Goal: Task Accomplishment & Management: Complete application form

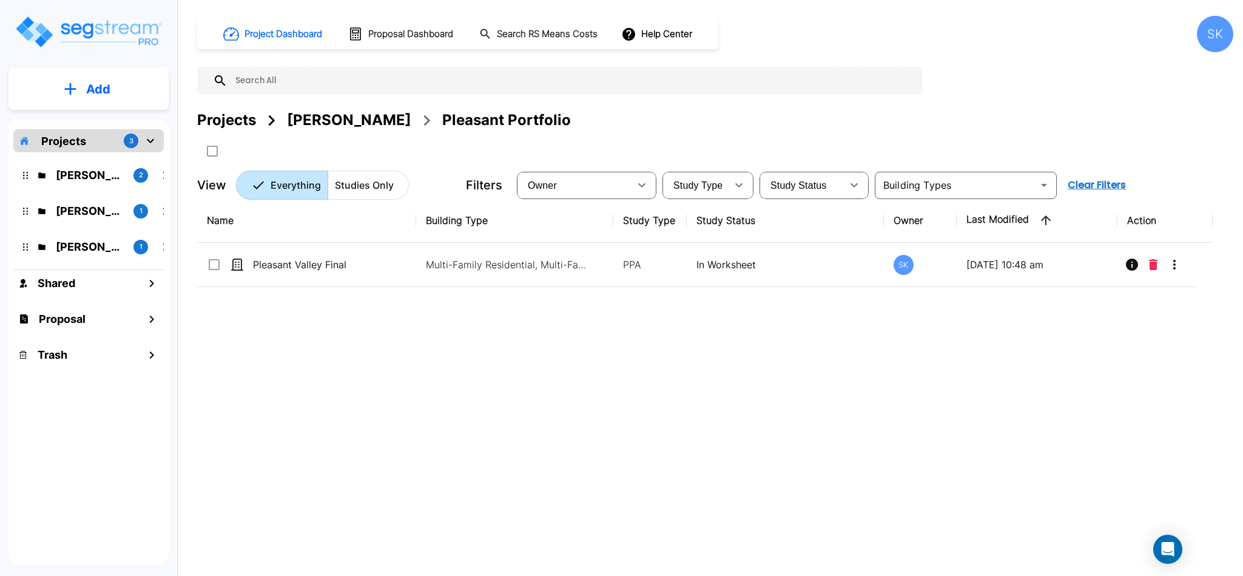
click at [454, 424] on div "Name Building Type Study Type Study Status Owner Last Modified Action Pleasant …" at bounding box center [705, 376] width 1016 height 357
click at [373, 184] on p "Studies Only" at bounding box center [364, 185] width 59 height 15
click at [42, 171] on icon "mailbox folders" at bounding box center [42, 175] width 8 height 8
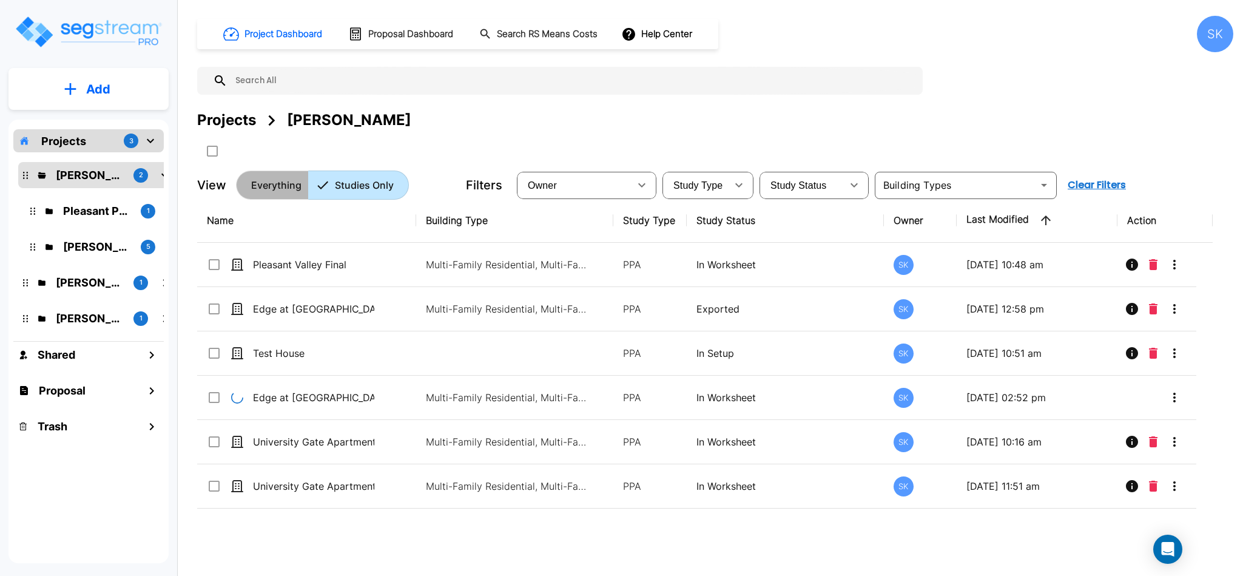
click at [271, 184] on p "Everything" at bounding box center [276, 185] width 50 height 15
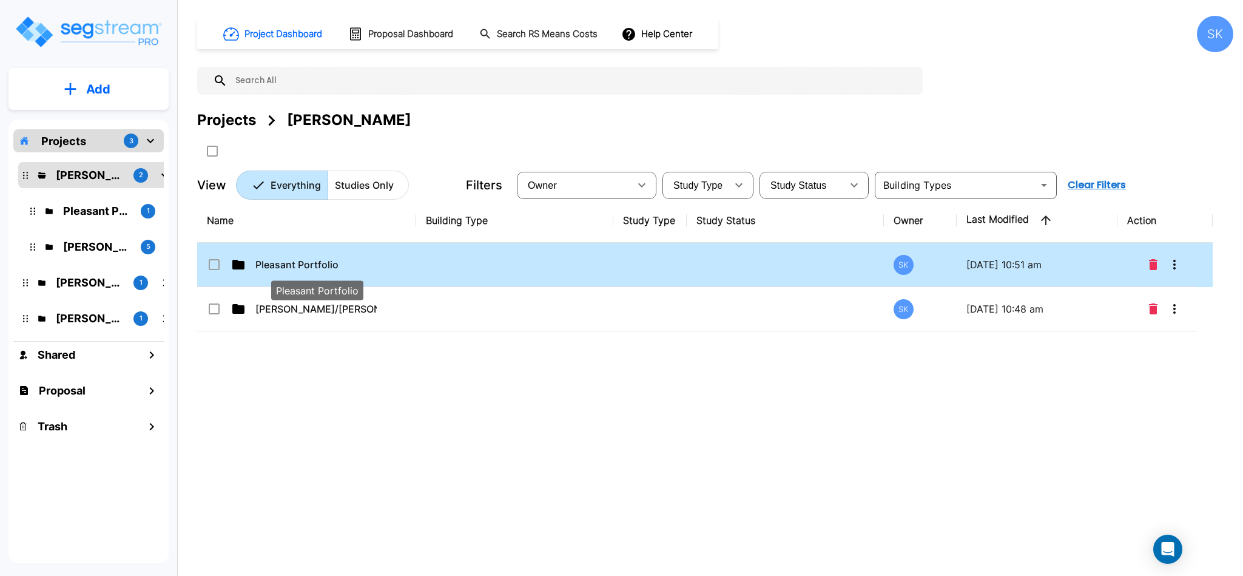
click at [311, 255] on td "Pleasant Portfolio" at bounding box center [306, 265] width 219 height 44
checkbox input "true"
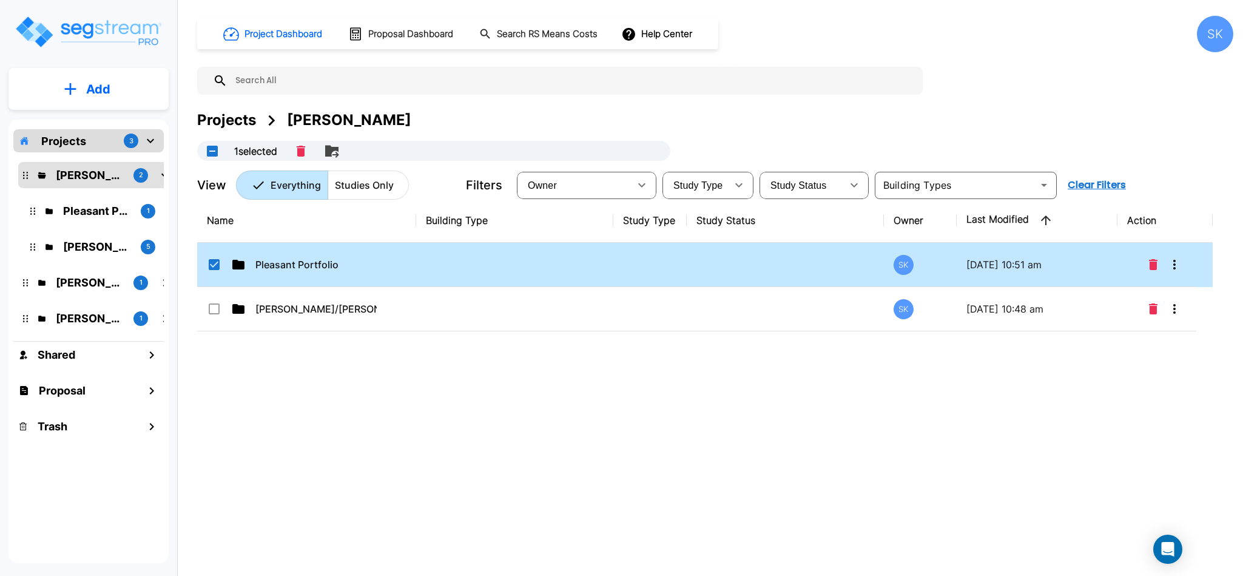
click at [311, 255] on td "Pleasant Portfolio" at bounding box center [306, 265] width 219 height 44
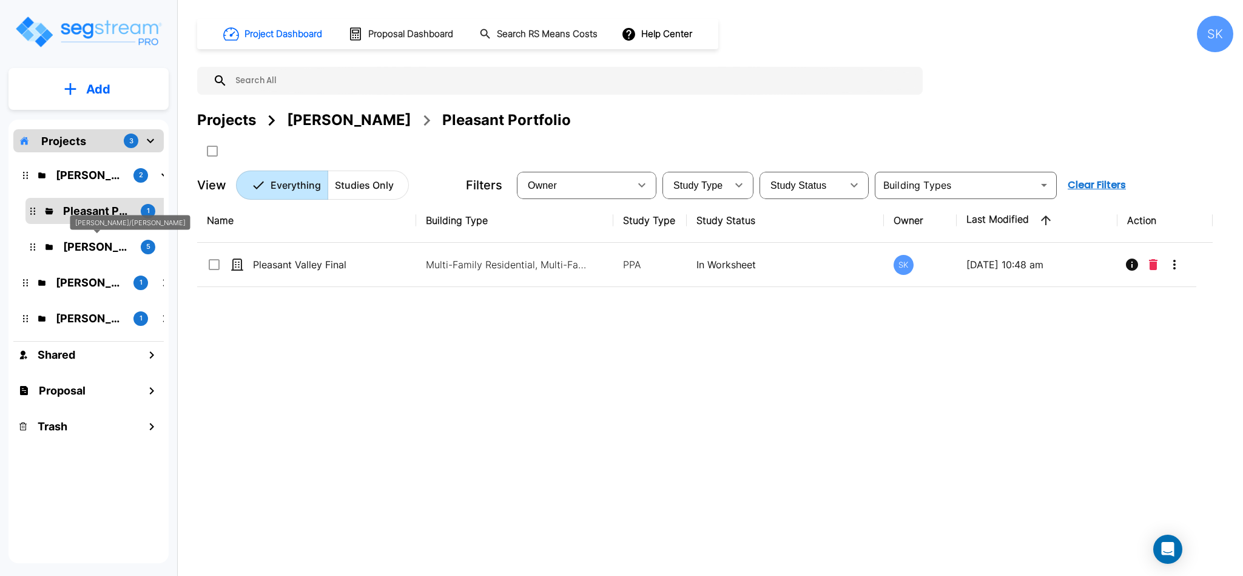
click at [75, 248] on p "Mendy/Marvin" at bounding box center [97, 246] width 68 height 16
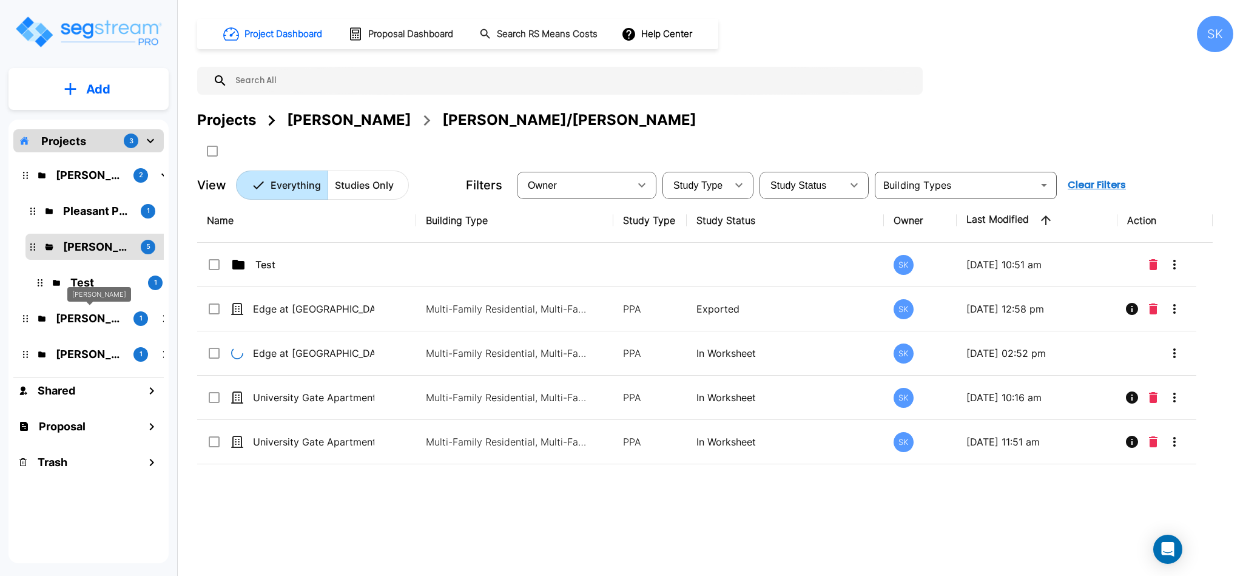
click at [80, 317] on p "Wasserman" at bounding box center [90, 318] width 68 height 16
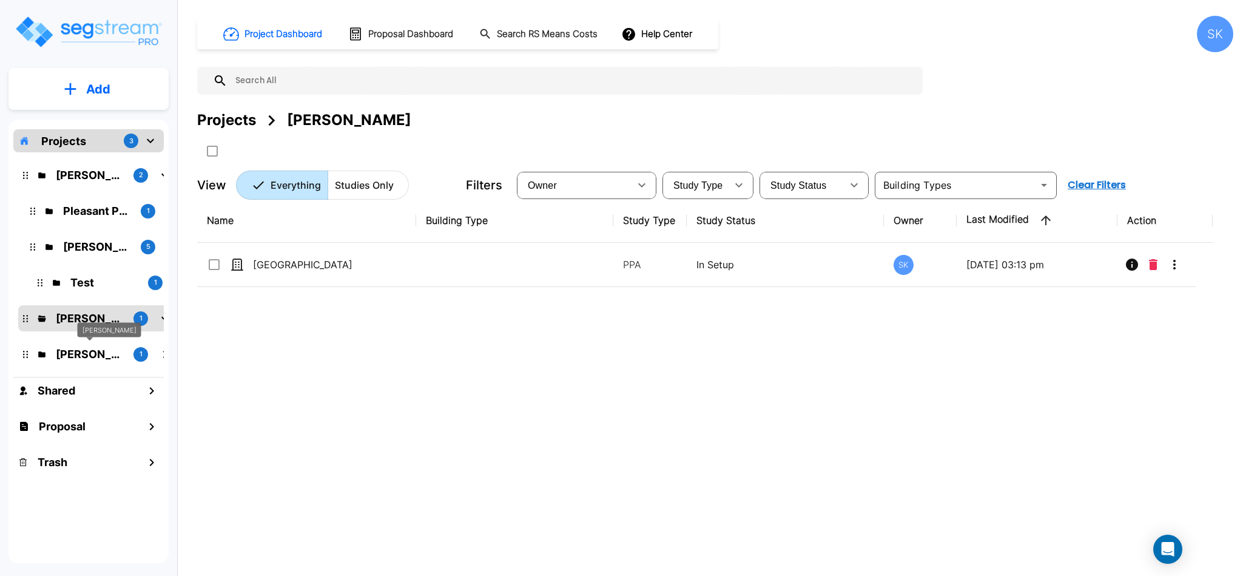
click at [76, 357] on p "Ari B" at bounding box center [90, 354] width 68 height 16
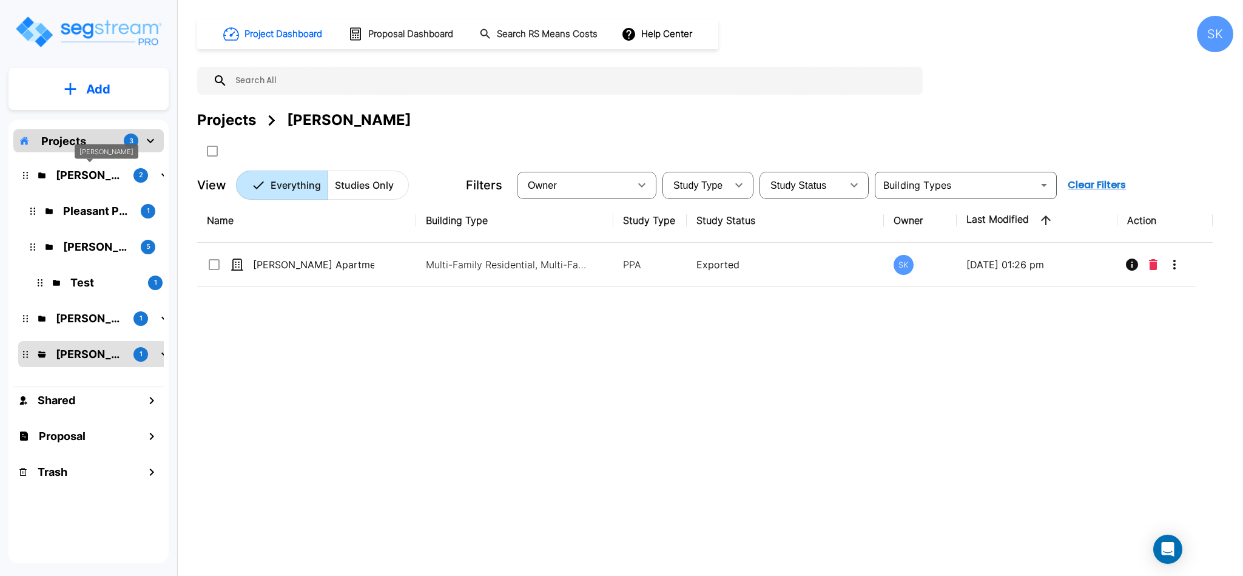
click at [61, 178] on p "Mendy" at bounding box center [90, 175] width 68 height 16
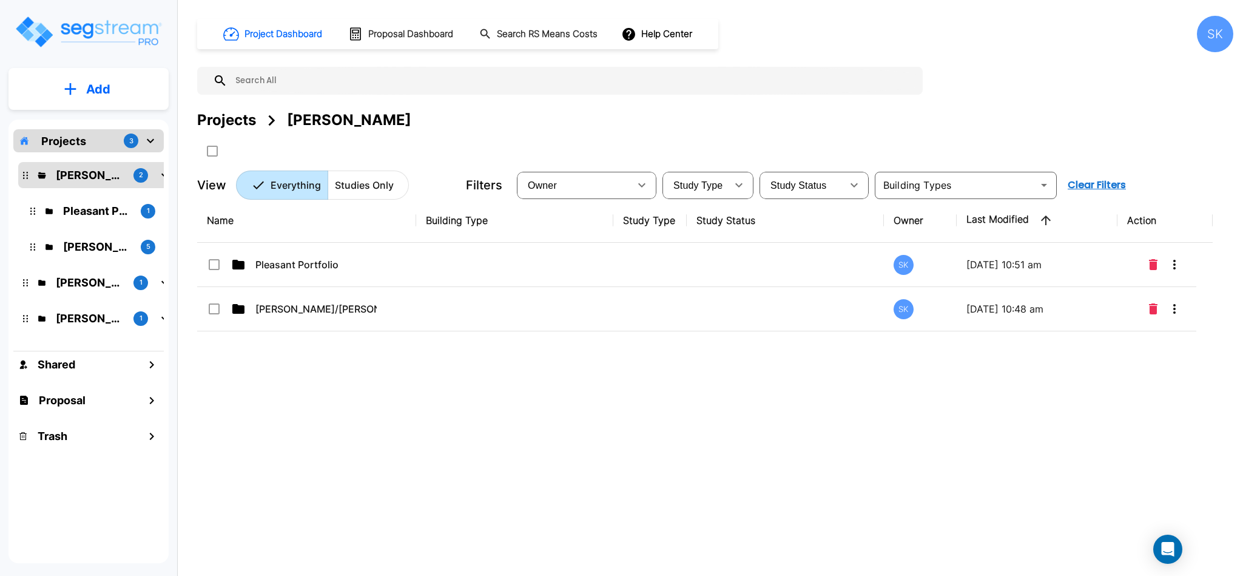
click at [72, 147] on p "Projects" at bounding box center [63, 141] width 45 height 16
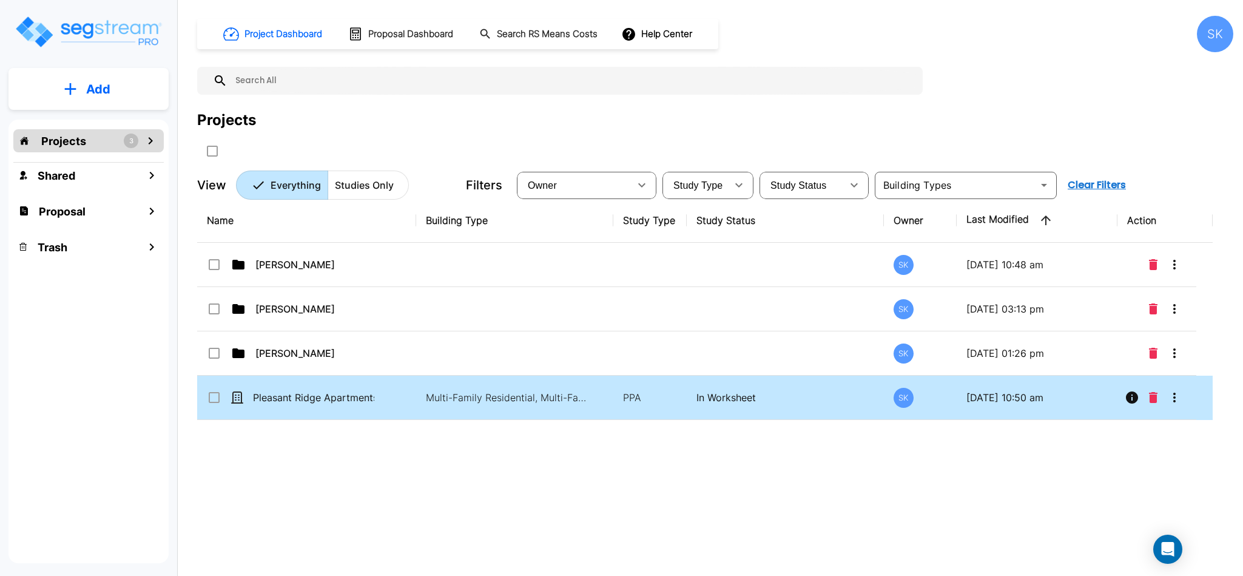
click at [214, 397] on input "select row Pleasant Ridge Apartments Final" at bounding box center [213, 395] width 12 height 10
click at [1181, 403] on icon "More-Options" at bounding box center [1174, 397] width 15 height 15
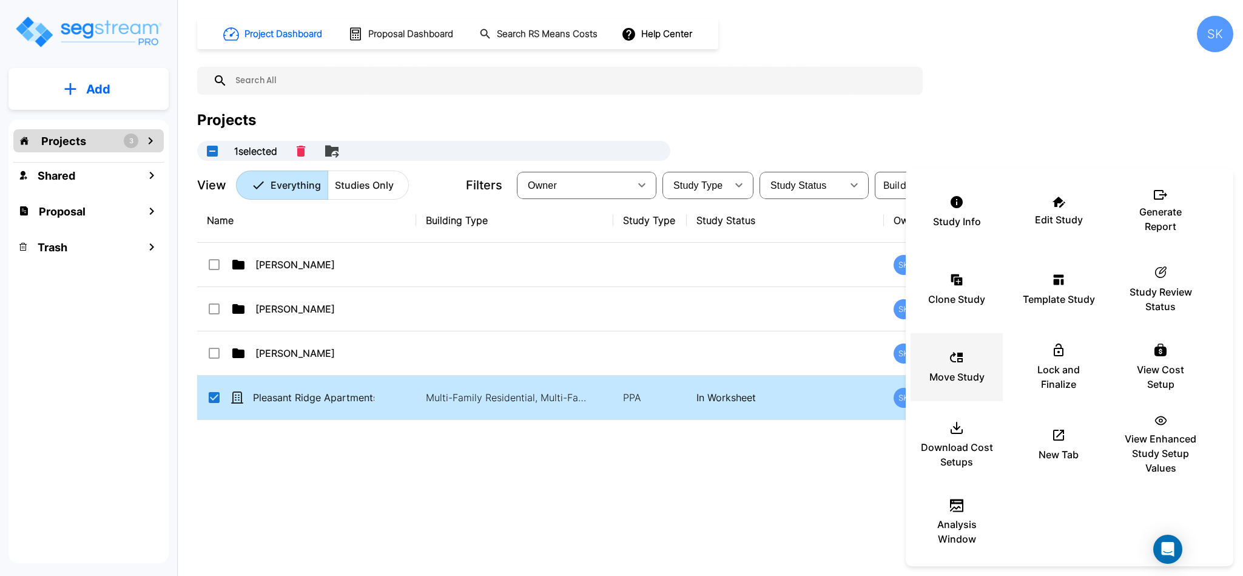
click at [970, 372] on p "Move Study" at bounding box center [957, 377] width 55 height 15
checkbox input "false"
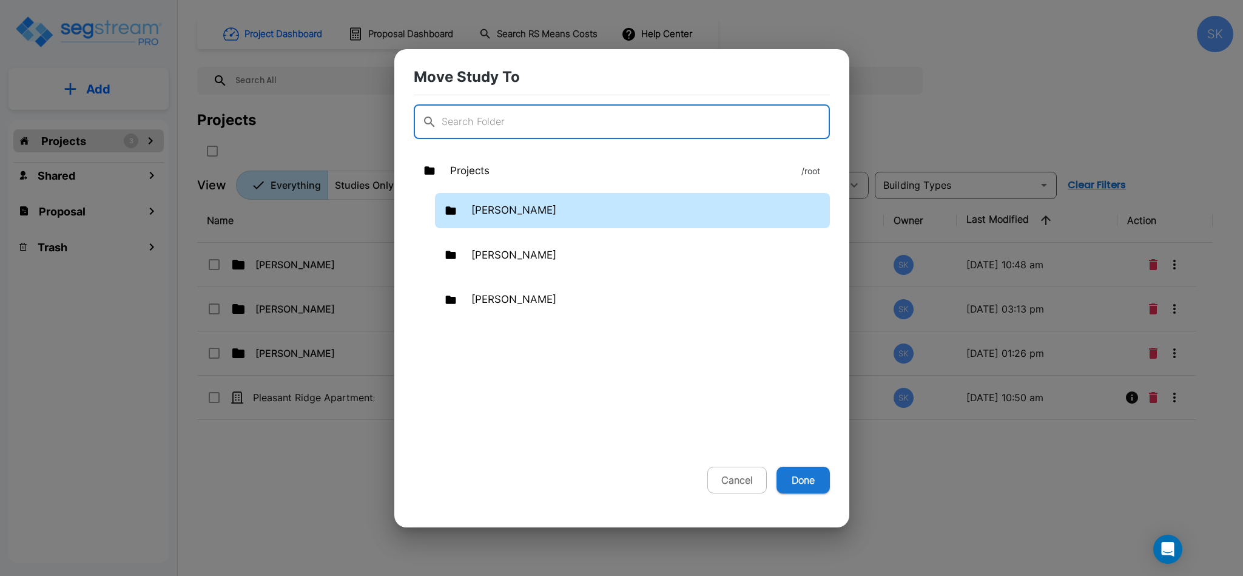
click at [508, 202] on div "Mendy" at bounding box center [632, 210] width 395 height 35
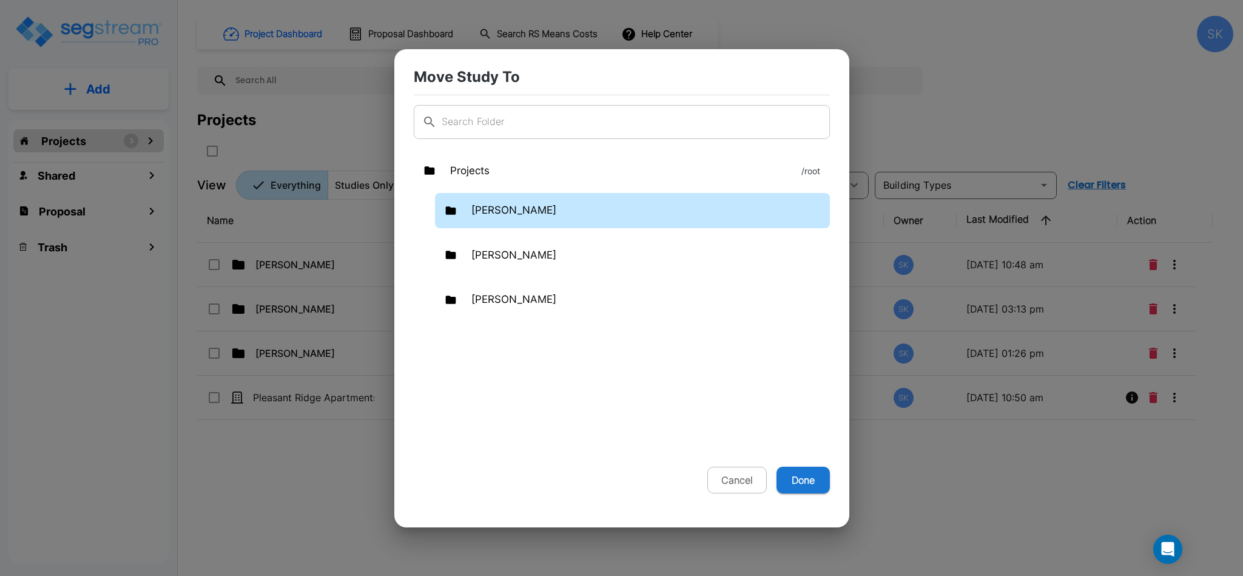
click at [508, 202] on div "Mendy" at bounding box center [632, 210] width 395 height 35
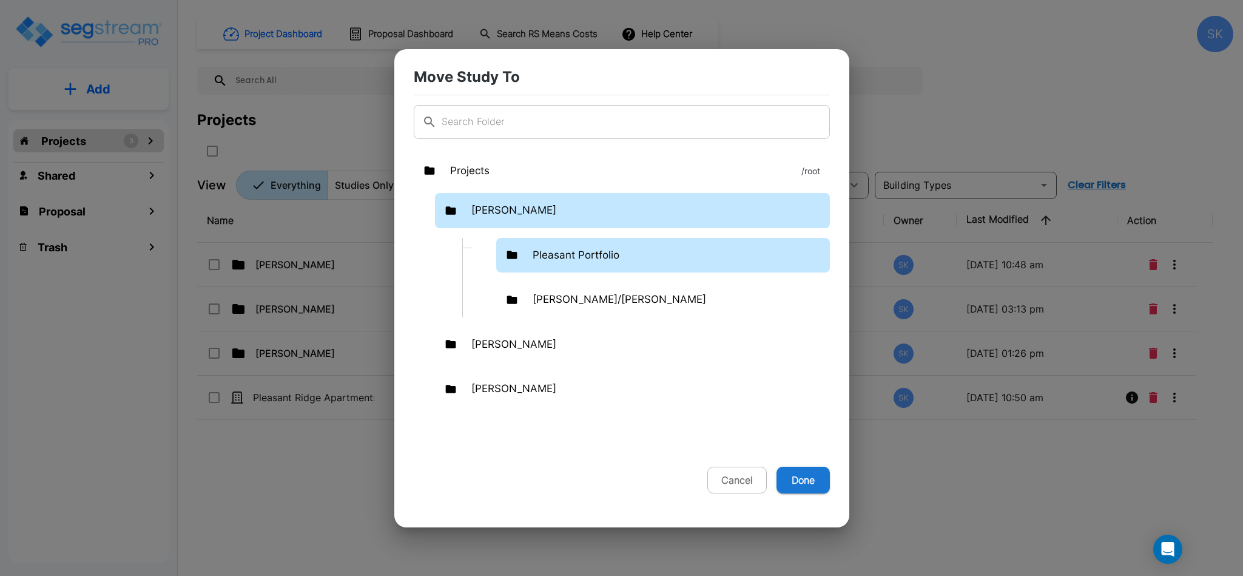
click at [558, 254] on p "Pleasant Portfolio" at bounding box center [576, 256] width 87 height 16
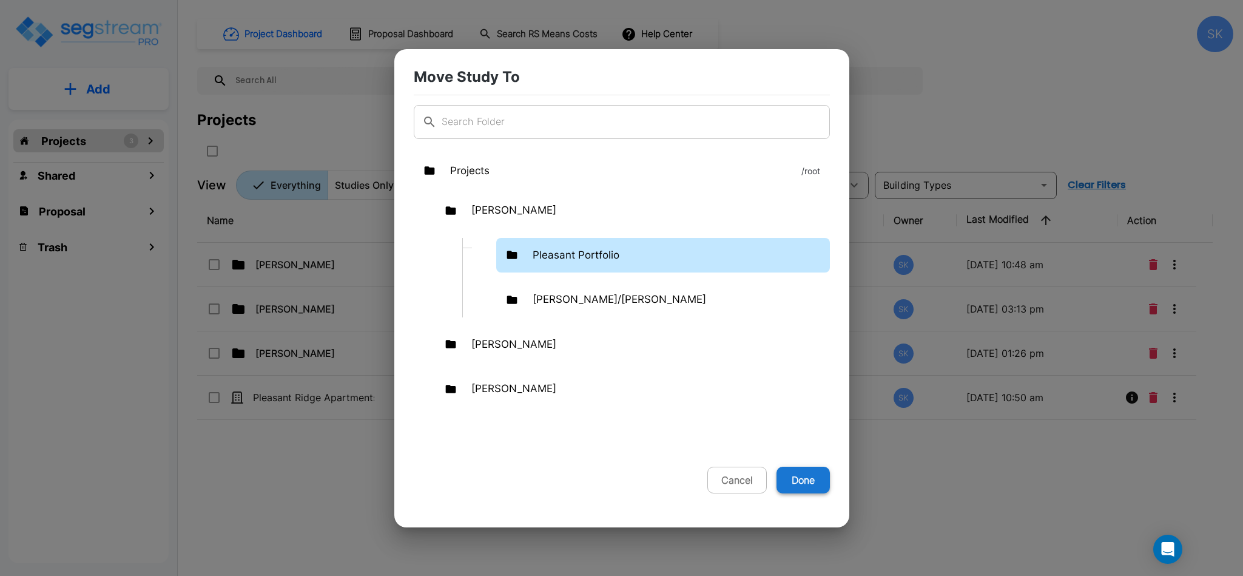
click at [803, 479] on button "Done" at bounding box center [803, 480] width 53 height 27
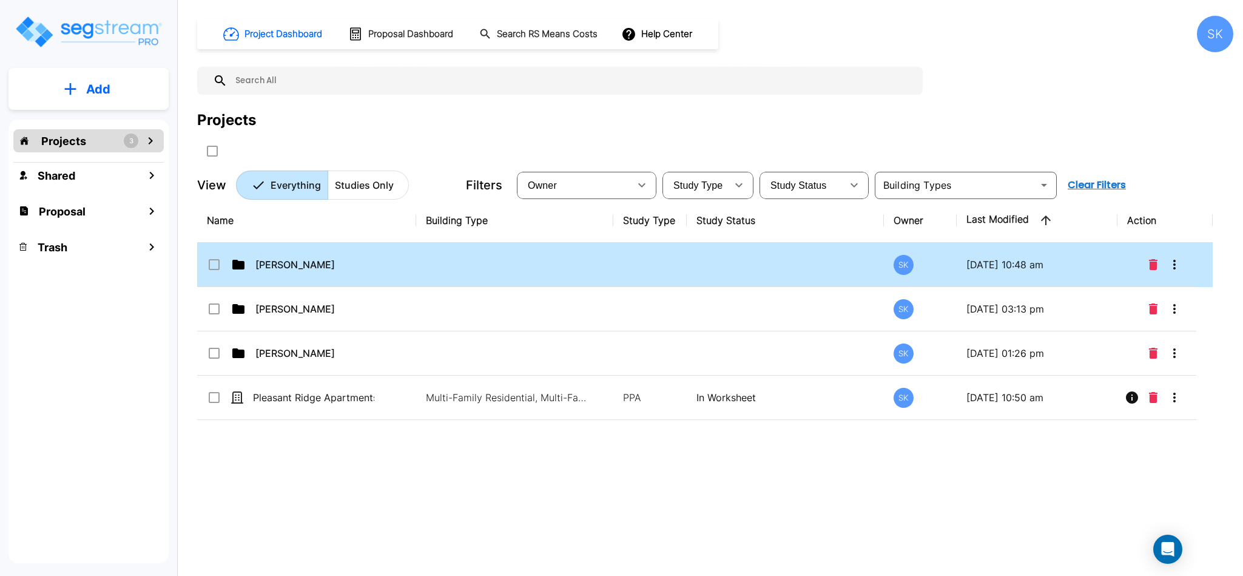
click at [297, 274] on td "[PERSON_NAME]" at bounding box center [306, 265] width 219 height 44
checkbox input "false"
click at [297, 274] on td "[PERSON_NAME]" at bounding box center [306, 265] width 219 height 44
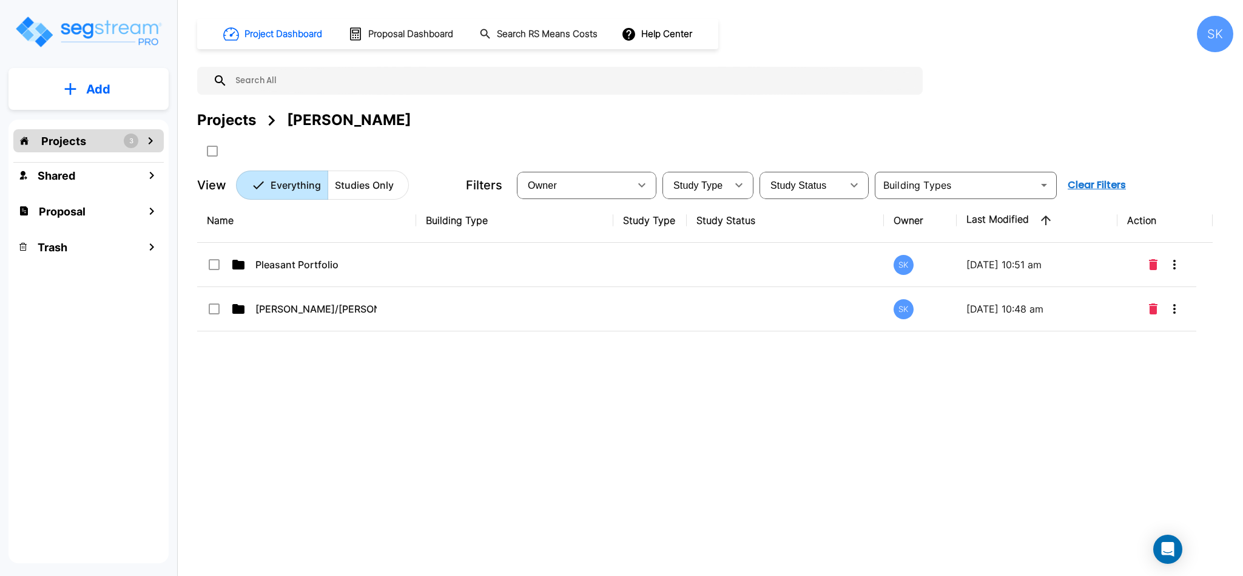
click at [297, 274] on td "Pleasant Portfolio" at bounding box center [306, 265] width 219 height 44
checkbox input "true"
click at [297, 274] on td "Pleasant Portfolio" at bounding box center [306, 265] width 219 height 44
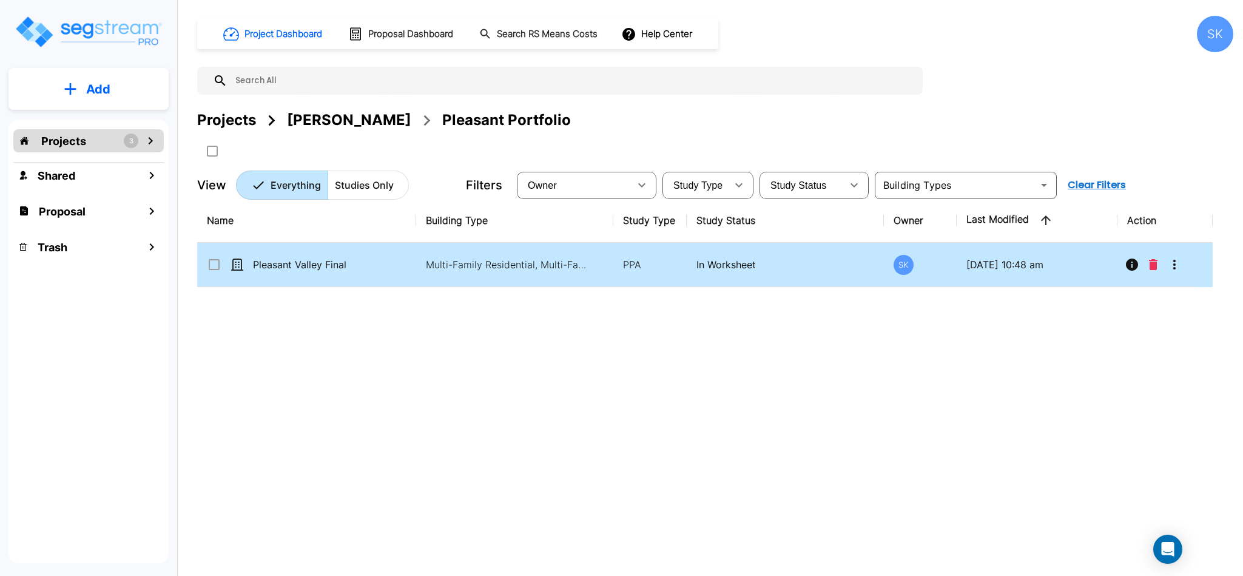
click at [220, 268] on icon at bounding box center [214, 264] width 15 height 15
checkbox input "true"
click at [1182, 265] on icon "More-Options" at bounding box center [1174, 264] width 15 height 15
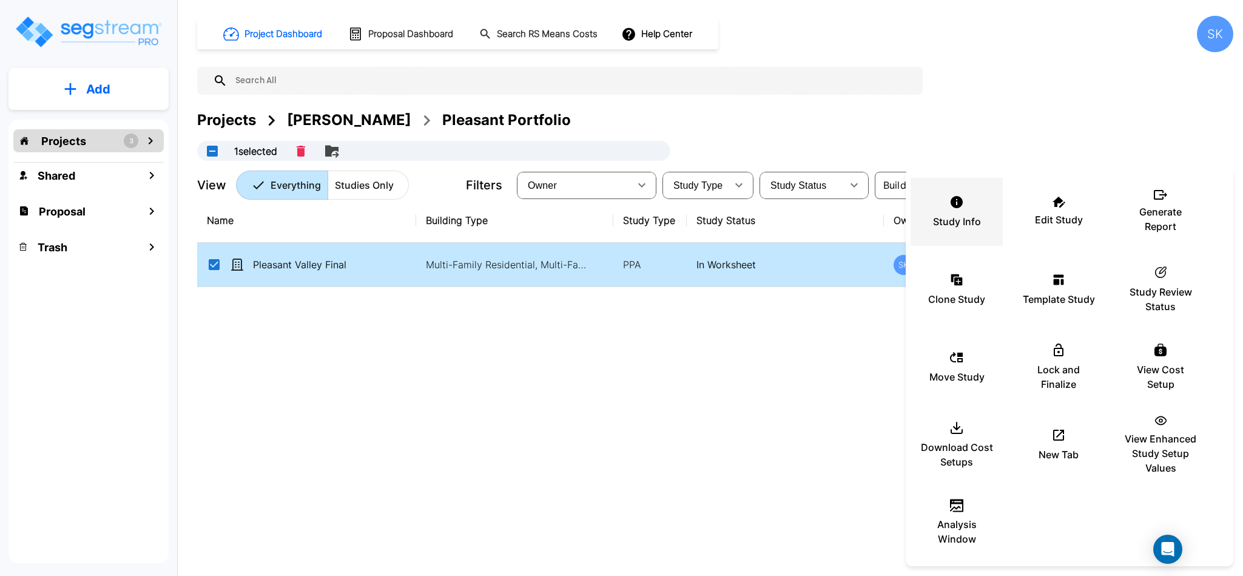
click at [961, 210] on div "Study Info" at bounding box center [956, 211] width 73 height 61
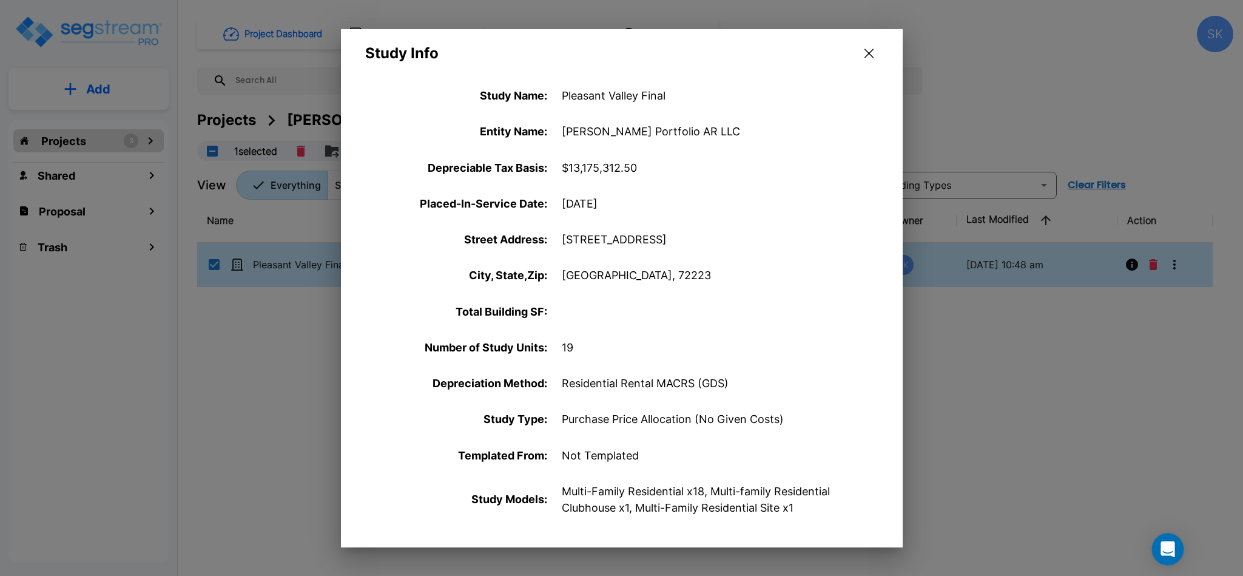
click at [1174, 544] on div "Open Intercom Messenger" at bounding box center [1168, 549] width 32 height 32
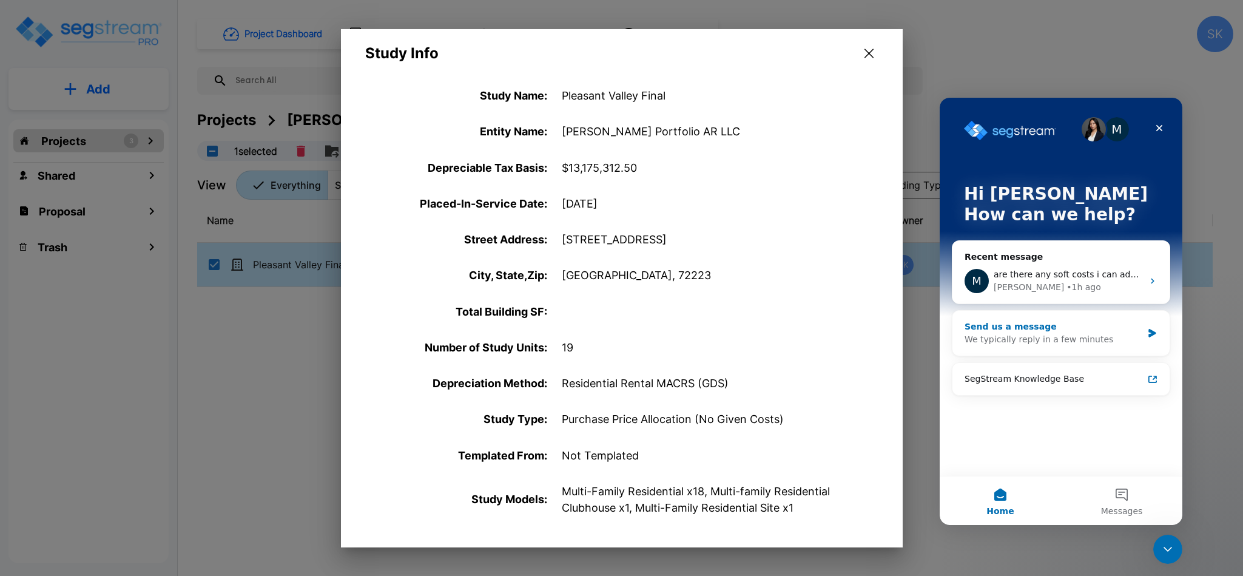
click at [1147, 328] on icon "Intercom messenger" at bounding box center [1152, 333] width 10 height 10
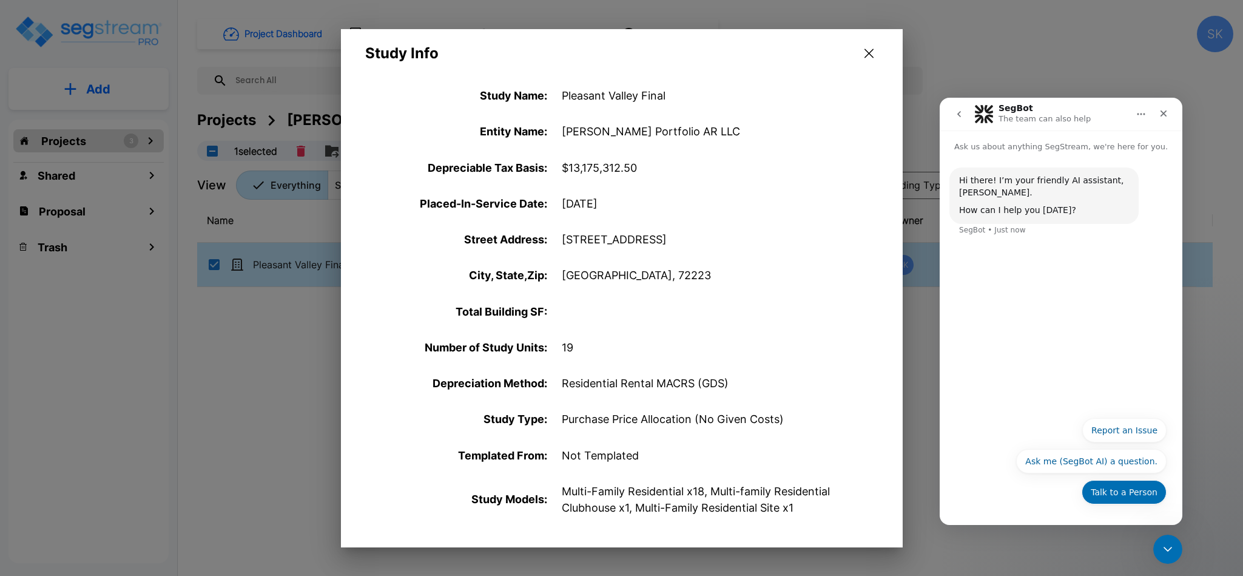
click at [1146, 491] on button "Talk to a Person" at bounding box center [1124, 492] width 85 height 24
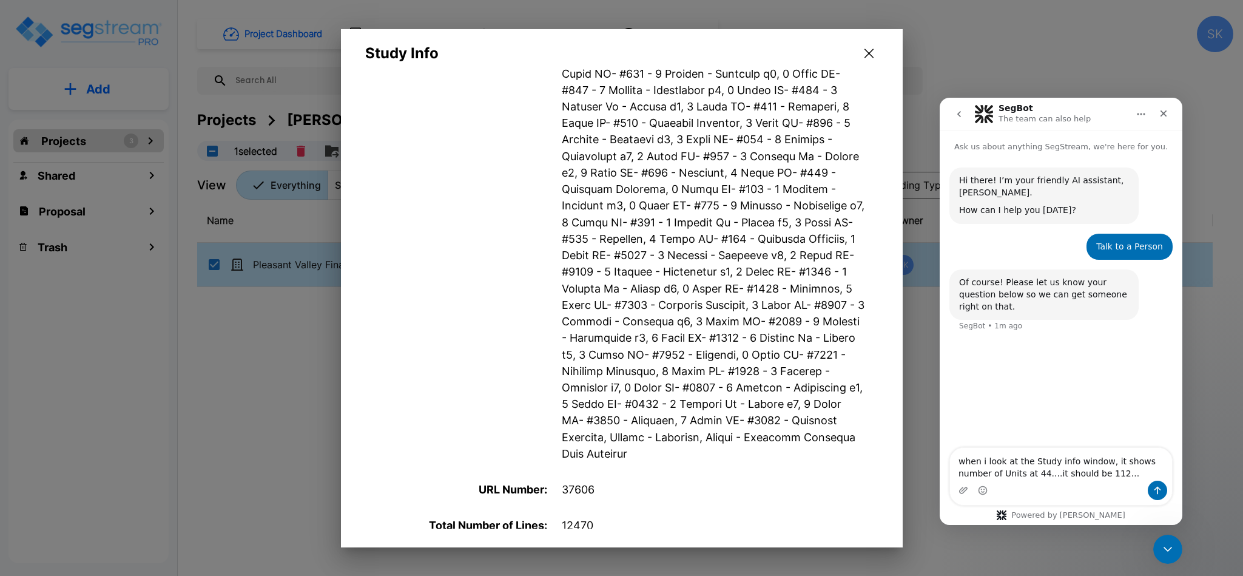
scroll to position [1591, 0]
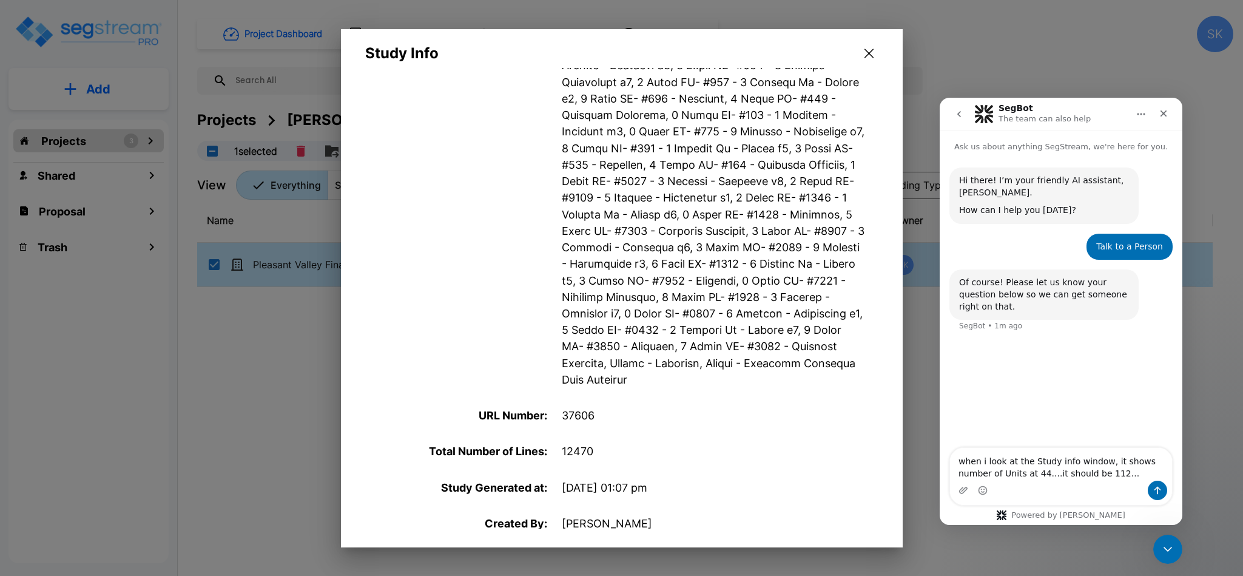
click at [572, 407] on p "37606" at bounding box center [713, 415] width 303 height 16
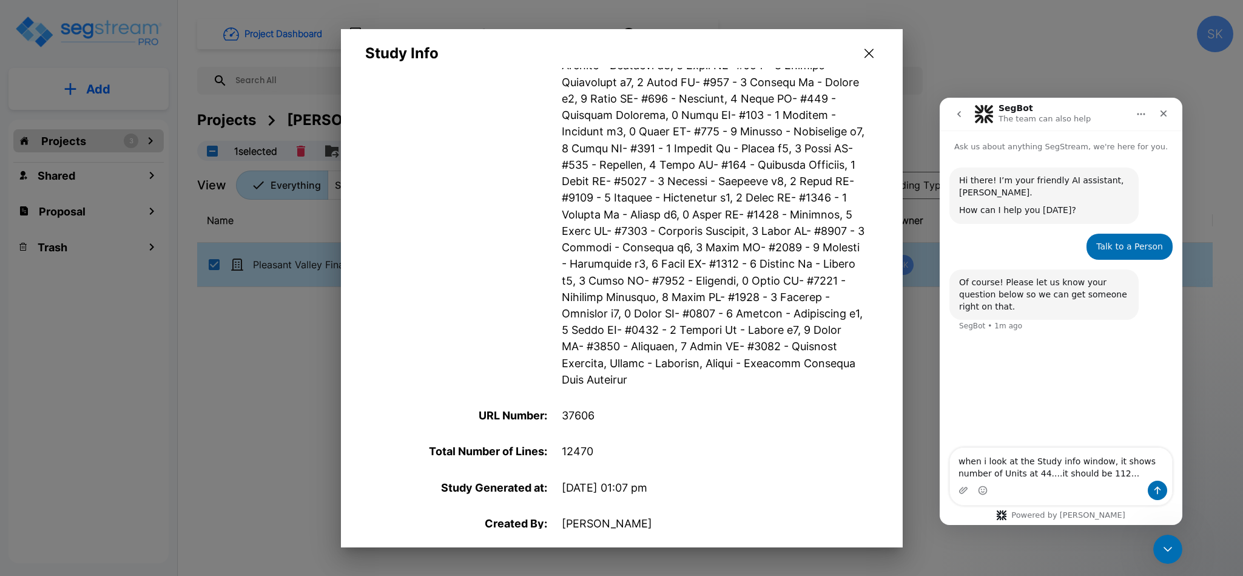
click at [572, 407] on p "37606" at bounding box center [713, 415] width 303 height 16
click at [1088, 473] on textarea "when i look at the Study info window, it shows number of Units at 44....it shou…" at bounding box center [1061, 464] width 222 height 33
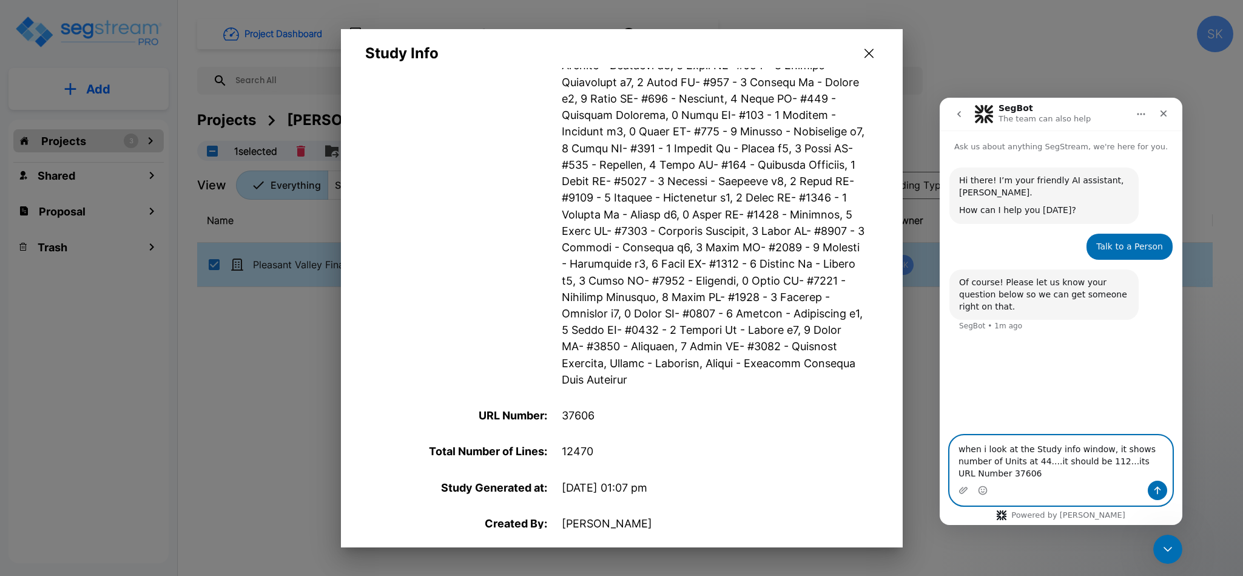
click at [1073, 470] on textarea "when i look at the Study info window, it shows number of Units at 44....it shou…" at bounding box center [1061, 458] width 222 height 45
click at [1076, 466] on textarea "when i look at the Study info window, it shows number of Units at 44....it shou…" at bounding box center [1061, 458] width 222 height 45
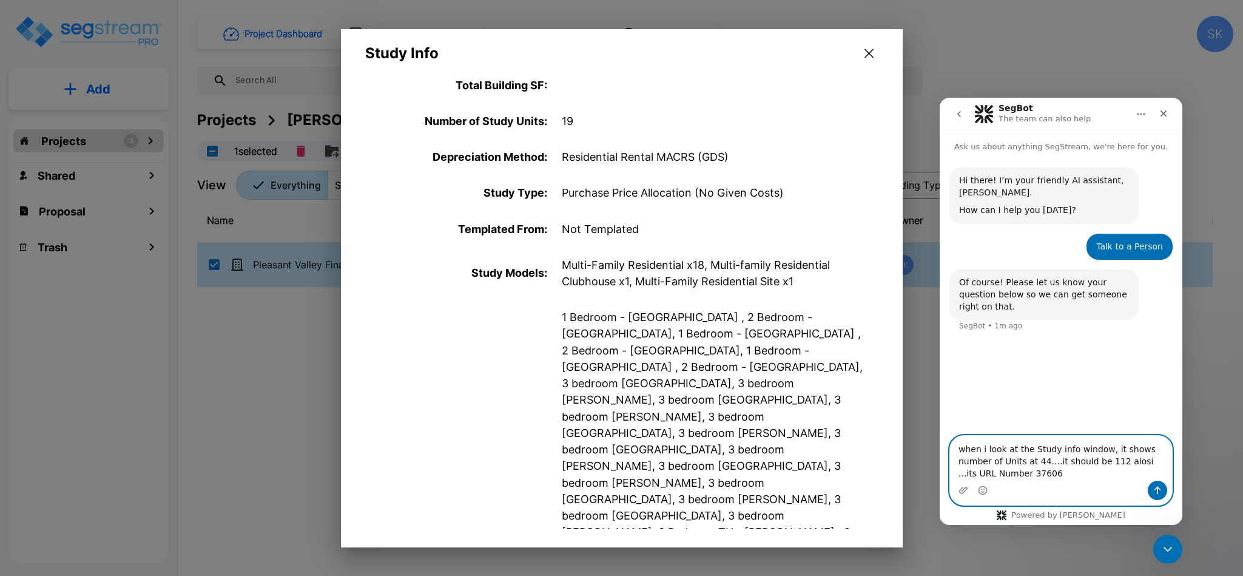
scroll to position [73, 0]
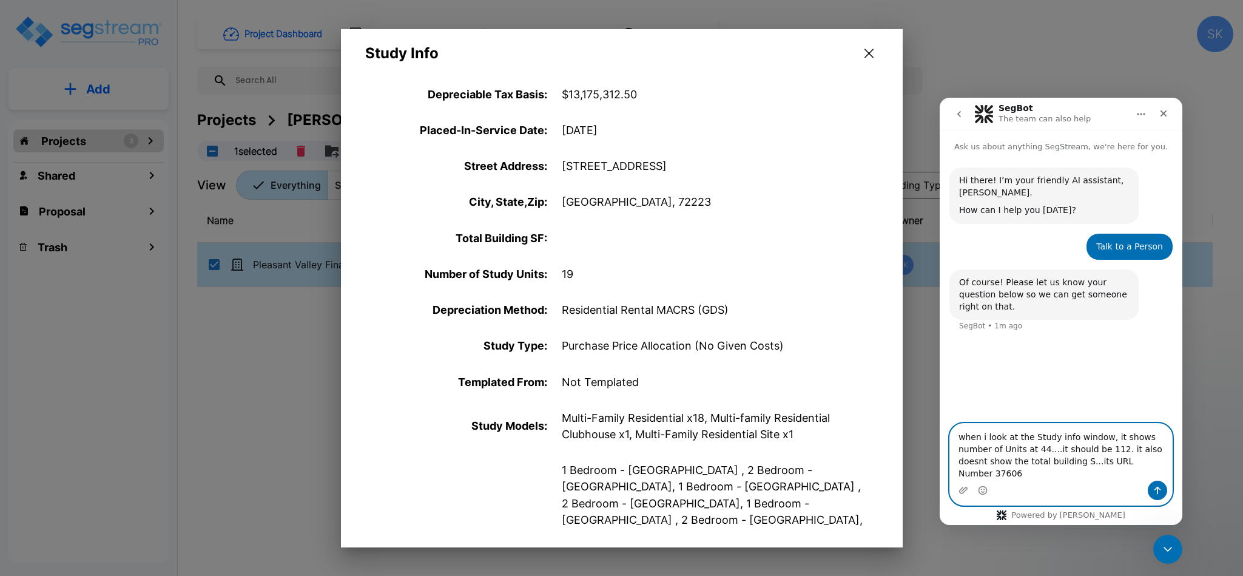
type textarea "when i look at the Study info window, it shows number of Units at 44....it shou…"
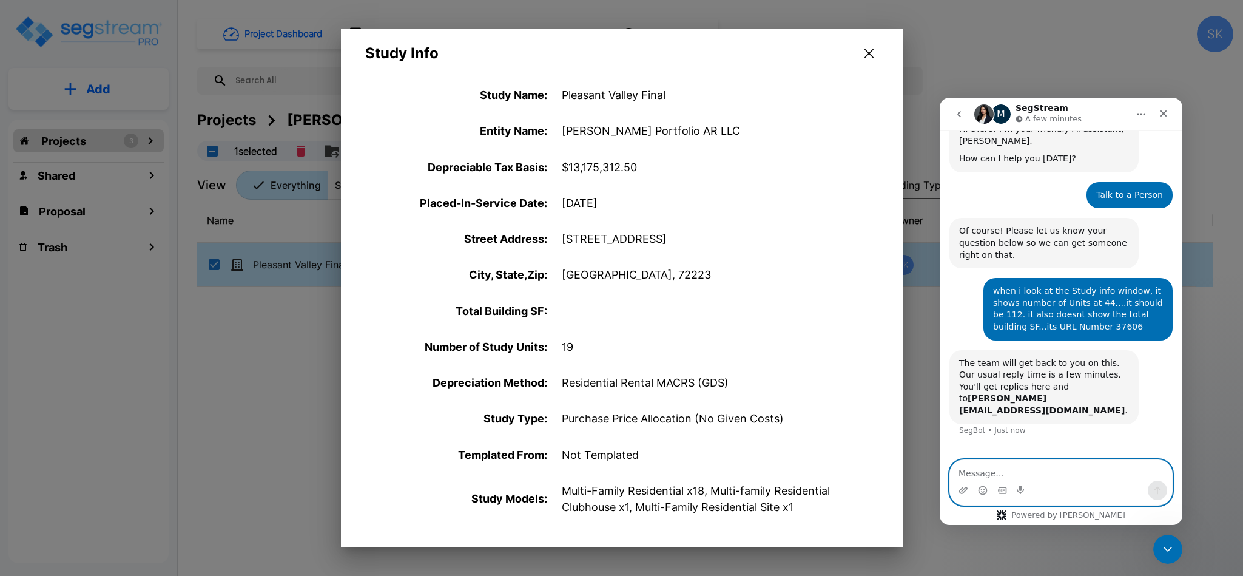
scroll to position [0, 0]
click at [869, 55] on icon "button" at bounding box center [869, 54] width 9 height 10
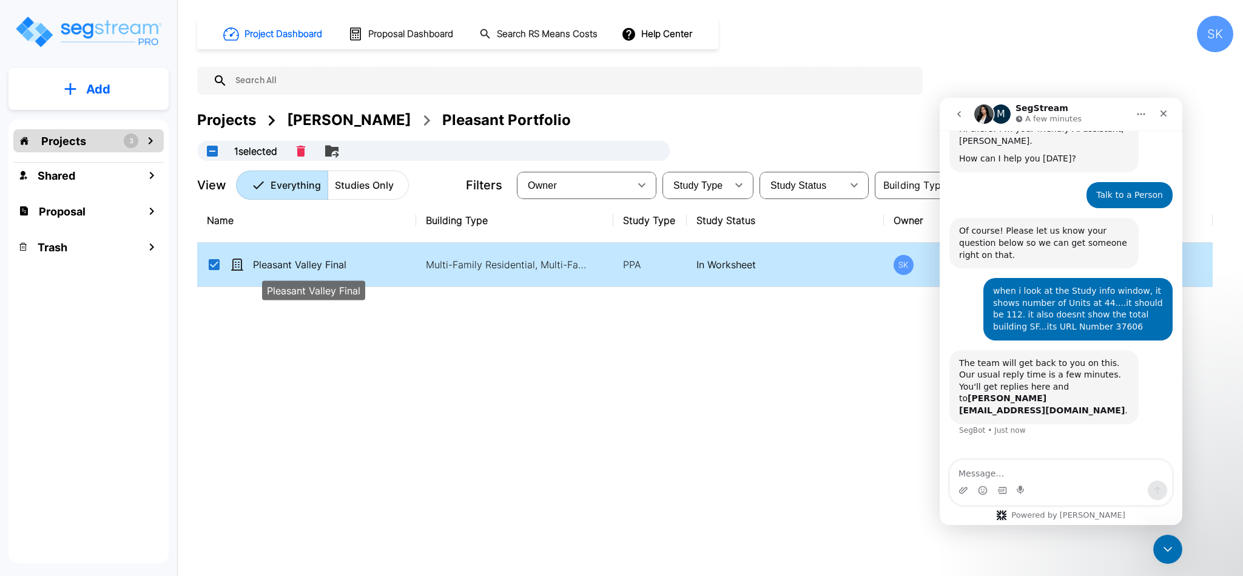
click at [305, 271] on p "Pleasant Valley Final" at bounding box center [313, 264] width 121 height 15
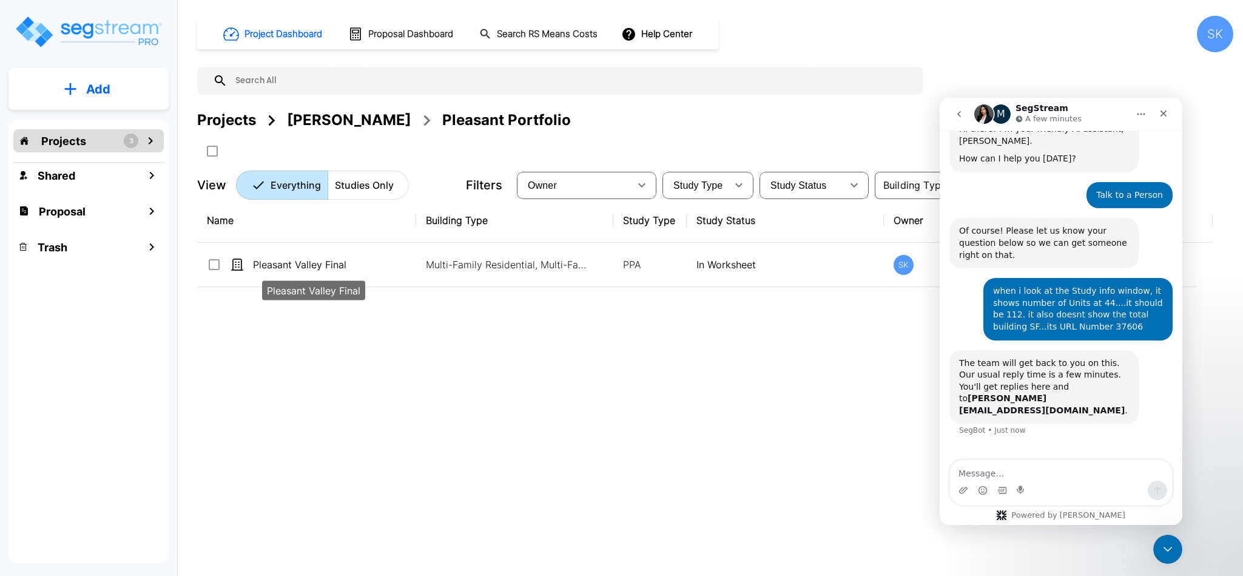
click at [305, 271] on p "Pleasant Valley Final" at bounding box center [313, 264] width 121 height 15
checkbox input "true"
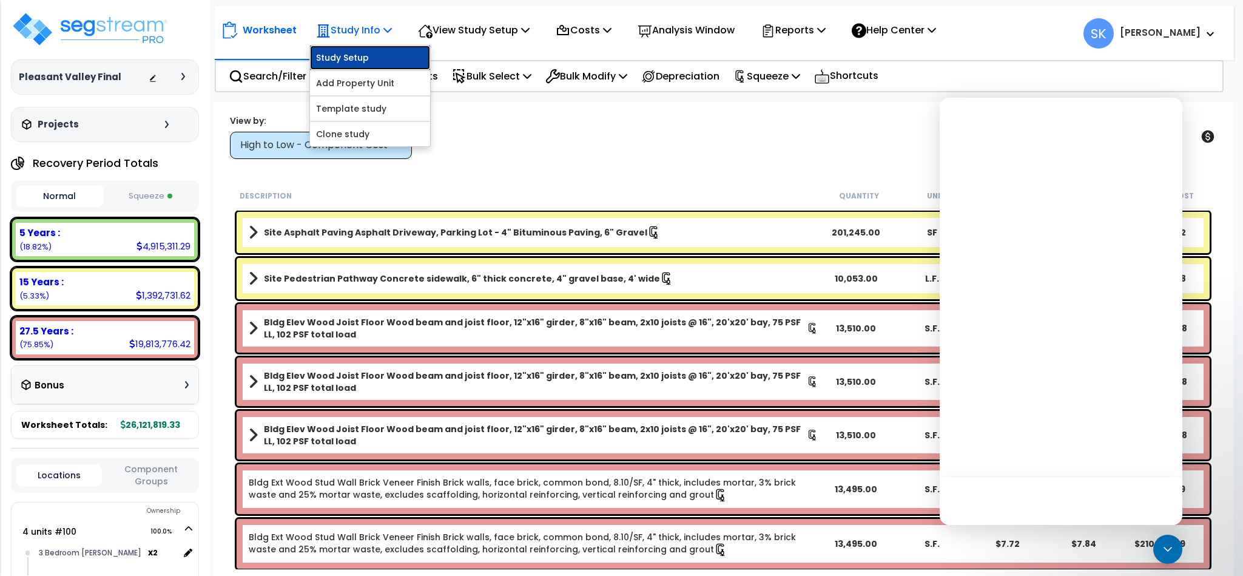
drag, startPoint x: 0, startPoint y: 0, endPoint x: 362, endPoint y: 56, distance: 366.6
click at [362, 56] on link "Study Setup" at bounding box center [370, 58] width 120 height 24
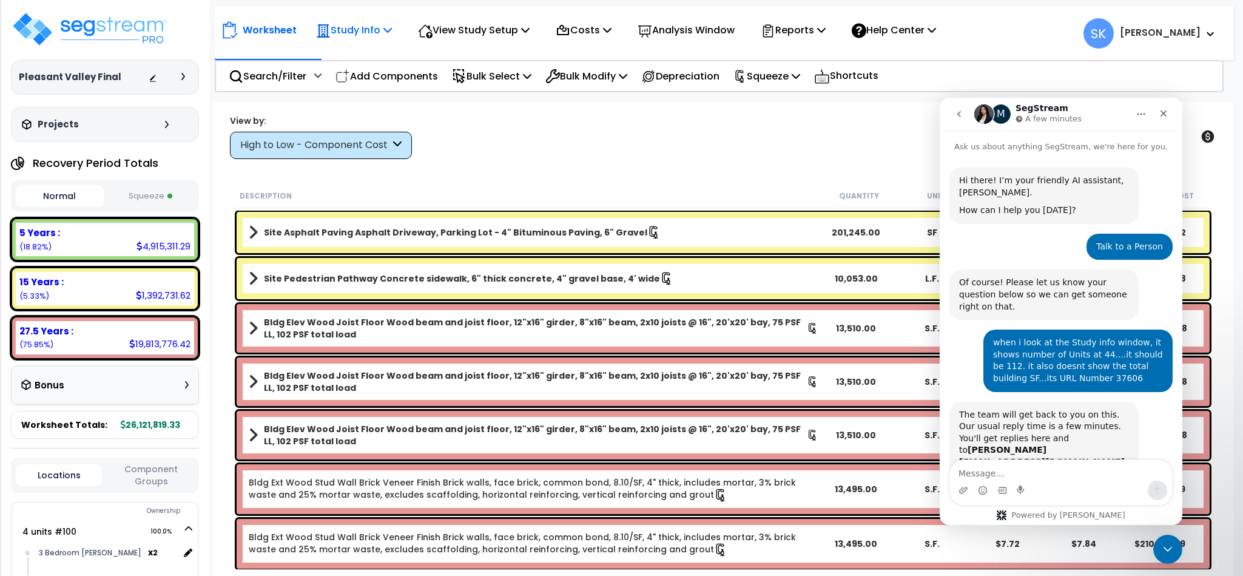
scroll to position [52, 0]
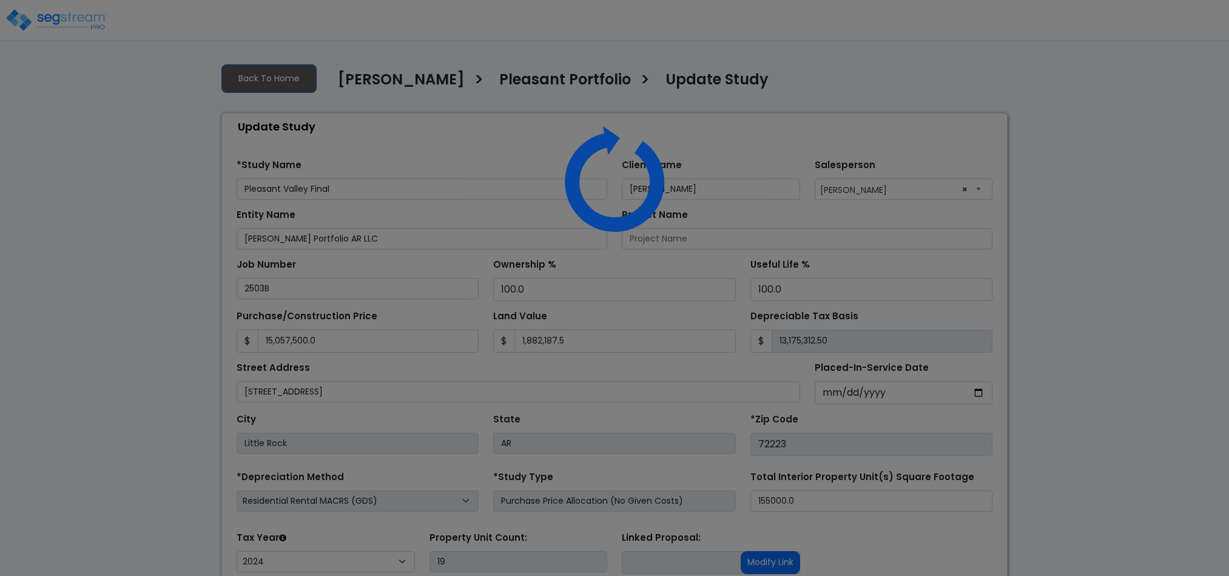
select select "2024"
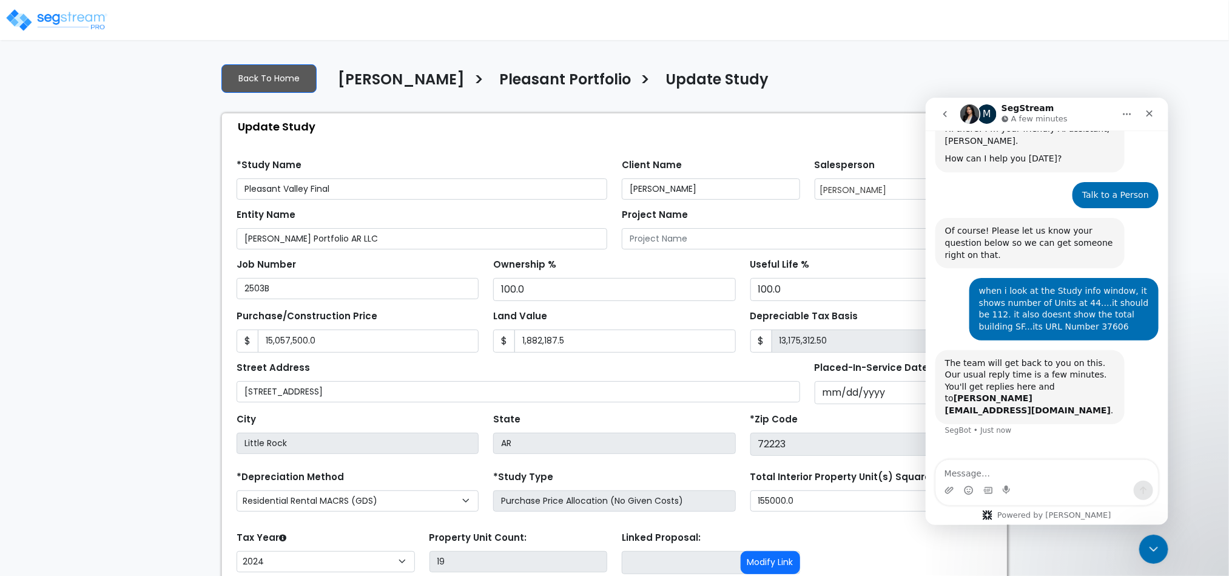
scroll to position [102, 0]
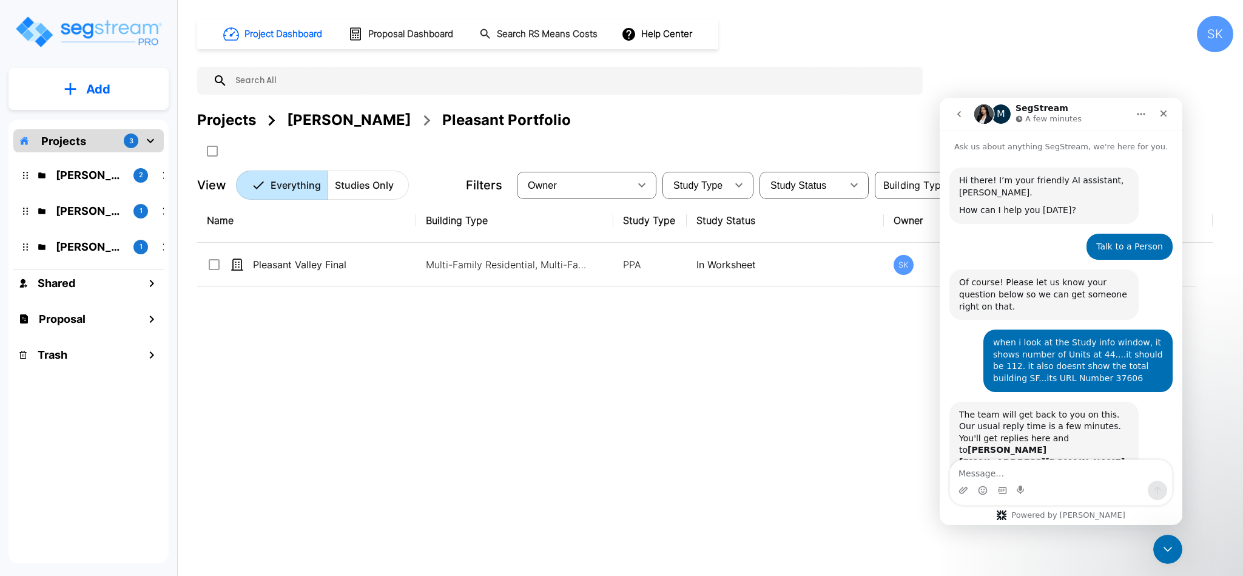
scroll to position [52, 0]
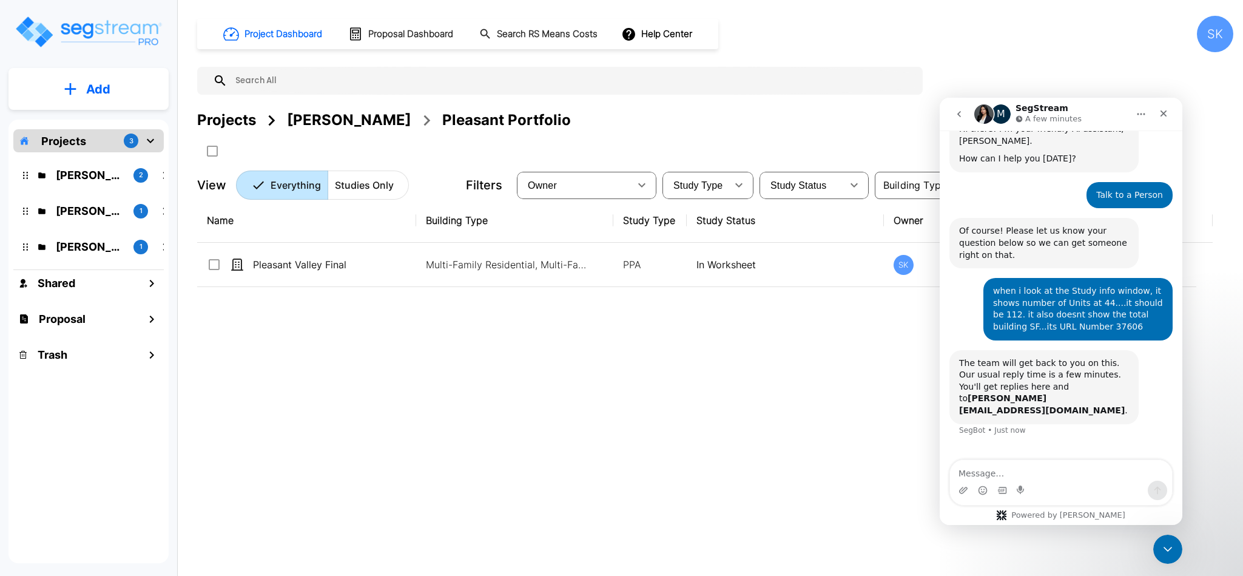
click at [316, 127] on div "[PERSON_NAME]" at bounding box center [349, 120] width 124 height 22
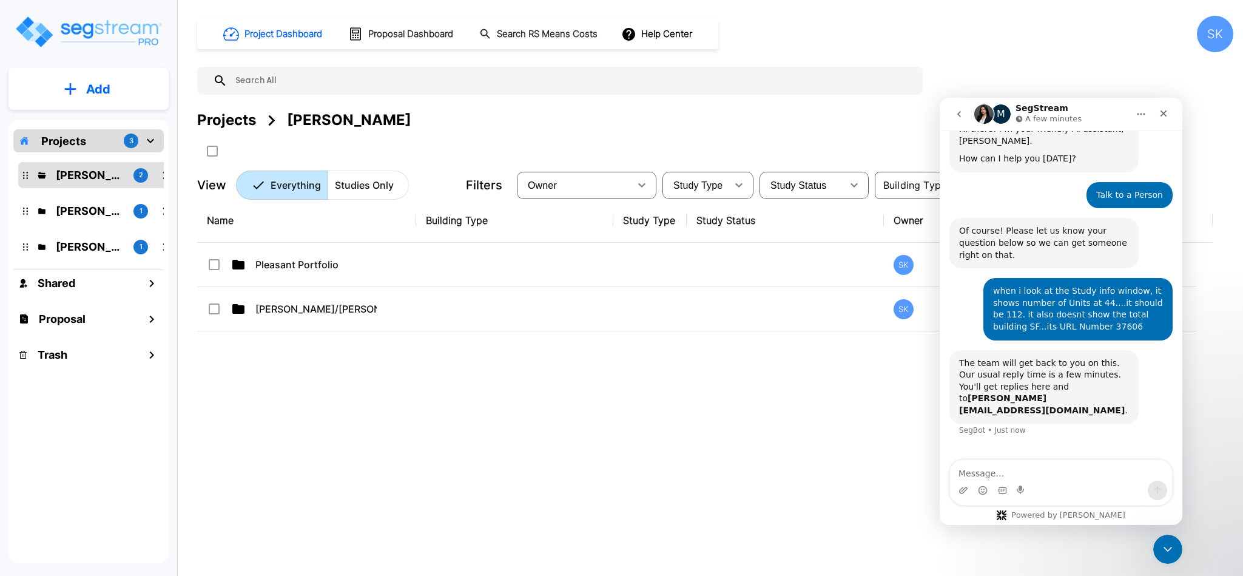
click at [212, 115] on div "Projects" at bounding box center [226, 120] width 59 height 22
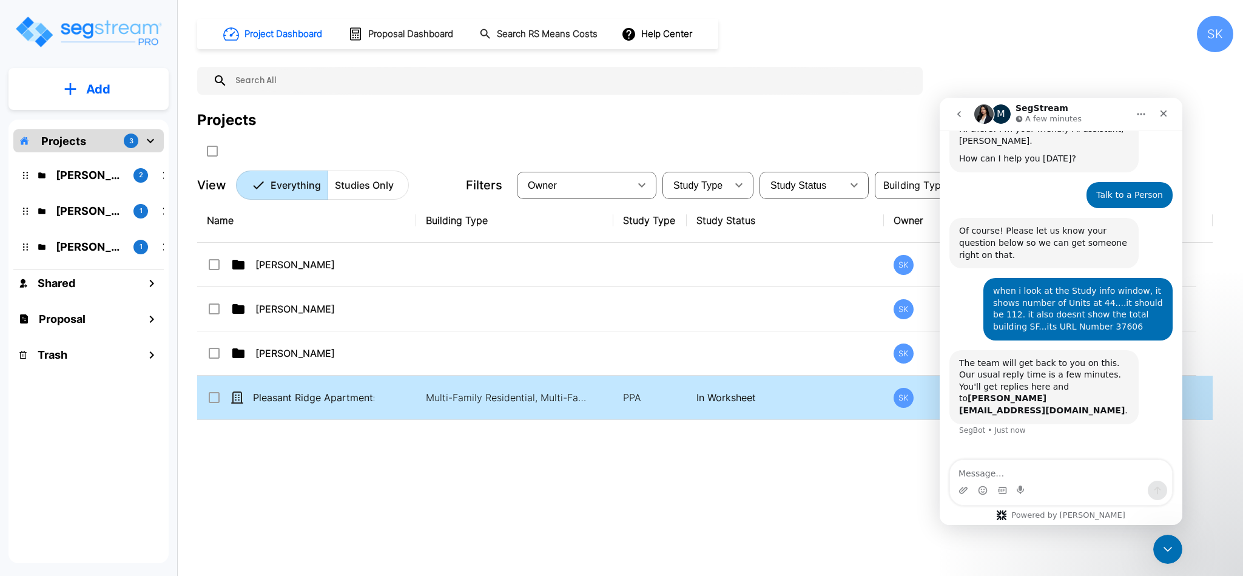
click at [212, 397] on input "select row Pleasant Ridge Apartments Final" at bounding box center [213, 395] width 12 height 10
checkbox input "true"
click at [1164, 555] on div "Close Intercom Messenger" at bounding box center [1166, 547] width 29 height 29
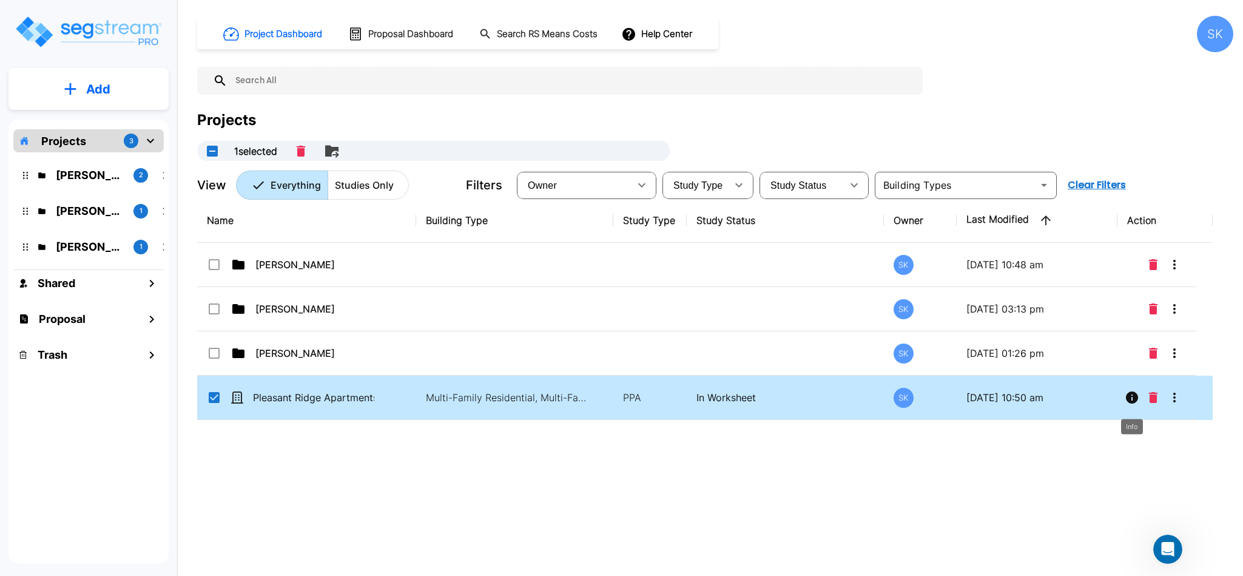
click at [1130, 397] on icon "Info" at bounding box center [1132, 397] width 12 height 12
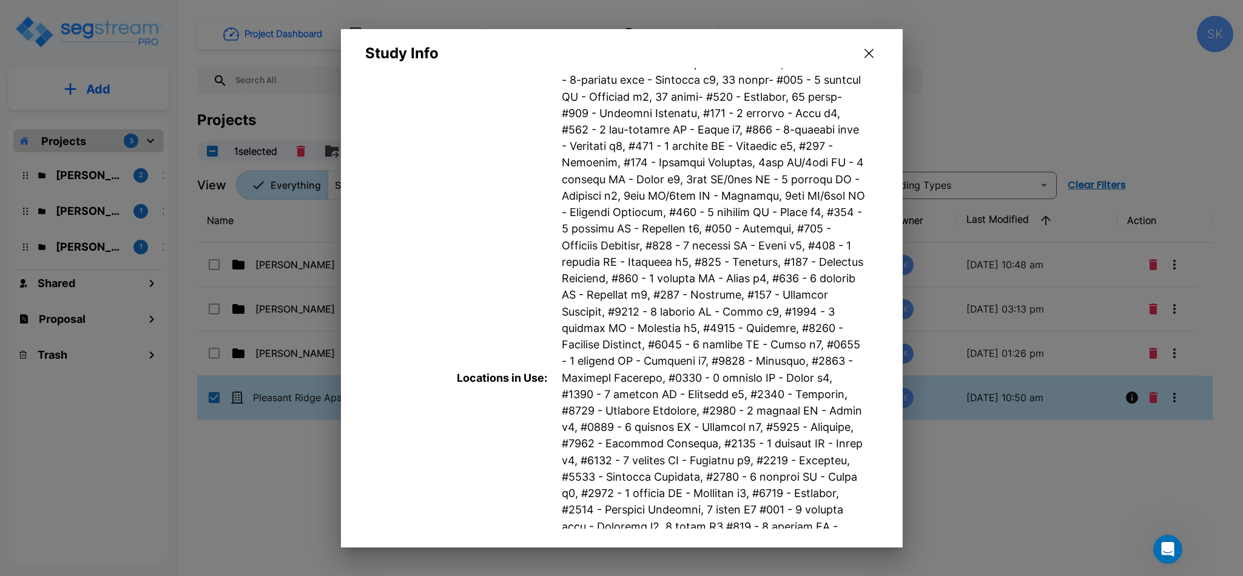
scroll to position [1459, 0]
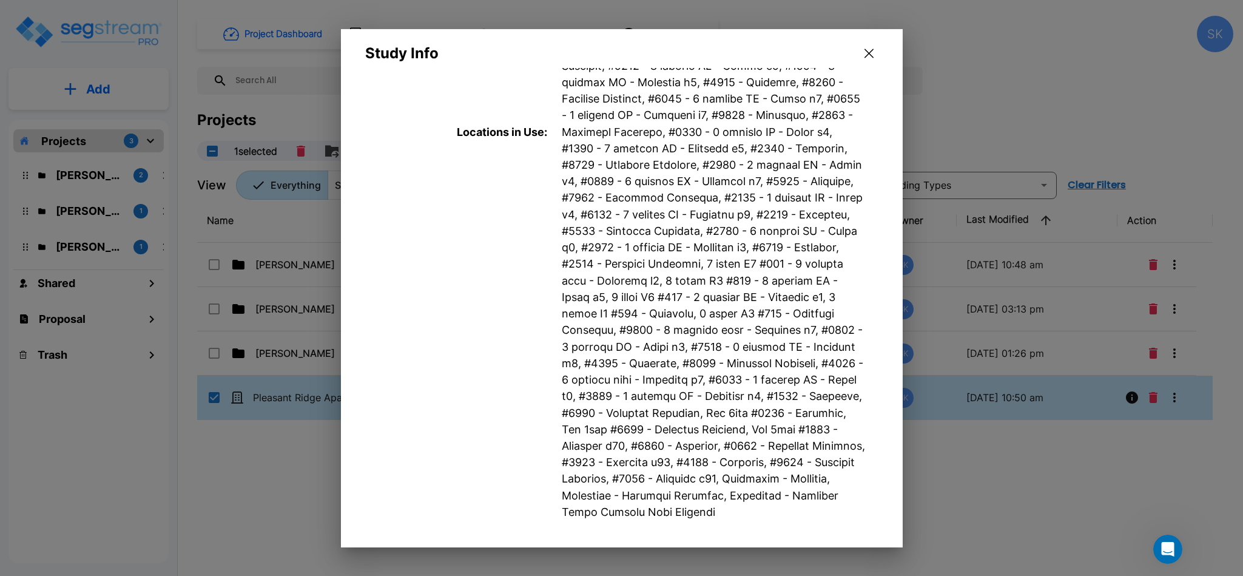
click at [234, 452] on div at bounding box center [621, 288] width 1243 height 576
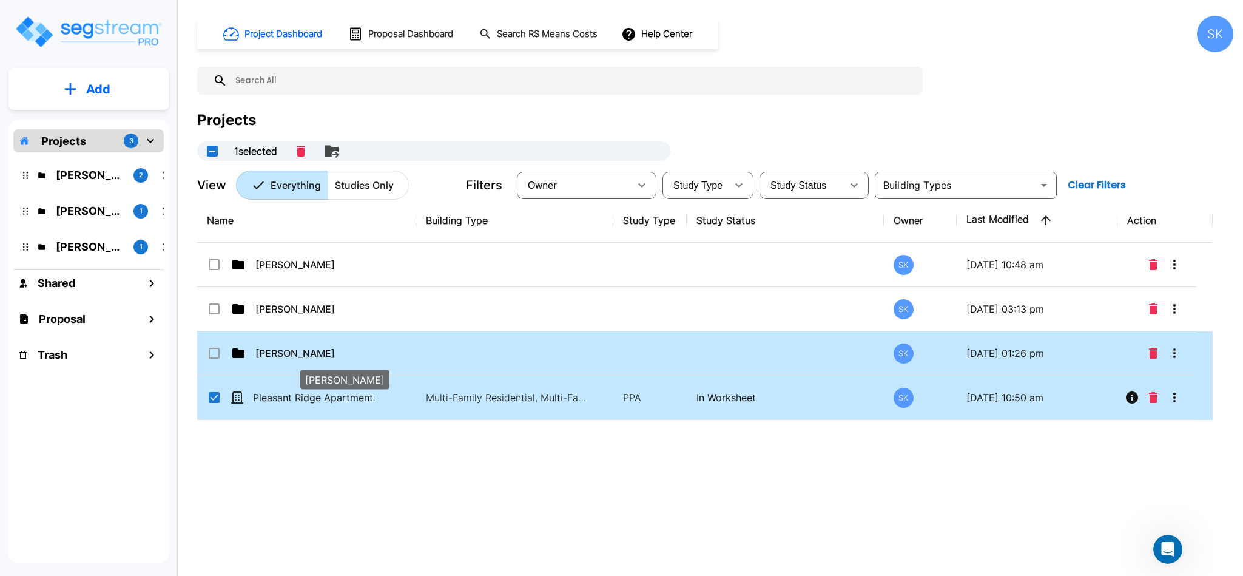
click at [266, 352] on p "Ari B" at bounding box center [315, 353] width 121 height 15
checkbox input "true"
click at [266, 352] on p "Ari B" at bounding box center [315, 353] width 121 height 15
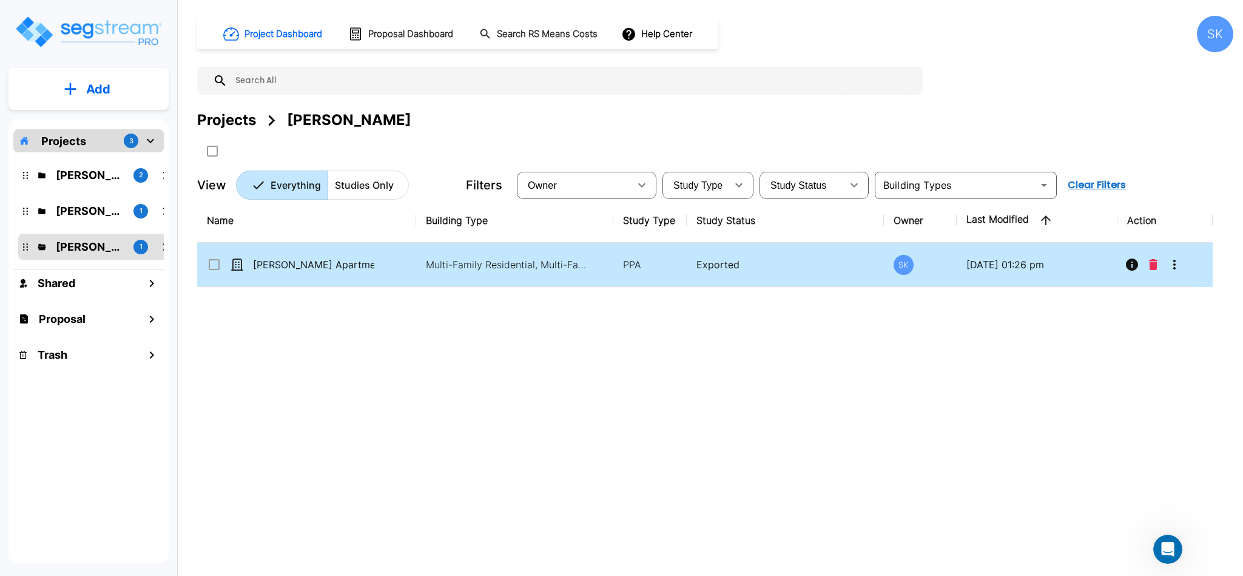
click at [213, 260] on input "select row Kittridge Apartments" at bounding box center [213, 262] width 12 height 10
checkbox input "true"
click at [1133, 266] on icon "Info" at bounding box center [1132, 264] width 15 height 15
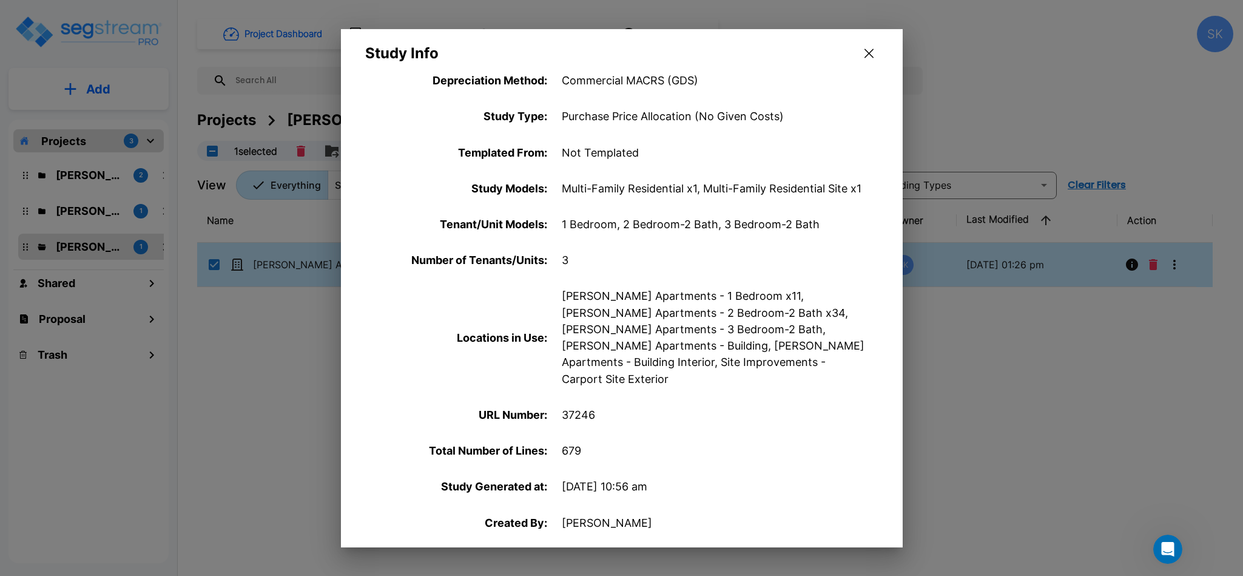
scroll to position [450, 0]
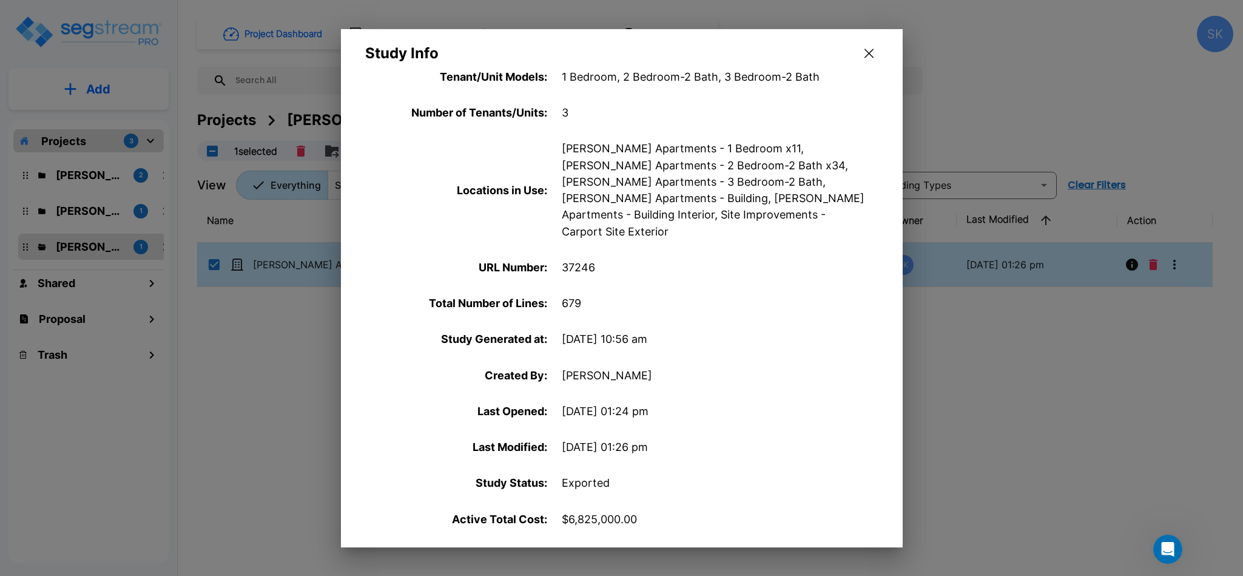
click at [879, 53] on div "Study Info" at bounding box center [622, 46] width 562 height 35
click at [867, 60] on button "button" at bounding box center [869, 53] width 19 height 19
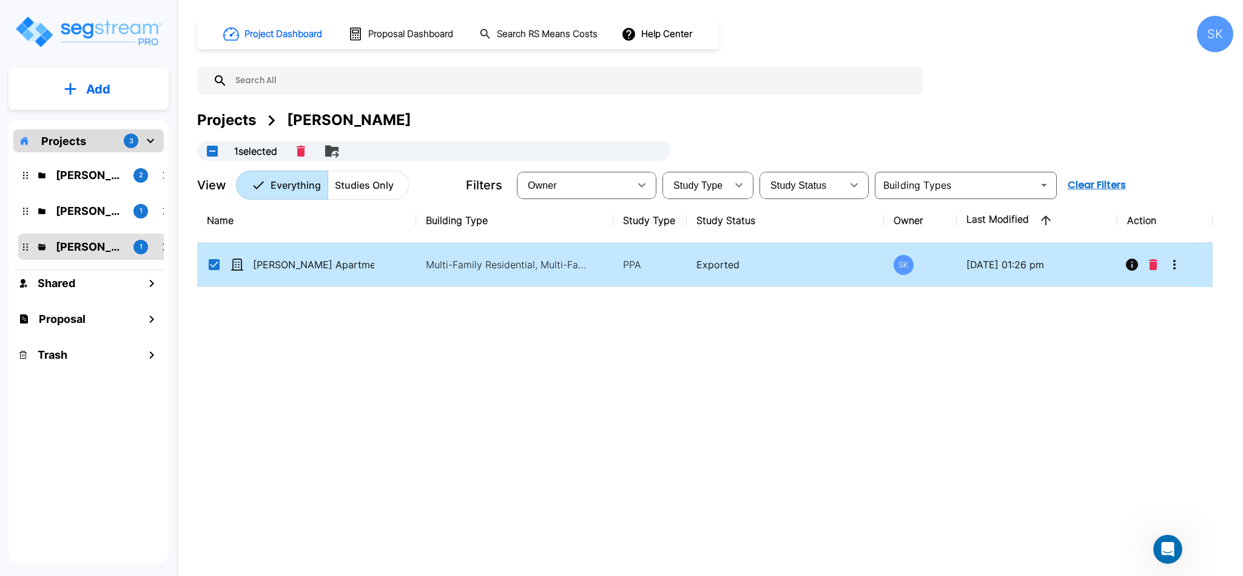
click at [253, 120] on div "Projects" at bounding box center [226, 120] width 59 height 22
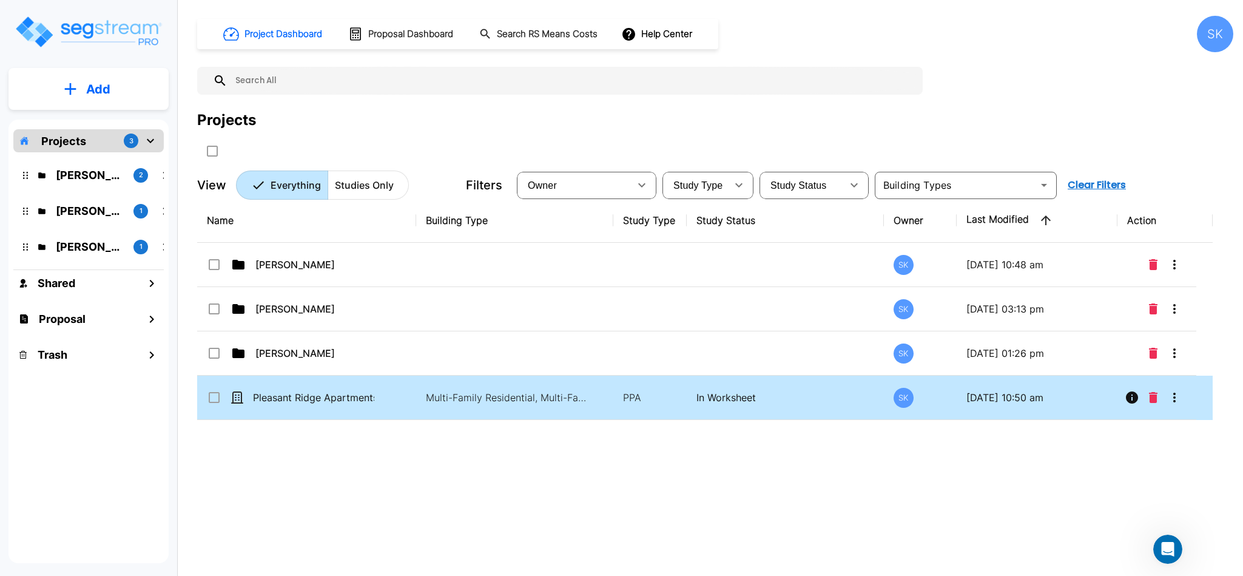
click at [214, 397] on input "select row Pleasant Ridge Apartments Final" at bounding box center [213, 395] width 12 height 10
click at [337, 148] on icon "Move" at bounding box center [331, 151] width 13 height 12
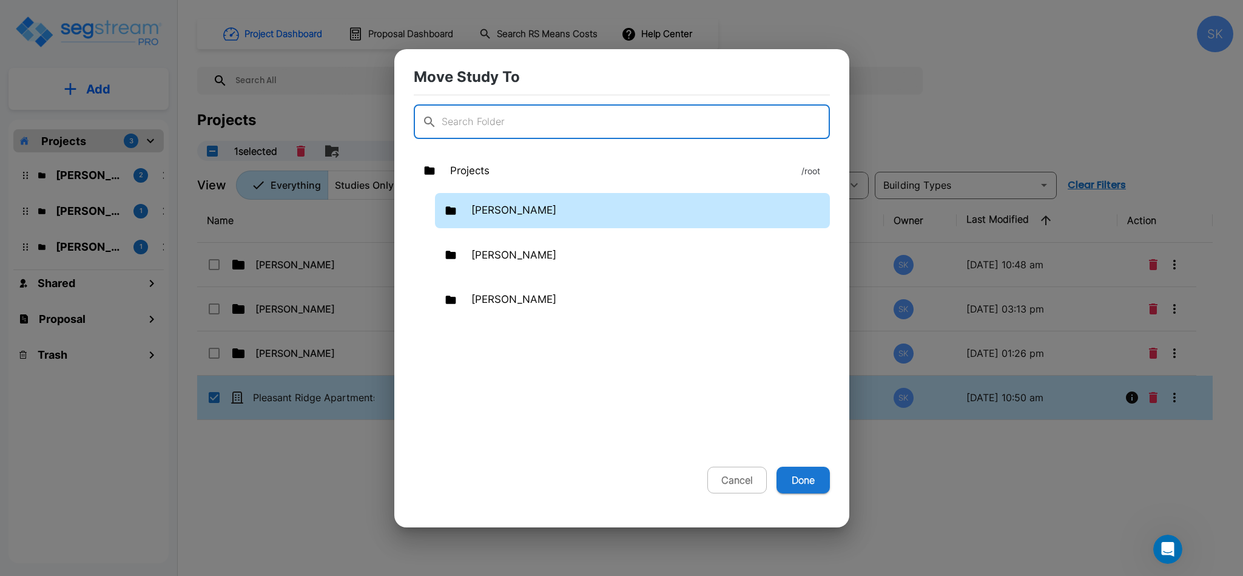
click at [503, 212] on p "[PERSON_NAME]" at bounding box center [513, 211] width 85 height 16
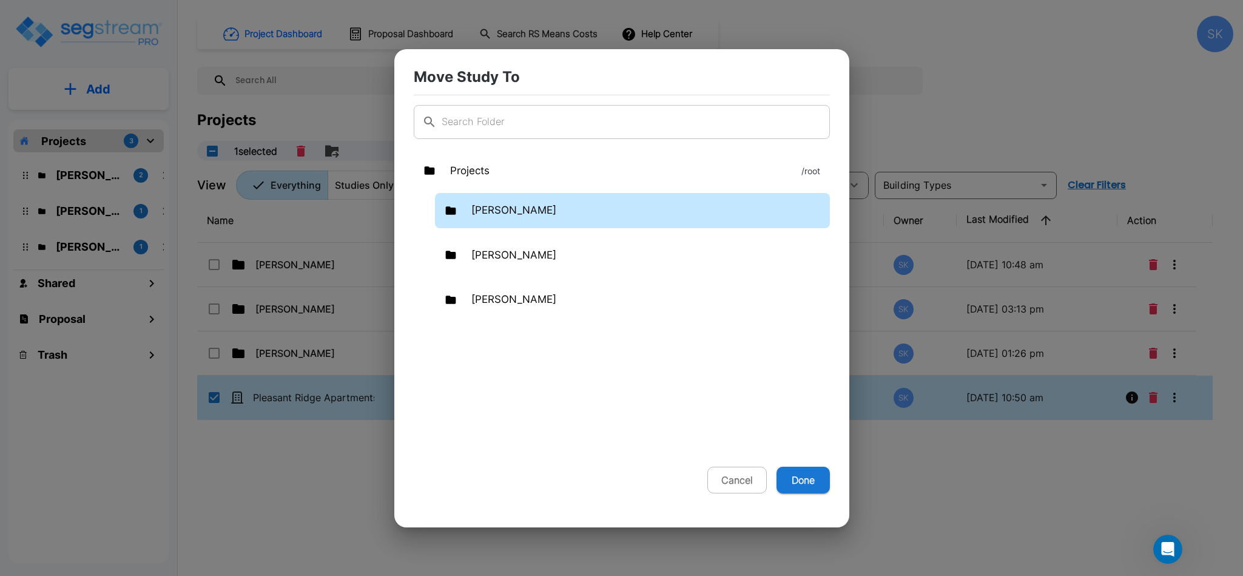
click at [479, 204] on p "[PERSON_NAME]" at bounding box center [513, 211] width 85 height 16
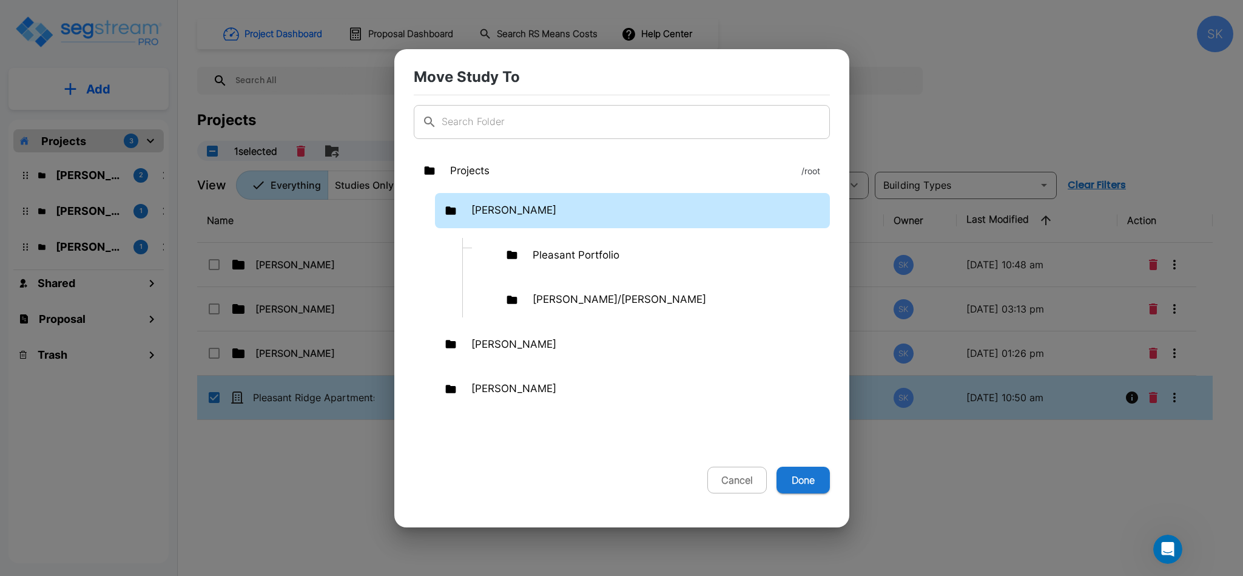
click at [479, 204] on p "[PERSON_NAME]" at bounding box center [513, 211] width 85 height 16
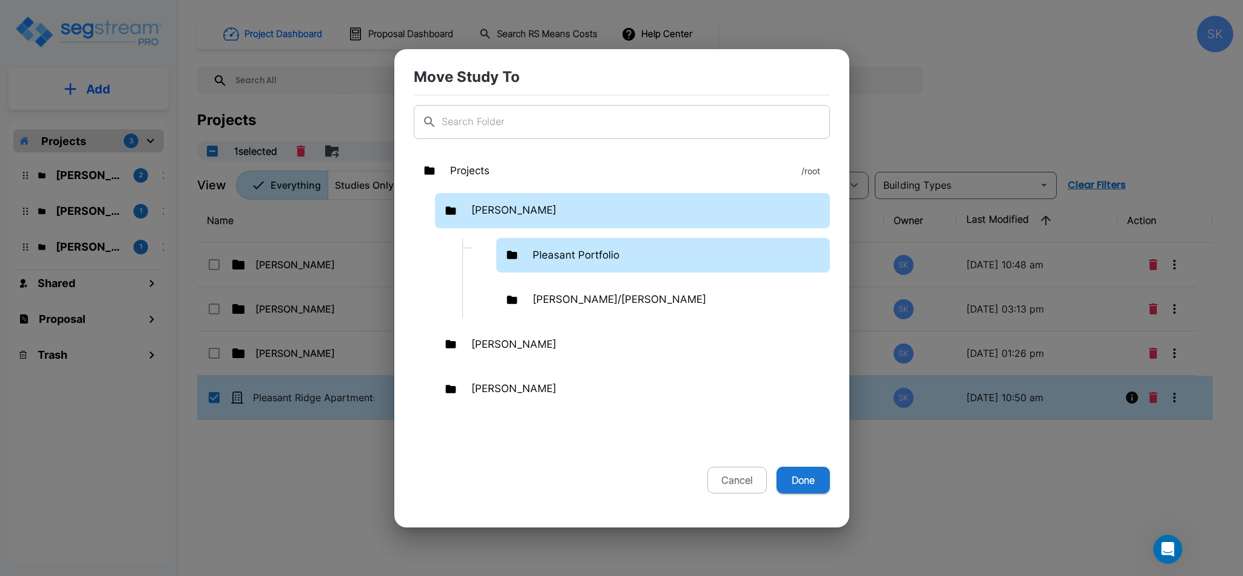
click at [592, 268] on div "Pleasant Portfolio" at bounding box center [663, 255] width 334 height 35
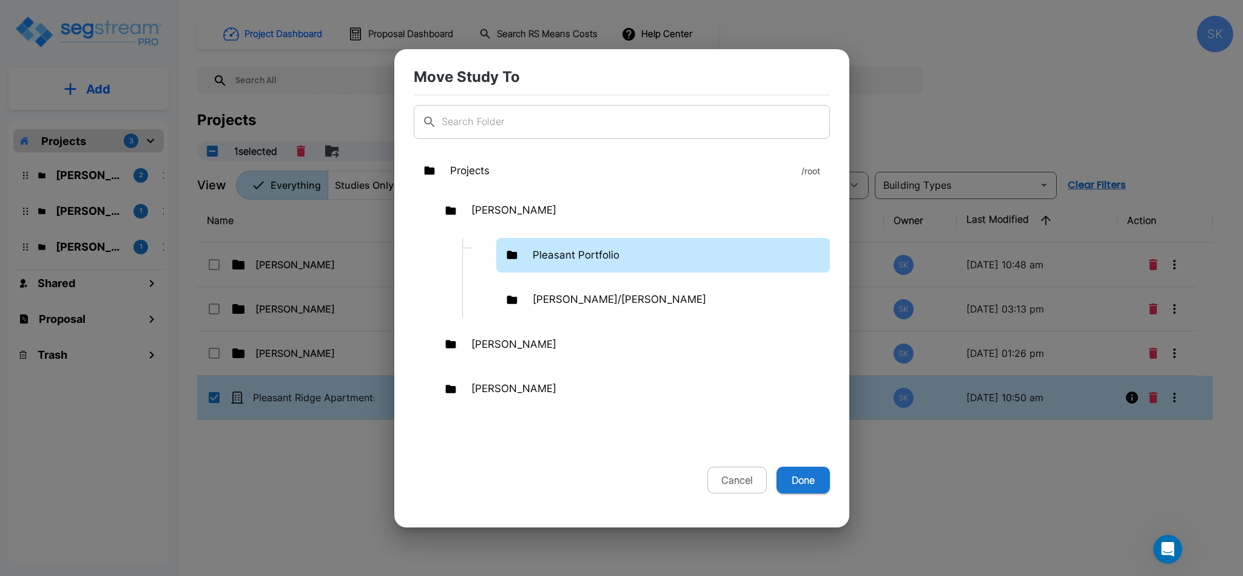
click at [584, 259] on p "Pleasant Portfolio" at bounding box center [576, 256] width 87 height 16
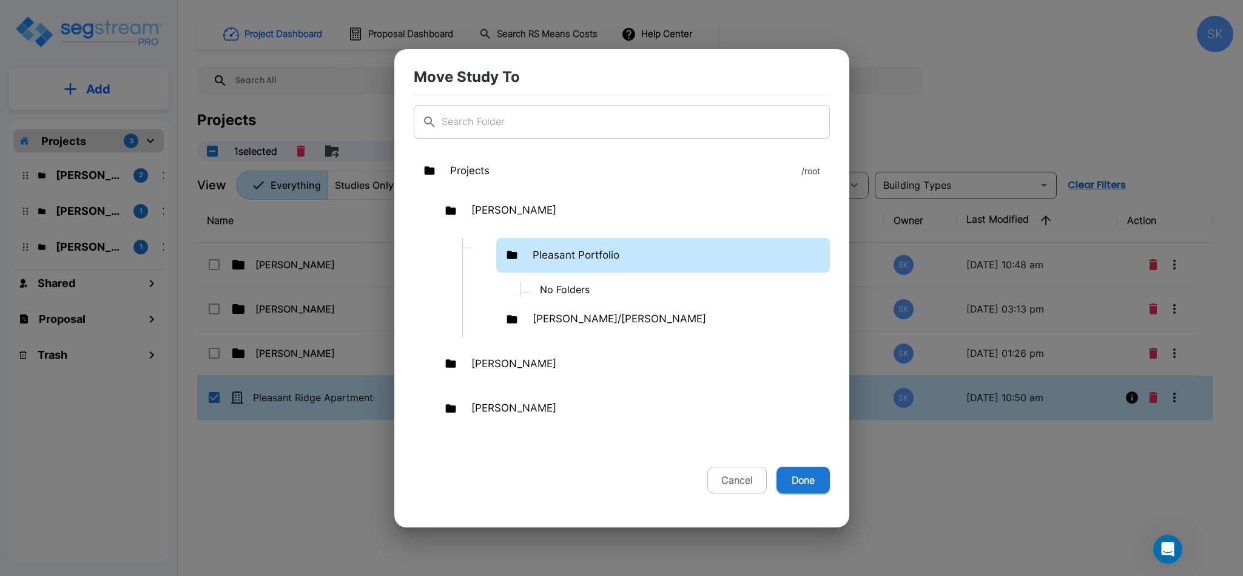
click at [584, 259] on p "Pleasant Portfolio" at bounding box center [576, 256] width 87 height 16
click at [801, 483] on button "Done" at bounding box center [803, 480] width 53 height 27
checkbox input "false"
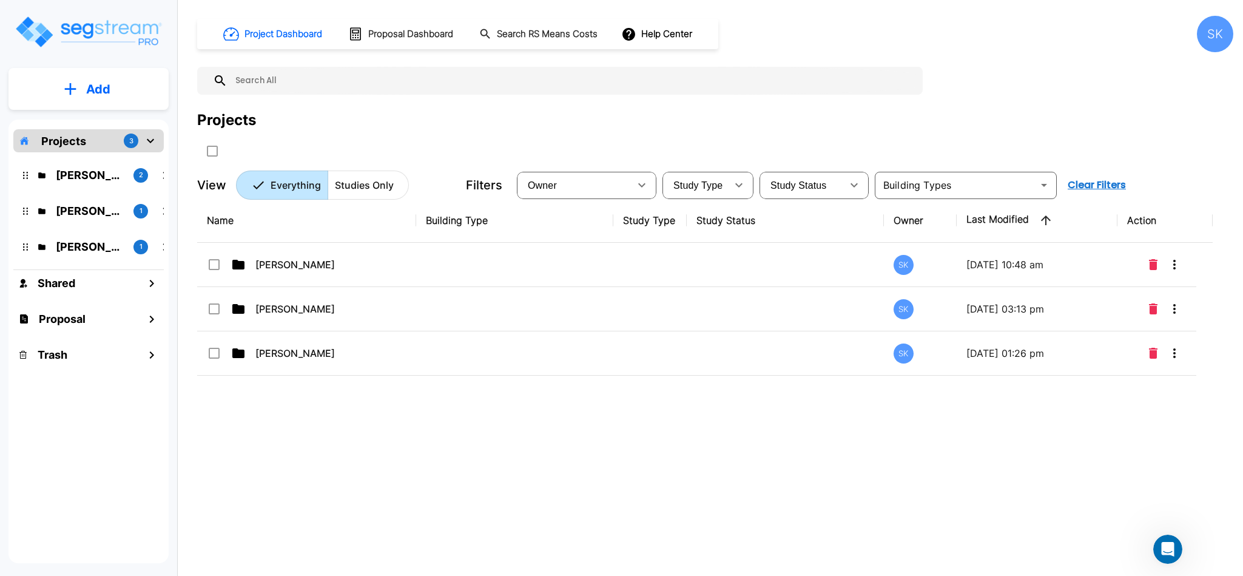
click at [84, 184] on div "Mendy 2" at bounding box center [97, 175] width 159 height 26
click at [84, 177] on p "[PERSON_NAME]" at bounding box center [90, 175] width 68 height 16
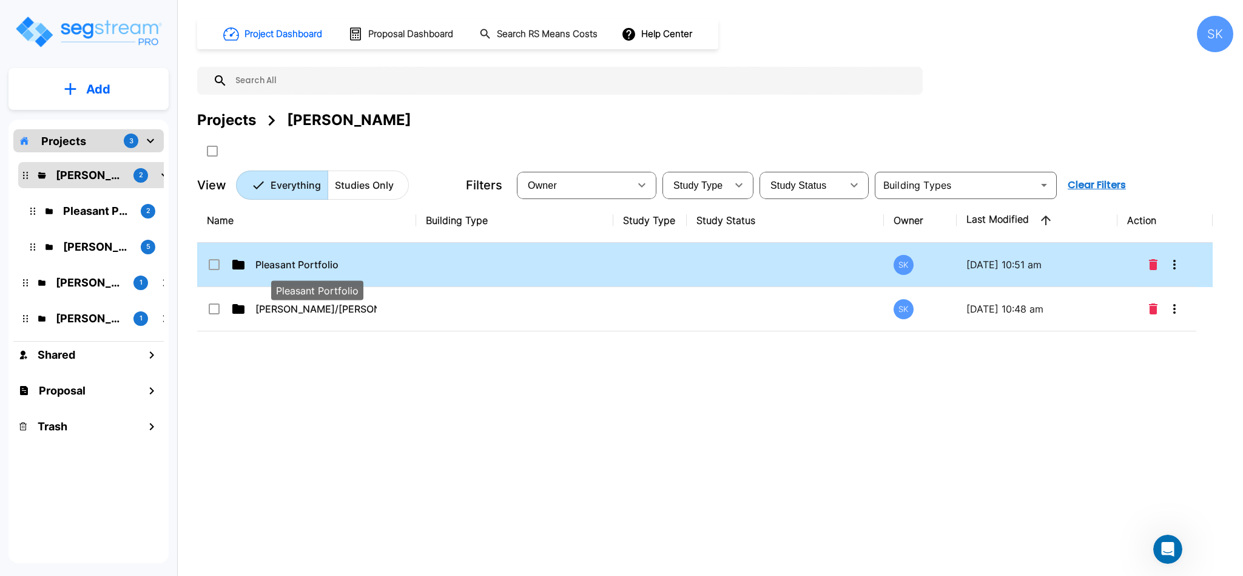
click at [304, 265] on p "Pleasant Portfolio" at bounding box center [315, 264] width 121 height 15
checkbox input "true"
click at [305, 265] on p "Pleasant Portfolio" at bounding box center [315, 264] width 121 height 15
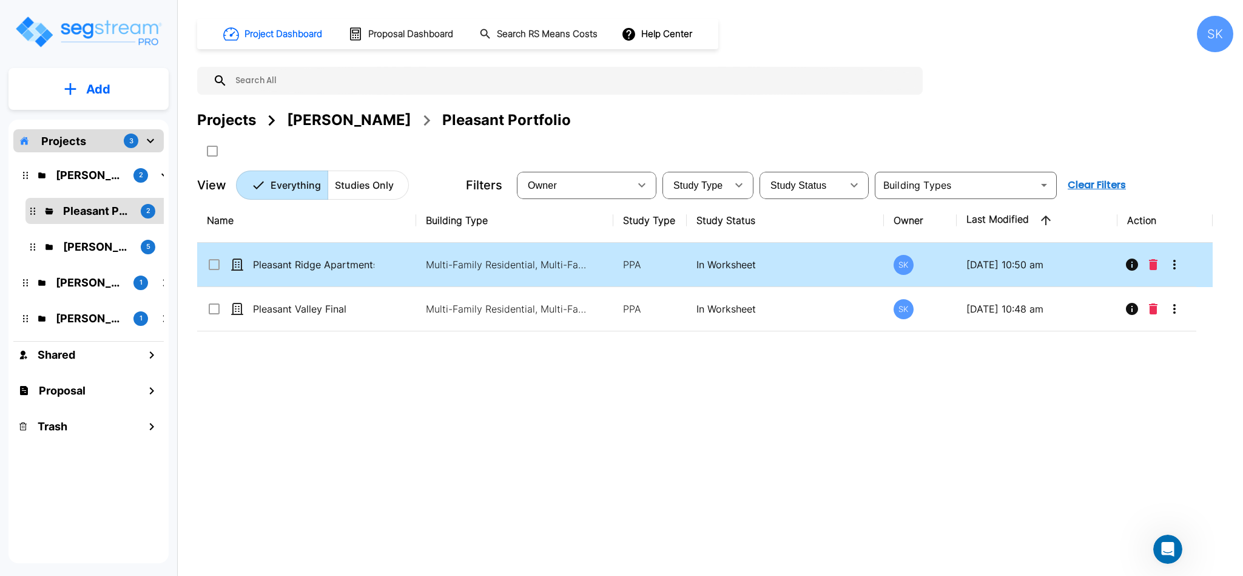
click at [212, 263] on input "select row Pleasant Ridge Apartments Final" at bounding box center [213, 262] width 12 height 10
checkbox input "true"
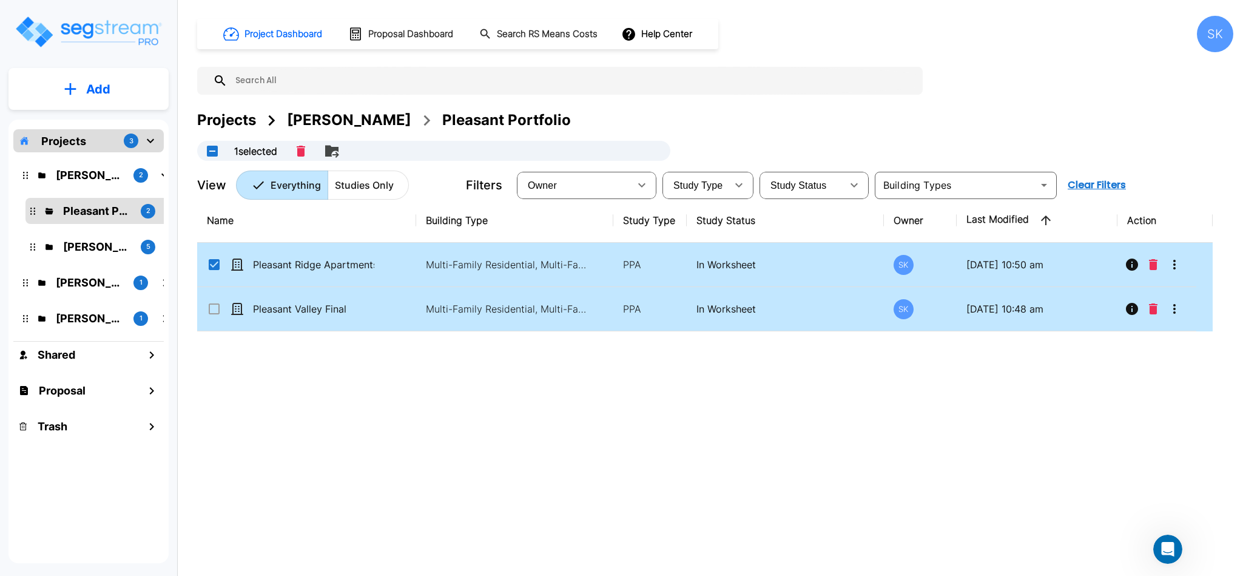
click at [217, 306] on input "select row Pleasant Valley Final" at bounding box center [213, 307] width 12 height 10
checkbox input "true"
click at [308, 153] on icon "Merge" at bounding box center [306, 151] width 15 height 15
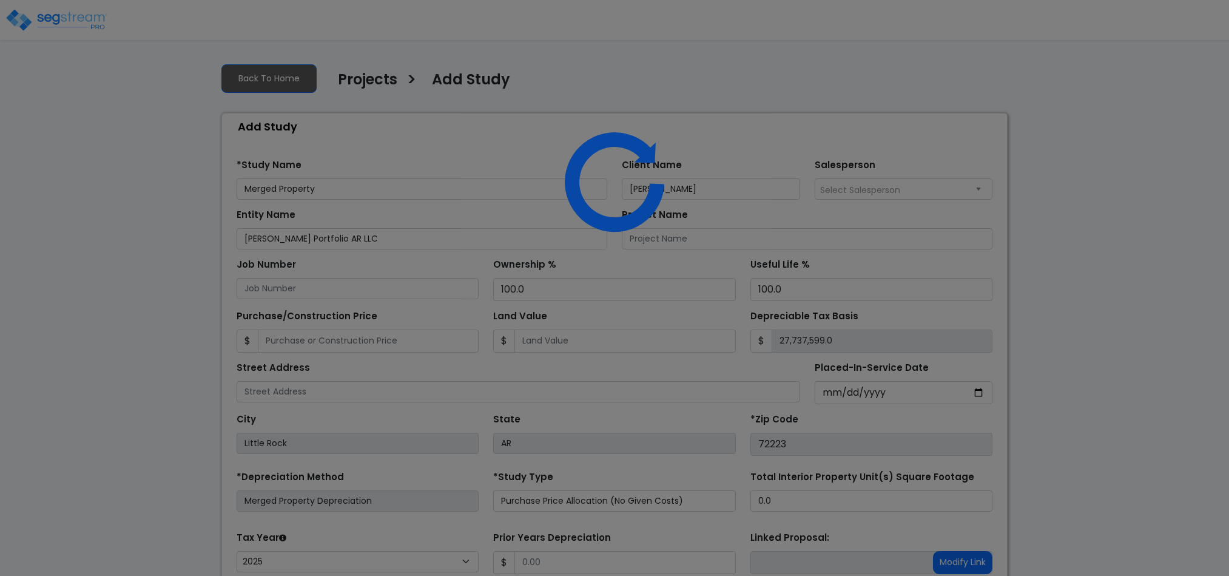
select select "2025"
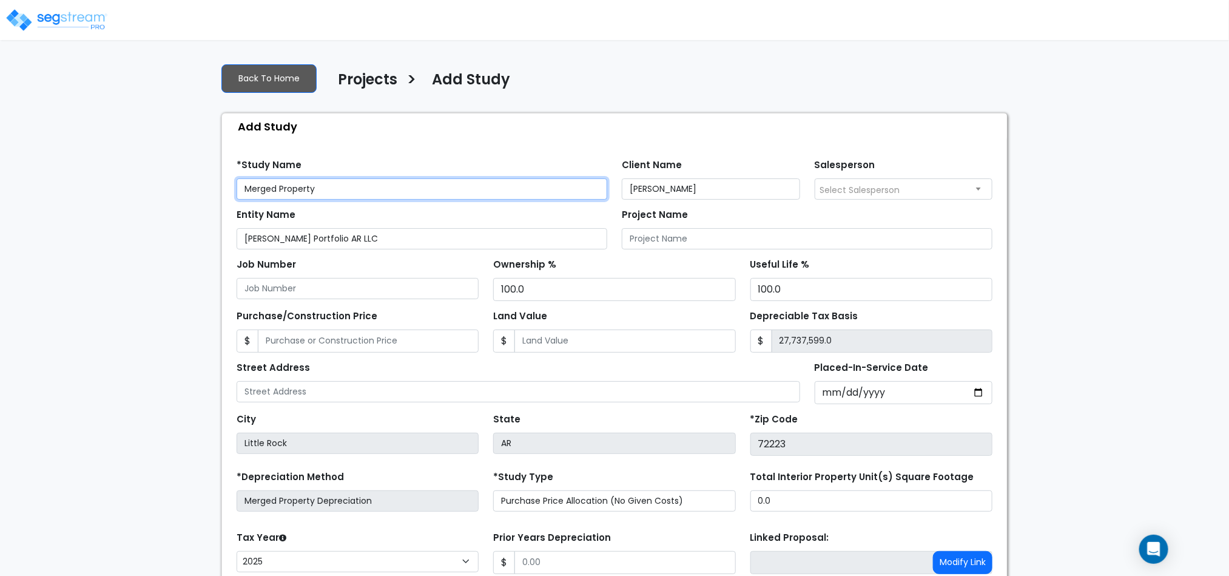
click at [315, 195] on input "Merged Property" at bounding box center [422, 188] width 371 height 21
paste input "Pleasant Valley Portfolio"
type input "Pleasant Valley Portfolio"
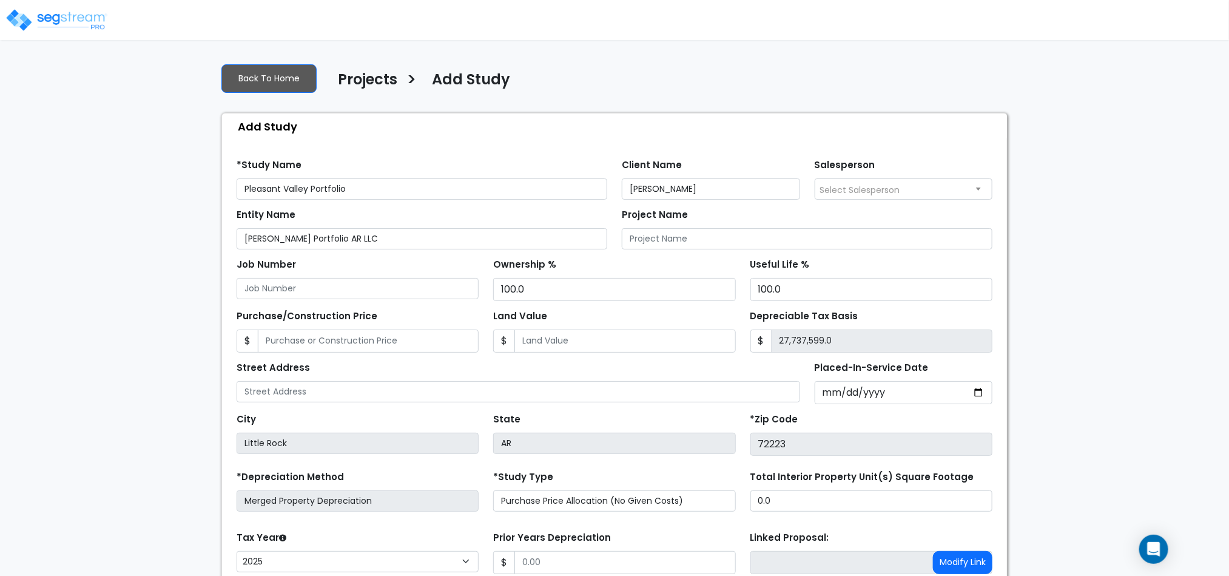
click at [925, 197] on span "Select Salesperson" at bounding box center [903, 188] width 177 height 19
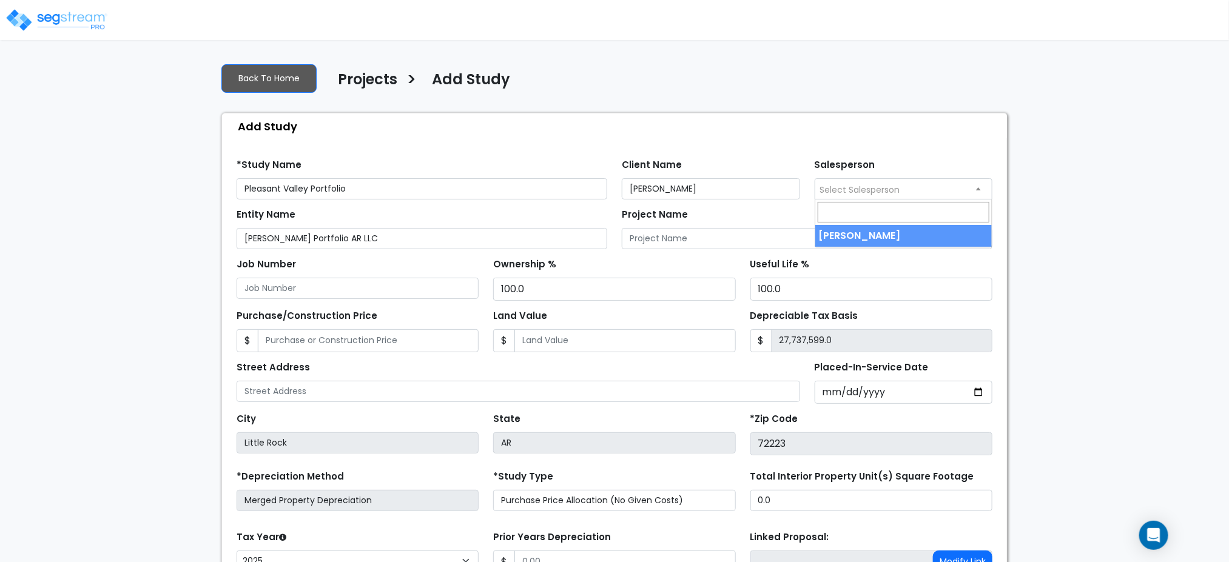
select select "177"
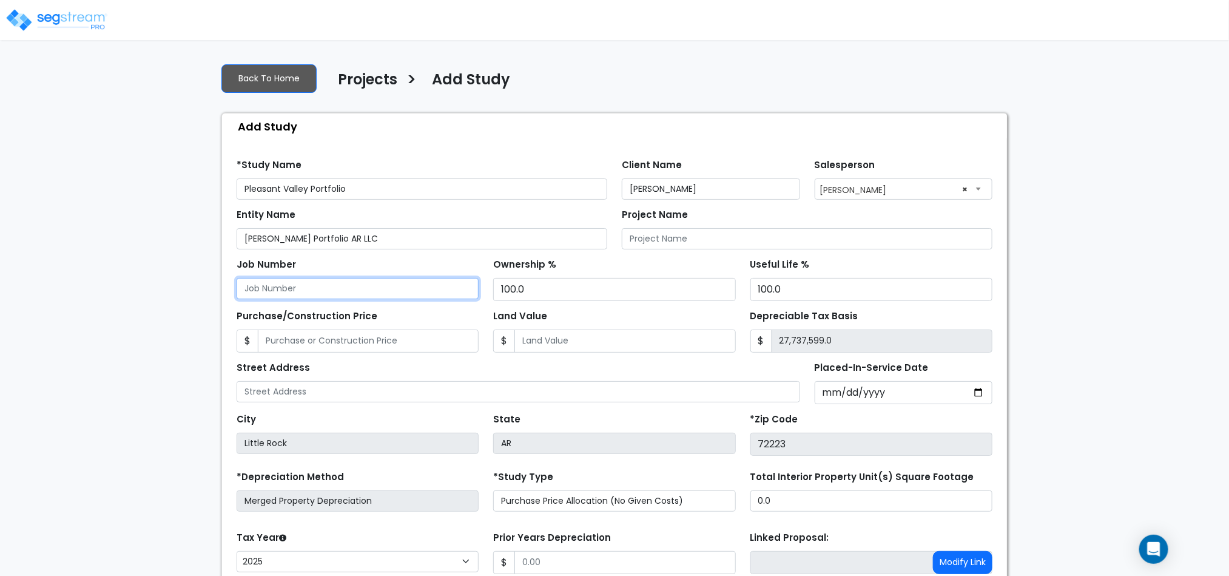
click at [424, 290] on input "Job Number" at bounding box center [358, 288] width 242 height 21
type input "2503"
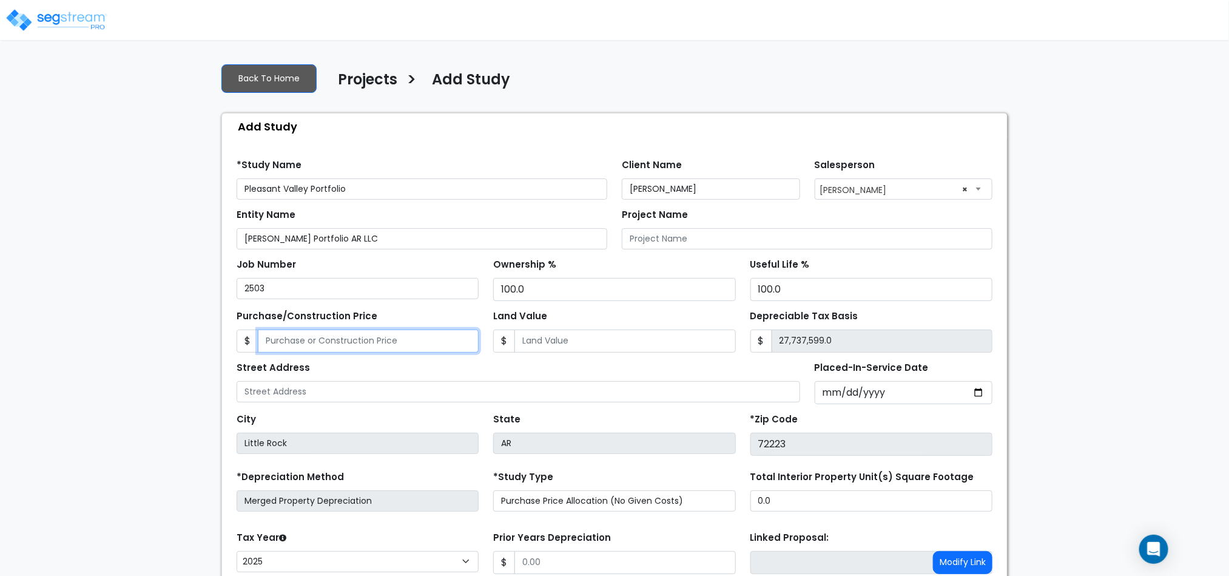
click at [399, 348] on input "Purchase/Construction Price" at bounding box center [368, 340] width 221 height 23
type input "3"
type input "3.00"
type input "31"
type input "31.00"
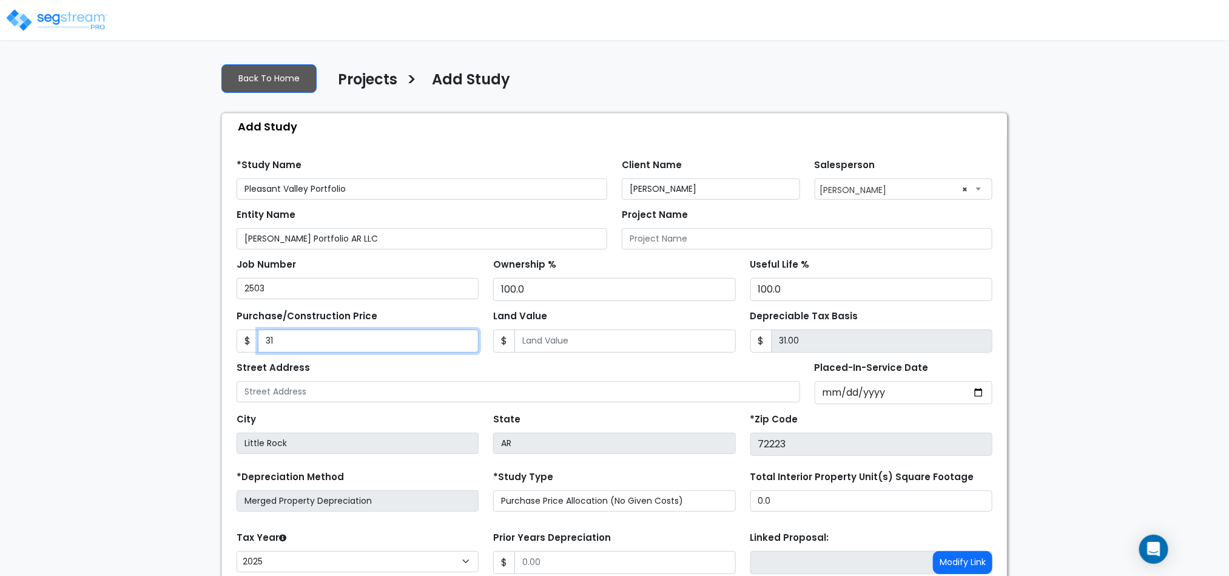
type input "317"
type input "317.00"
type input "3170"
type input "3,170.00"
type input "3,1700"
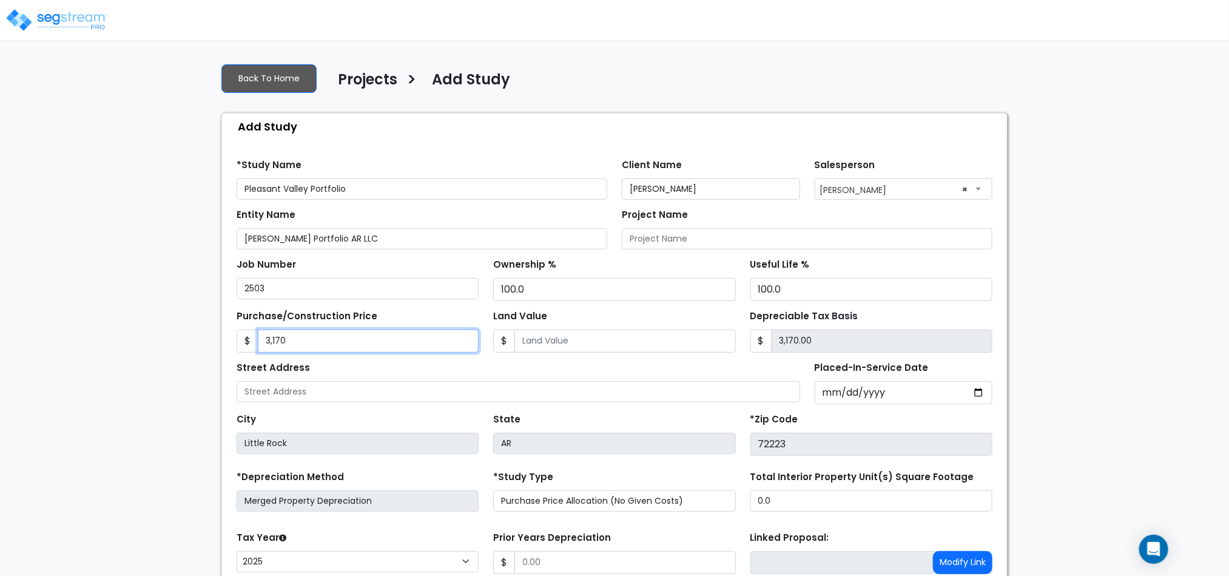
type input "31,700.00"
type input "31,7000"
type input "317,000.00"
type input "317,0000"
type input "3,170,000.00"
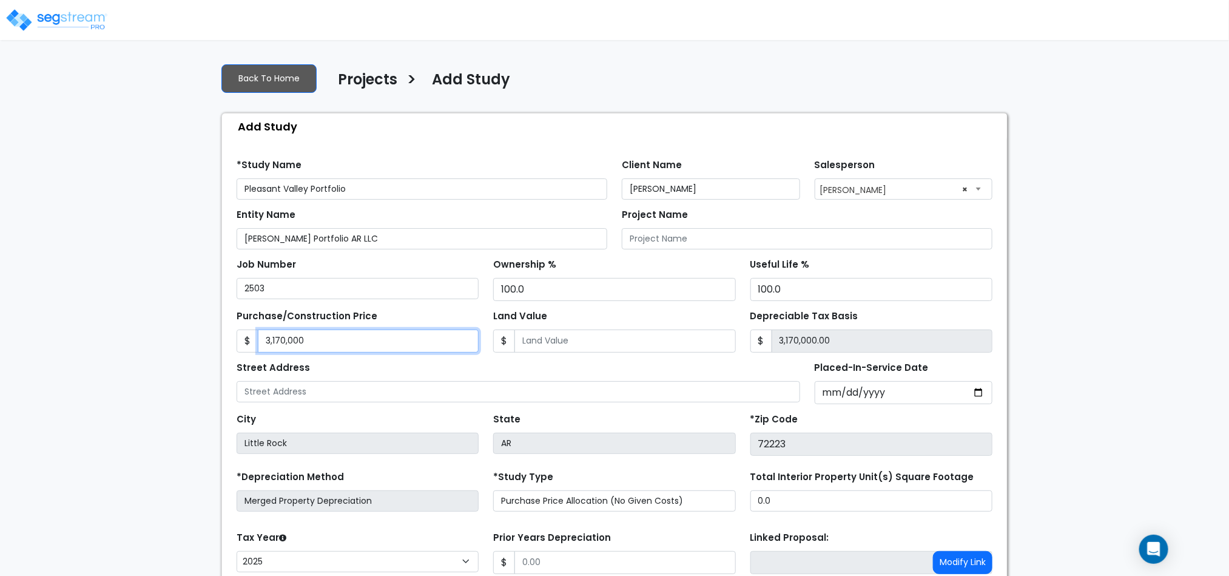
type input "3,170,0000"
type input "31,700,000.00"
type input "31,700,000"
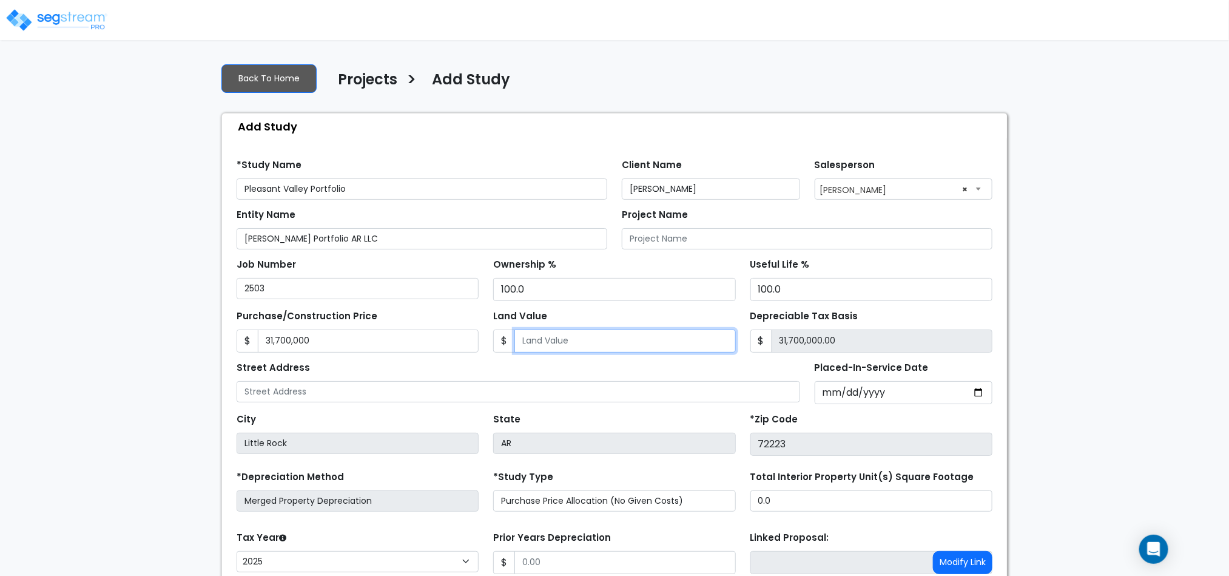
click at [541, 342] on input "Land Value" at bounding box center [625, 340] width 221 height 23
click at [542, 342] on input "Land Value" at bounding box center [625, 340] width 221 height 23
type input "3"
type input "31,699,997.00"
type input "39"
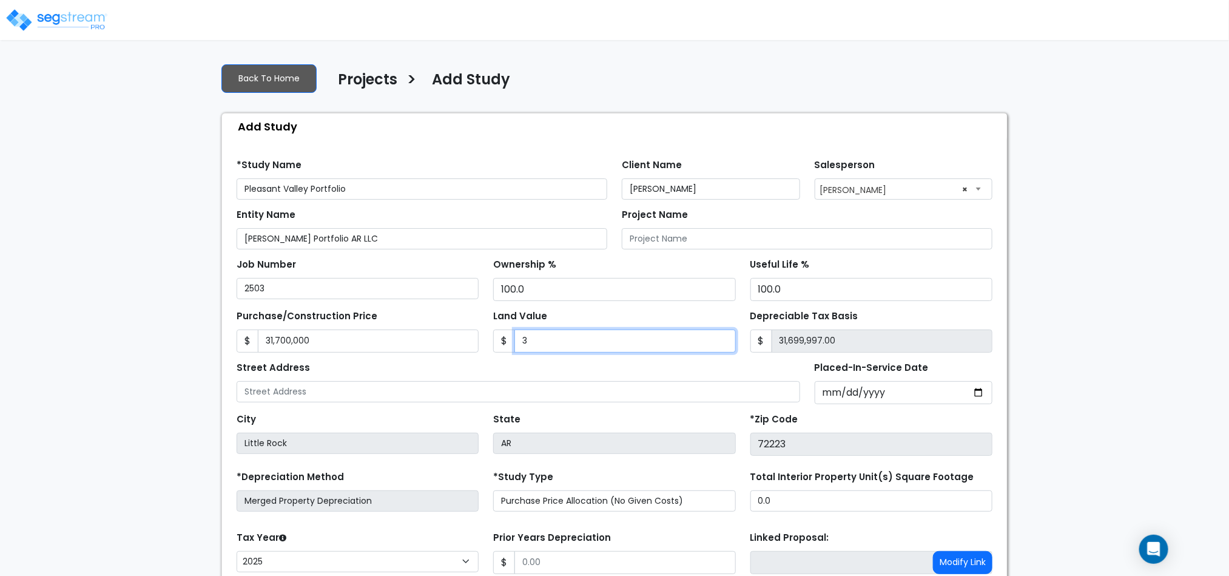
type input "31,699,961.00"
type input "396"
type input "31,699,604.00"
type input "3962"
type input "31,696,038.00"
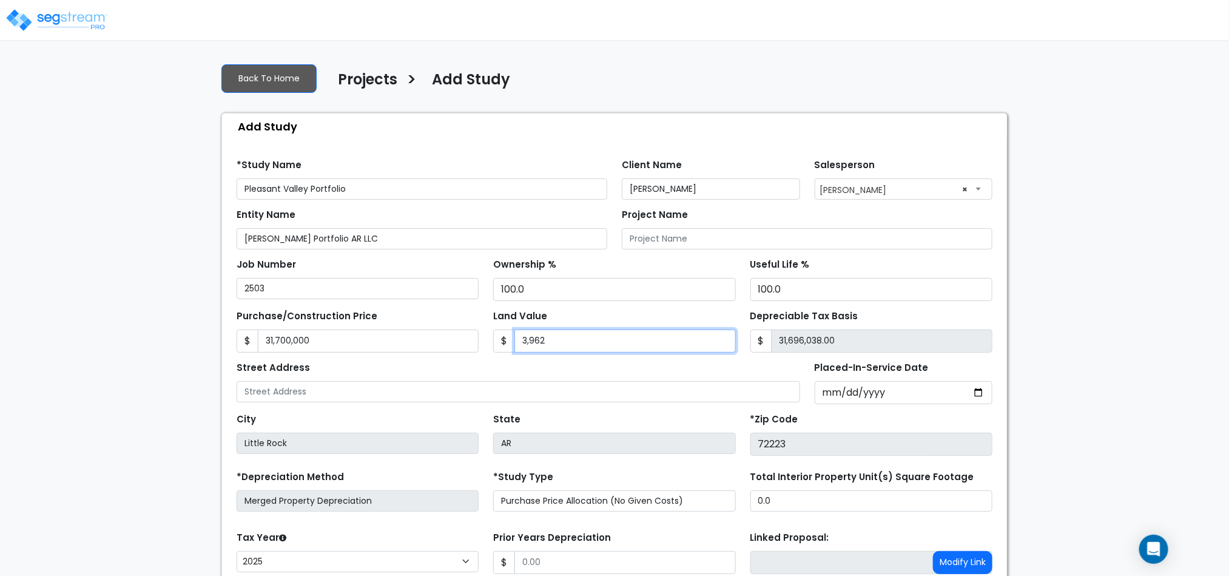
type input "3,9625"
type input "31,660,375.00"
type input "39,6250"
type input "31,303,750.00"
type input "396,2500"
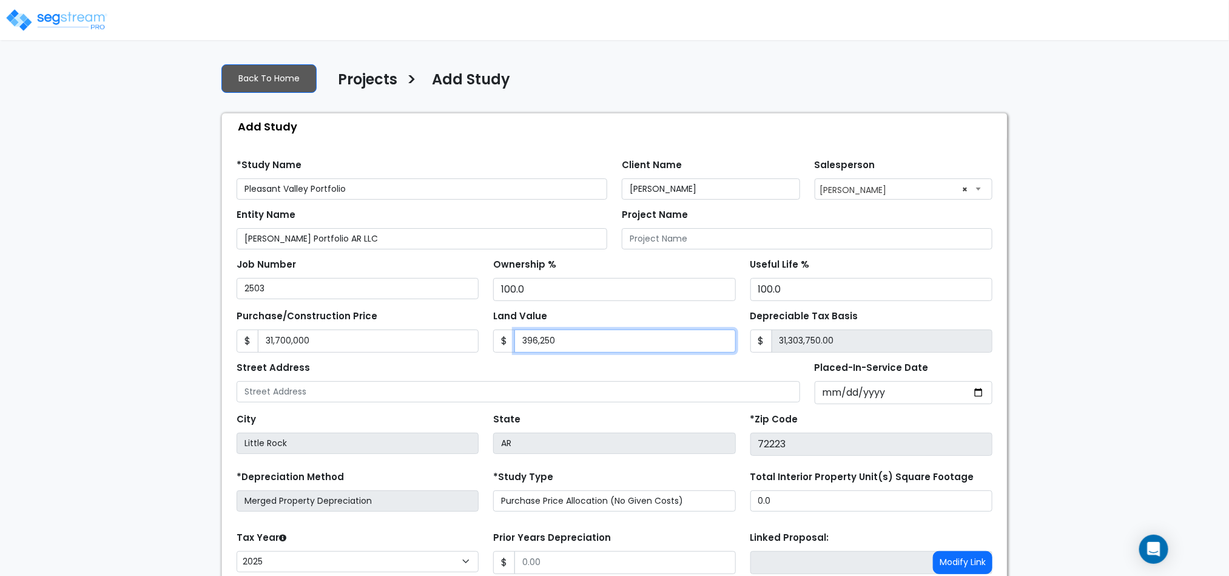
type input "27,737,500.00"
type input "3,962,500"
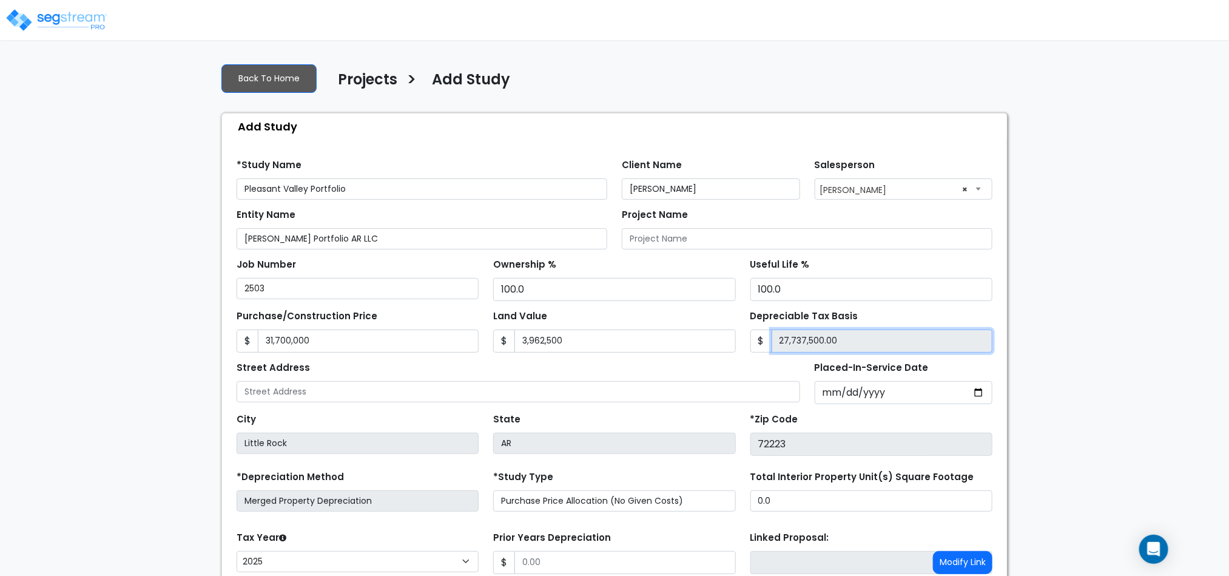
click at [887, 334] on input "27,737,500.00" at bounding box center [882, 340] width 221 height 23
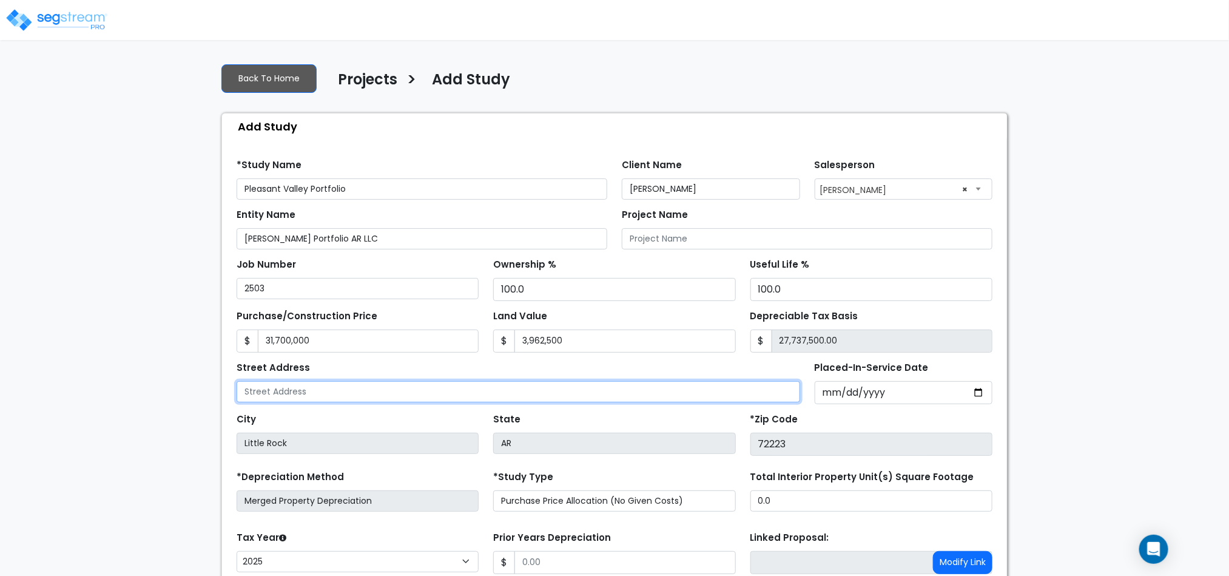
click at [427, 390] on input "text" at bounding box center [519, 391] width 564 height 21
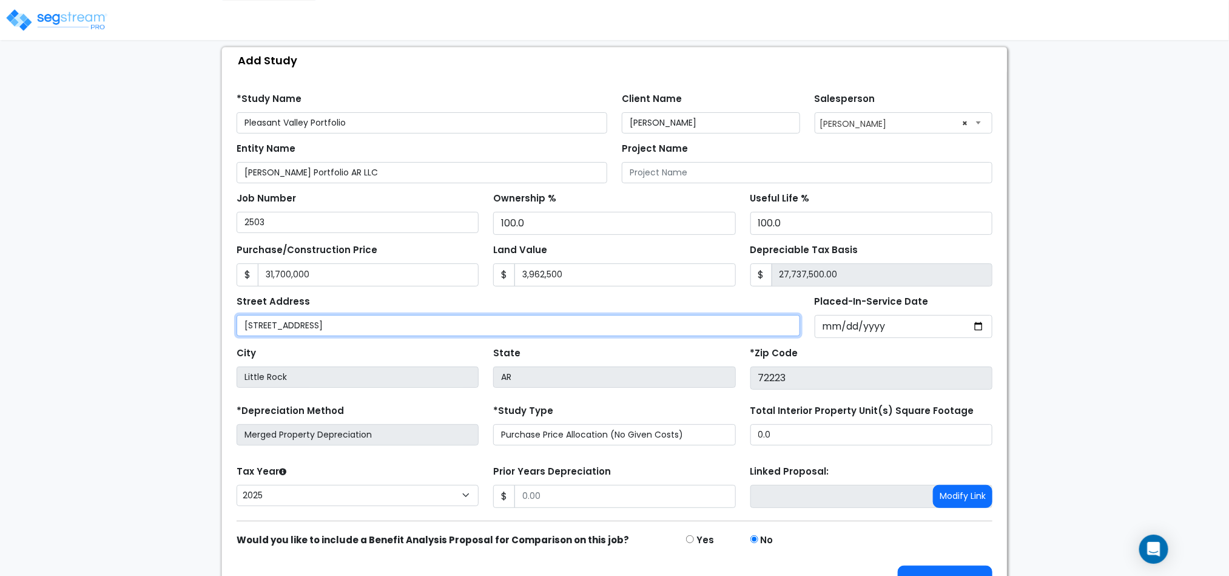
scroll to position [102, 0]
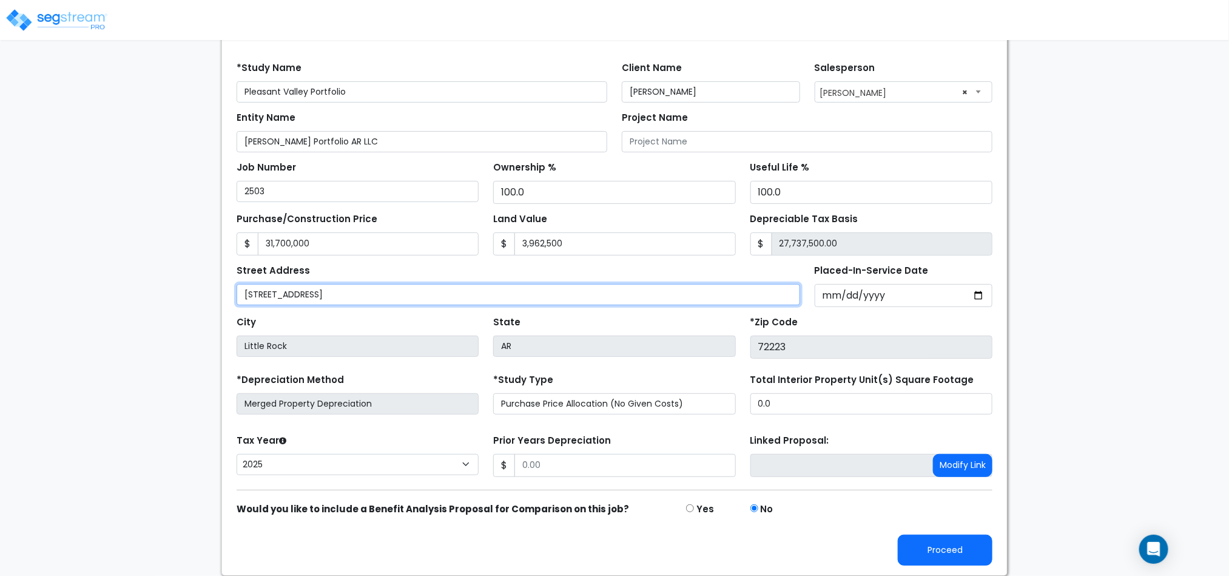
type input "11700 Pleasant Ridge Road"
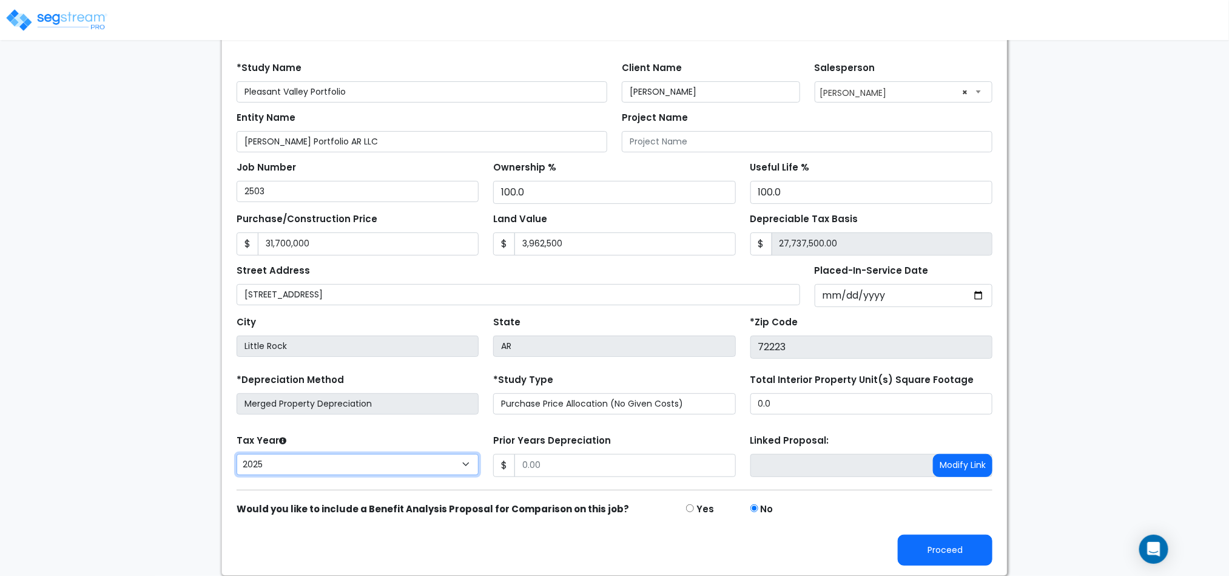
click at [461, 468] on select "2026 2025 2024" at bounding box center [358, 464] width 242 height 21
select select "2024"
click at [237, 454] on select "2026 2025 2024" at bounding box center [358, 464] width 242 height 21
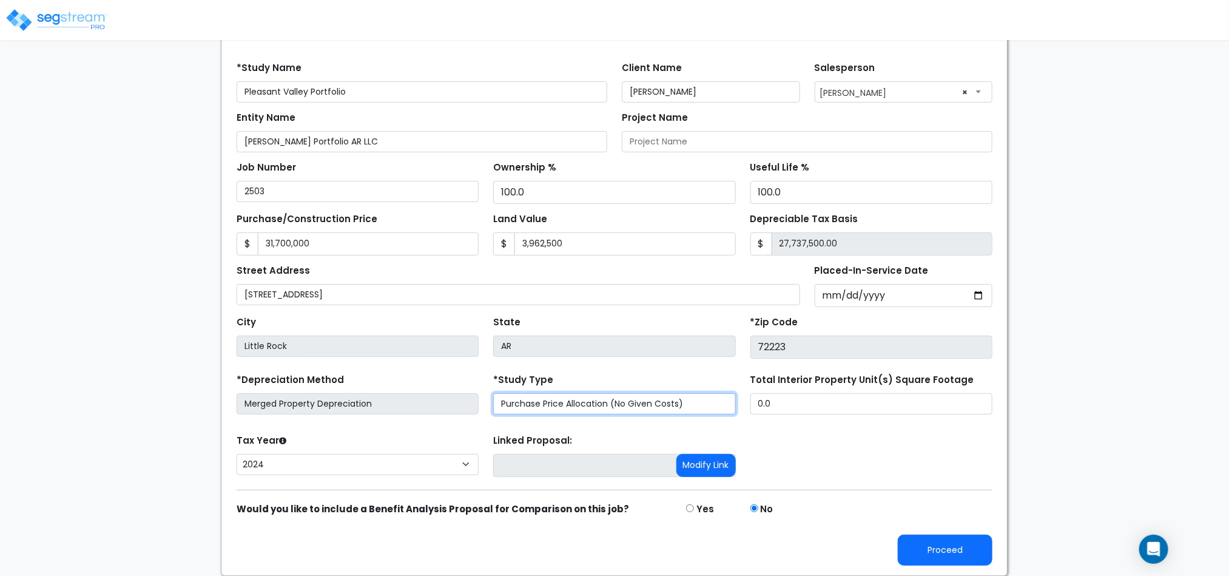
click at [550, 406] on select "Purchase Price Allocation (No Given Costs) New Construction / Reno / TI's (Give…" at bounding box center [614, 403] width 242 height 21
click at [552, 406] on select "Purchase Price Allocation (No Given Costs) New Construction / Reno / TI's (Give…" at bounding box center [614, 403] width 242 height 21
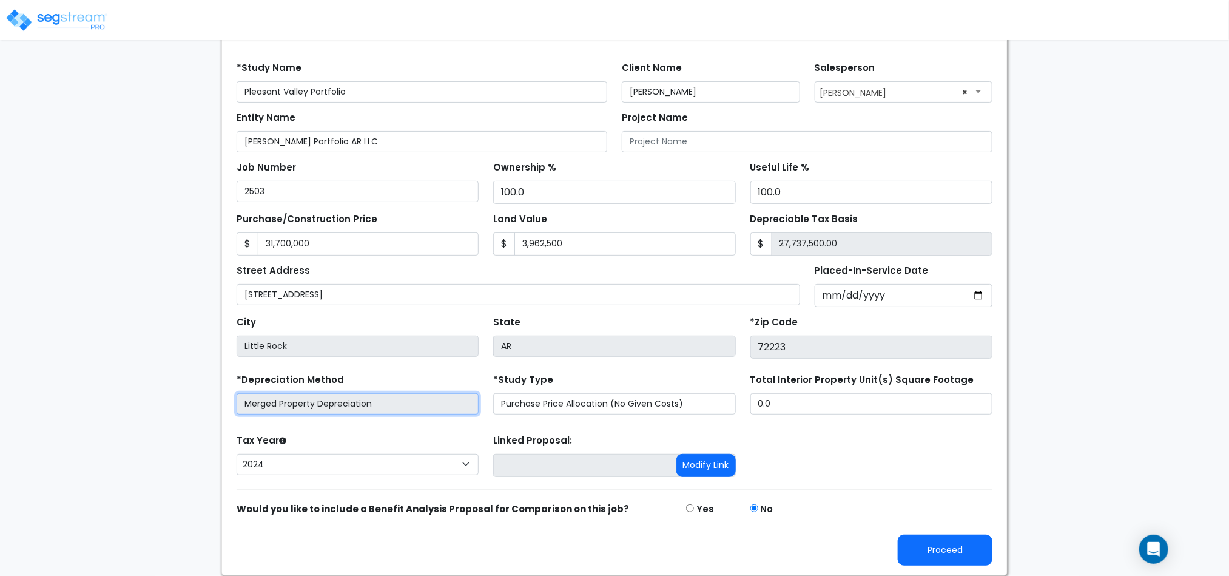
click at [417, 407] on input "Merged Property Depreciation" at bounding box center [358, 403] width 242 height 21
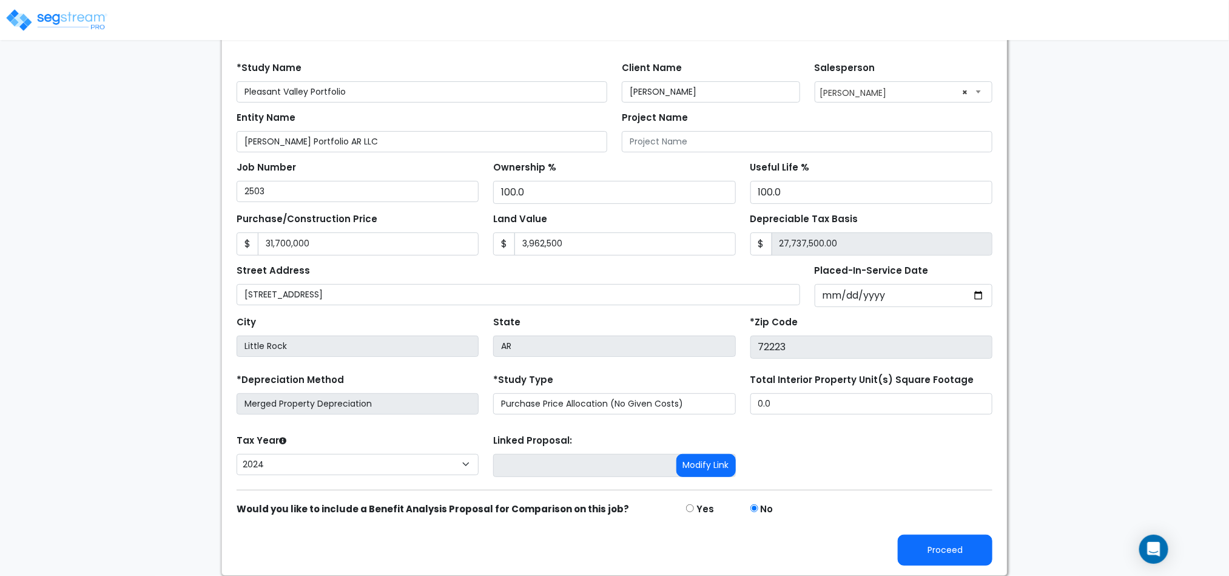
click at [406, 428] on form "*Study Name Pleasant Valley Portfolio Client Name Henry Guindi Salesperson × En…" at bounding box center [615, 309] width 756 height 513
click at [787, 399] on input "0.0" at bounding box center [872, 403] width 242 height 21
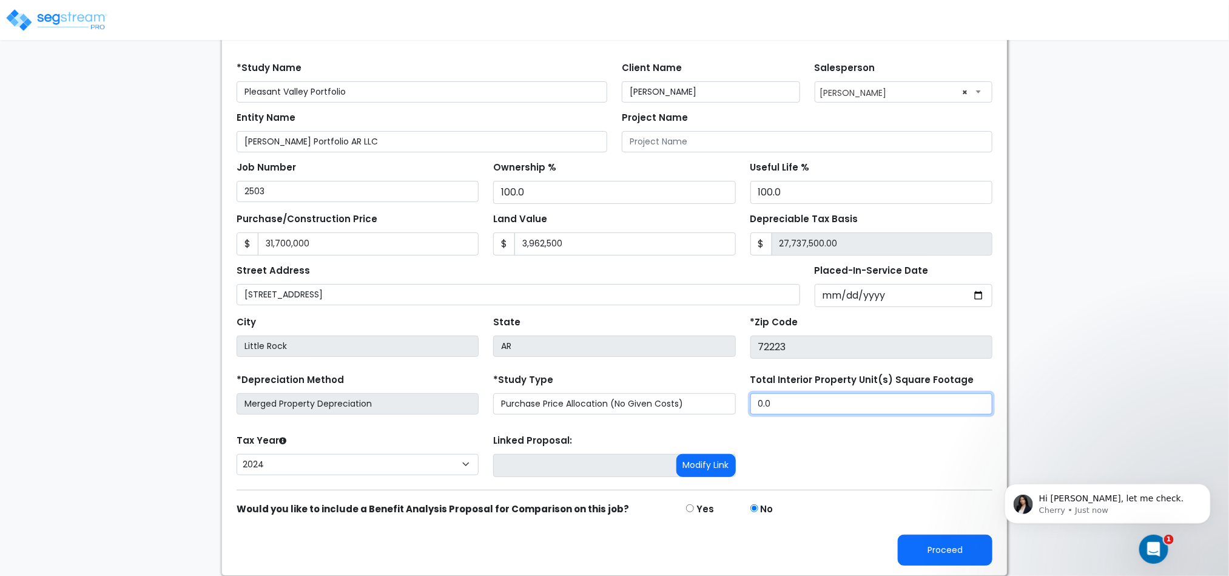
scroll to position [0, 0]
type input "402,222"
click at [1165, 501] on span "Please note that Property Unit refers to Buildings and Site, not the inside uni…" at bounding box center [1117, 510] width 156 height 34
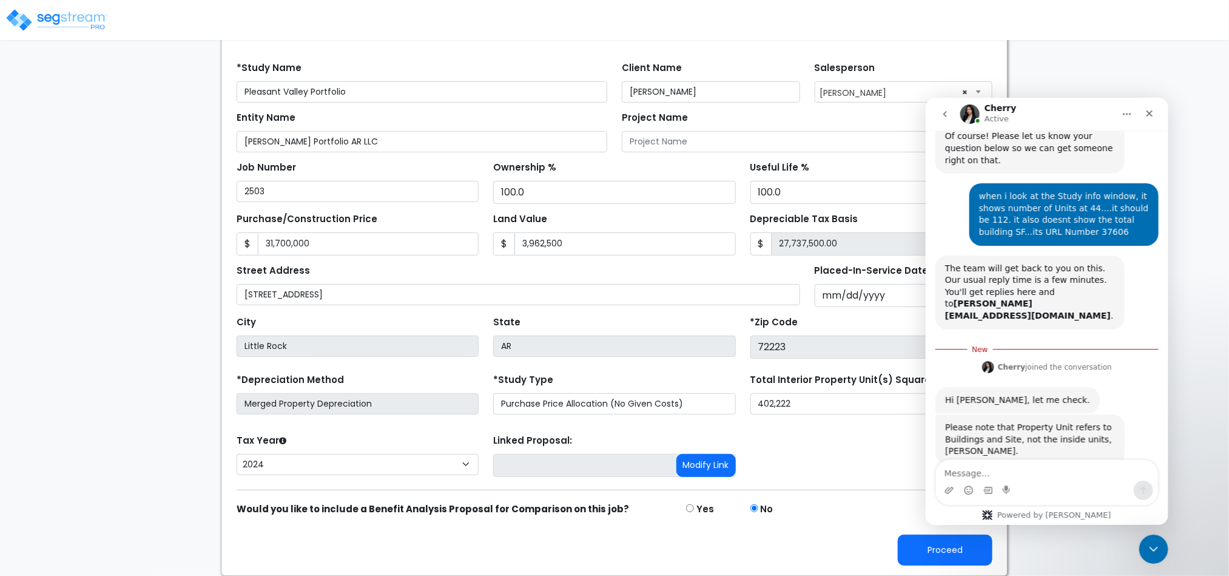
scroll to position [153, 0]
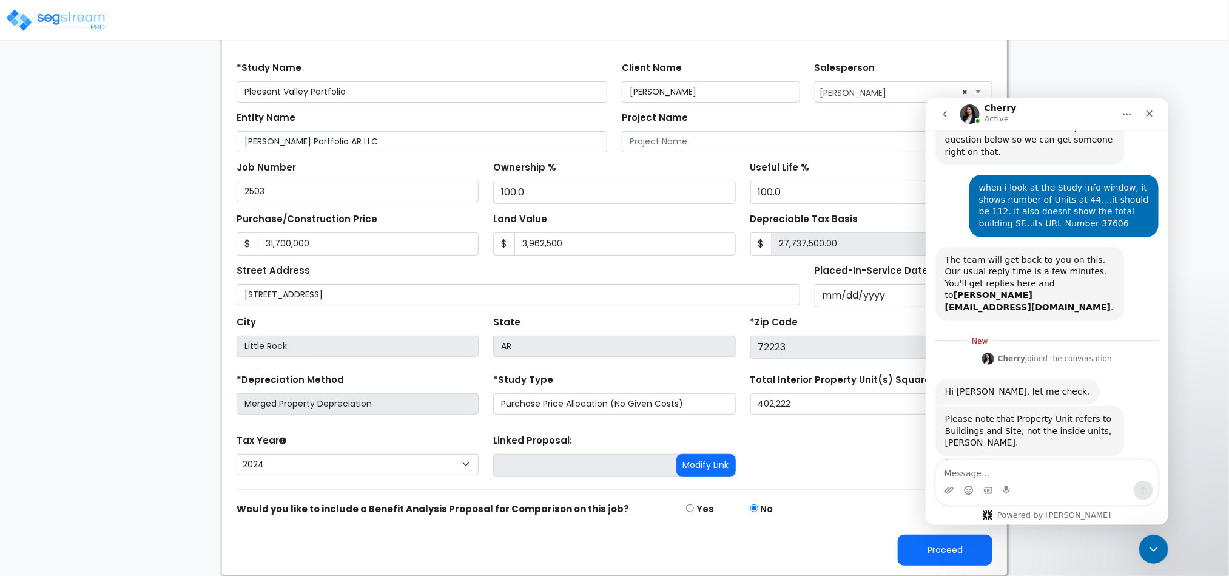
click at [1037, 462] on textarea "Message…" at bounding box center [1047, 469] width 222 height 21
type textarea "then thats weirder..."
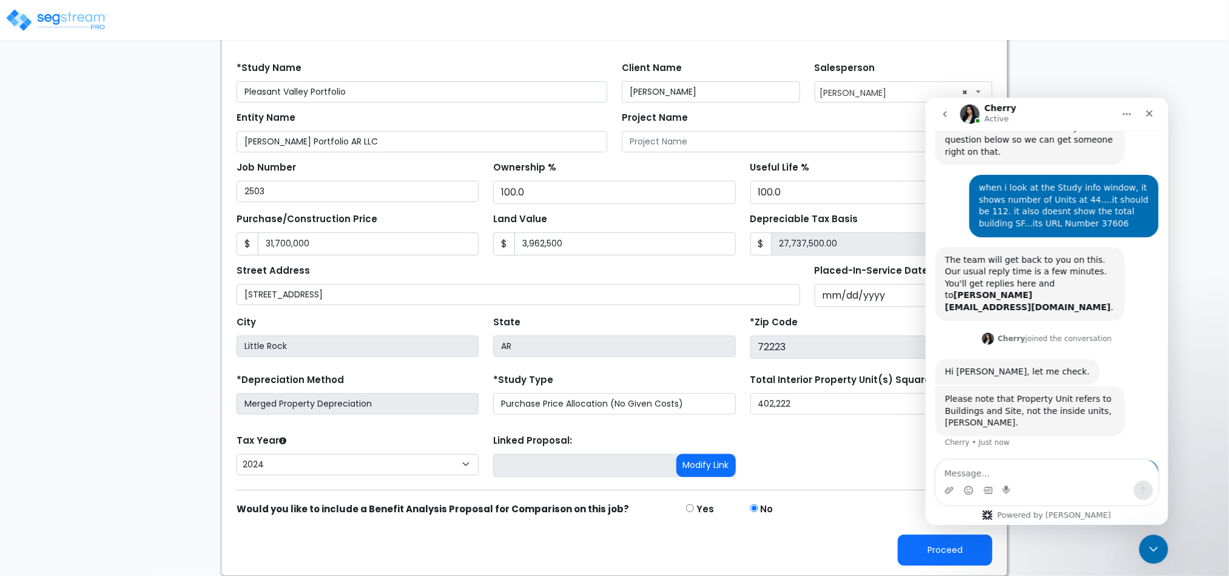
scroll to position [169, 0]
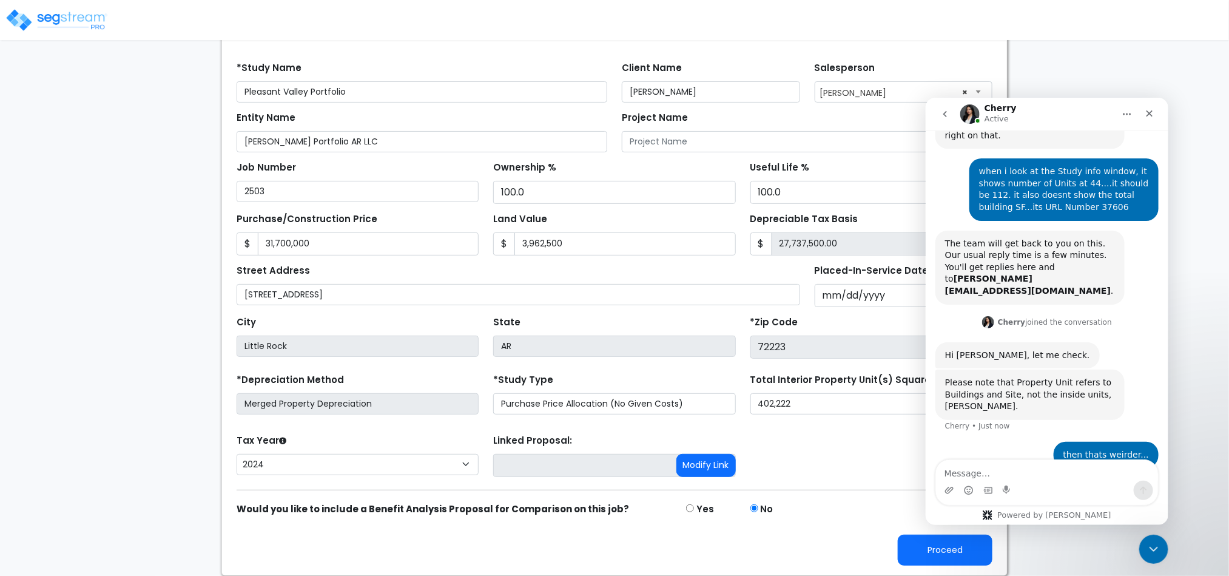
click at [737, 435] on div "Linked Proposal: Modify Link" at bounding box center [614, 455] width 257 height 49
click at [1153, 536] on div "Close Intercom Messenger" at bounding box center [1152, 547] width 29 height 29
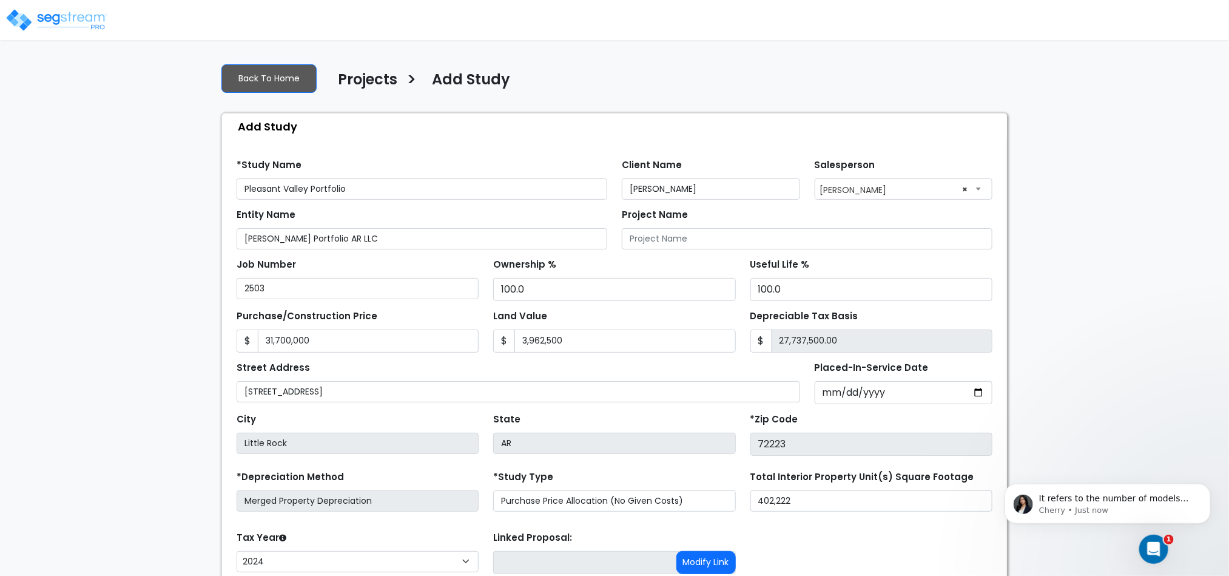
scroll to position [217, 0]
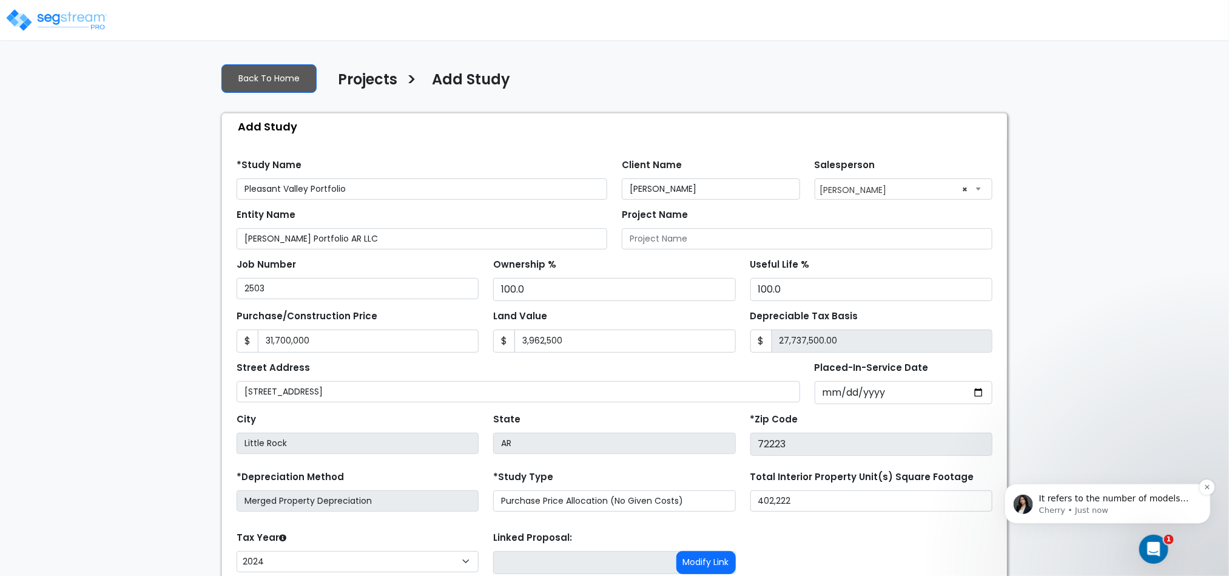
click at [1137, 504] on p "Cherry • Just now" at bounding box center [1117, 509] width 157 height 11
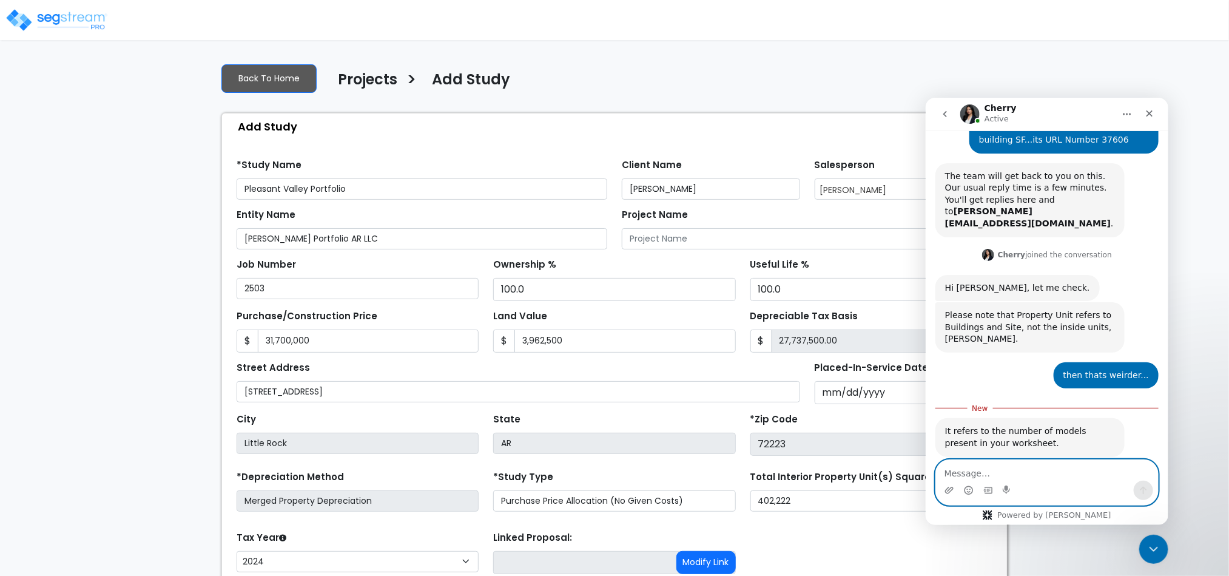
scroll to position [102, 0]
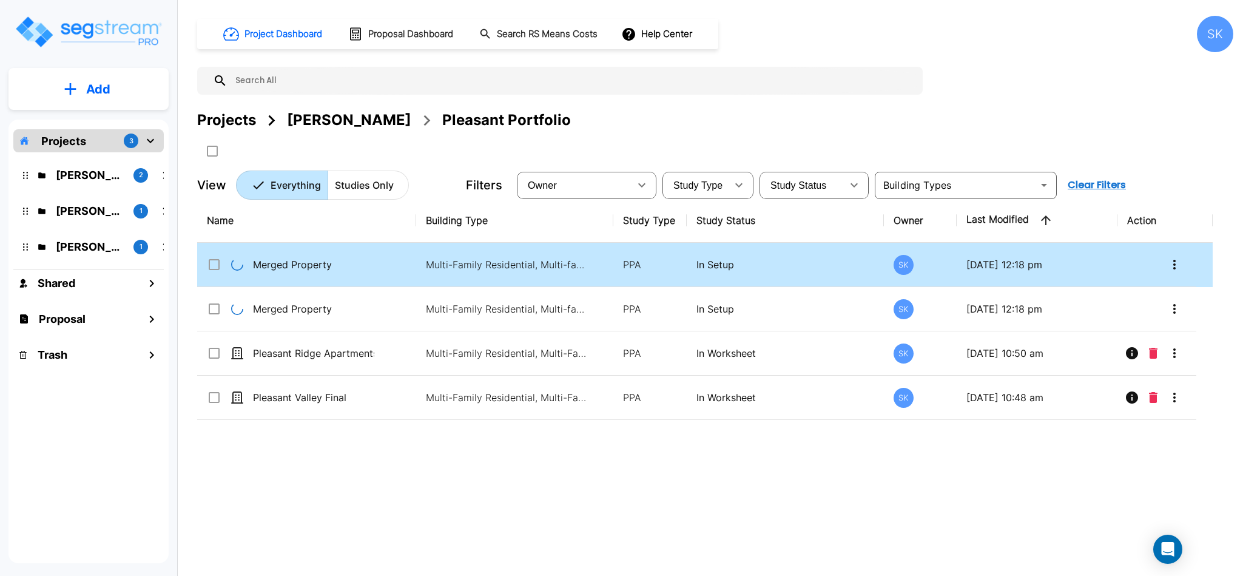
click at [215, 268] on span at bounding box center [214, 264] width 15 height 15
checkbox input "true"
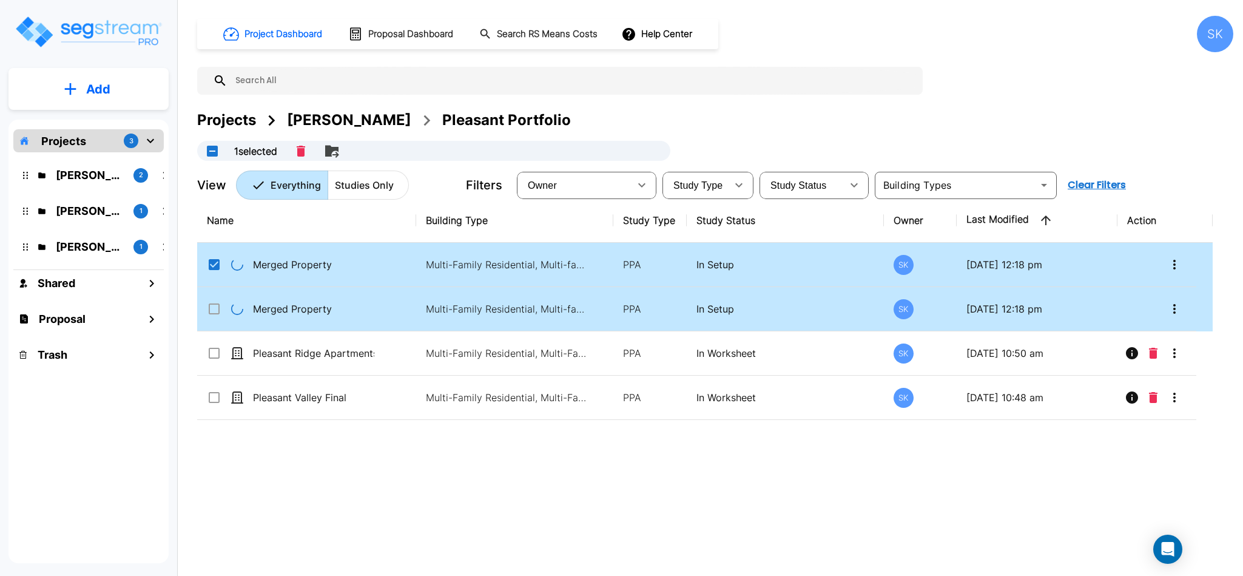
click at [217, 309] on input "select row Merged Property" at bounding box center [213, 307] width 12 height 10
checkbox input "true"
click at [339, 146] on icon "Delete" at bounding box center [336, 151] width 8 height 11
checkbox input "false"
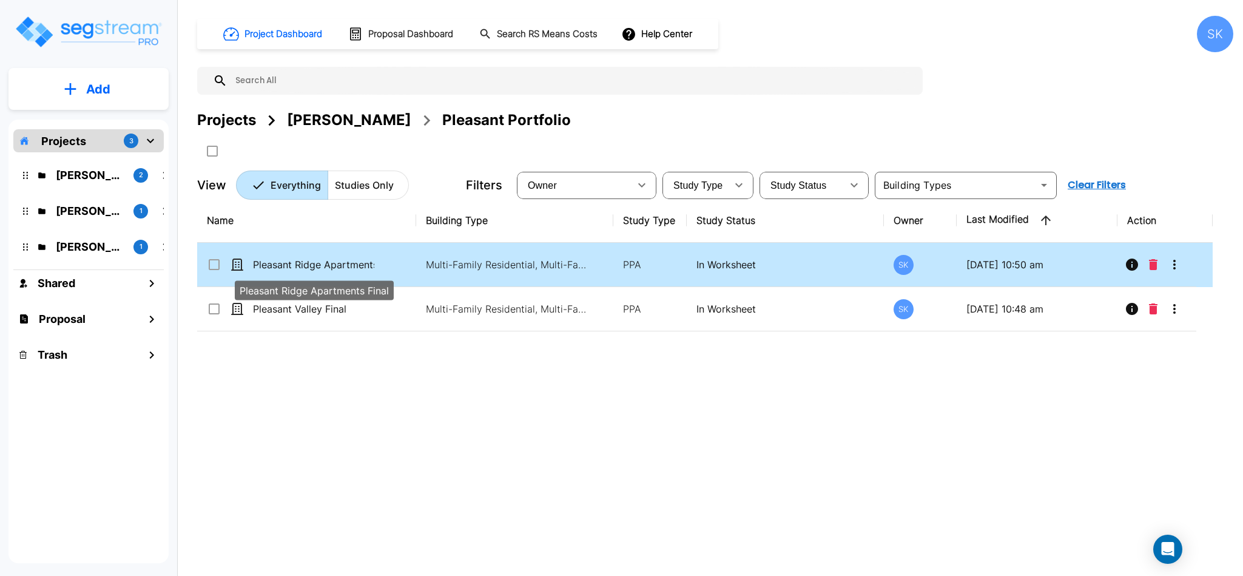
click at [333, 268] on p "Pleasant Ridge Apartments Final" at bounding box center [313, 264] width 121 height 15
checkbox input "true"
click at [333, 268] on p "Pleasant Ridge Apartments Final" at bounding box center [313, 264] width 121 height 15
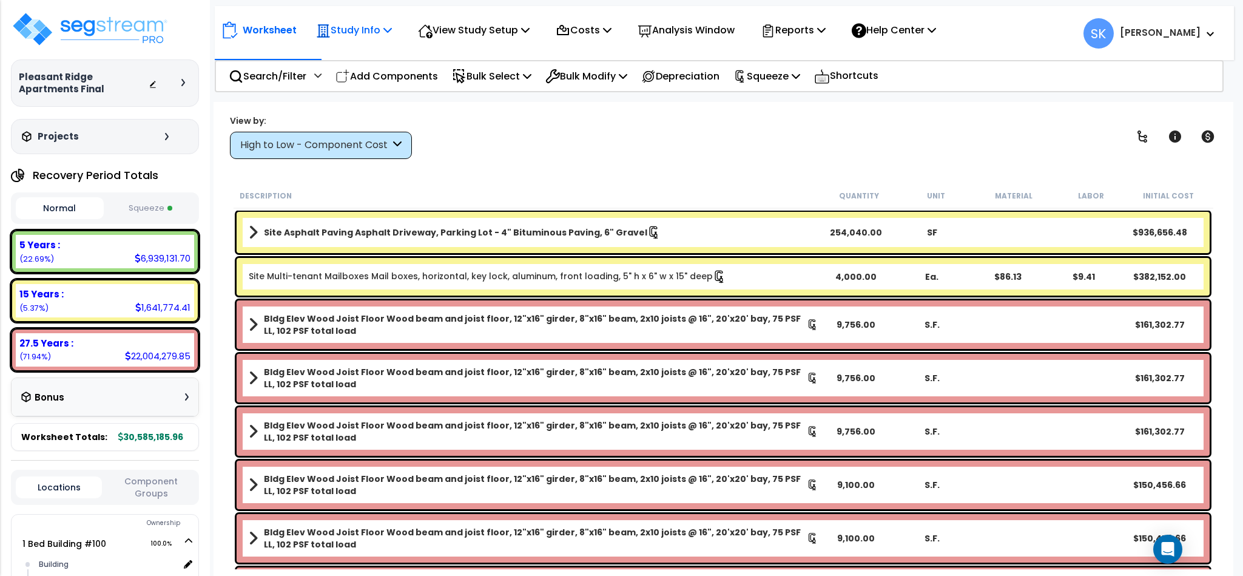
click at [353, 35] on p "Study Info" at bounding box center [354, 30] width 76 height 16
click at [352, 57] on link "Study Setup" at bounding box center [370, 58] width 120 height 24
click at [508, 29] on p "View Study Setup" at bounding box center [474, 30] width 112 height 16
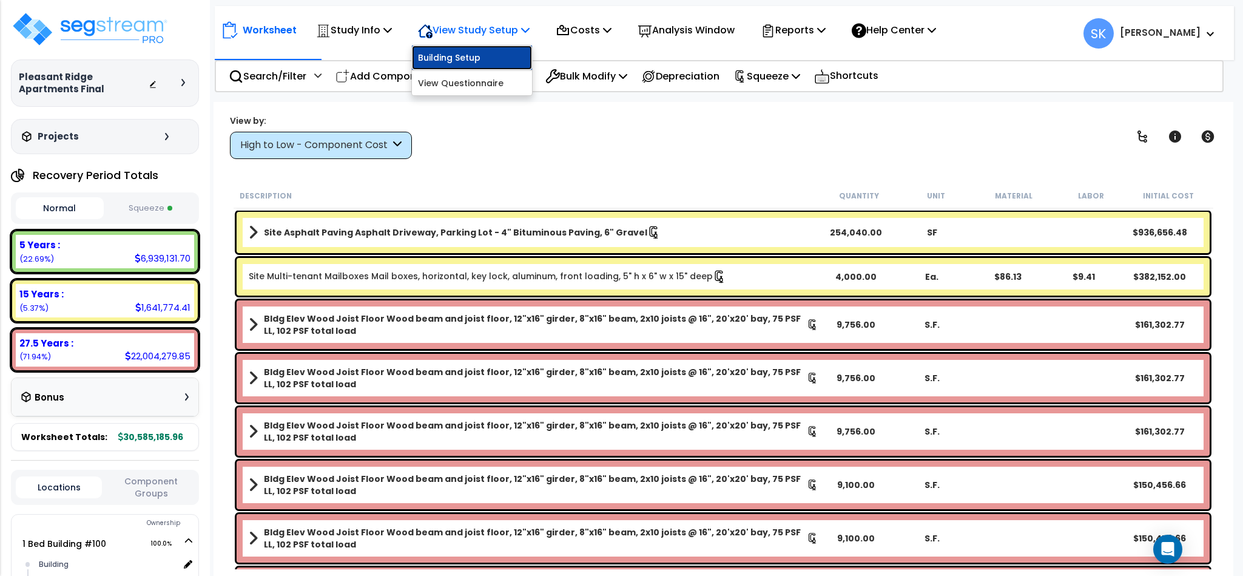
click at [491, 51] on link "Building Setup" at bounding box center [472, 58] width 120 height 24
click at [463, 25] on p "View Study Setup" at bounding box center [474, 30] width 112 height 16
click at [477, 82] on link "View Questionnaire" at bounding box center [472, 83] width 120 height 24
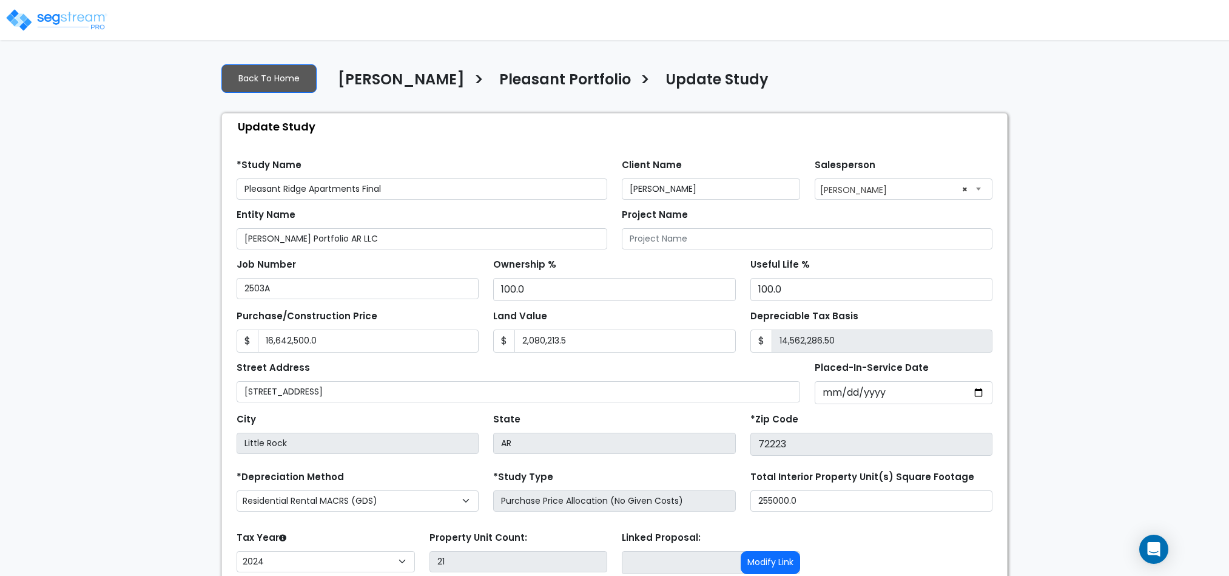
select select "2024"
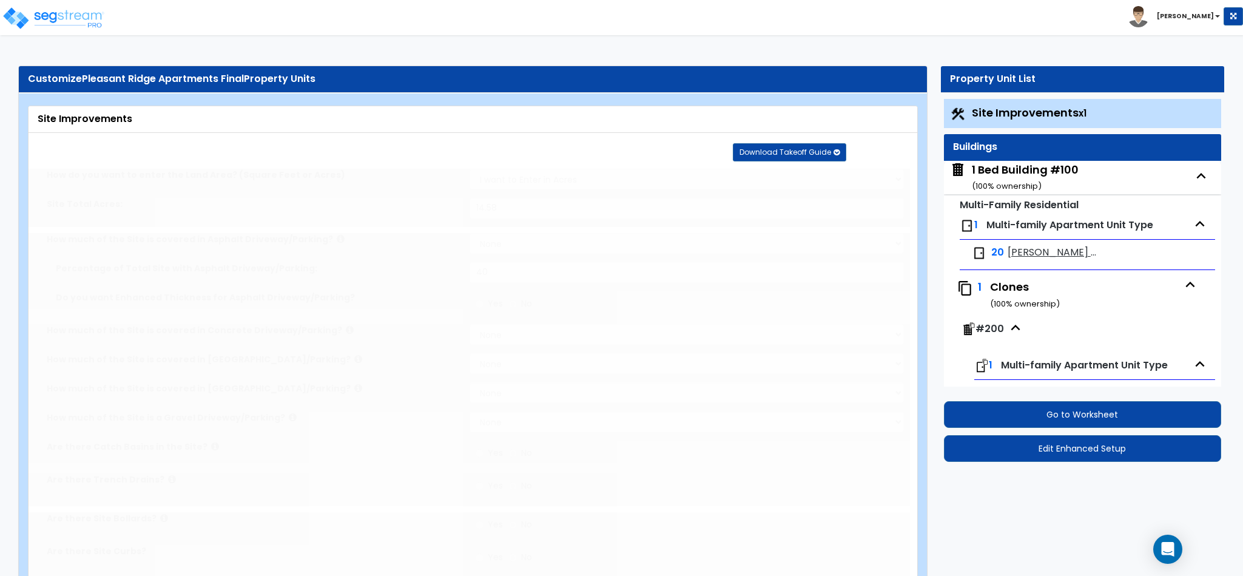
type input "14.58"
select select "1"
type input "40"
radio input "true"
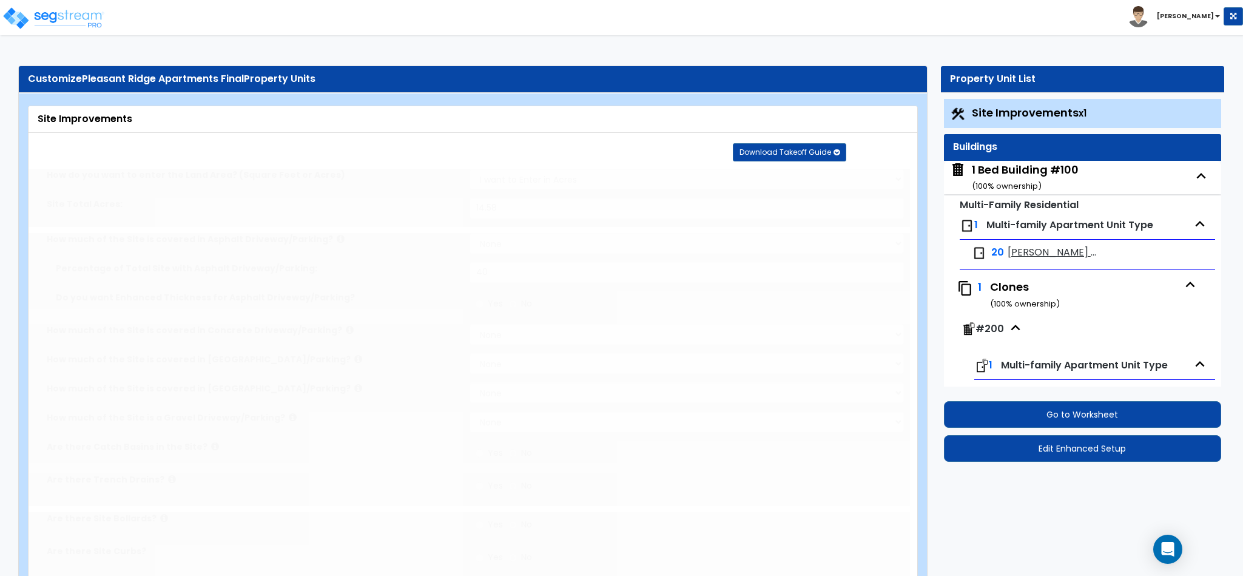
radio input "true"
select select "5"
type input "200"
radio input "true"
type input "50"
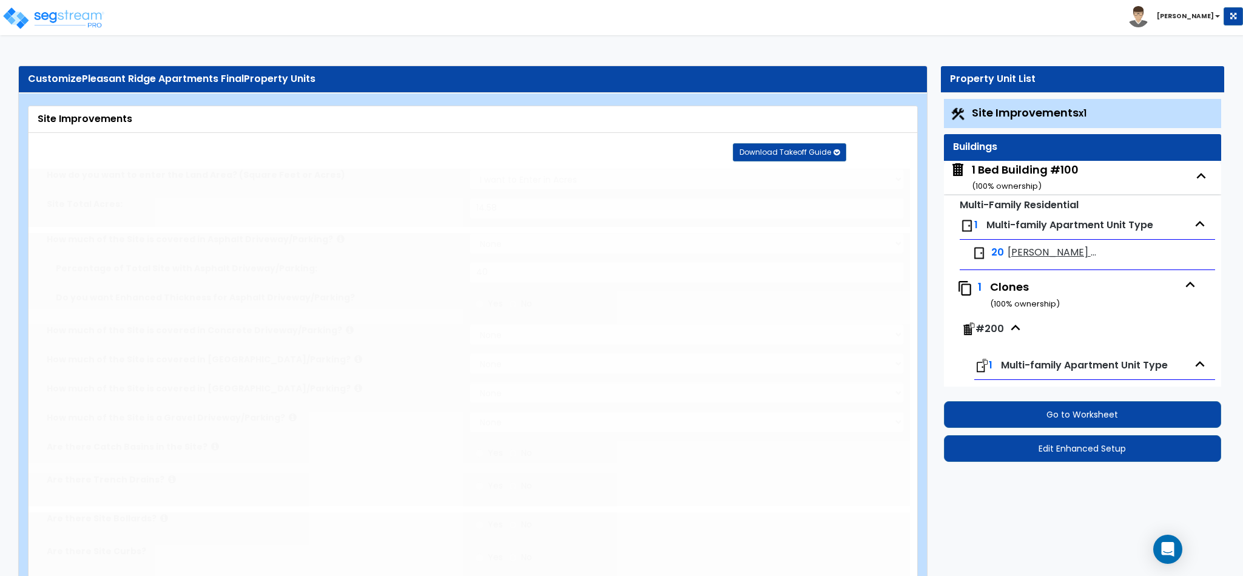
radio input "true"
select select "2"
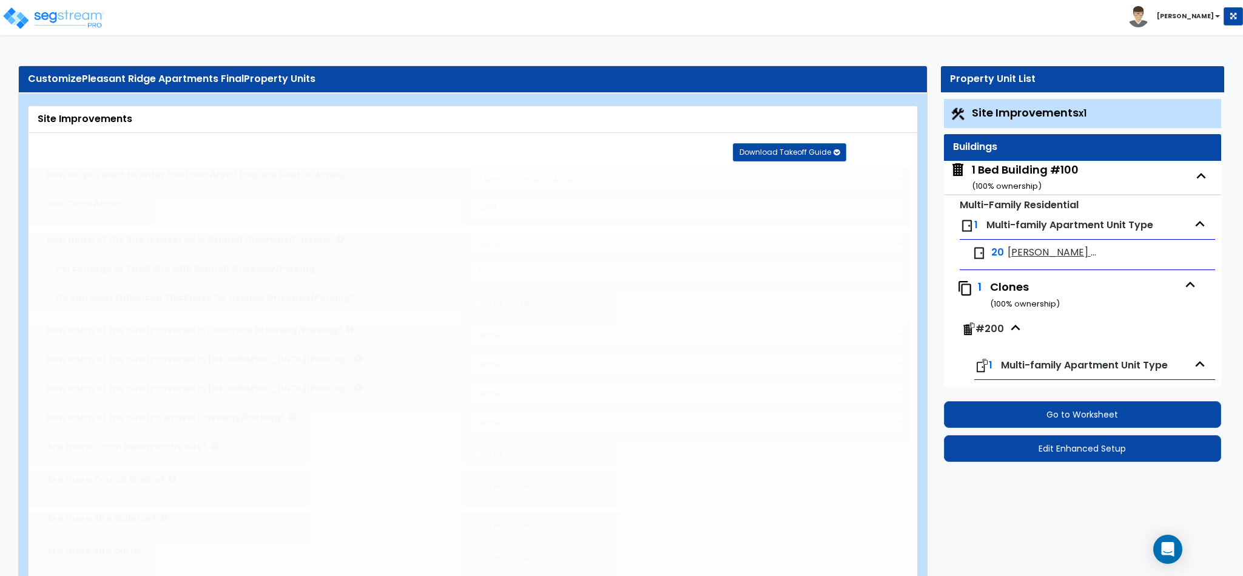
radio input "true"
type input "2"
select select "1"
type input "5"
radio input "true"
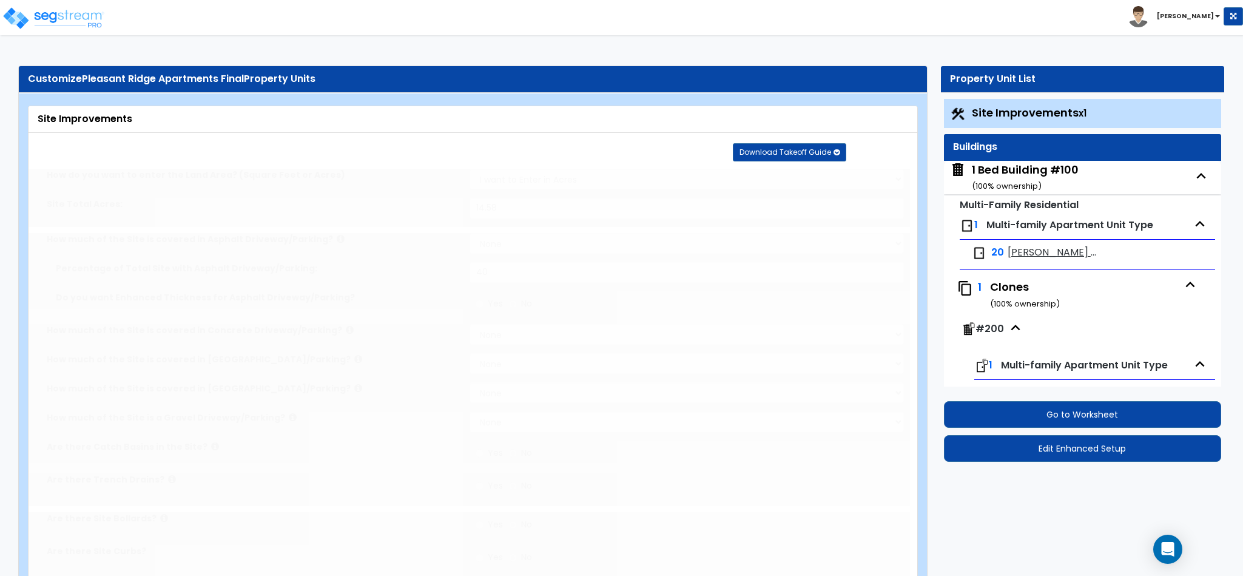
select select "1"
radio input "true"
select select "1"
select select "2"
type input "1"
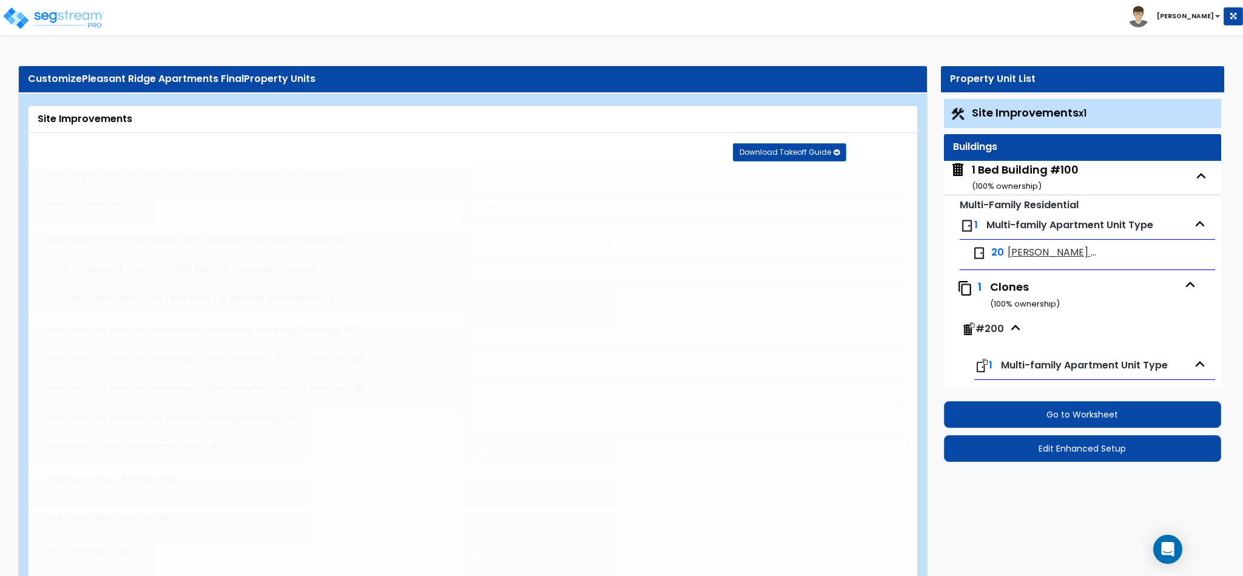
radio input "true"
select select "1"
select select "3"
type input "800"
type input "500"
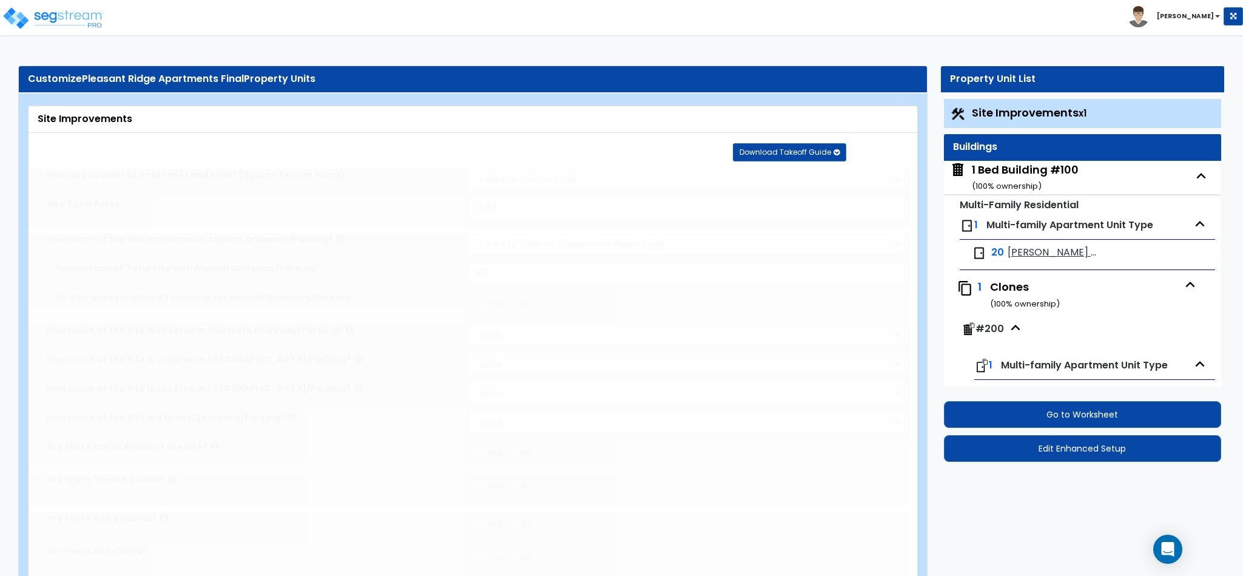
type input "5"
select select "2"
radio input "true"
type input "4"
radio input "true"
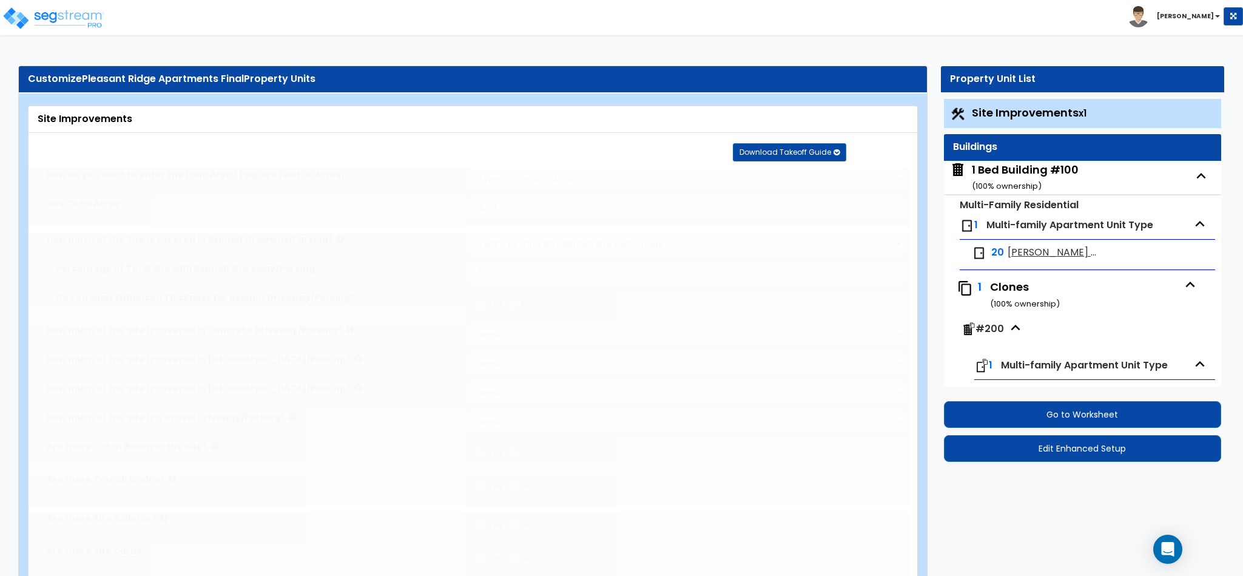
select select "1"
radio input "true"
select select "2"
radio input "true"
select select "1"
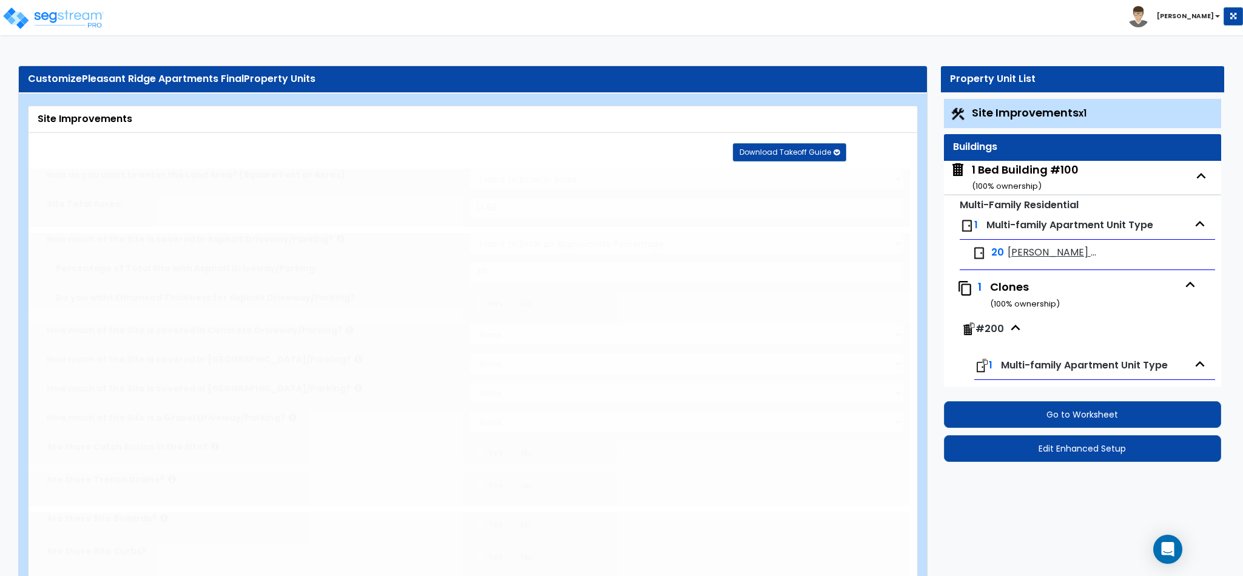
select select "3"
type input "13"
type input "5"
type input "15"
select select "2"
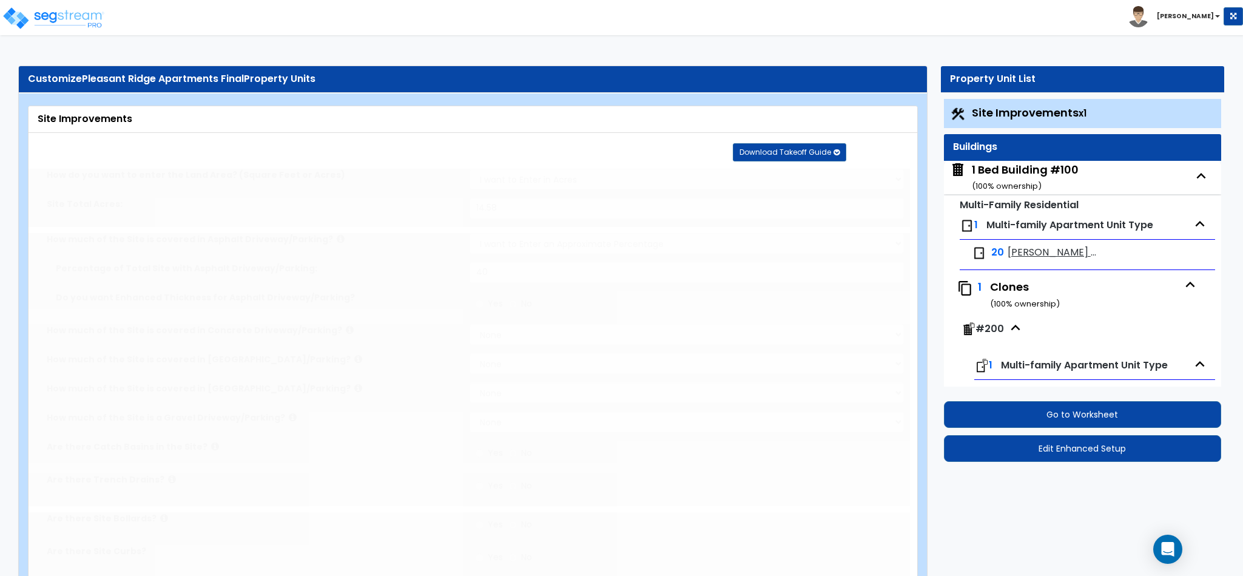
select select "2"
type input "2"
radio input "true"
type input "6"
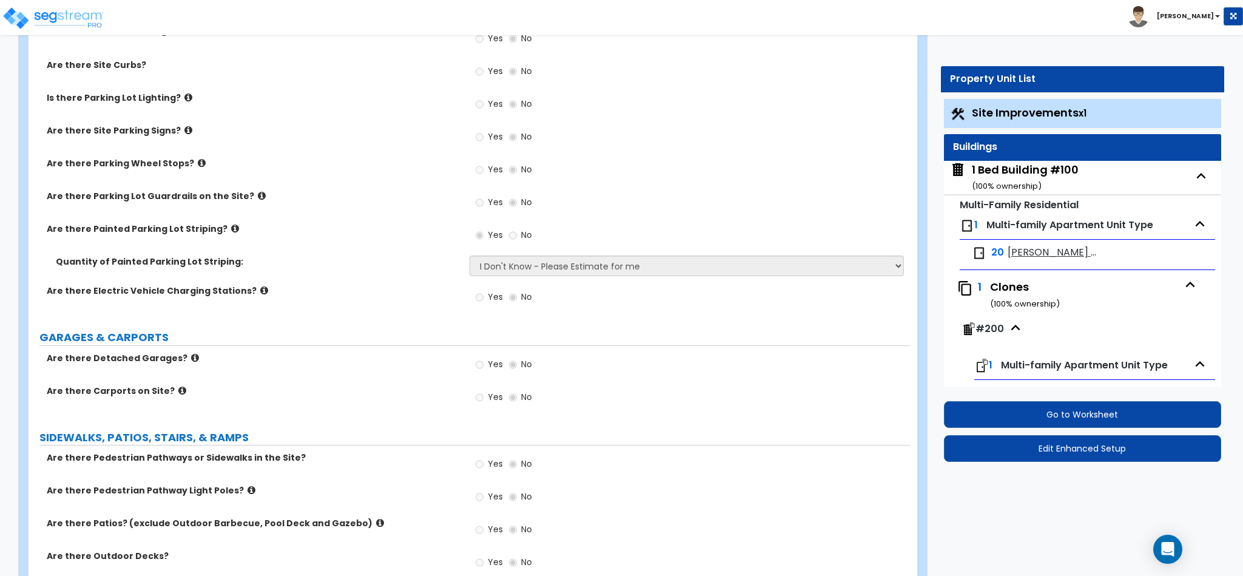
scroll to position [607, 0]
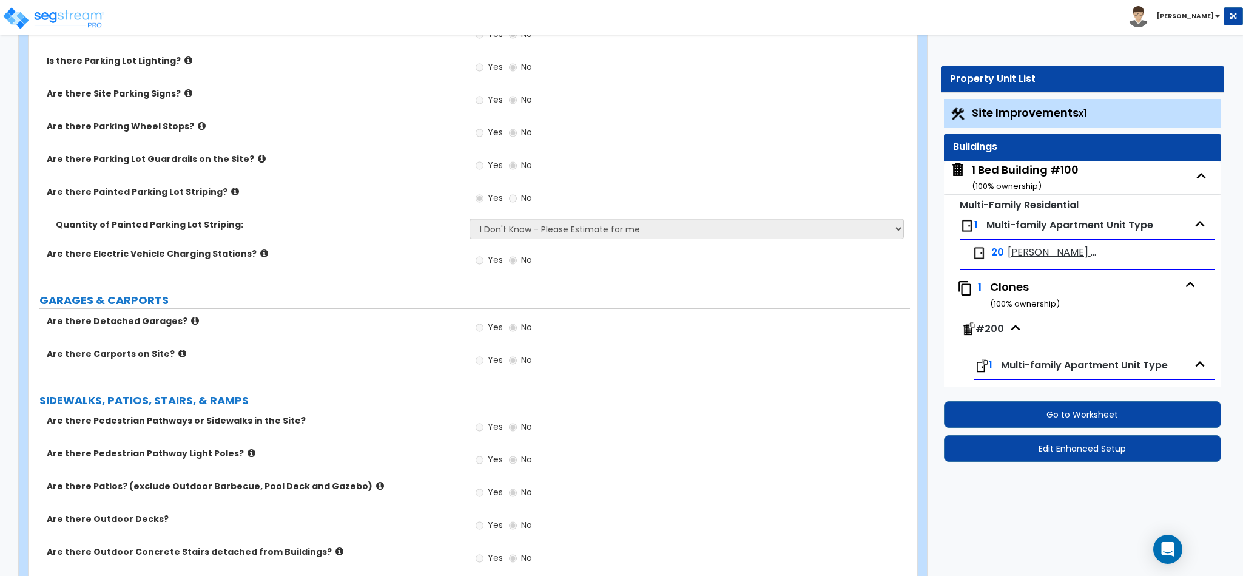
click at [231, 189] on icon at bounding box center [235, 191] width 8 height 9
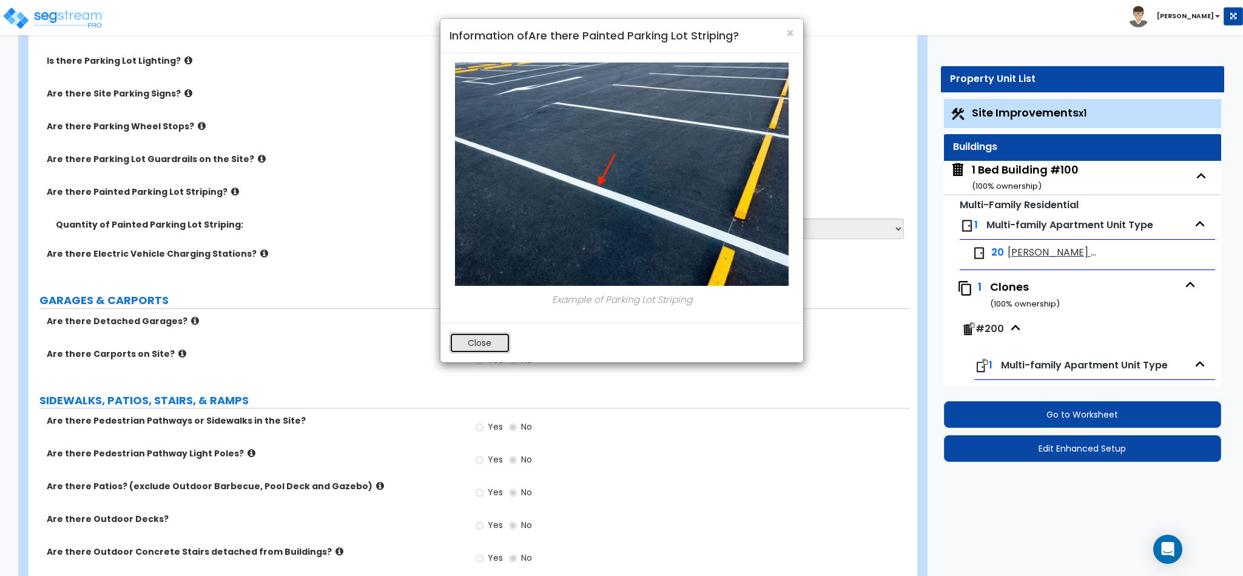
click at [463, 337] on button "Close" at bounding box center [480, 342] width 61 height 21
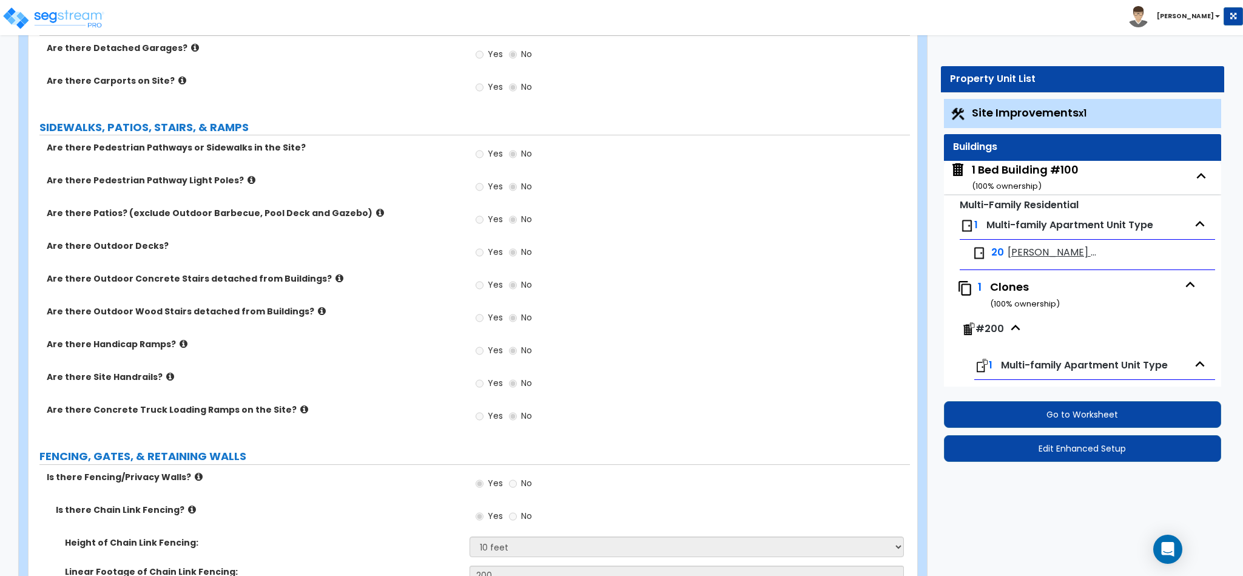
scroll to position [910, 0]
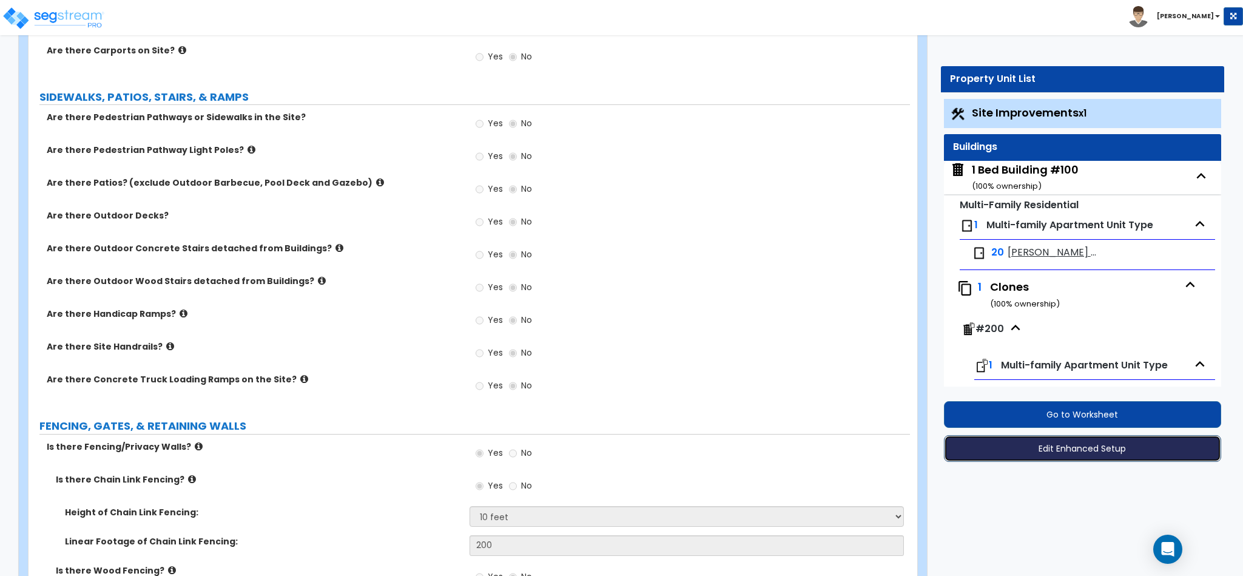
click at [1059, 457] on button "Edit Enhanced Setup" at bounding box center [1082, 448] width 277 height 27
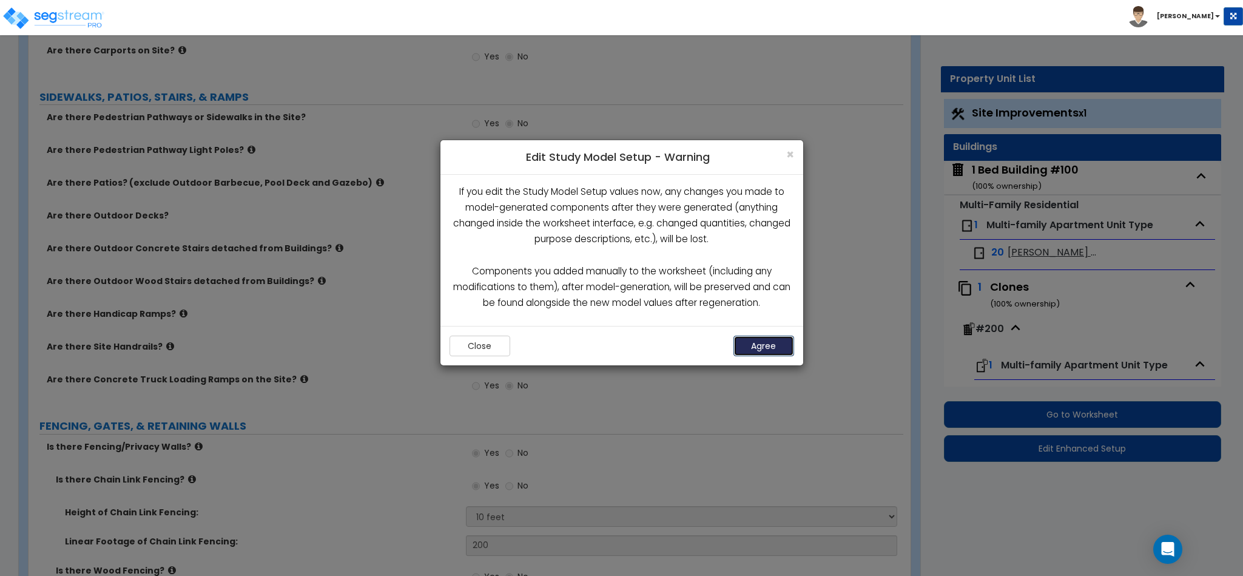
click at [779, 345] on button "Agree" at bounding box center [764, 346] width 61 height 21
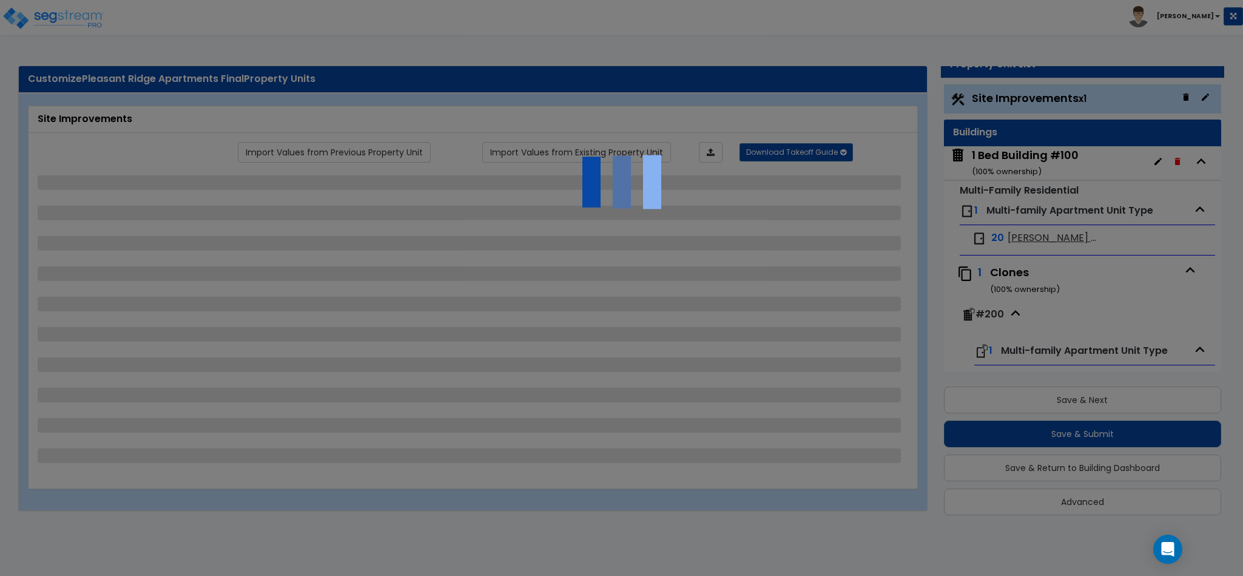
scroll to position [2, 0]
select select "1"
select select "5"
select select "2"
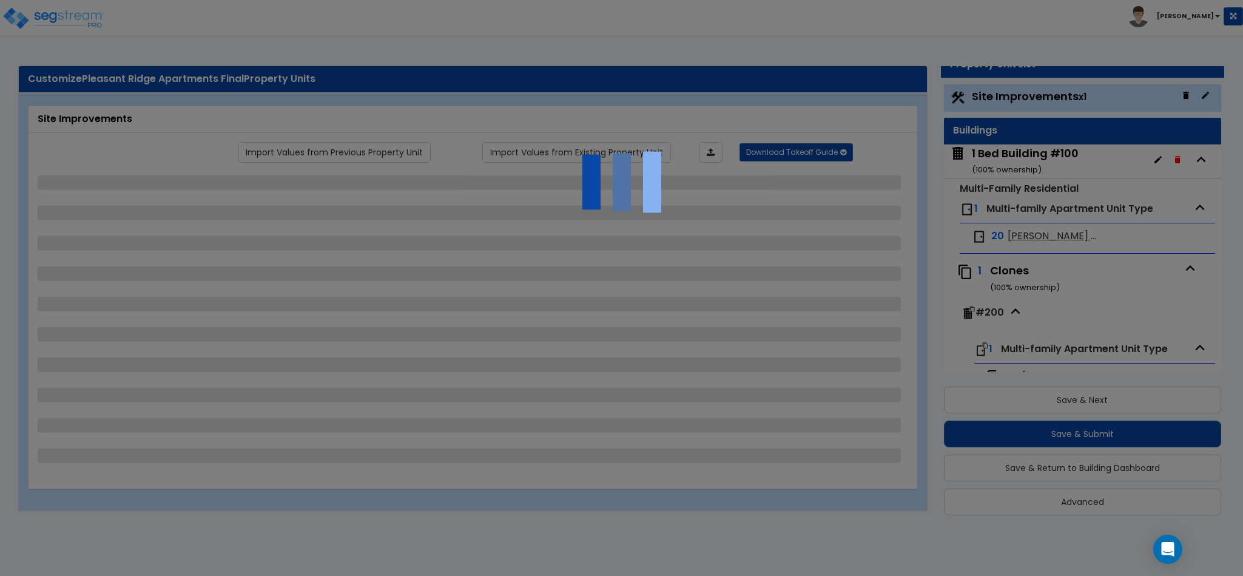
select select "2"
select select "1"
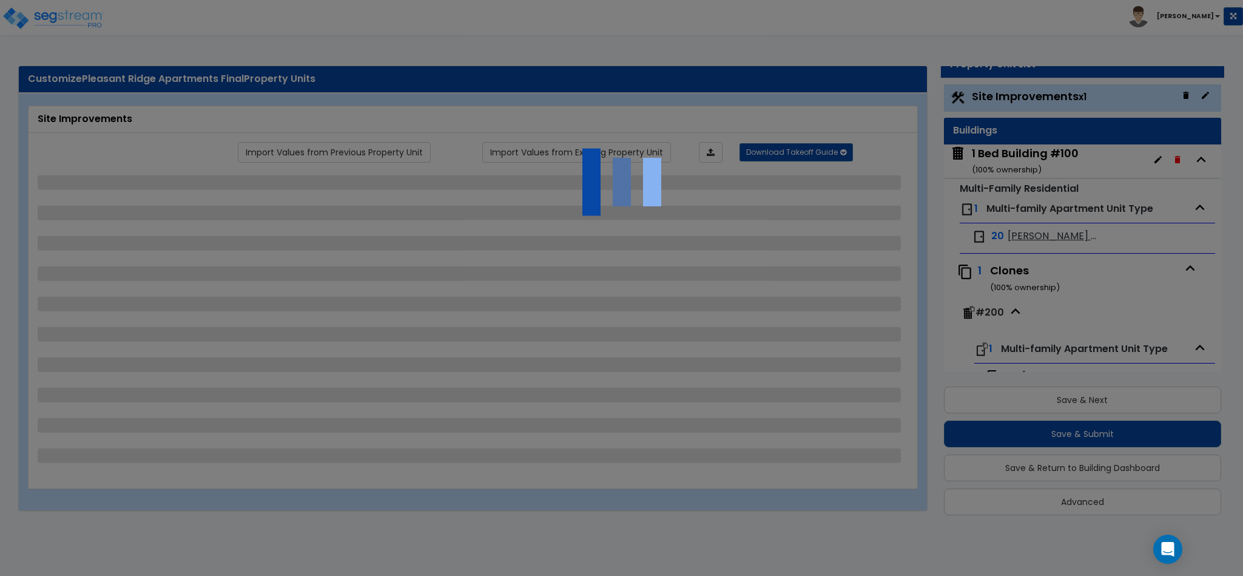
select select "2"
select select "1"
select select "3"
select select "2"
select select "1"
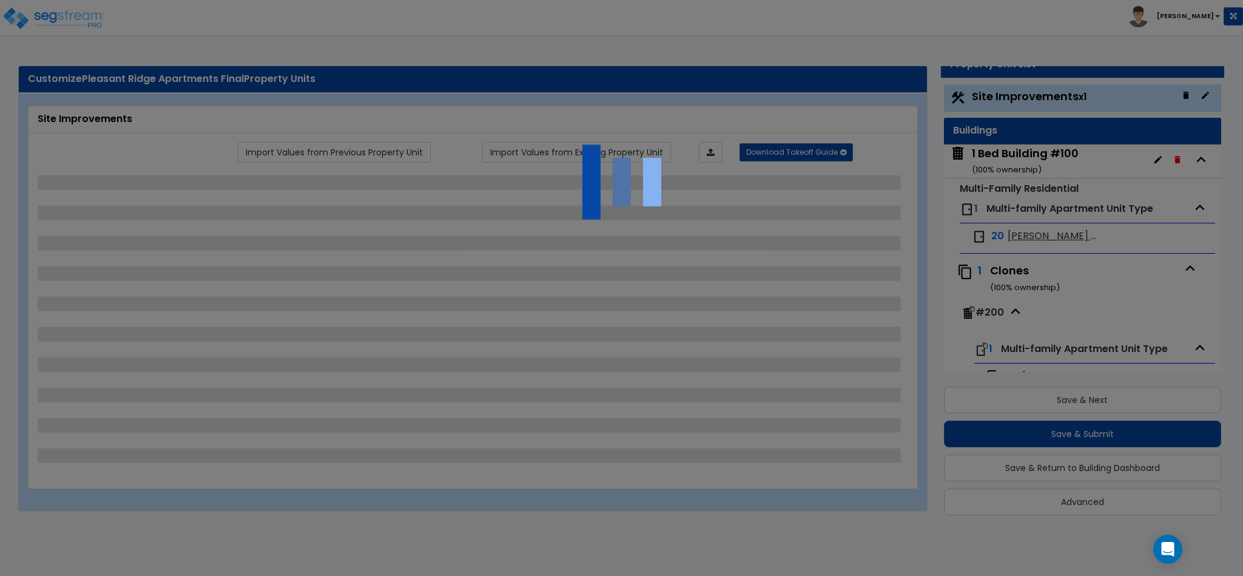
select select "2"
select select "1"
select select "3"
select select "2"
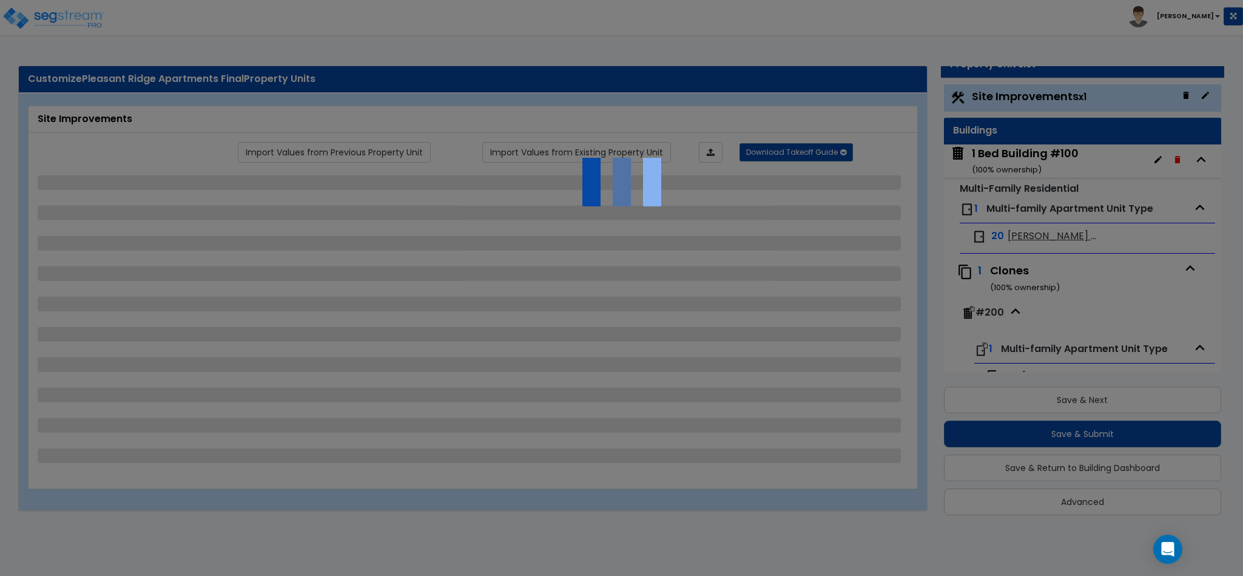
select select "2"
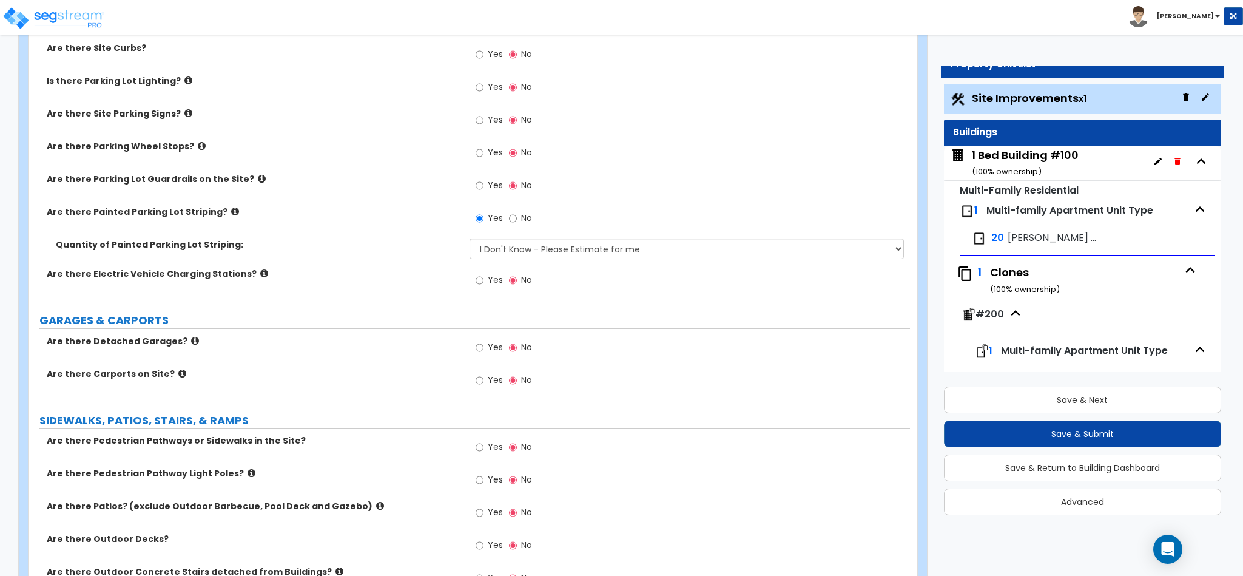
scroll to position [607, 0]
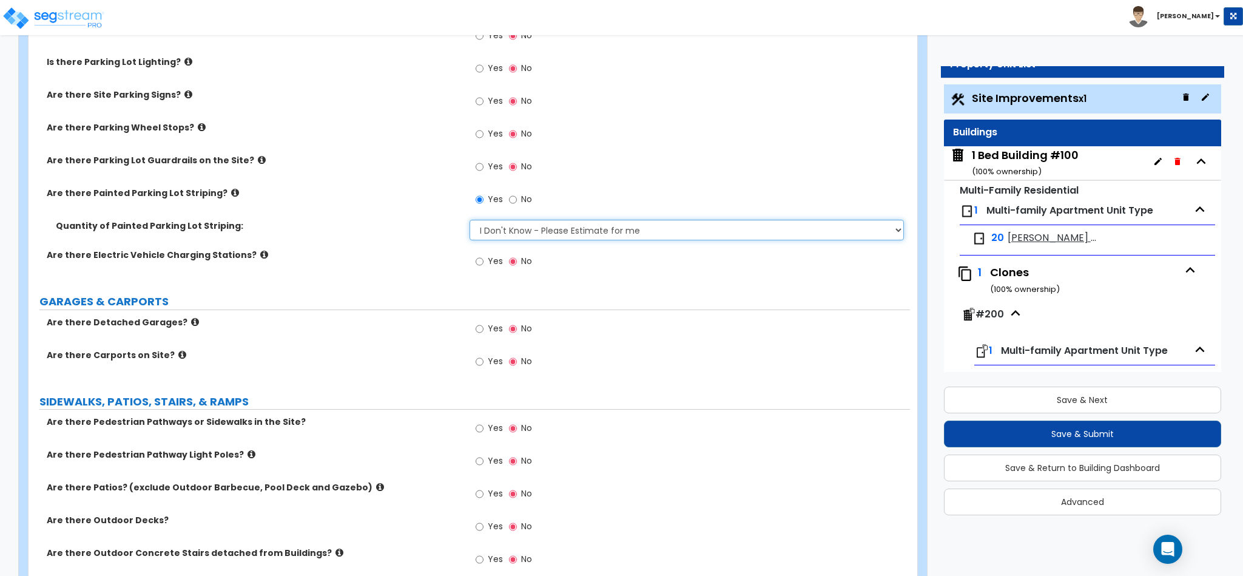
click at [554, 238] on select "I Don't Know - Please Estimate for me I Want to Enter the Number of Parking Spa…" at bounding box center [687, 230] width 435 height 21
select select "1"
click at [470, 221] on select "I Don't Know - Please Estimate for me I Want to Enter the Number of Parking Spa…" at bounding box center [687, 230] width 435 height 21
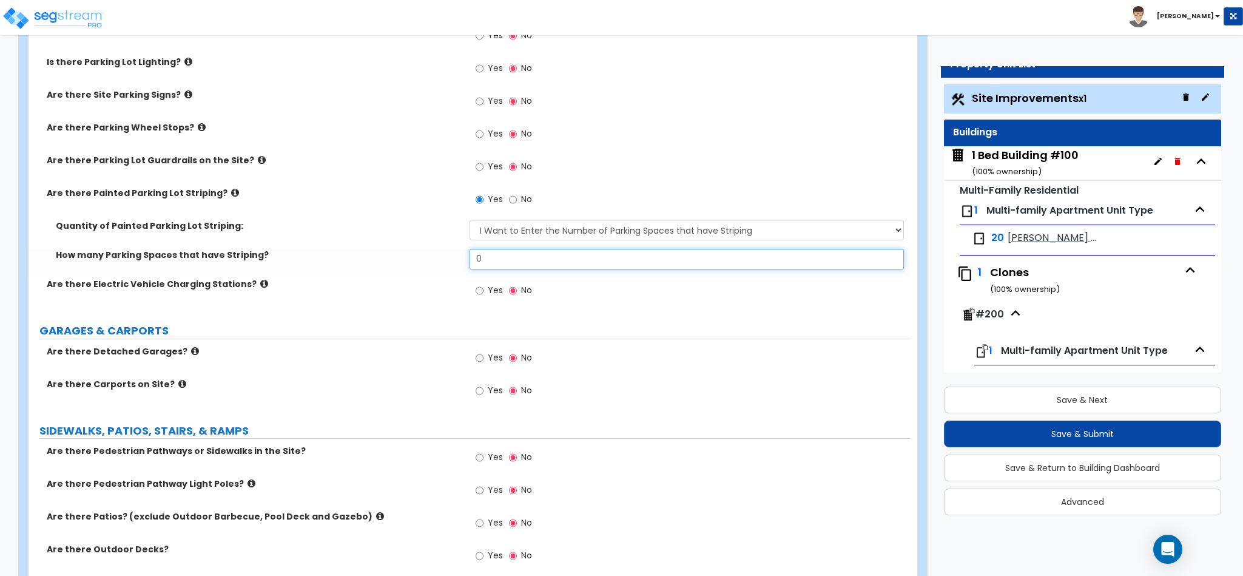
click at [539, 268] on input "0" at bounding box center [687, 259] width 435 height 21
type input "2"
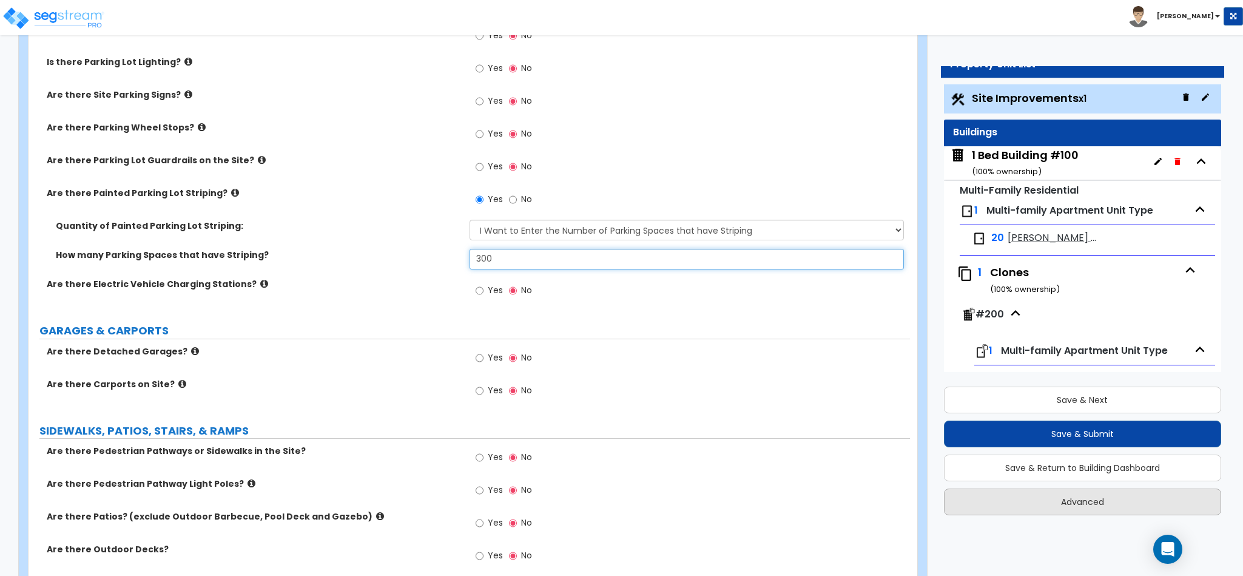
type input "300"
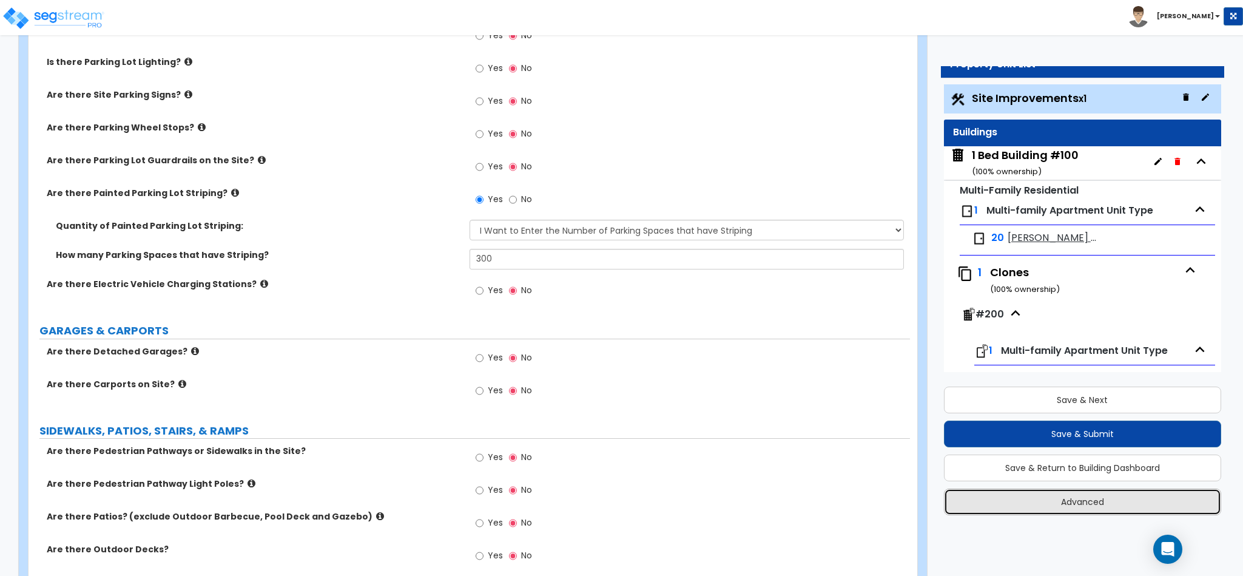
click at [1083, 499] on button "Advanced" at bounding box center [1082, 501] width 277 height 27
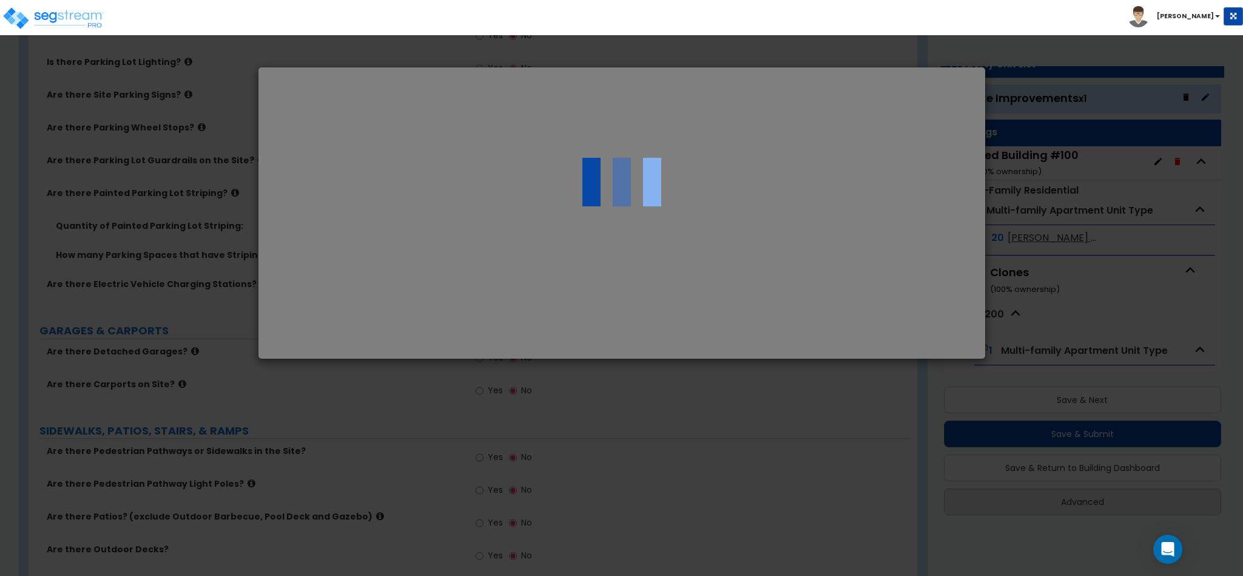
select select "AR"
select select "2024"
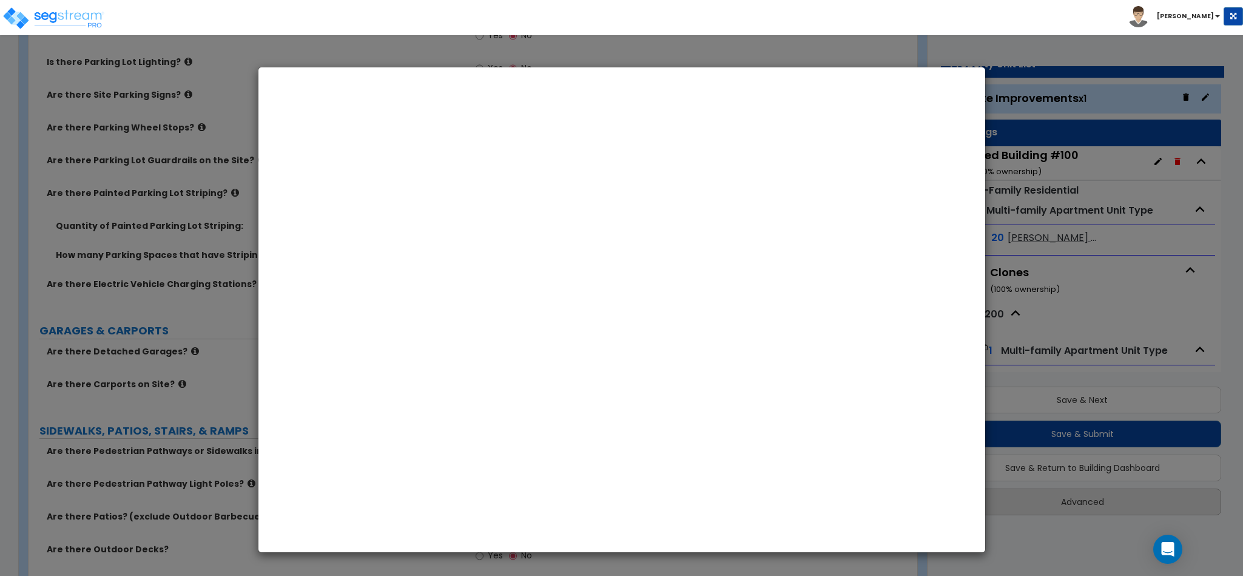
scroll to position [0, 0]
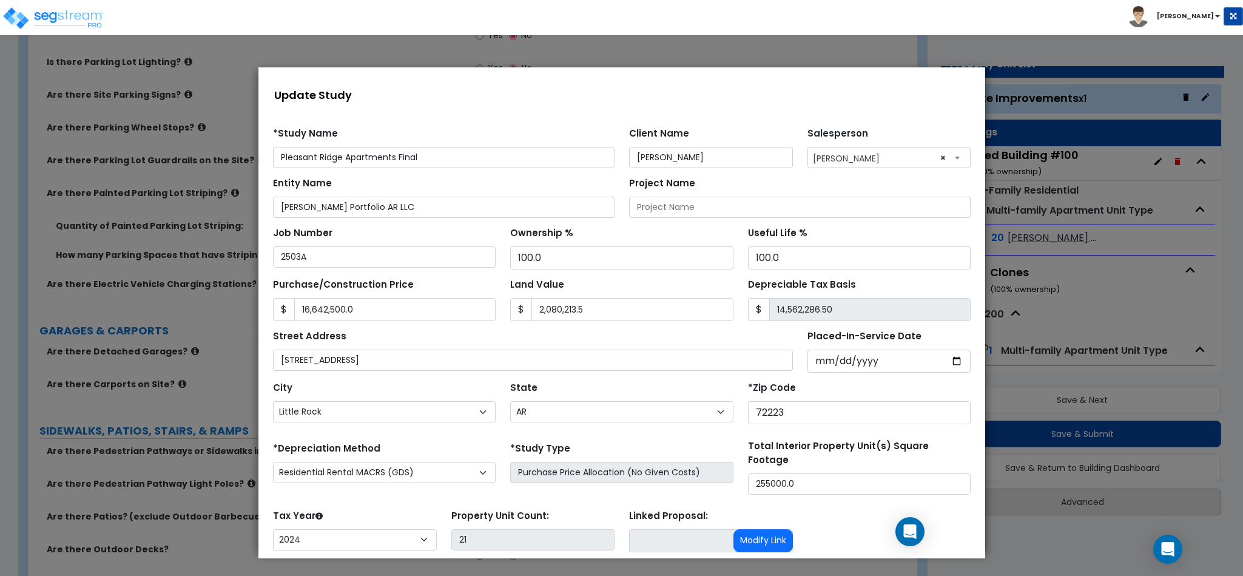
click at [1083, 499] on div at bounding box center [621, 312] width 1243 height 527
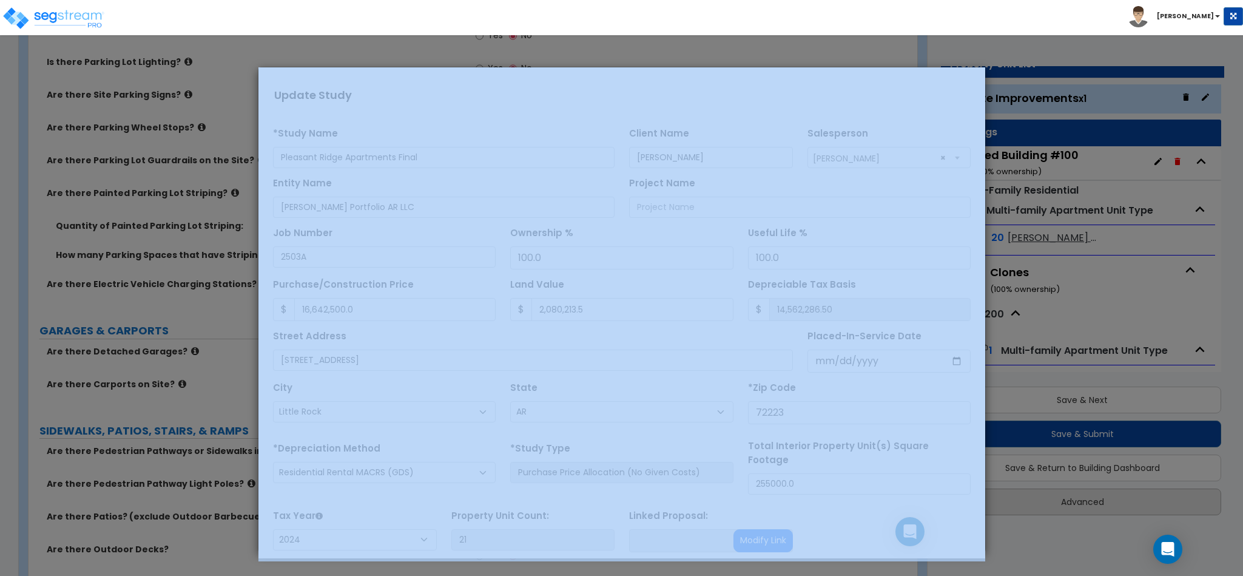
click at [1083, 499] on div at bounding box center [621, 312] width 1243 height 527
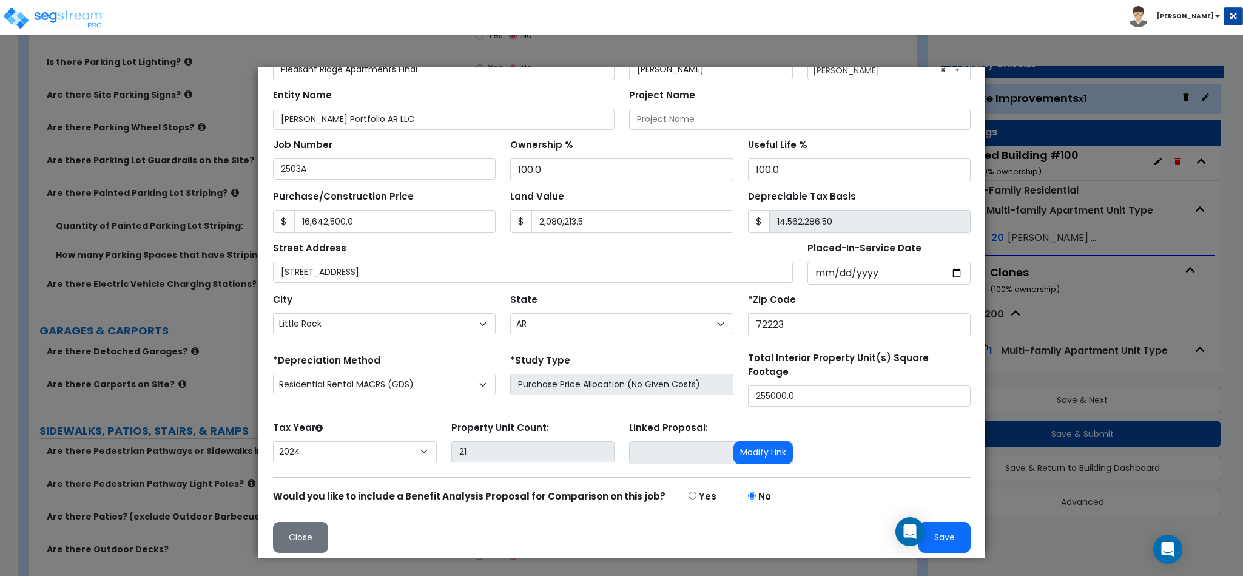
scroll to position [91, 0]
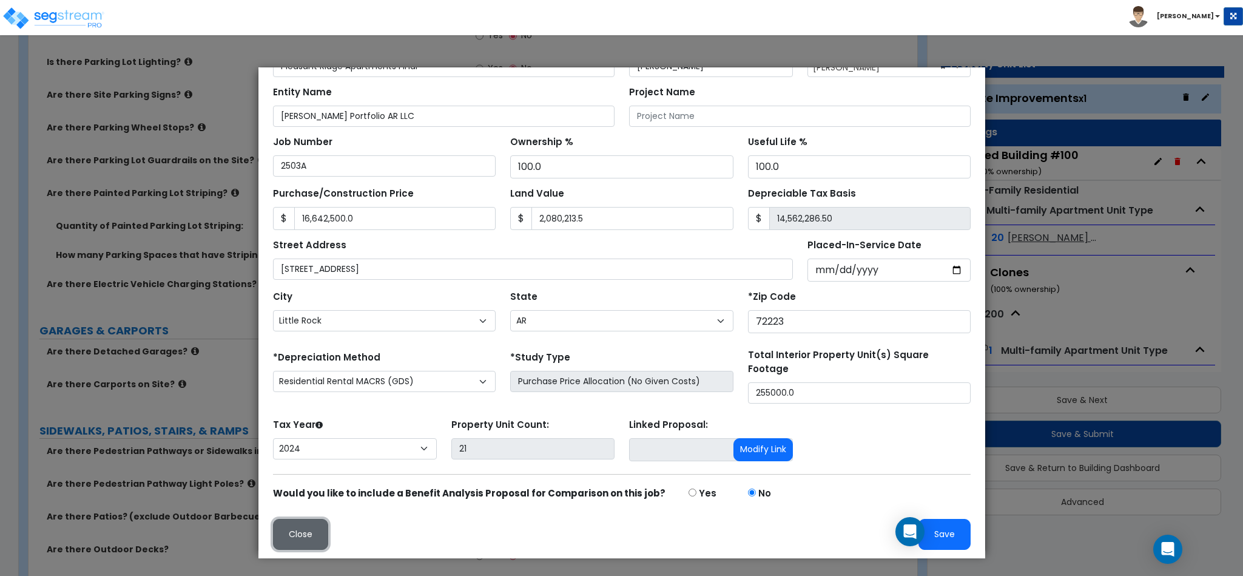
click at [300, 530] on button "Close" at bounding box center [299, 534] width 55 height 31
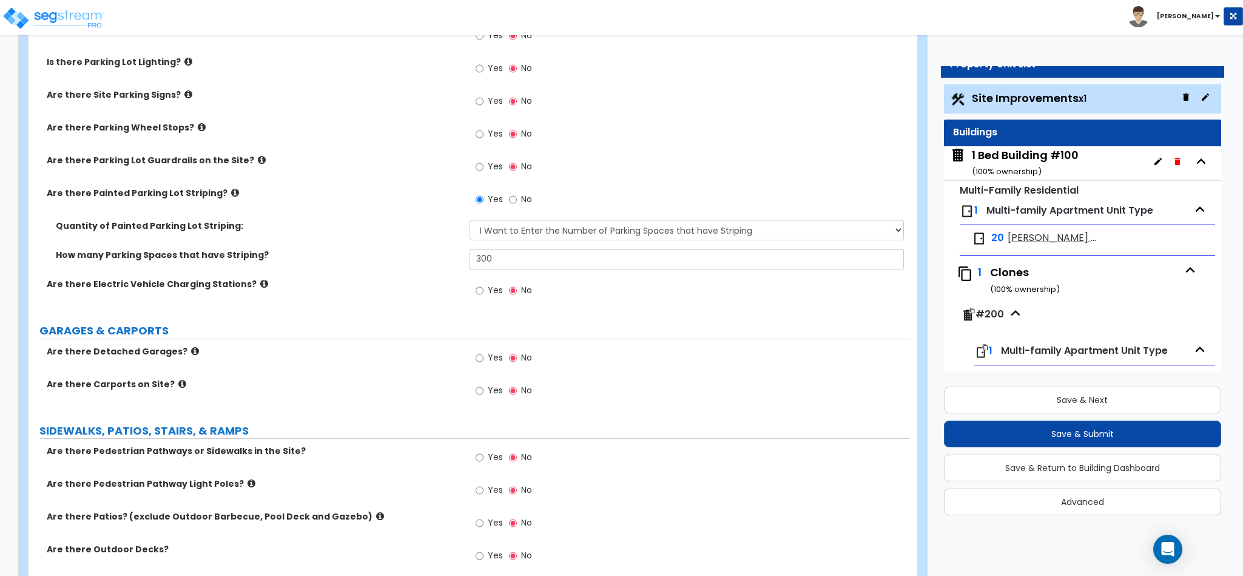
scroll to position [0, 0]
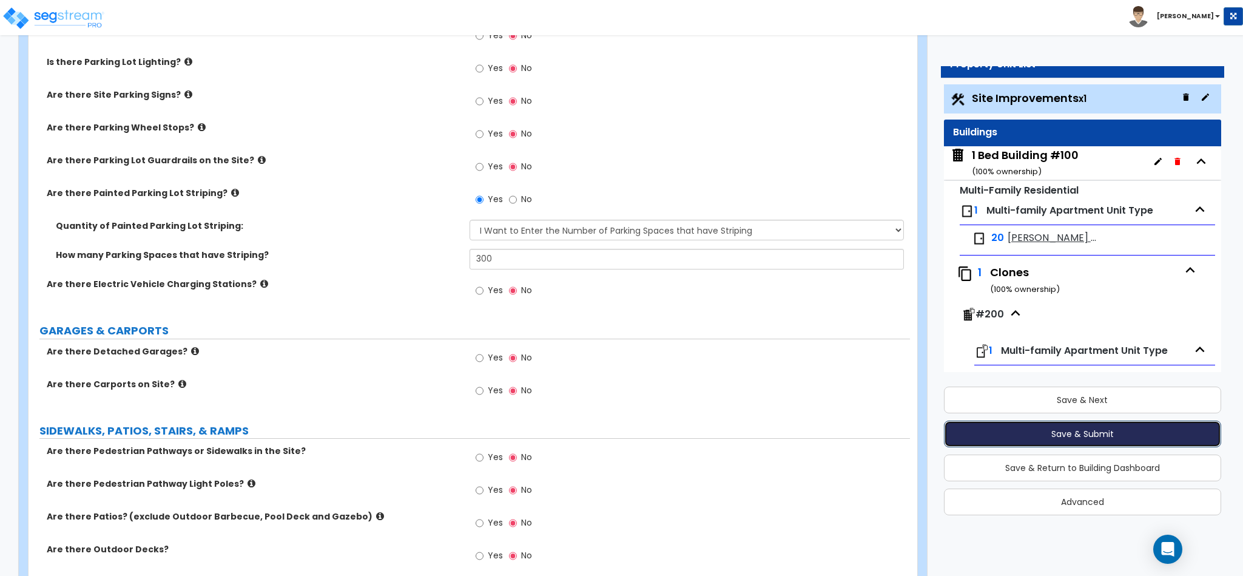
click at [1118, 430] on button "Save & Submit" at bounding box center [1082, 433] width 277 height 27
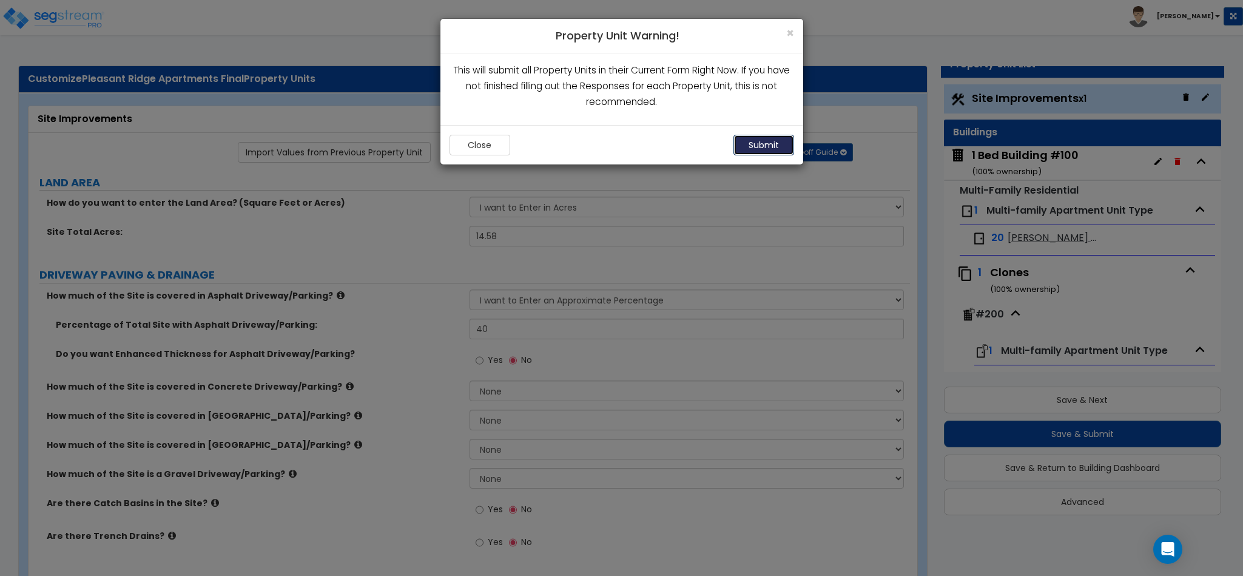
click at [752, 146] on button "Submit" at bounding box center [764, 145] width 61 height 21
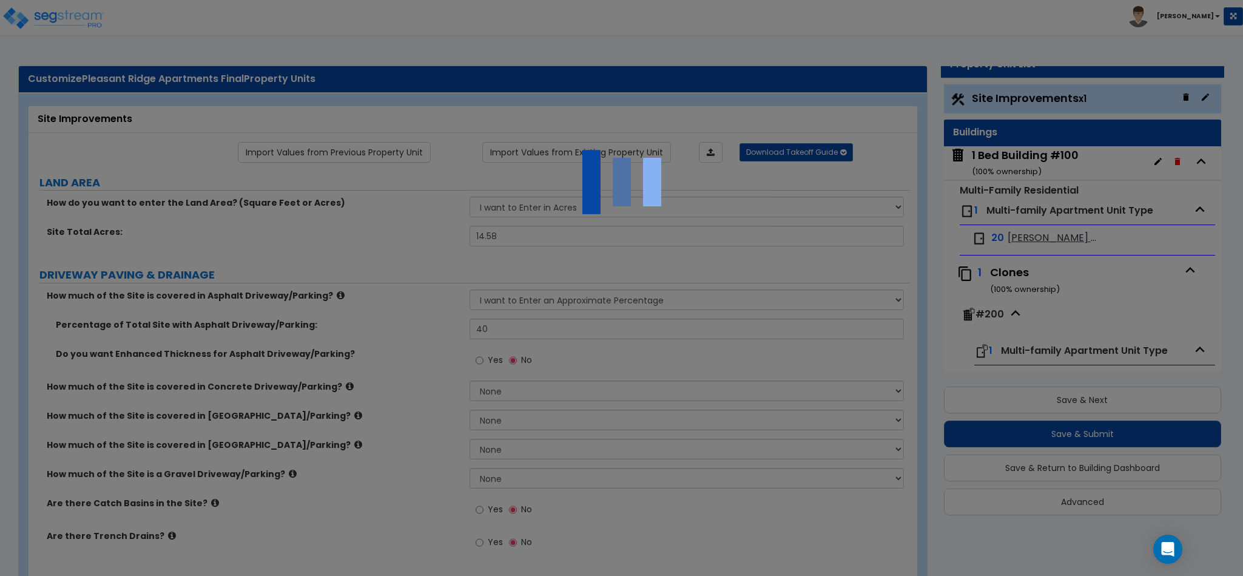
click at [752, 146] on div at bounding box center [621, 288] width 1243 height 576
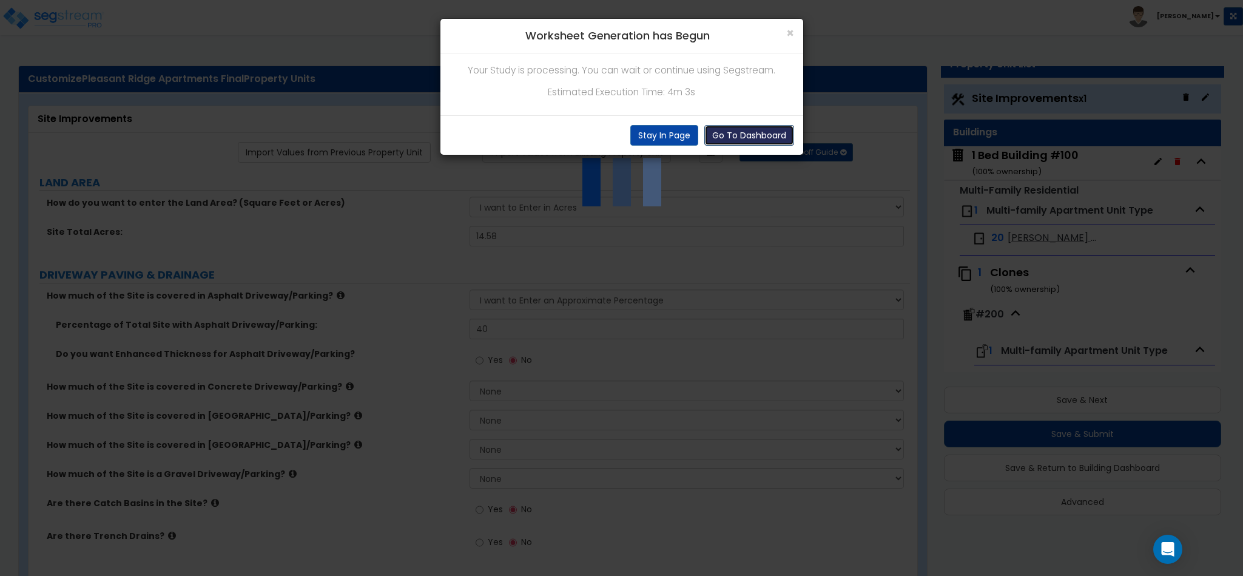
click at [770, 137] on button "Go To Dashboard" at bounding box center [749, 135] width 90 height 21
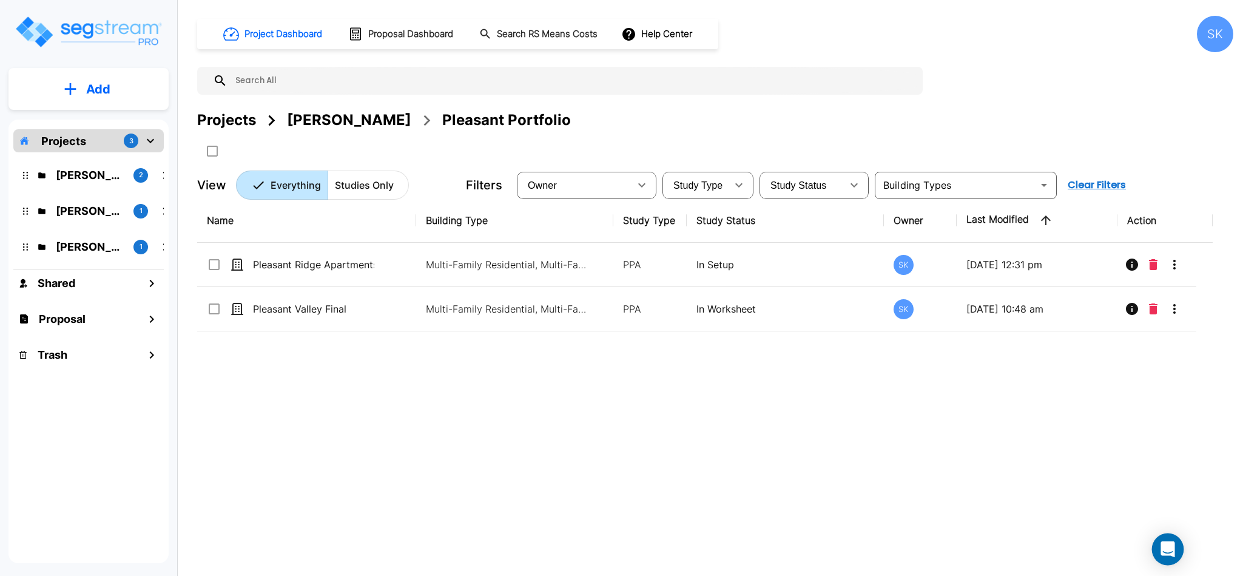
click at [1156, 552] on div "Open Intercom Messenger" at bounding box center [1168, 549] width 32 height 32
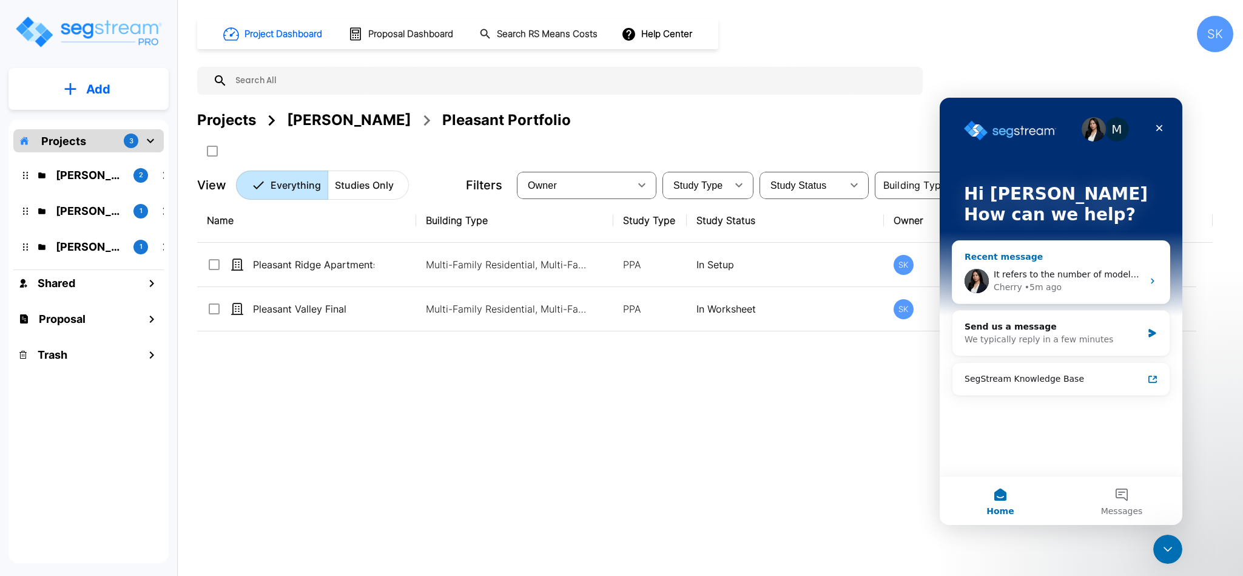
click at [1075, 284] on div "Cherry • 5m ago" at bounding box center [1068, 287] width 149 height 13
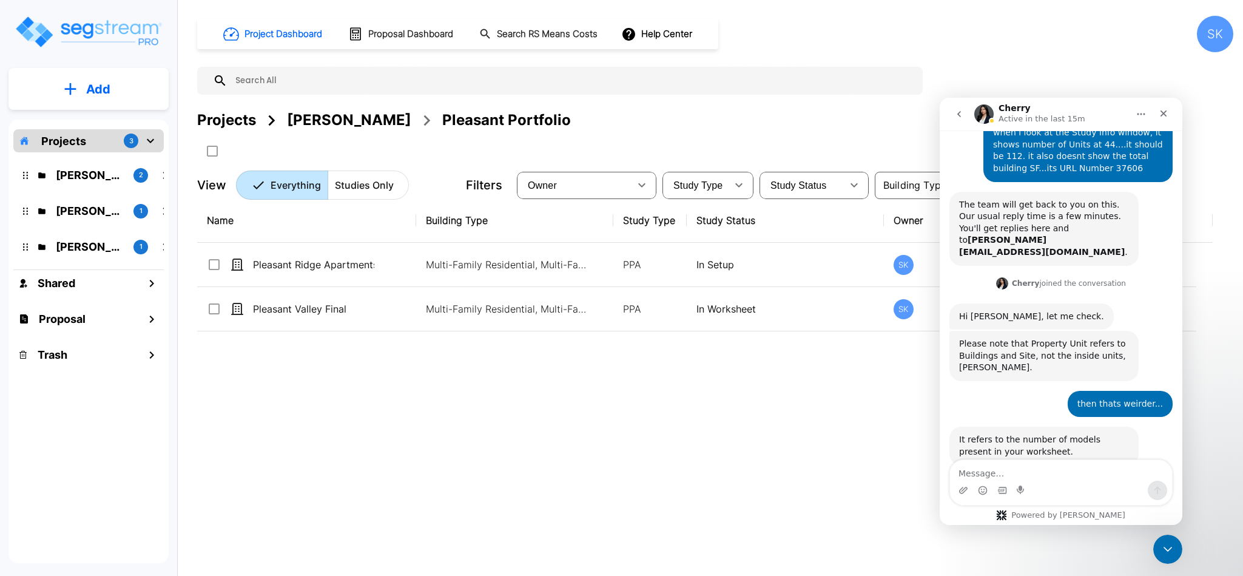
scroll to position [217, 0]
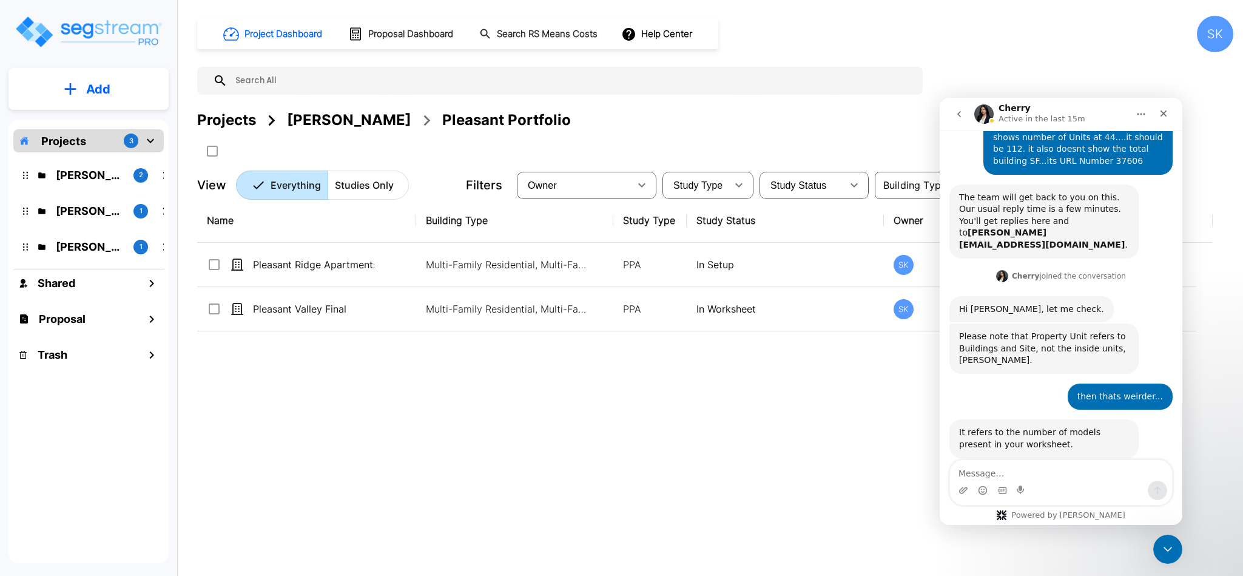
click at [1104, 471] on textarea "Message…" at bounding box center [1061, 470] width 222 height 21
click at [1158, 549] on div "Close Intercom Messenger" at bounding box center [1166, 547] width 29 height 29
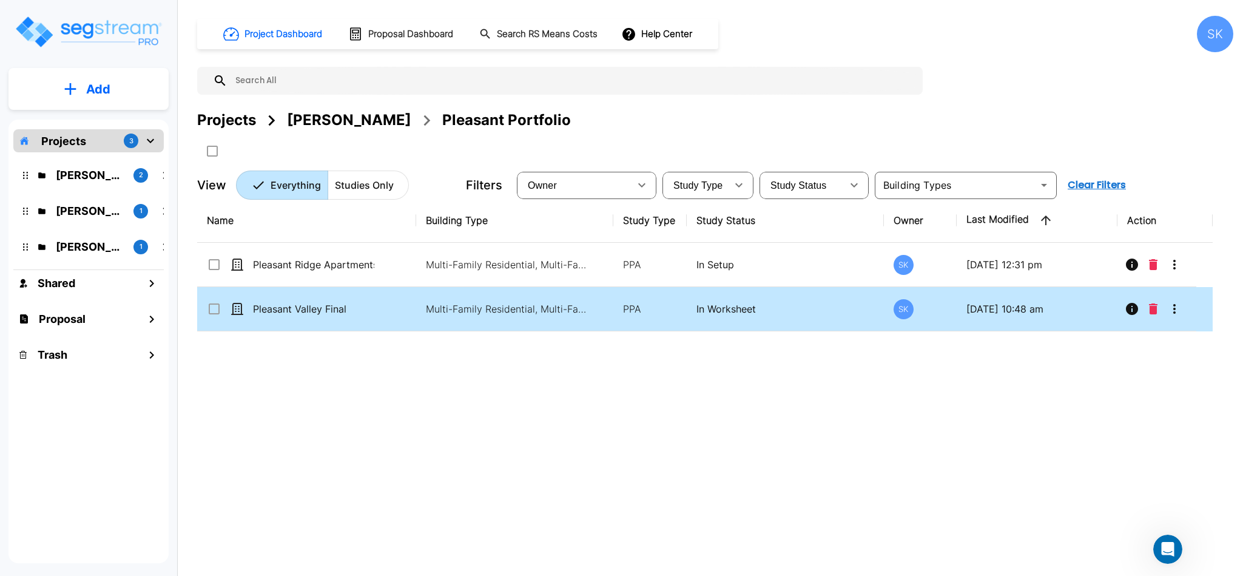
click at [1136, 314] on icon "Info" at bounding box center [1132, 309] width 12 height 12
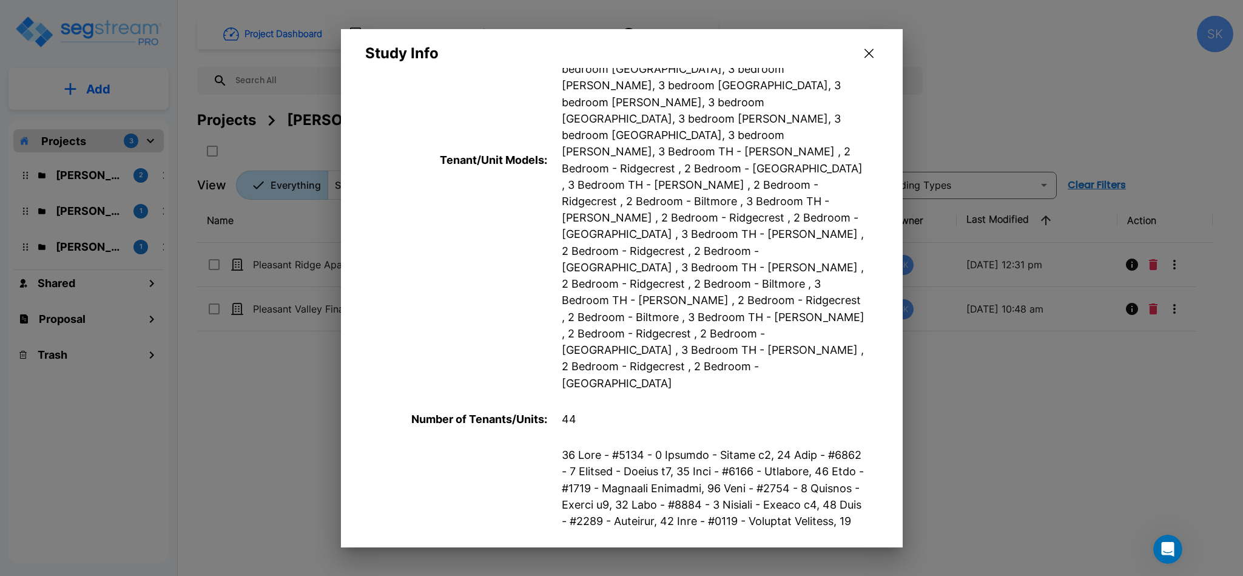
scroll to position [303, 0]
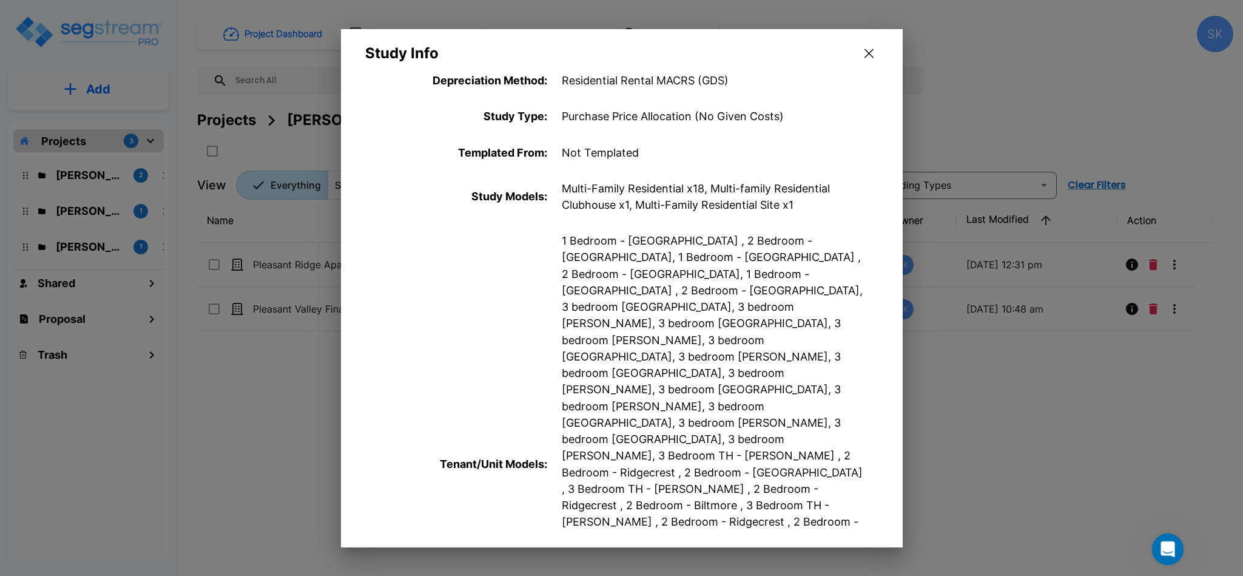
click at [1170, 545] on icon "Open Intercom Messenger" at bounding box center [1166, 548] width 20 height 20
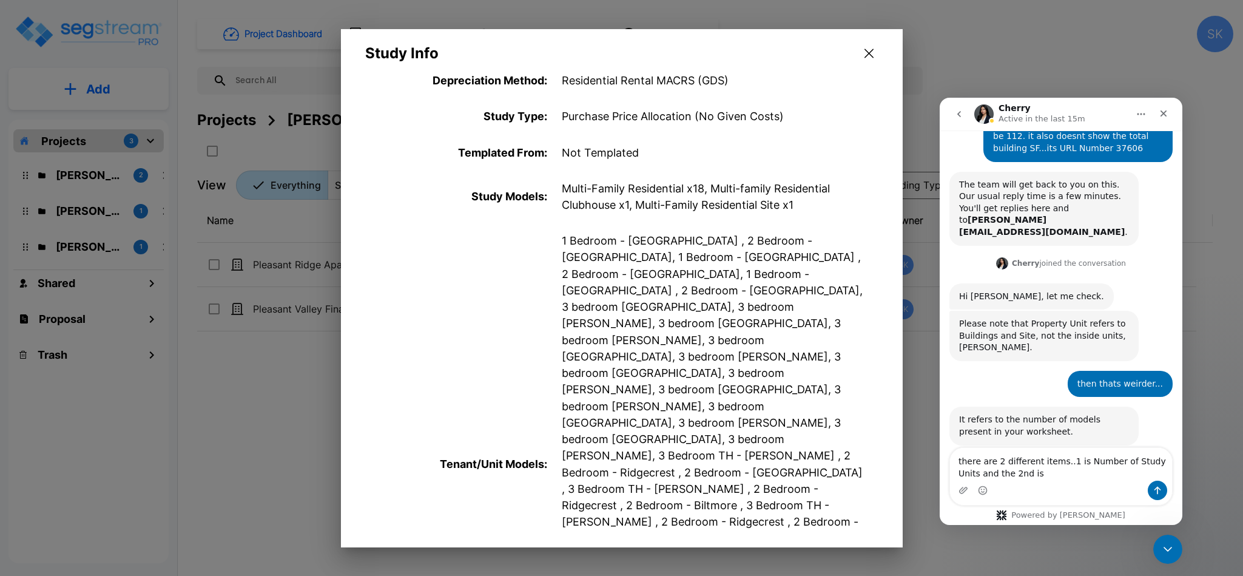
scroll to position [607, 0]
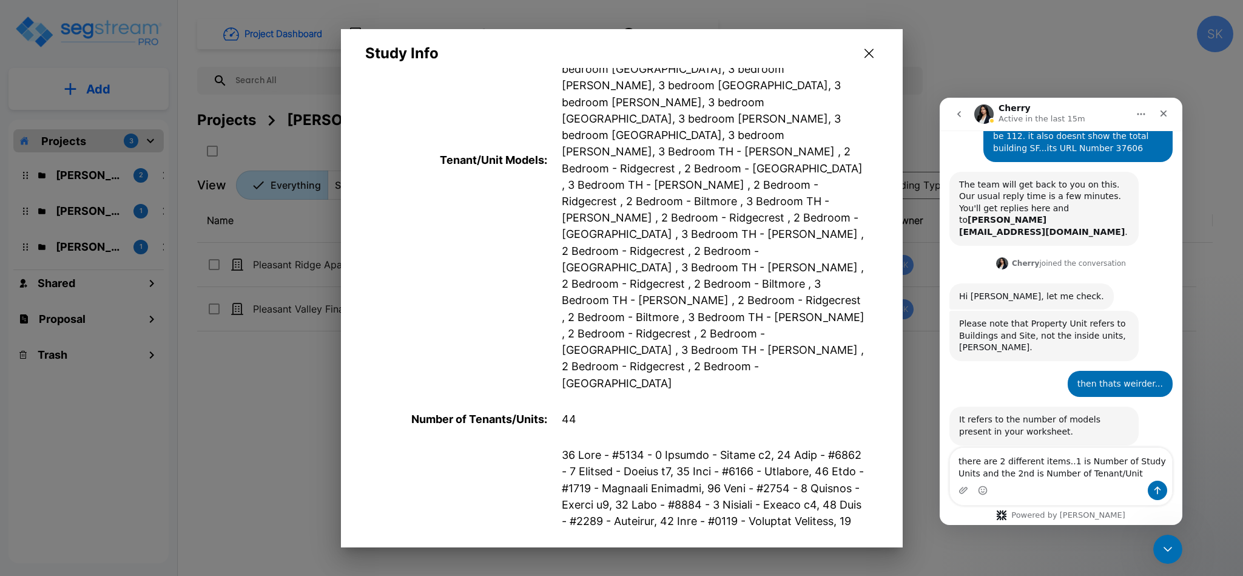
type textarea "there are 2 different items..1 is Number of Study Units and the 2nd is Number o…"
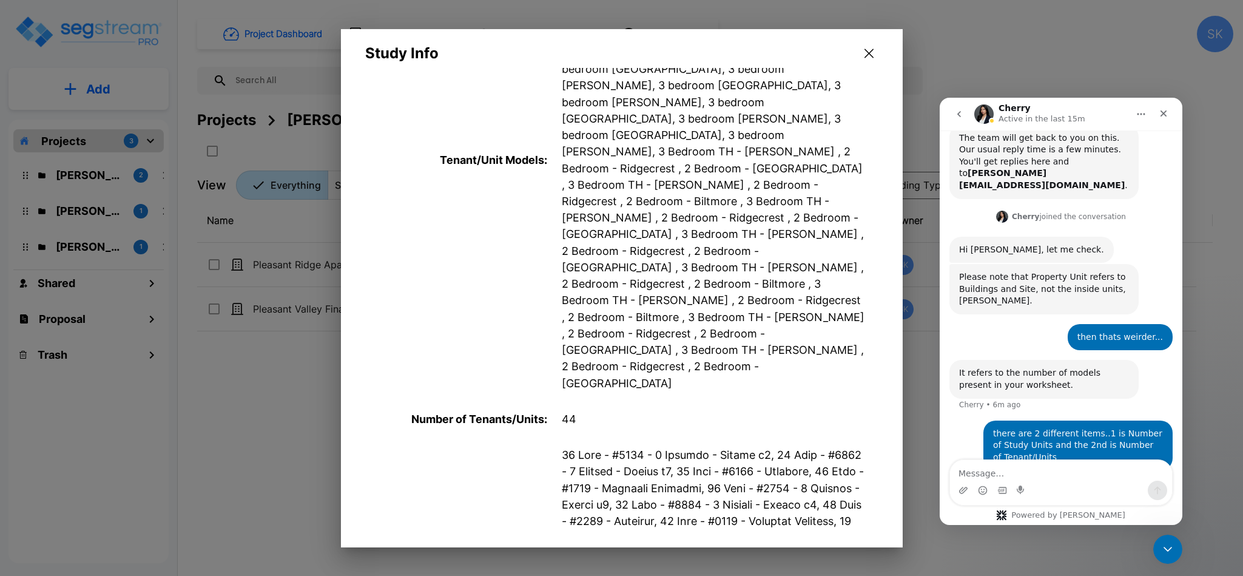
click at [286, 410] on div at bounding box center [621, 288] width 1243 height 576
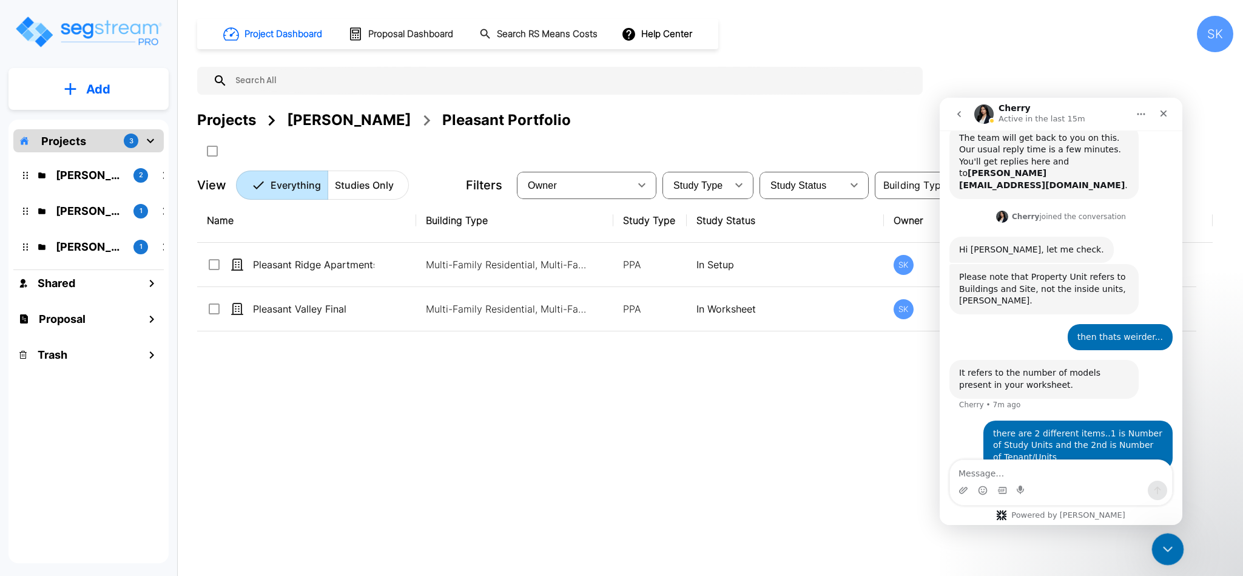
click at [1154, 547] on div "Close Intercom Messenger" at bounding box center [1166, 547] width 29 height 29
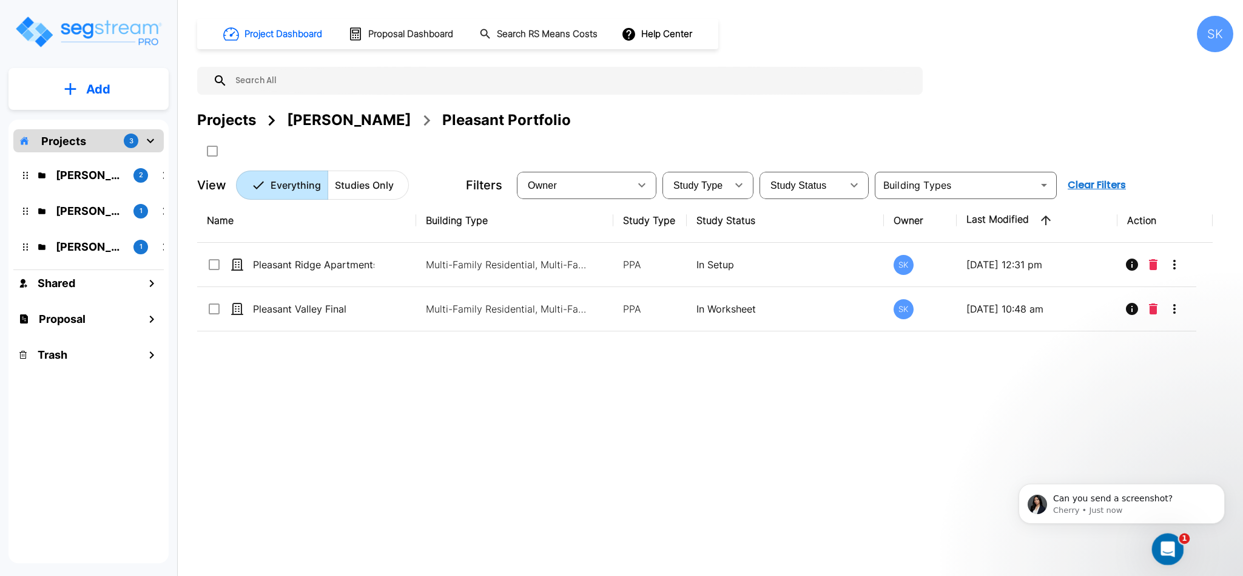
scroll to position [313, 0]
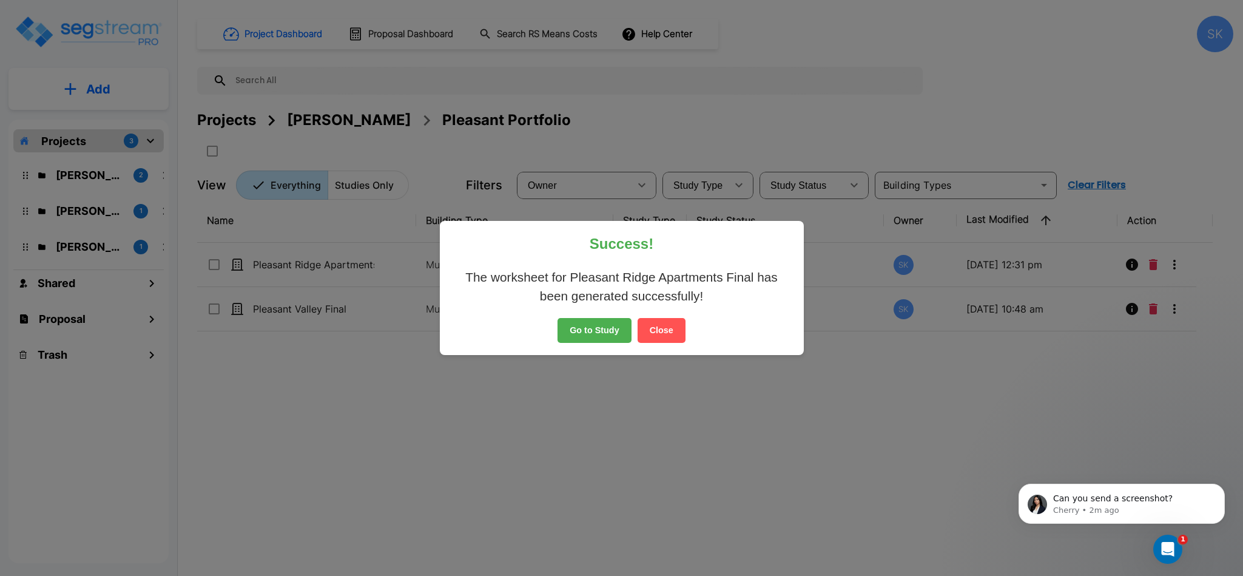
click at [592, 334] on button "Go to Study" at bounding box center [595, 330] width 74 height 25
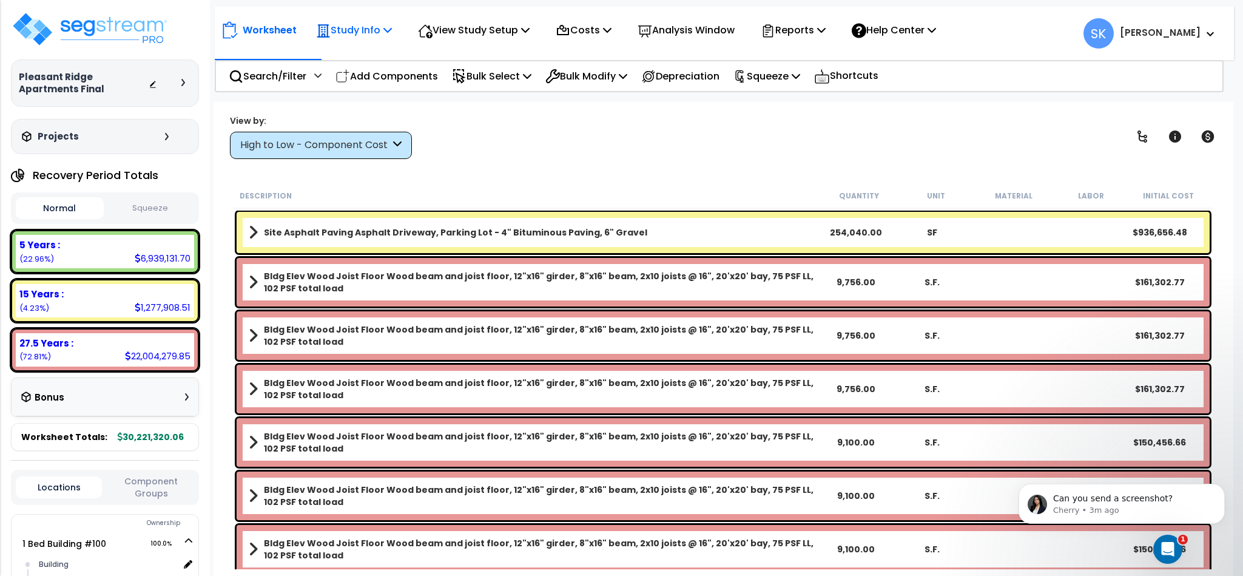
click at [350, 31] on p "Study Info" at bounding box center [354, 30] width 76 height 16
click at [339, 46] on link "Study Setup" at bounding box center [370, 58] width 120 height 24
click at [484, 33] on p "View Study Setup" at bounding box center [474, 30] width 112 height 16
click at [476, 82] on link "View Questionnaire" at bounding box center [472, 83] width 120 height 24
click at [89, 35] on img at bounding box center [90, 29] width 158 height 36
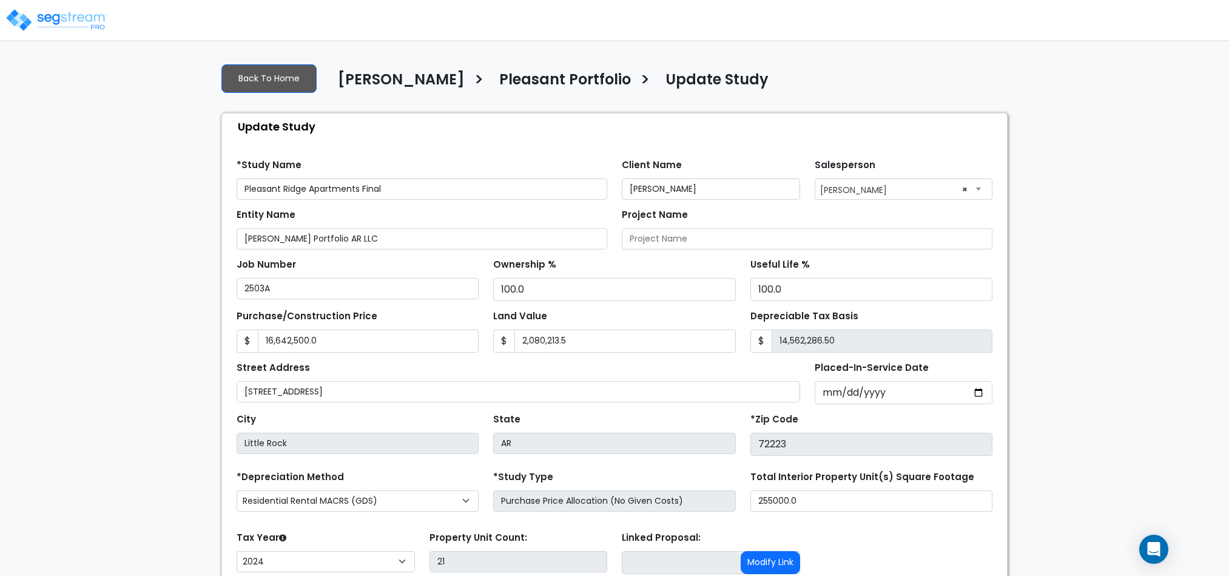
select select "2024"
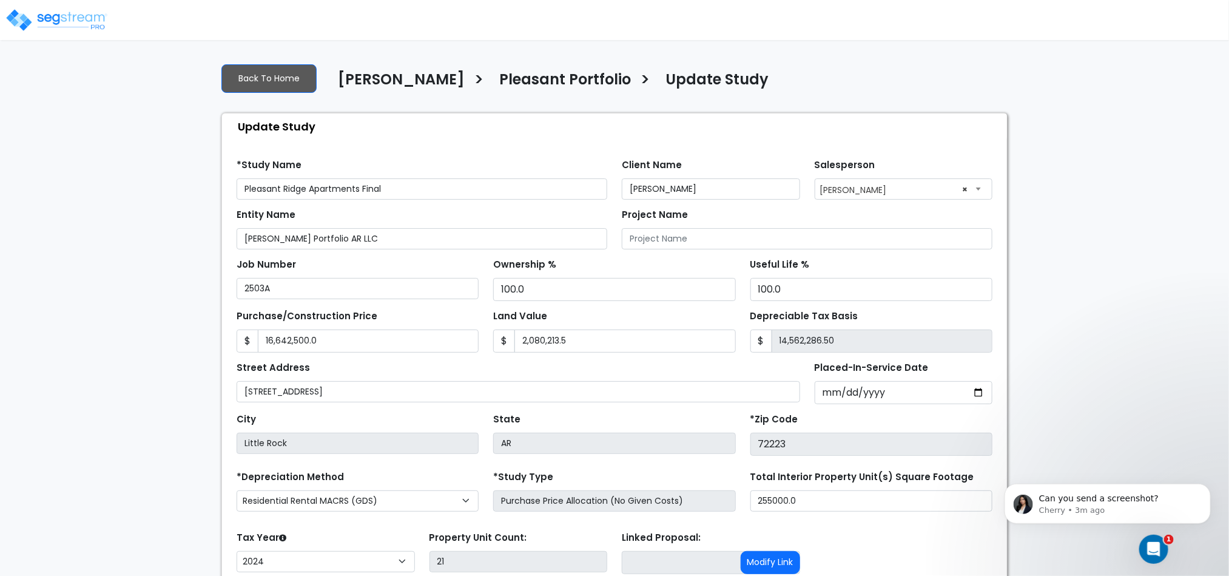
click at [1085, 359] on div "We are Building your Study. So please grab a coffee and let us do the heavy lif…" at bounding box center [614, 362] width 1229 height 619
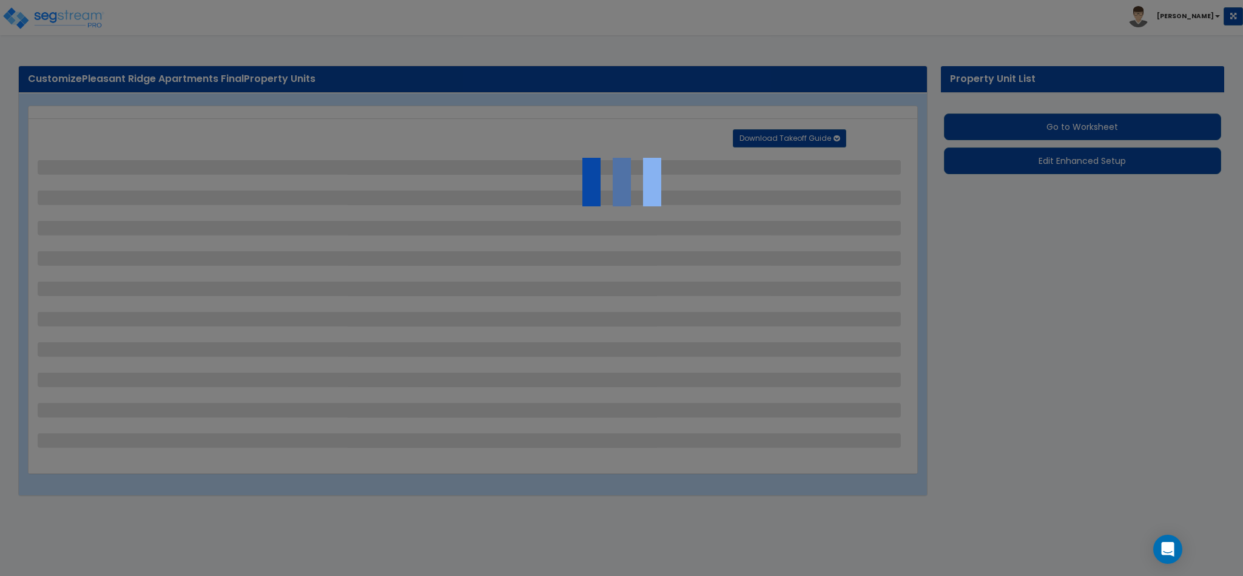
select select "1"
select select "5"
select select "2"
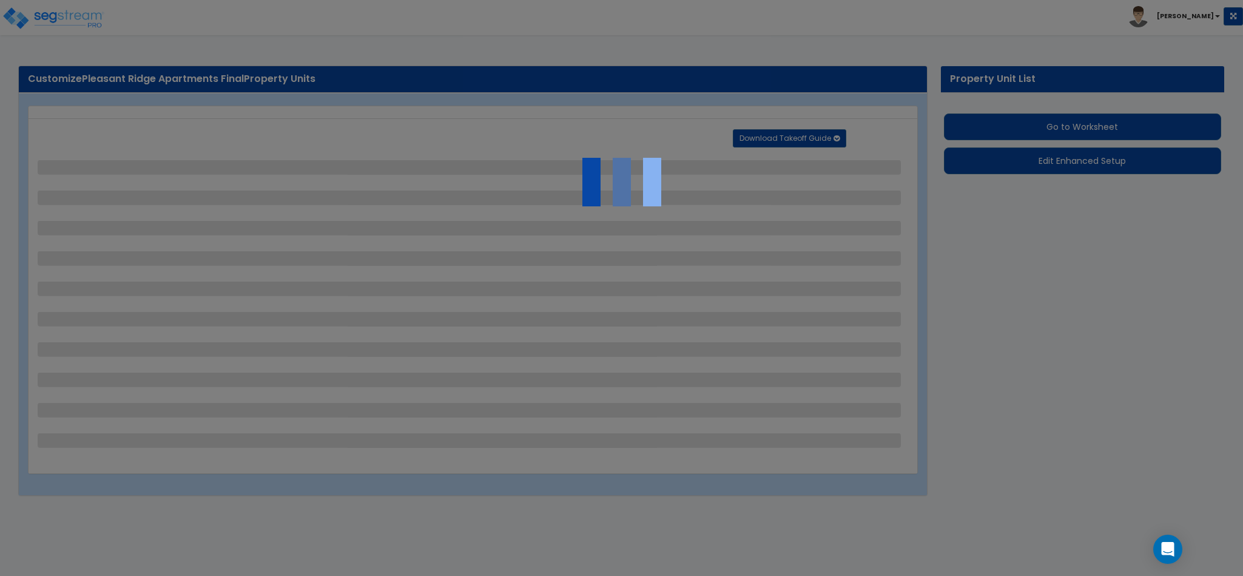
select select "2"
select select "1"
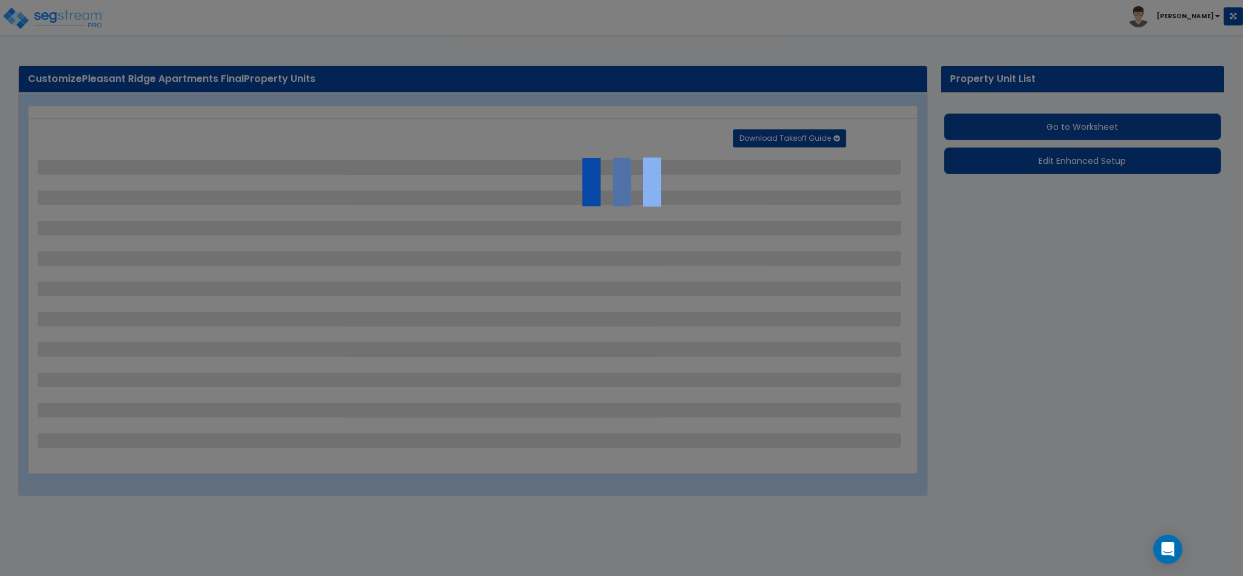
select select "2"
select select "1"
select select "3"
select select "2"
select select "1"
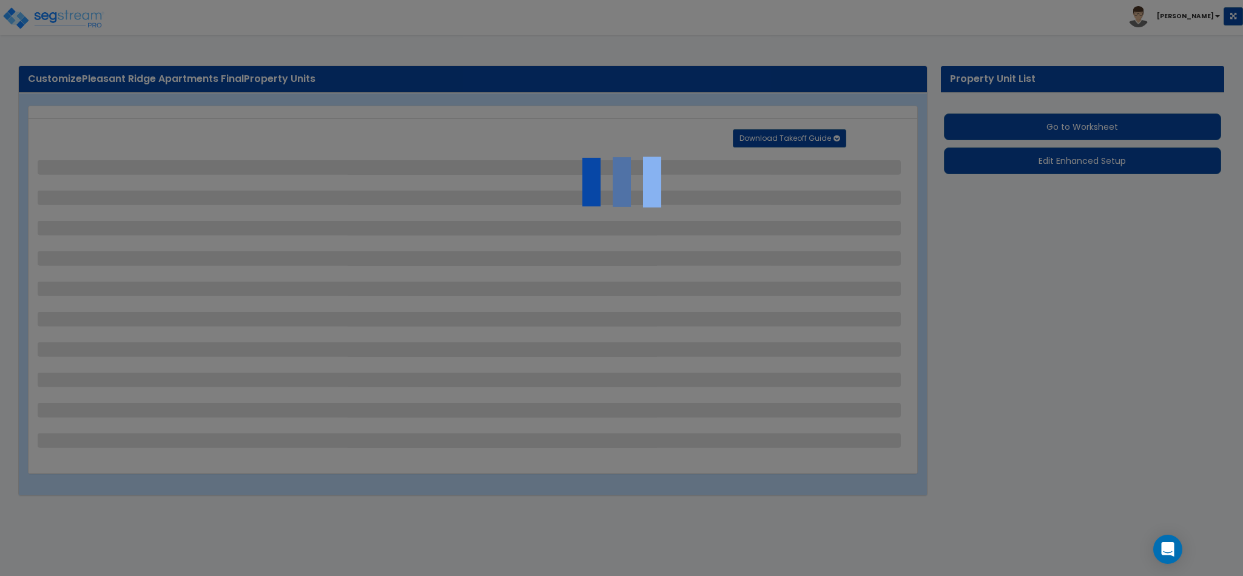
select select "2"
select select "1"
select select "3"
select select "2"
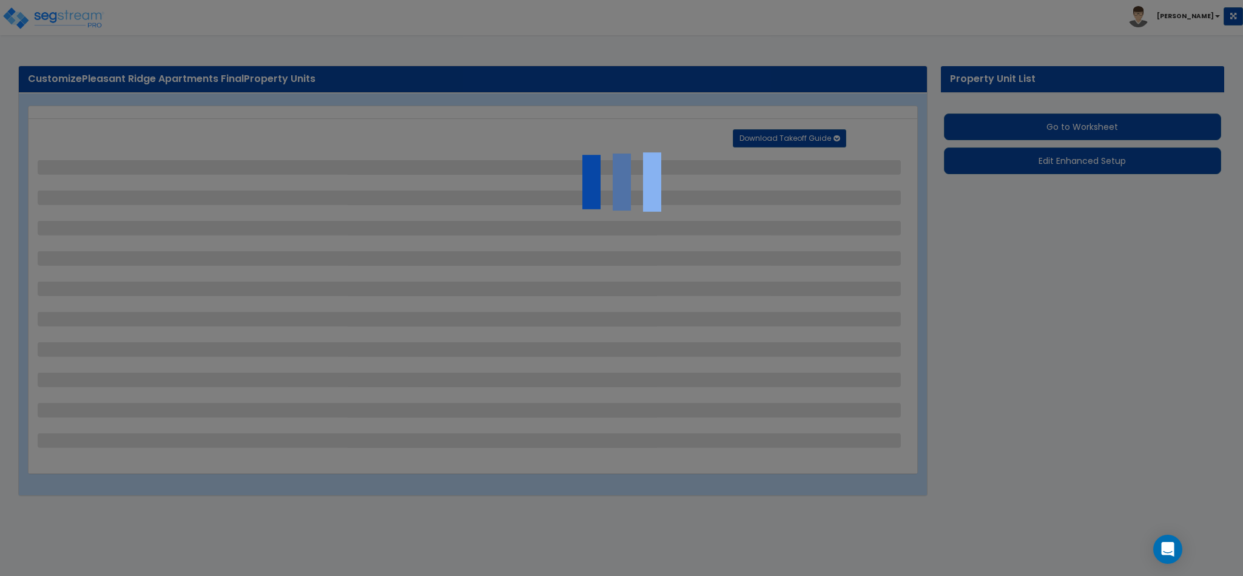
select select "2"
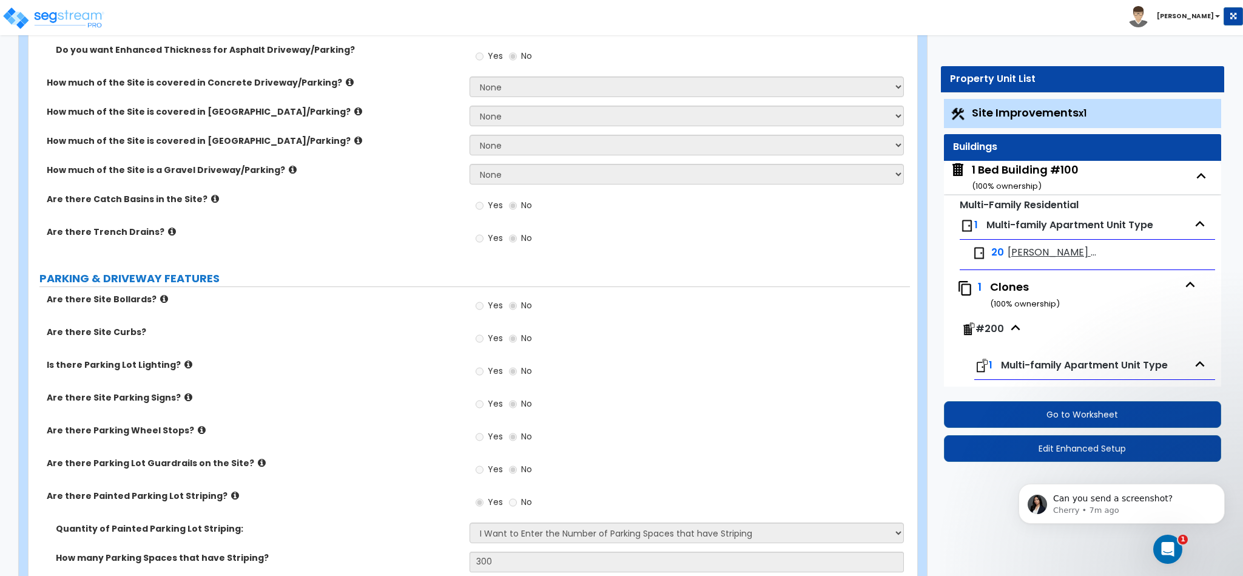
scroll to position [607, 0]
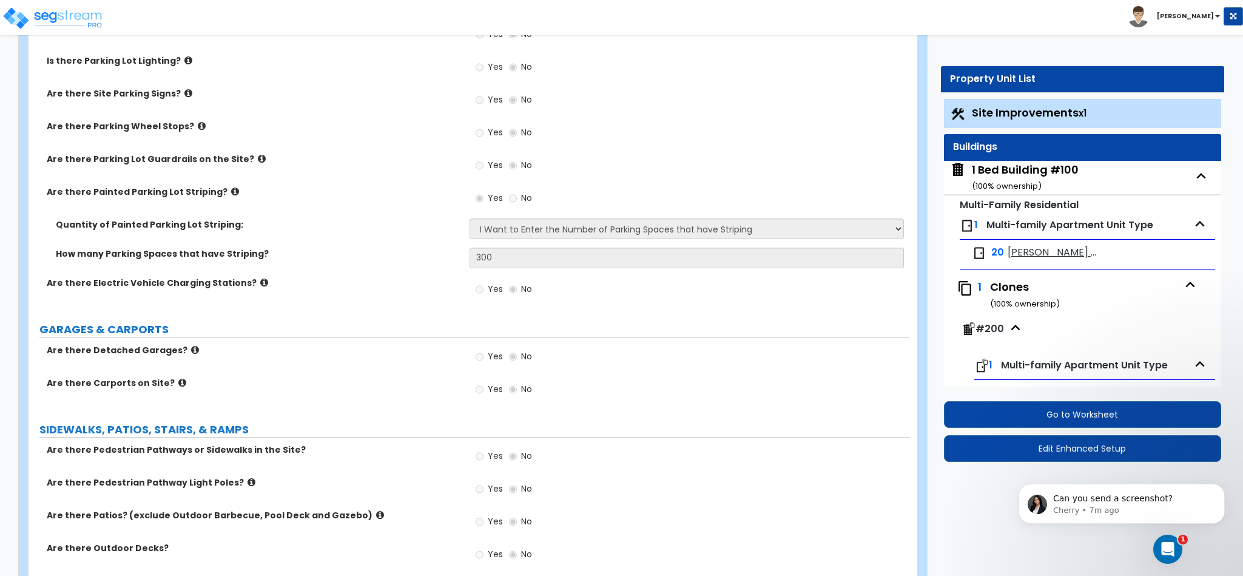
click at [1121, 443] on div "Can you send a screenshot? Cherry • 7m ago" at bounding box center [1121, 448] width 223 height 152
click at [1121, 442] on div "Can you send a screenshot? Cherry • 7m ago" at bounding box center [1121, 448] width 223 height 152
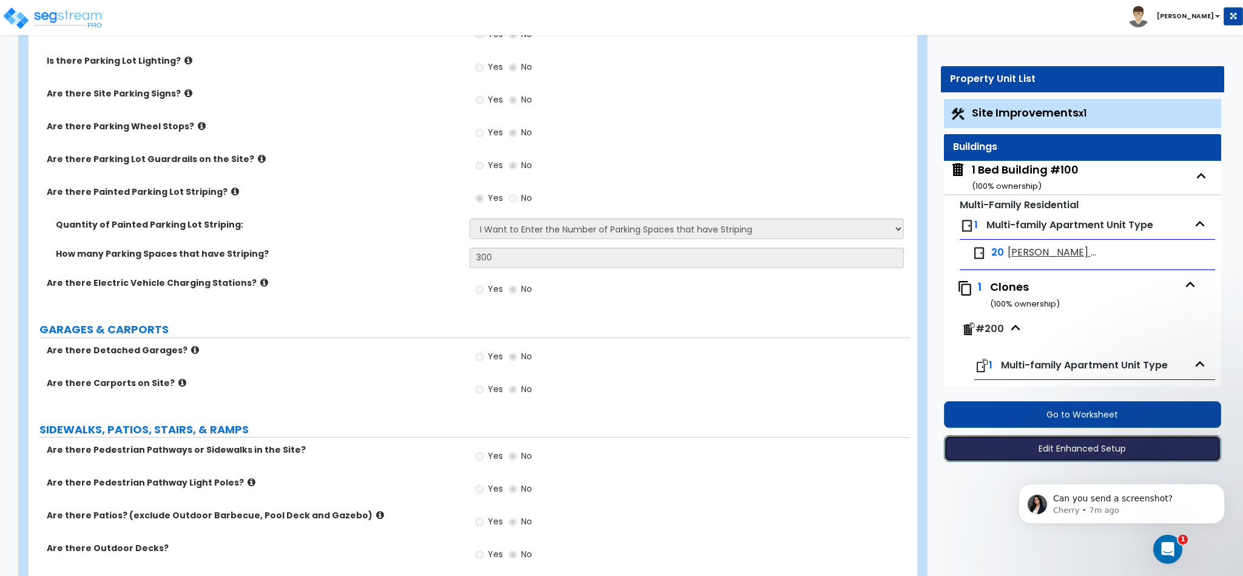
click at [1062, 447] on button "Edit Enhanced Setup" at bounding box center [1082, 448] width 277 height 27
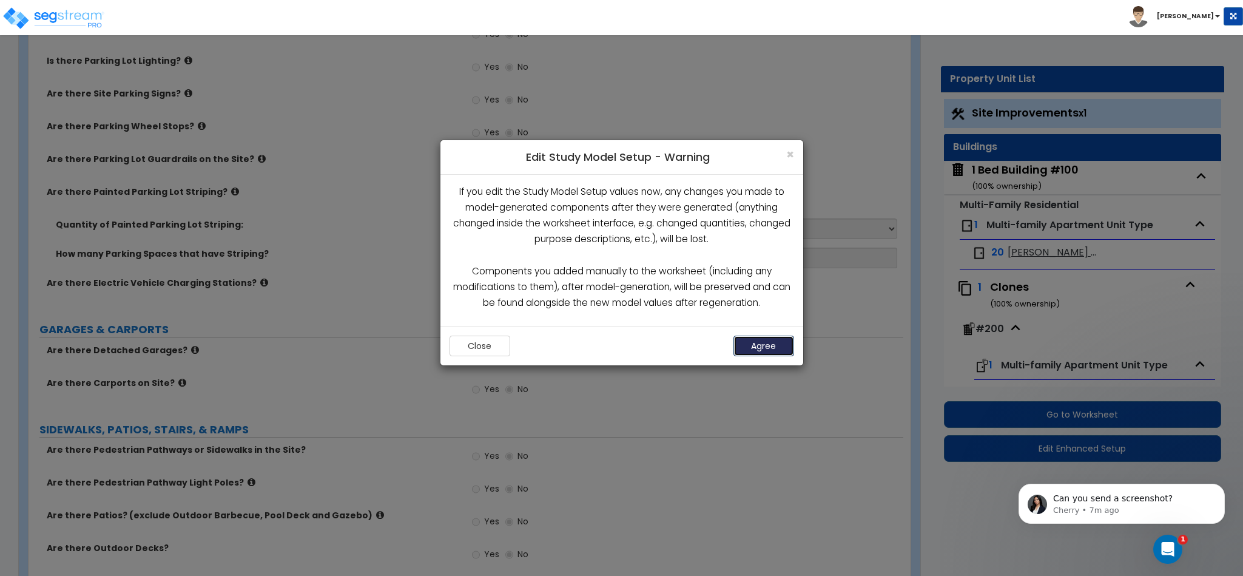
click at [752, 339] on button "Agree" at bounding box center [764, 346] width 61 height 21
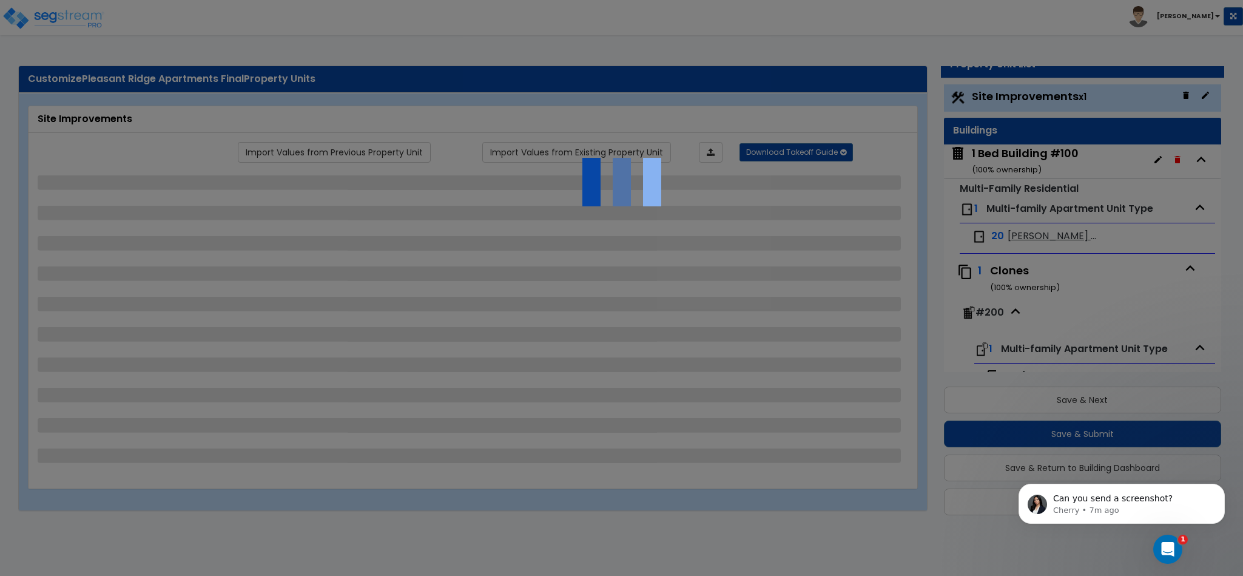
select select "1"
select select "5"
select select "2"
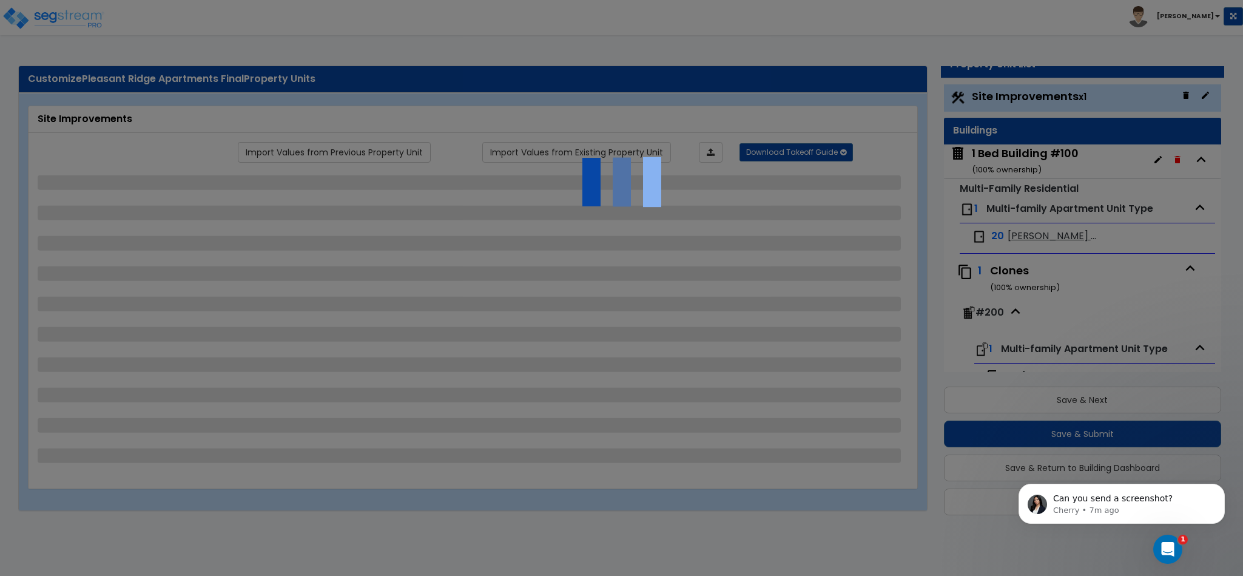
select select "2"
select select "1"
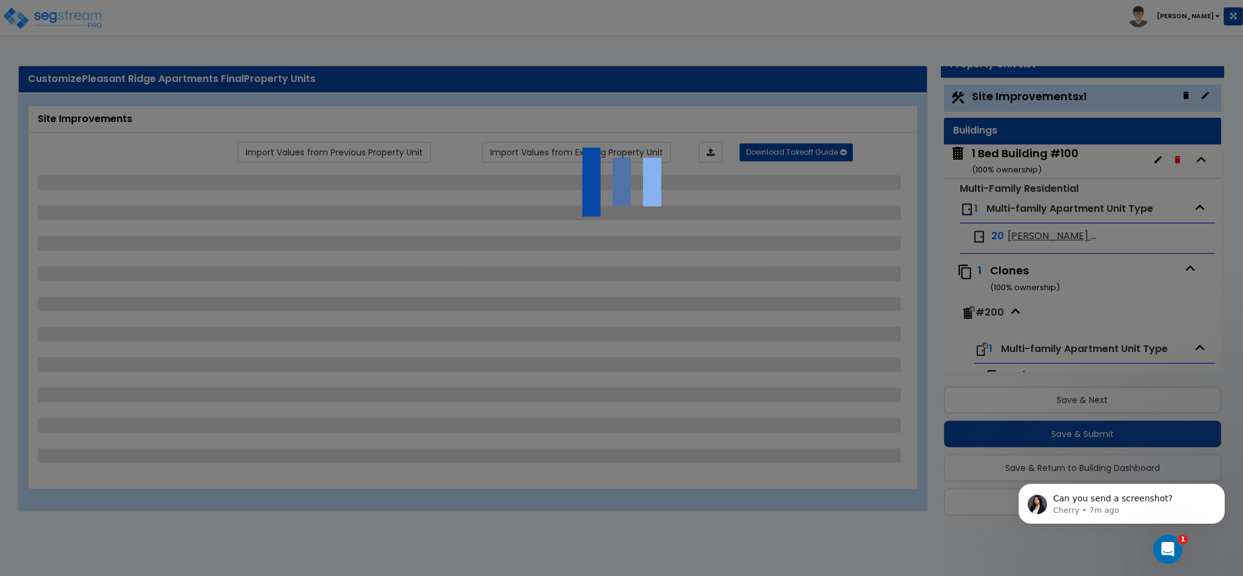
select select "2"
select select "1"
select select "3"
select select "2"
select select "1"
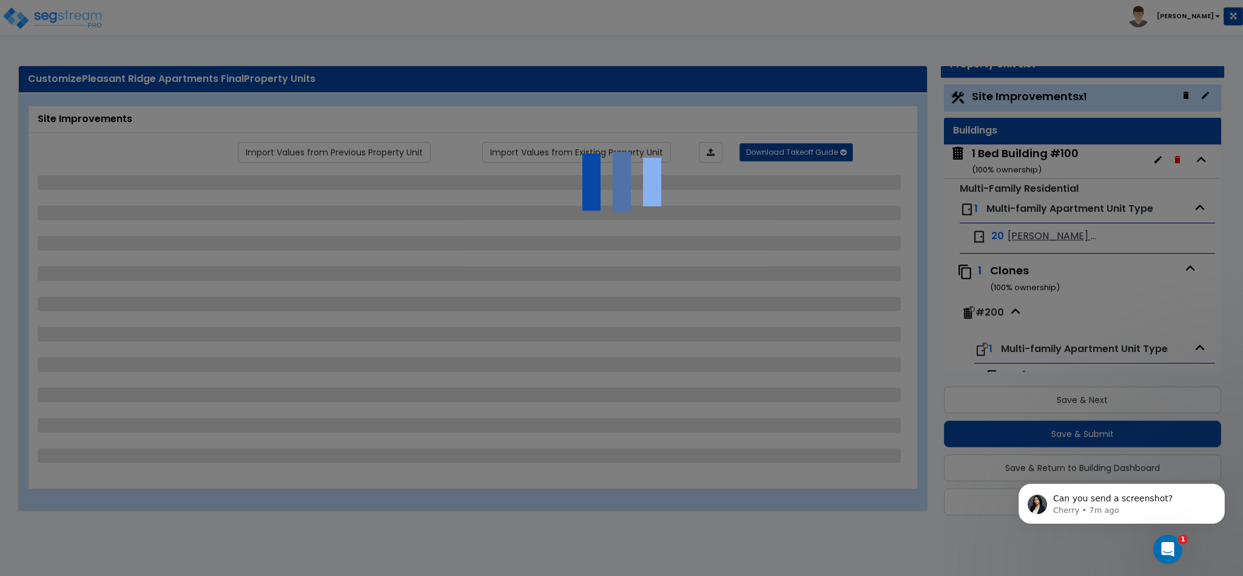
select select "2"
select select "1"
select select "3"
select select "2"
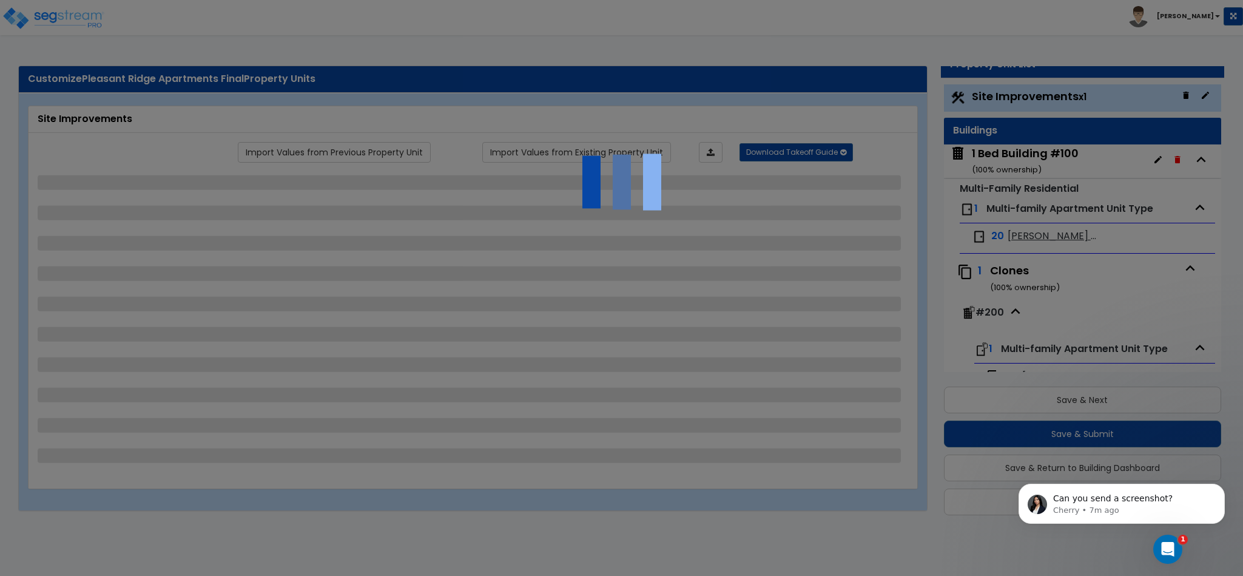
select select "2"
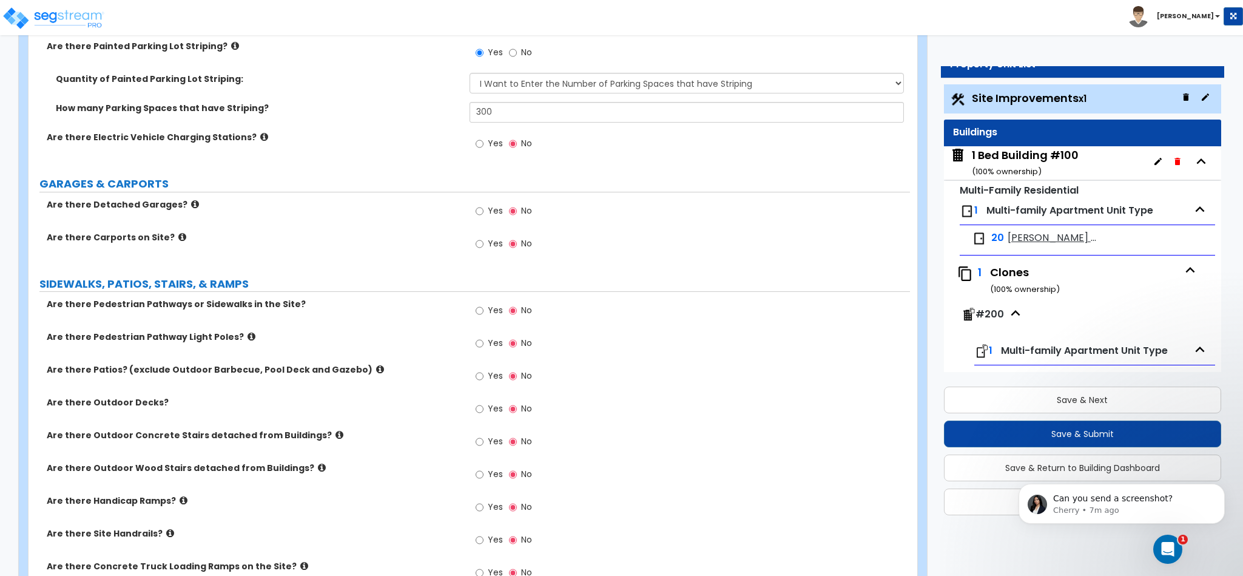
scroll to position [607, 0]
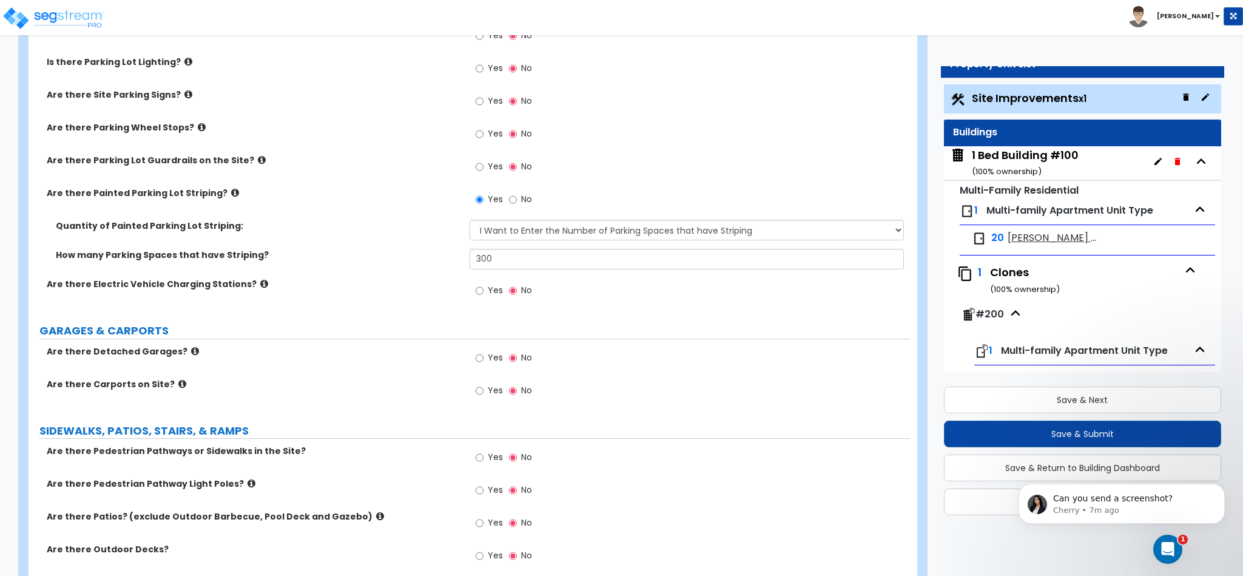
click at [579, 242] on div "Quantity of Painted Parking Lot Striping: I Don't Know - Please Estimate for me…" at bounding box center [470, 234] width 882 height 29
click at [578, 242] on div "Quantity of Painted Parking Lot Striping: I Don't Know - Please Estimate for me…" at bounding box center [470, 234] width 882 height 29
click at [578, 240] on select "I Don't Know - Please Estimate for me I Want to Enter the Number of Parking Spa…" at bounding box center [687, 230] width 435 height 21
select select "0"
click at [470, 221] on select "I Don't Know - Please Estimate for me I Want to Enter the Number of Parking Spa…" at bounding box center [687, 230] width 435 height 21
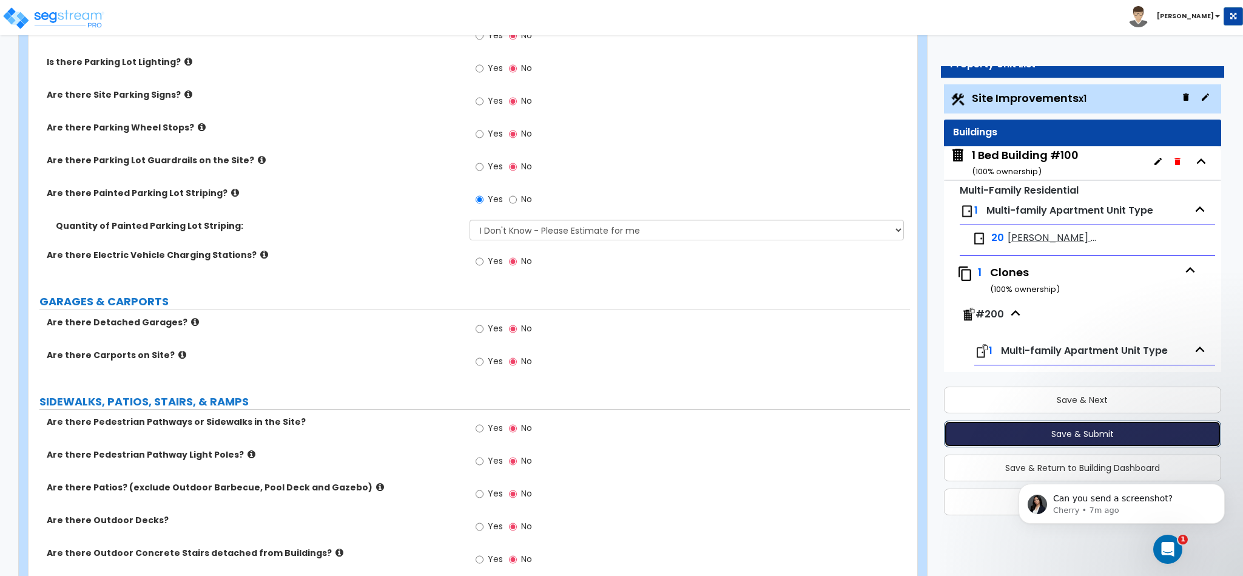
click at [1011, 430] on button "Save & Submit" at bounding box center [1082, 433] width 277 height 27
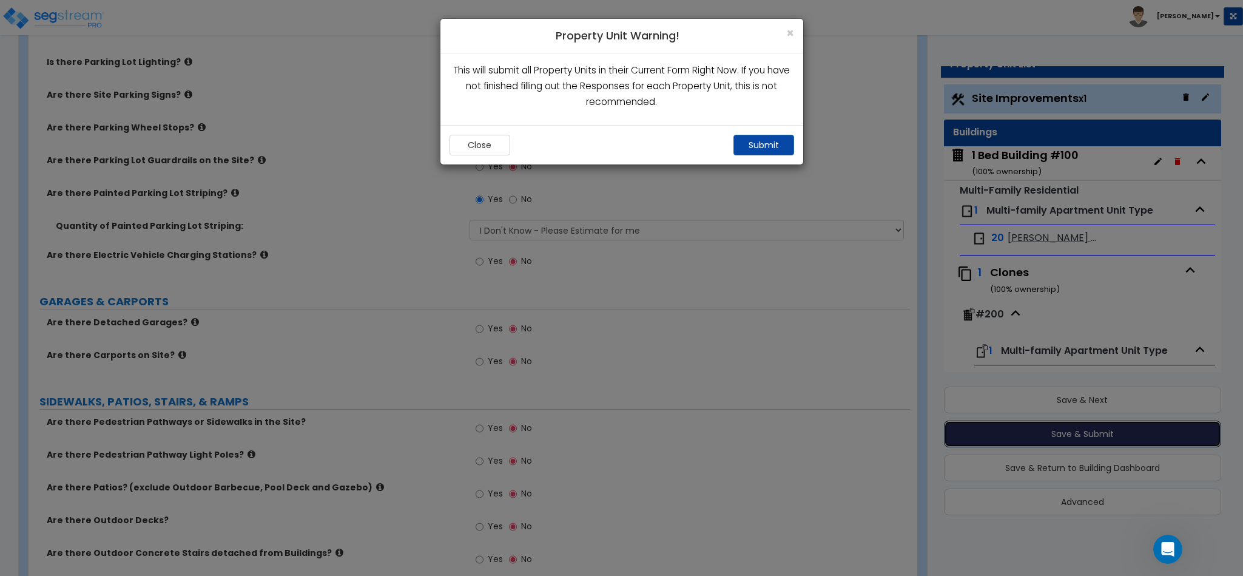
scroll to position [0, 0]
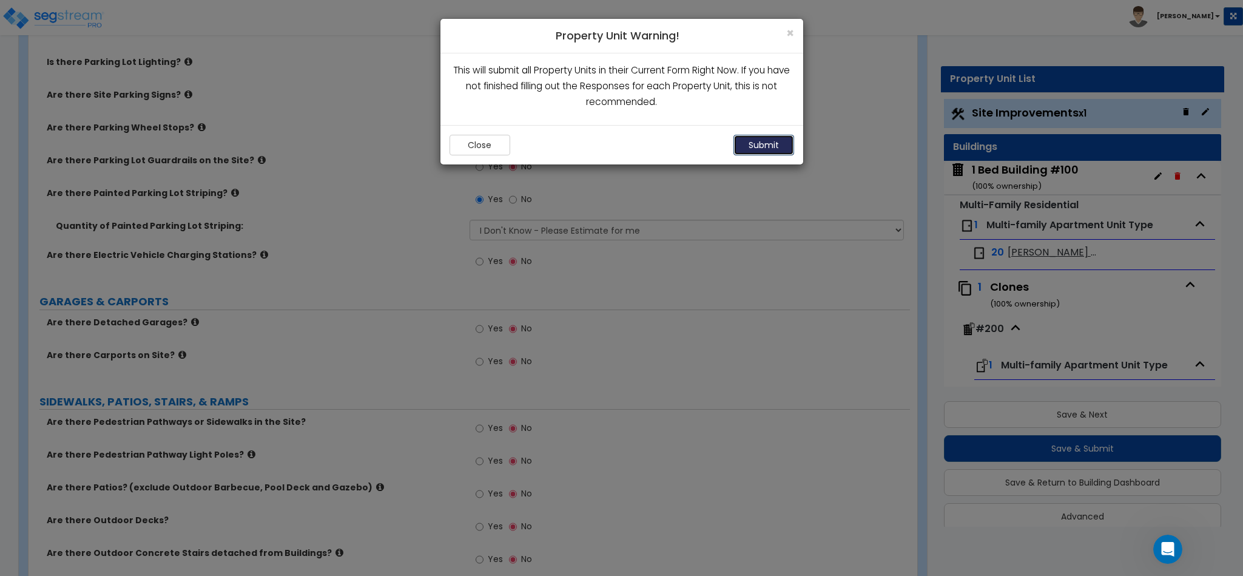
click at [783, 141] on button "Submit" at bounding box center [764, 145] width 61 height 21
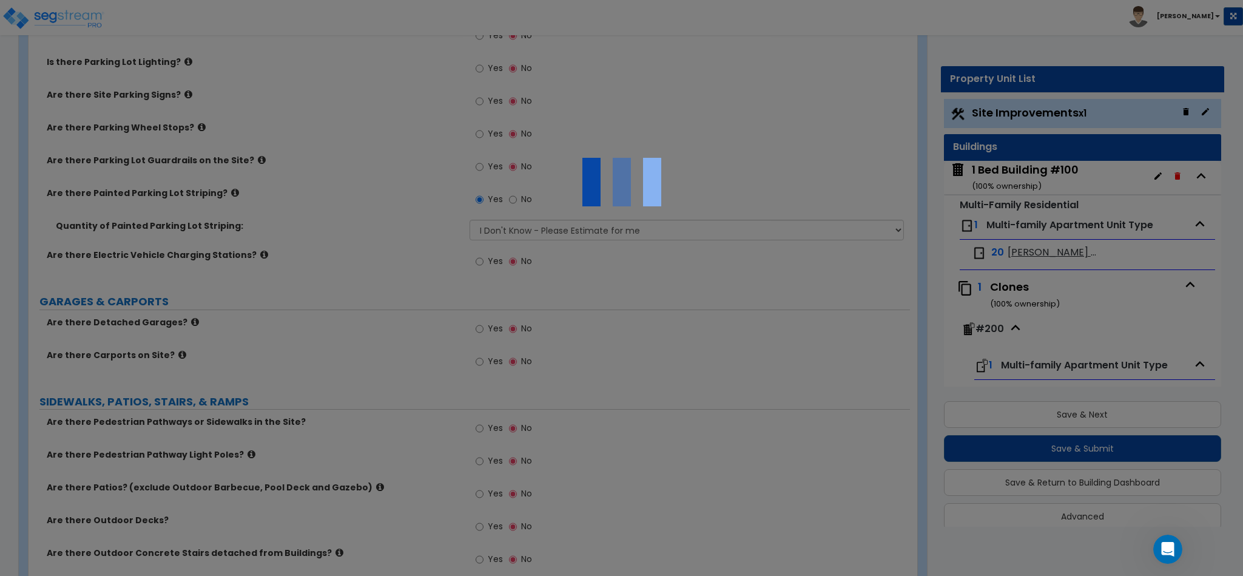
scroll to position [15, 0]
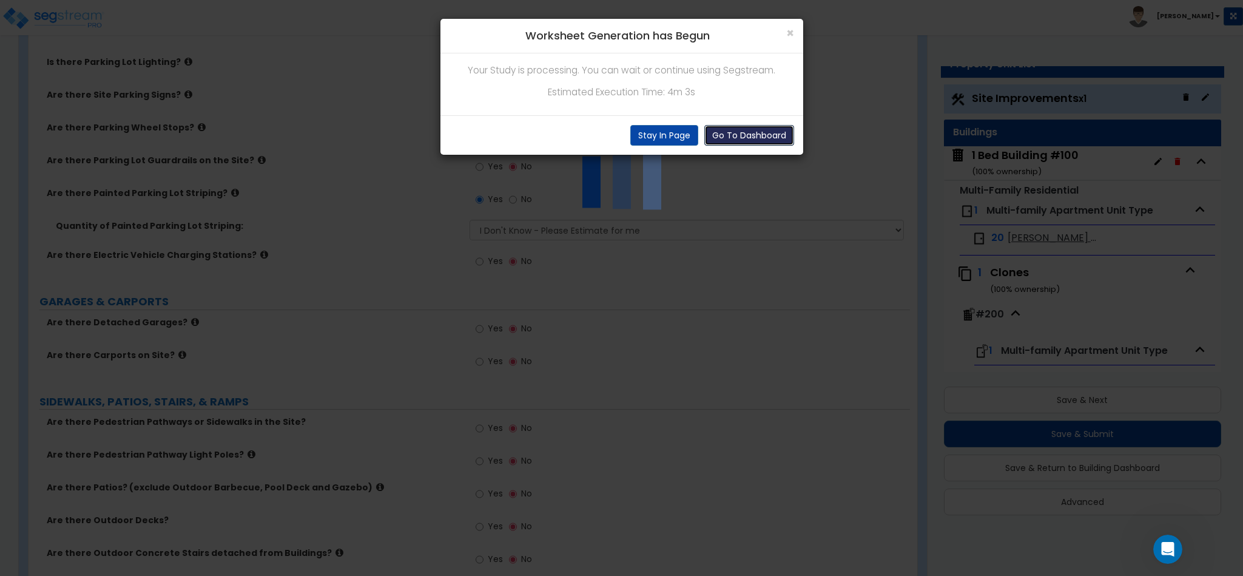
click at [783, 135] on button "Go To Dashboard" at bounding box center [749, 135] width 90 height 21
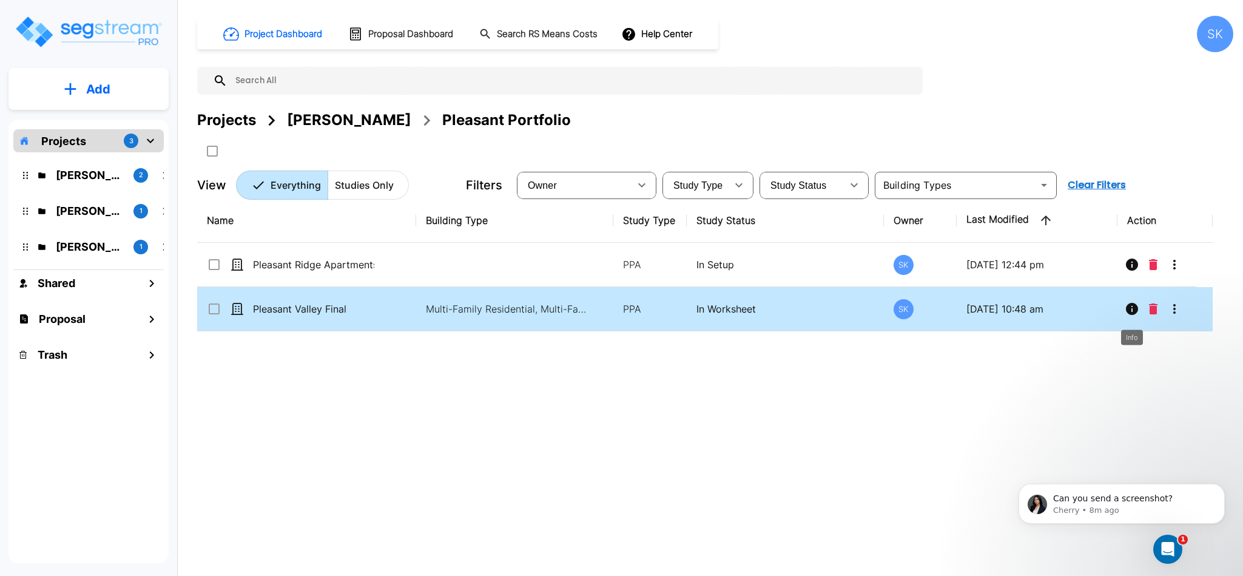
click at [1134, 313] on icon "Info" at bounding box center [1132, 309] width 12 height 12
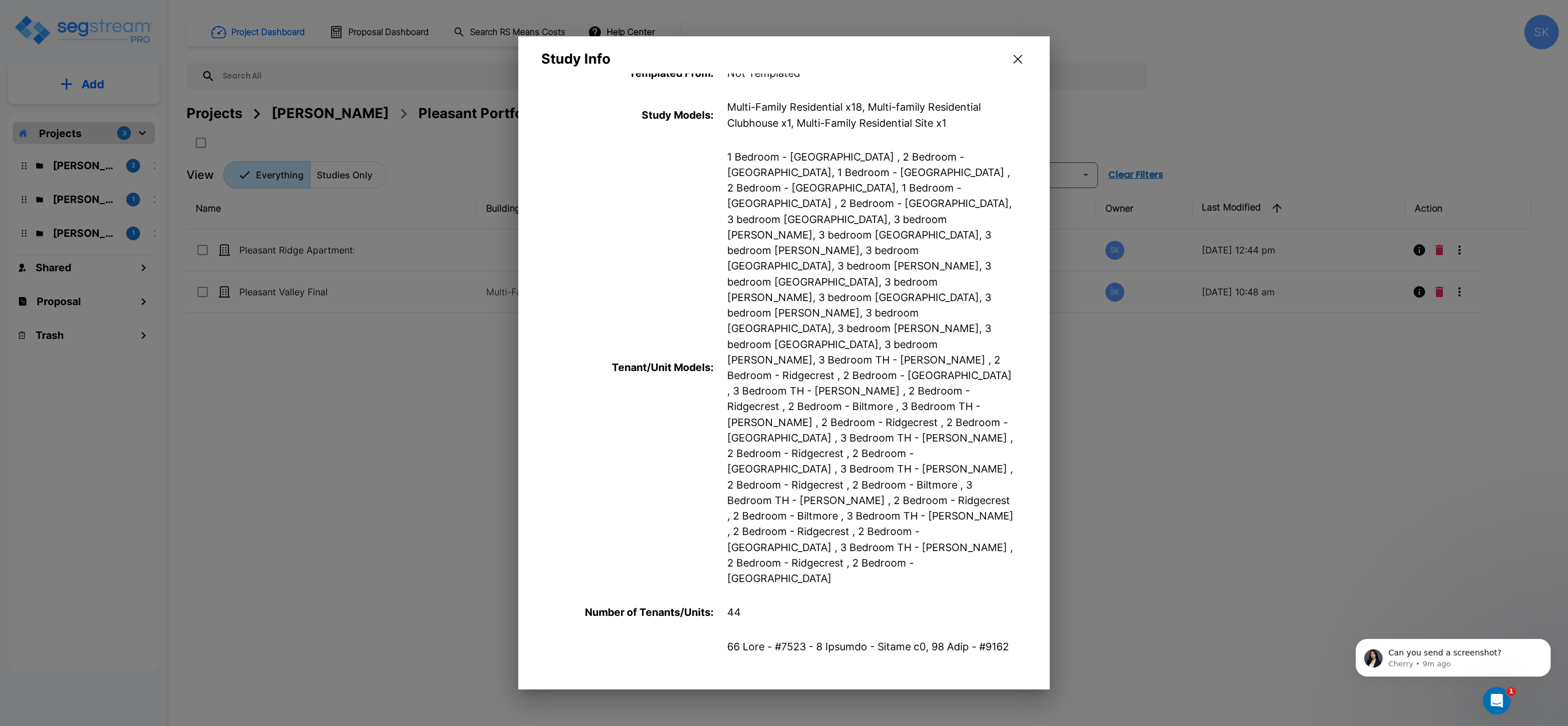
scroll to position [382, 0]
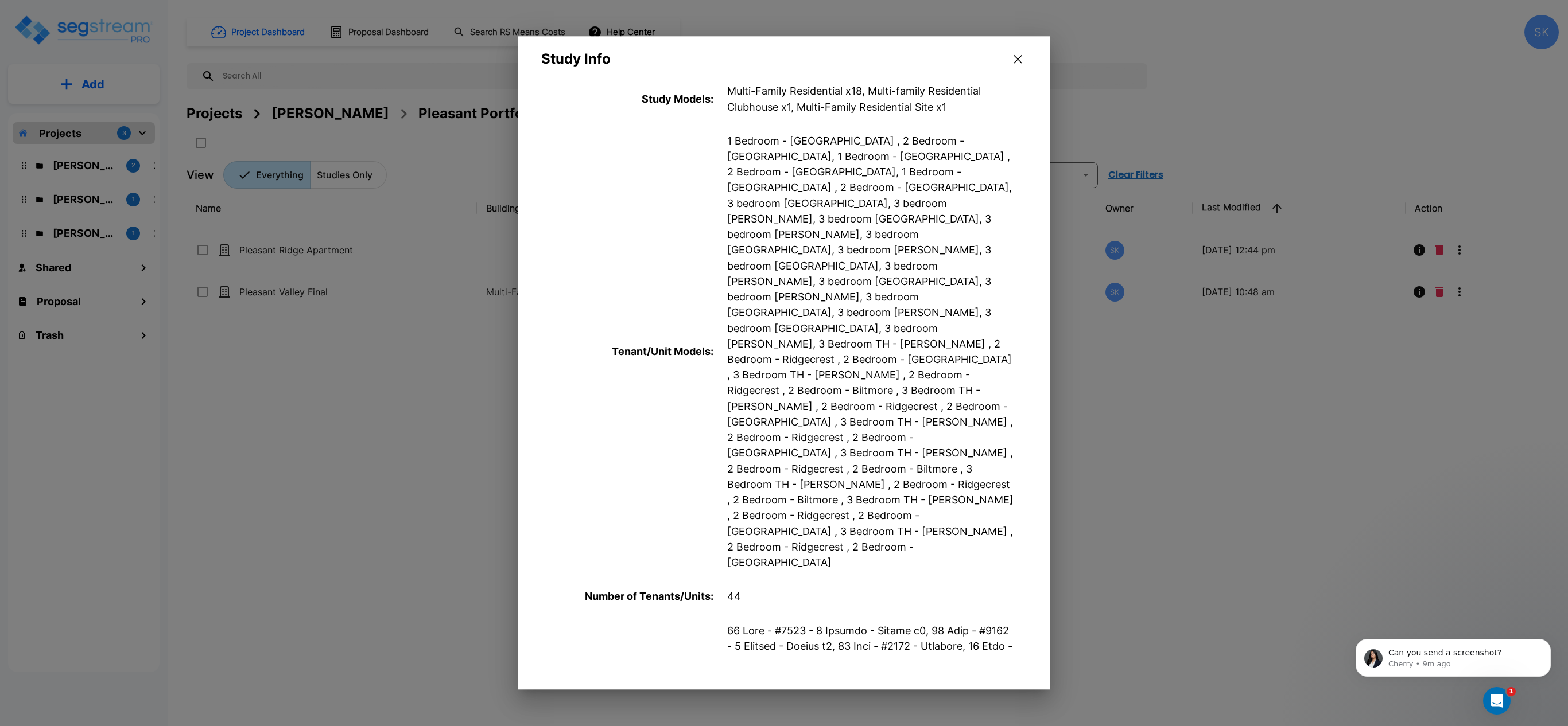
click at [36, 430] on div at bounding box center [784, 363] width 1568 height 726
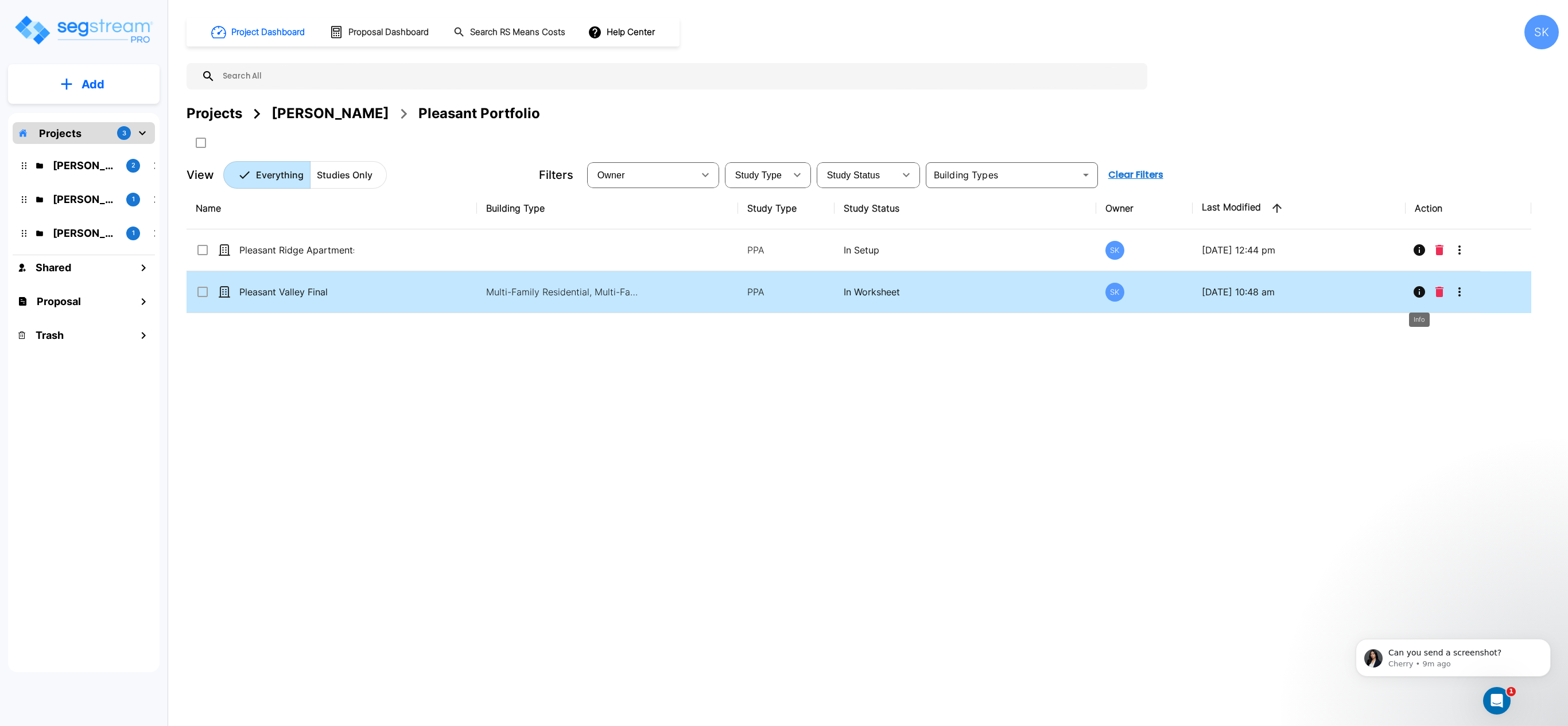
click at [1176, 294] on icon "Info" at bounding box center [1419, 292] width 11 height 11
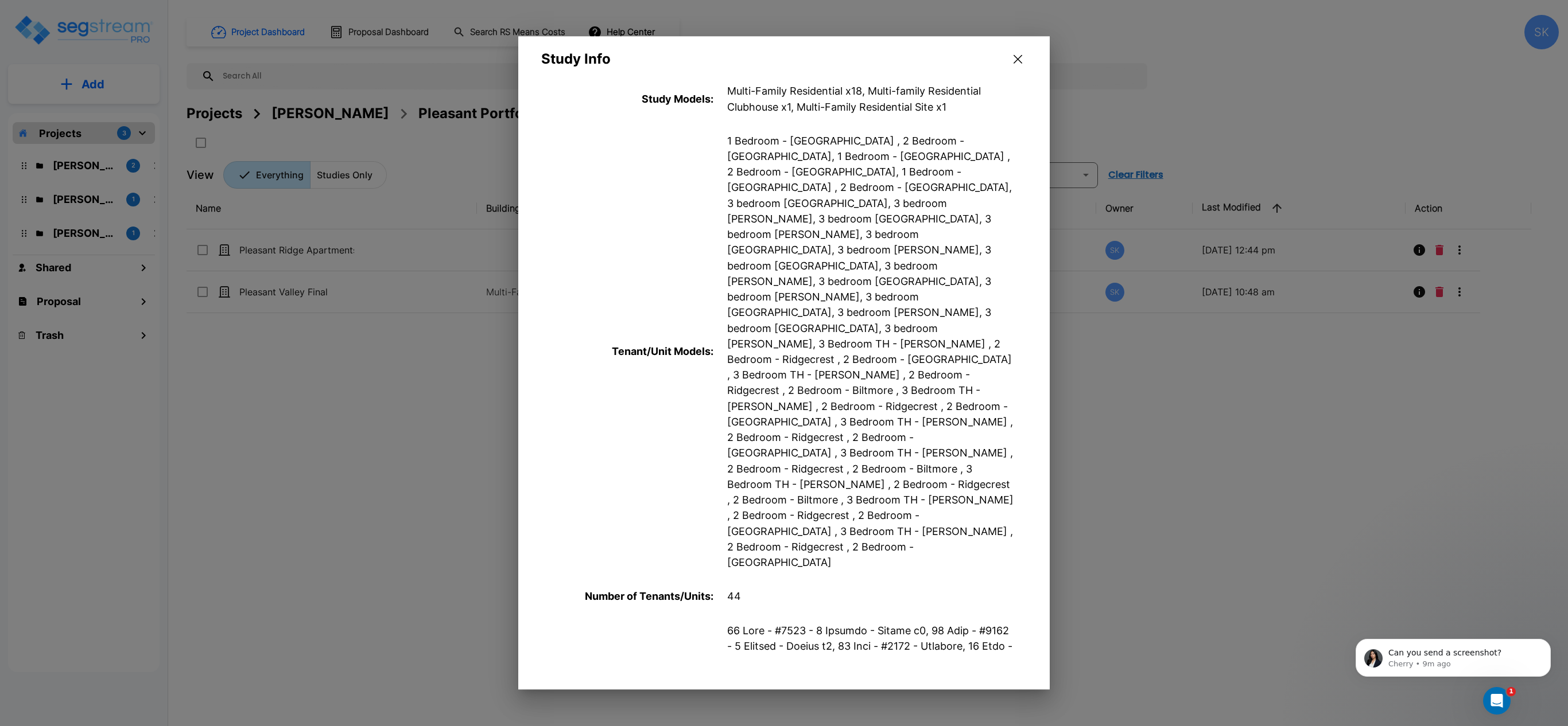
click at [585, 544] on p "Number of Tenants/Units :" at bounding box center [627, 596] width 172 height 15
click at [586, 544] on p "Number of Tenants/Units :" at bounding box center [627, 596] width 172 height 15
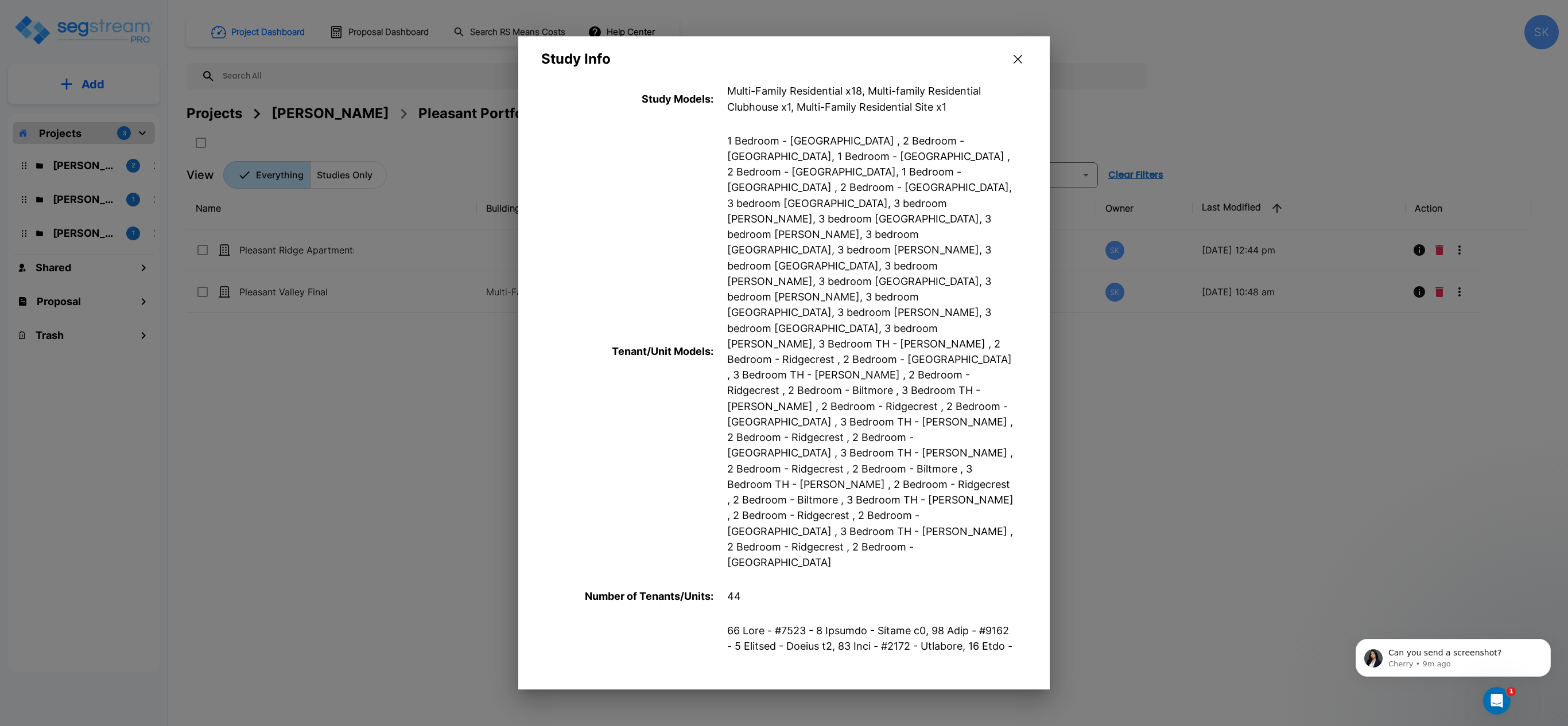
click at [586, 544] on p "Number of Tenants/Units :" at bounding box center [627, 596] width 172 height 15
click at [1176, 544] on p "Can you send a screenshot?" at bounding box center [1462, 653] width 148 height 11
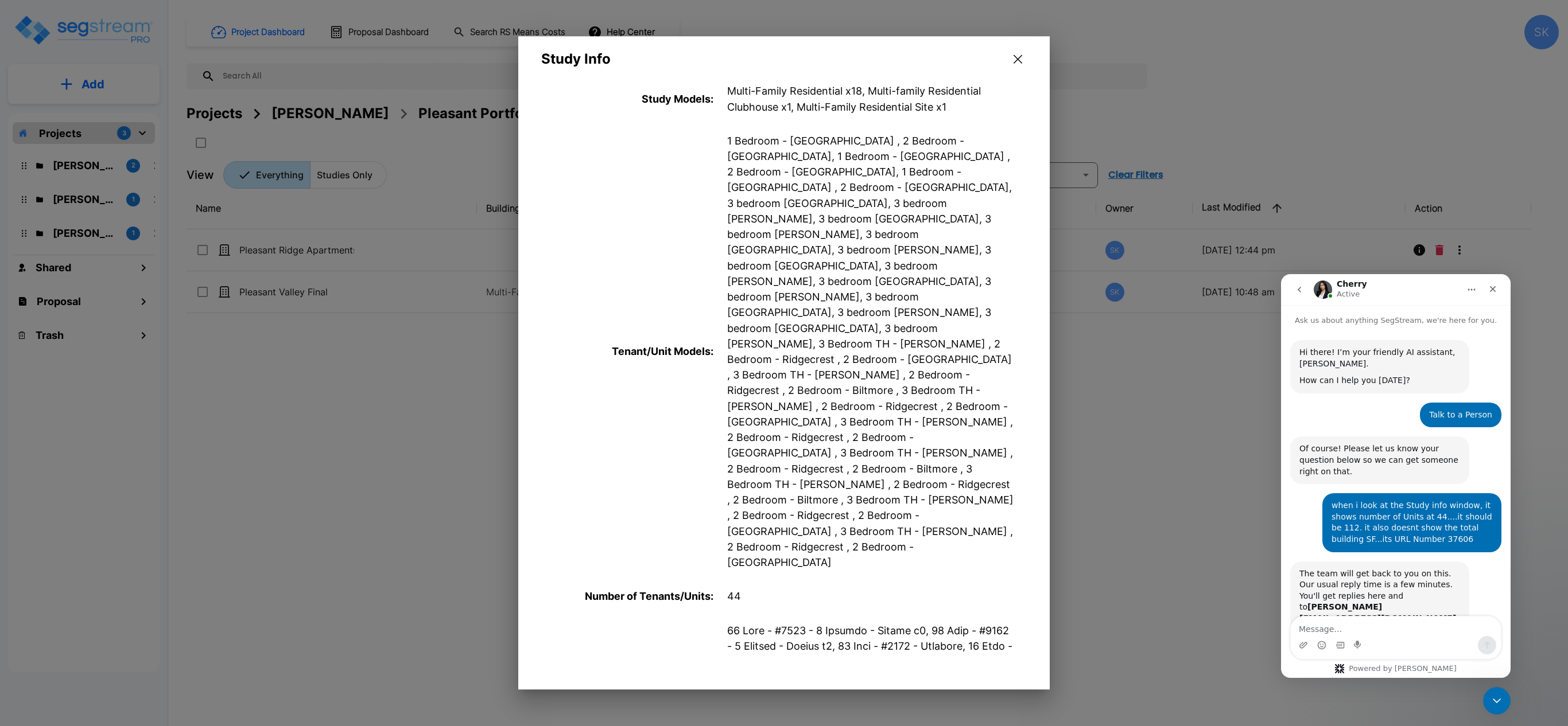
scroll to position [34, 0]
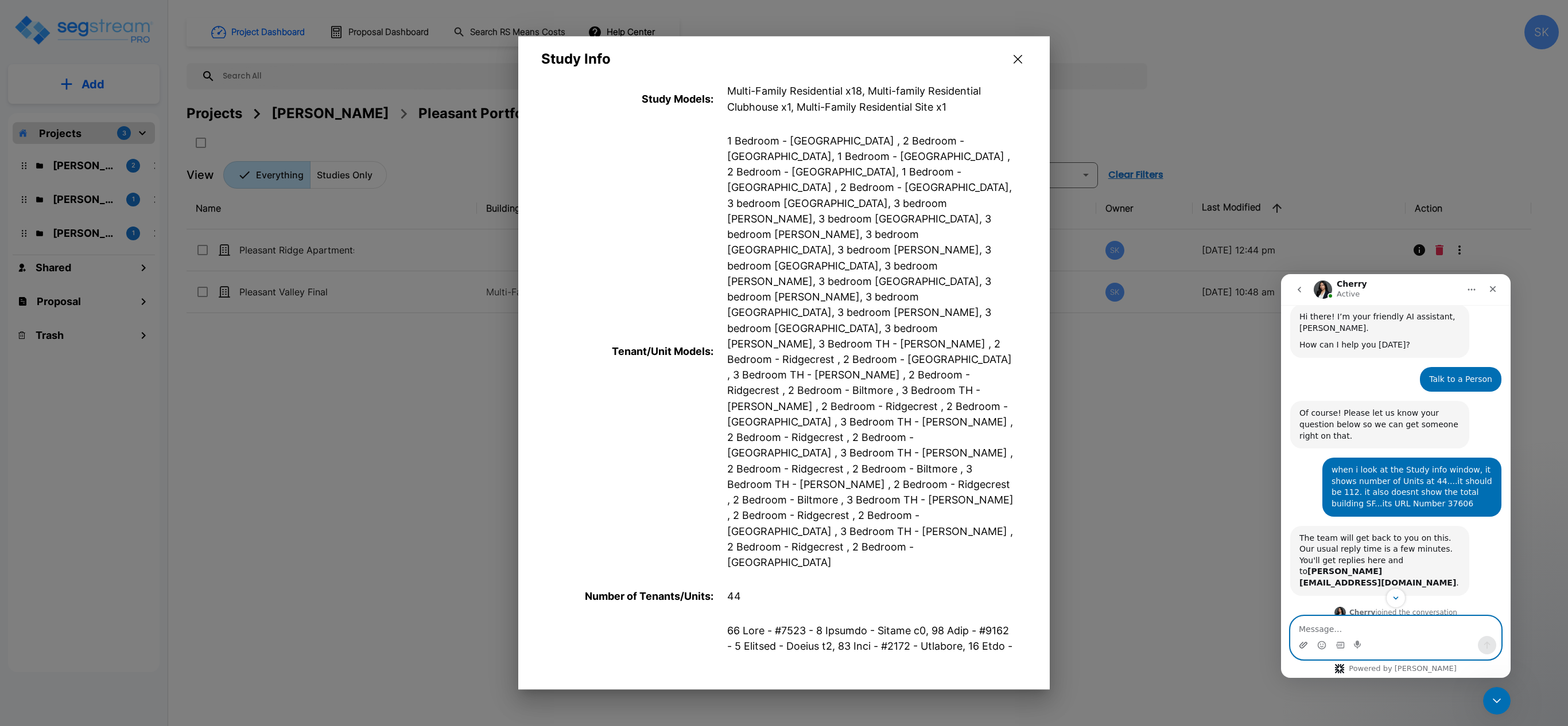
click at [1176, 544] on icon "Upload attachment" at bounding box center [1303, 646] width 9 height 9
click at [1176, 544] on icon "Scroll to bottom" at bounding box center [1395, 597] width 10 height 10
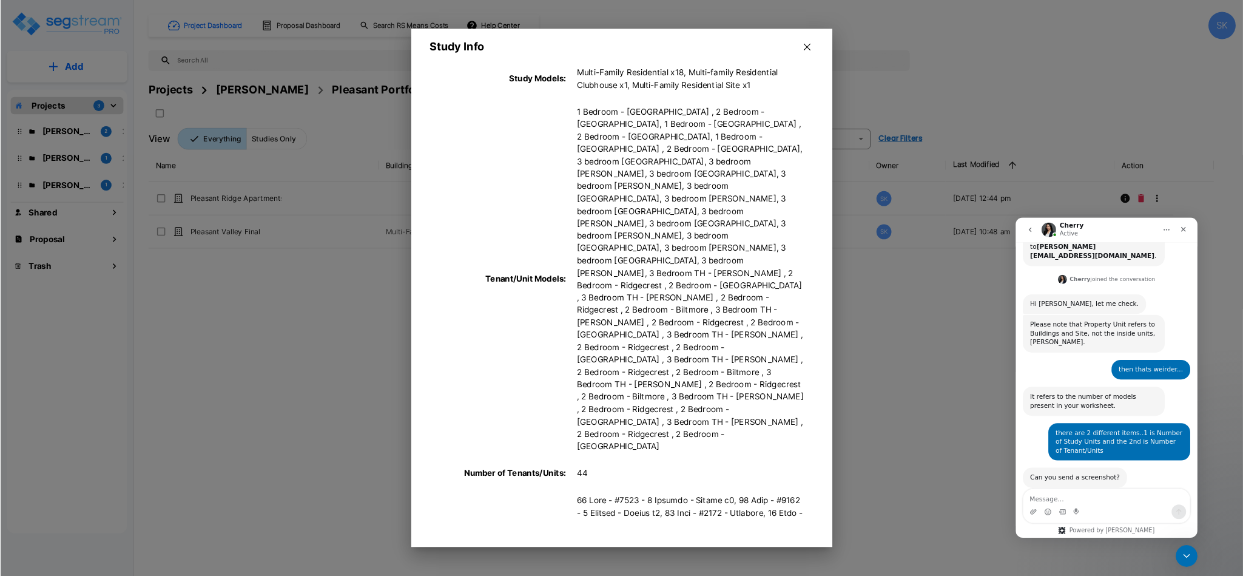
scroll to position [314, 0]
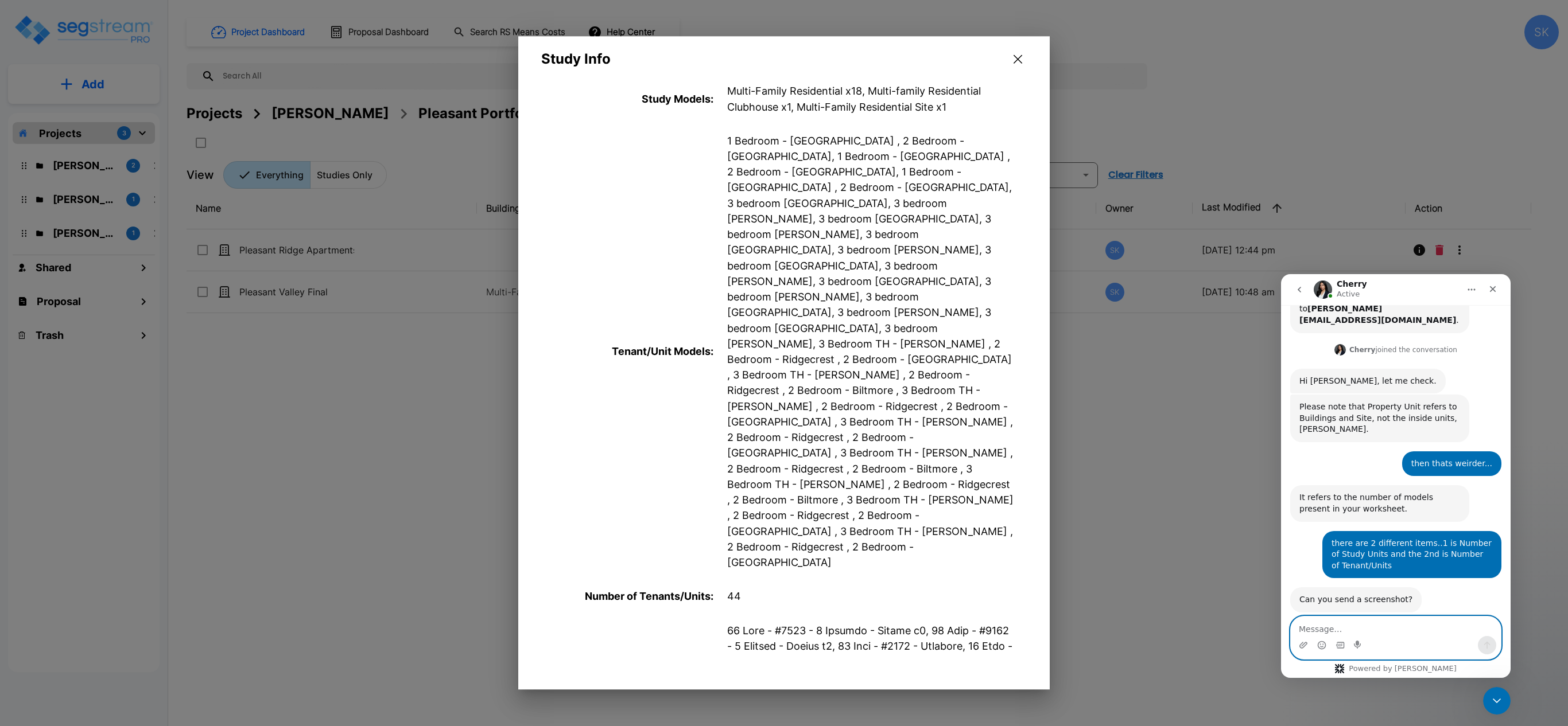
click at [1176, 544] on textarea "Message…" at bounding box center [1396, 626] width 210 height 20
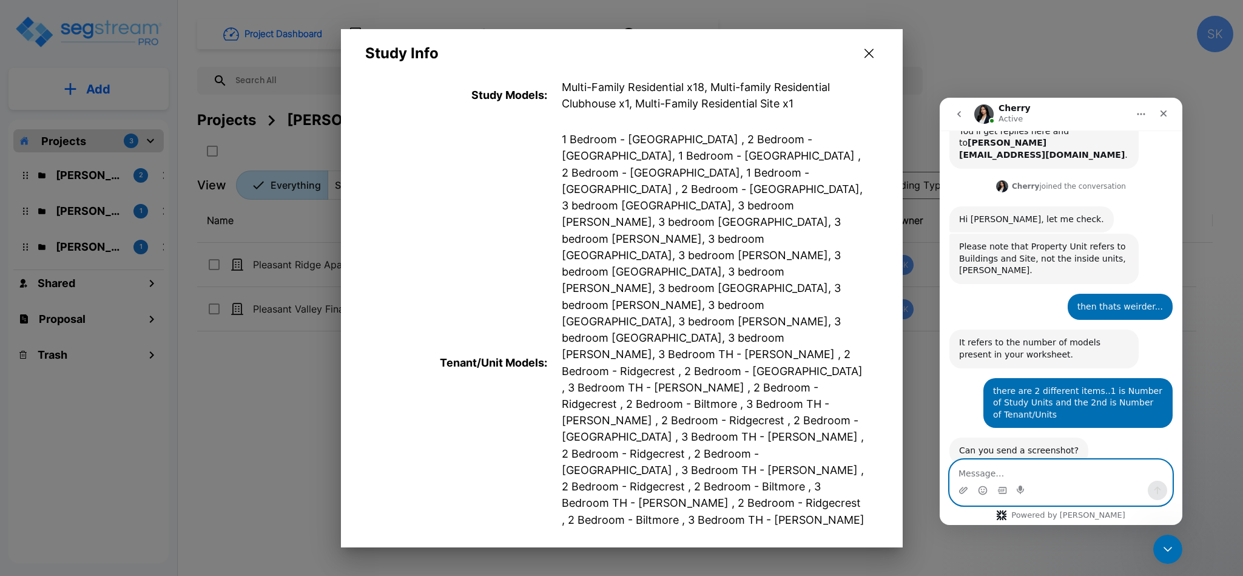
scroll to position [313, 0]
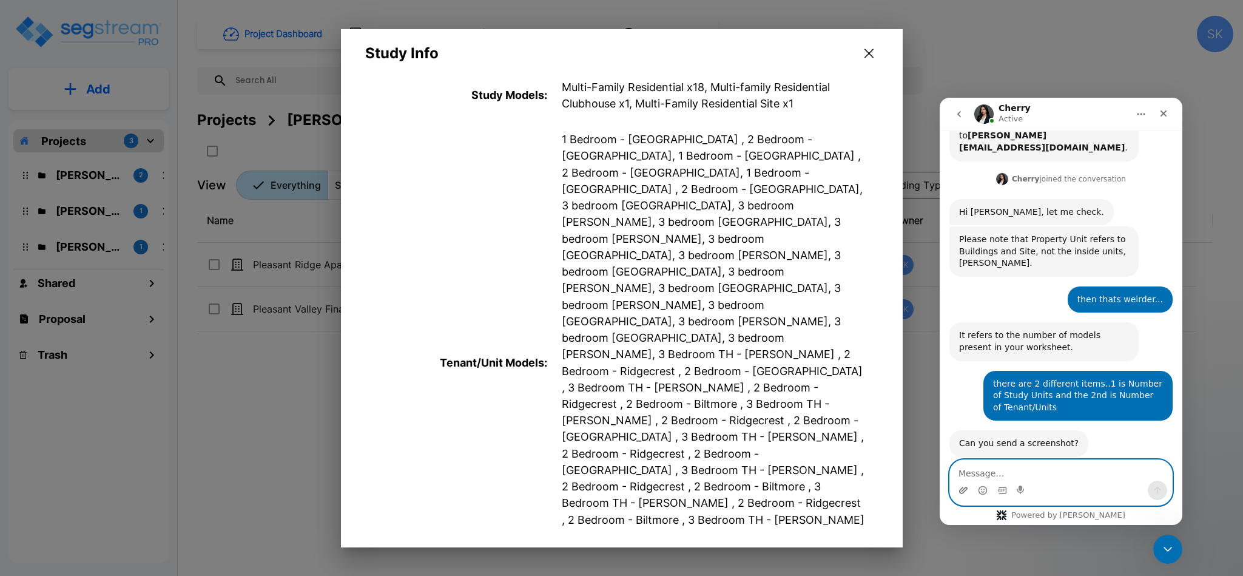
click at [966, 488] on icon "Upload attachment" at bounding box center [963, 490] width 8 height 7
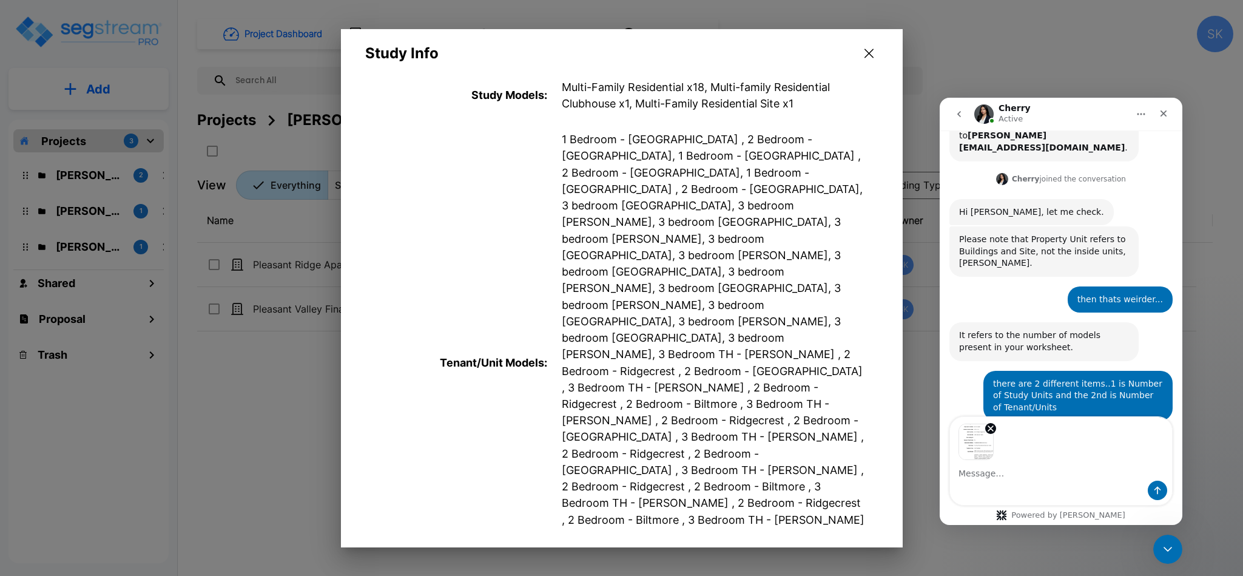
scroll to position [357, 0]
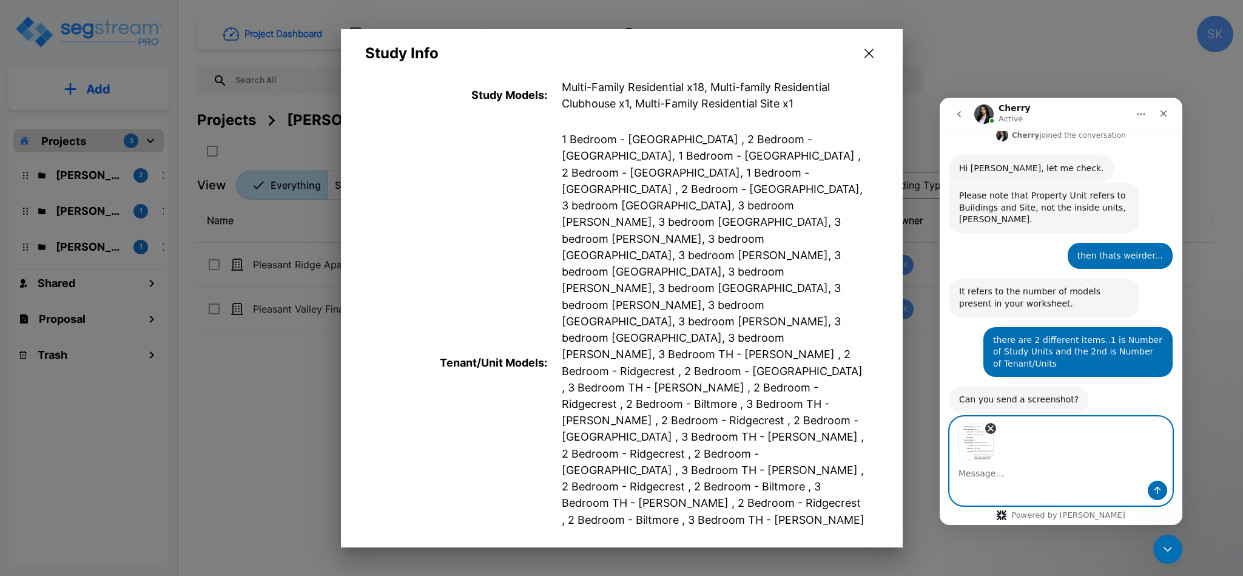
click at [987, 427] on icon "Remove image 1" at bounding box center [991, 429] width 10 height 10
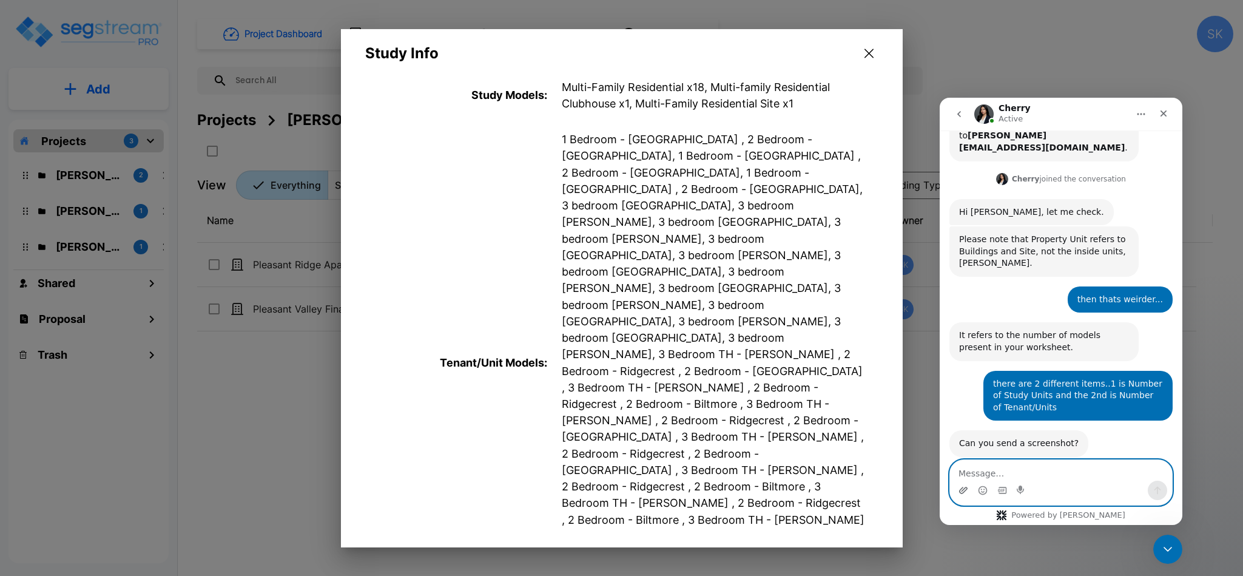
click at [959, 485] on icon "Upload attachment" at bounding box center [964, 490] width 10 height 10
click at [966, 493] on icon "Upload attachment" at bounding box center [964, 490] width 10 height 10
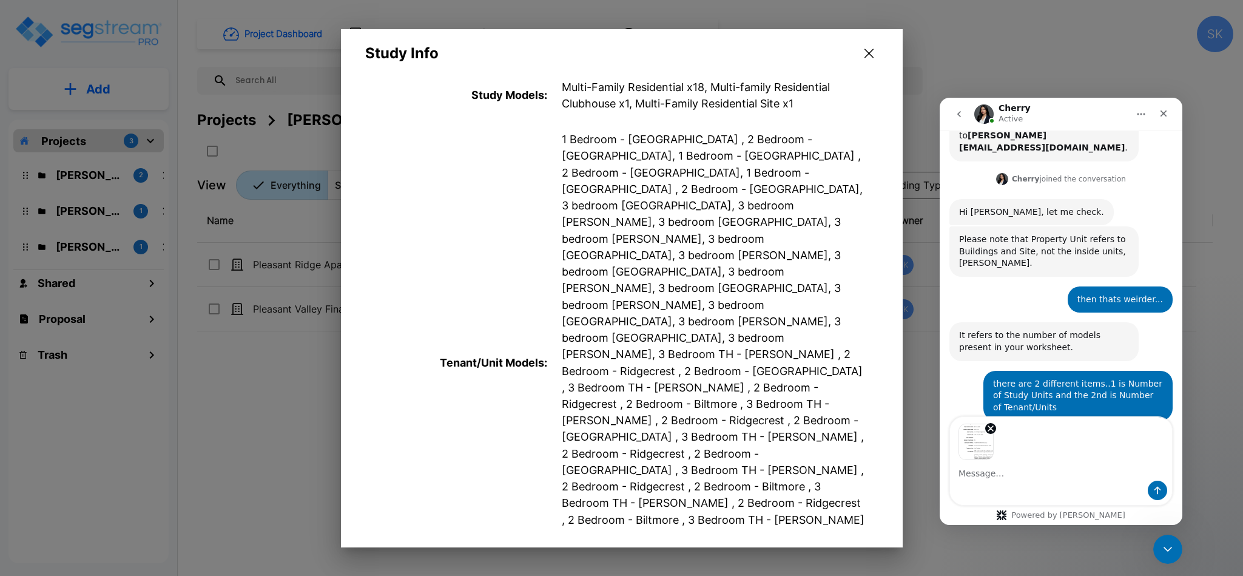
scroll to position [357, 0]
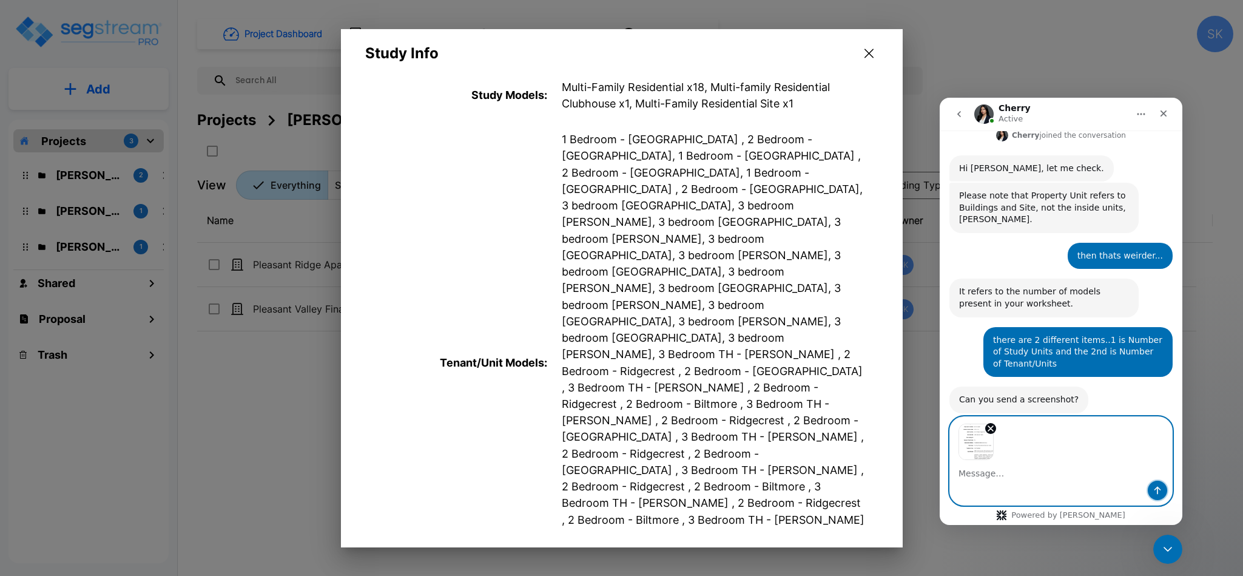
click at [1159, 489] on icon "Send a message…" at bounding box center [1158, 490] width 10 height 10
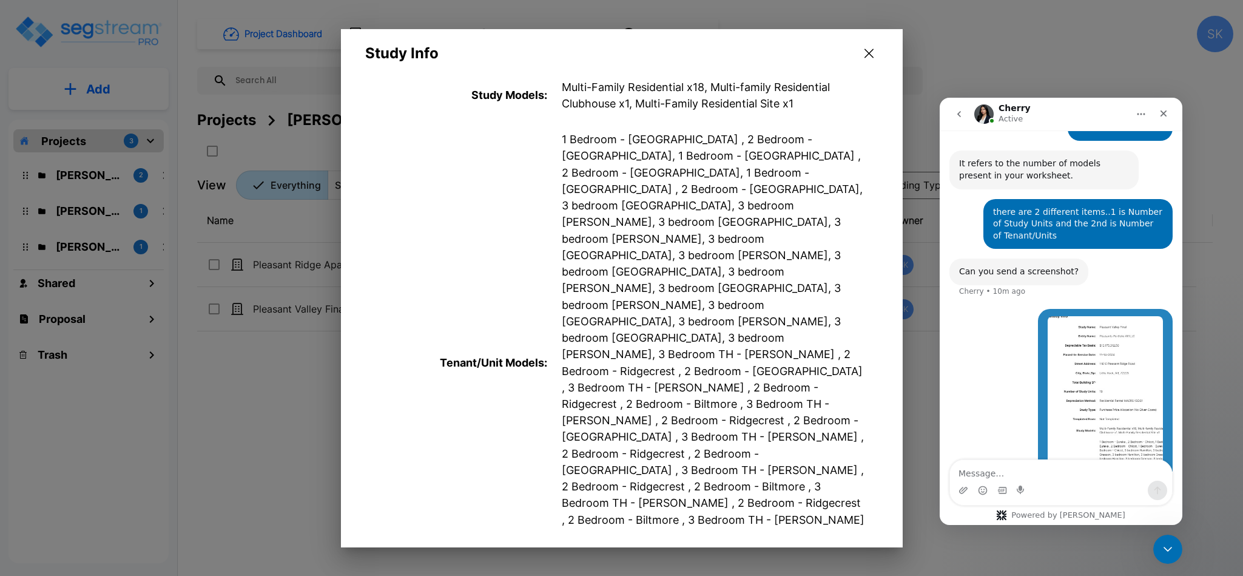
scroll to position [499, 0]
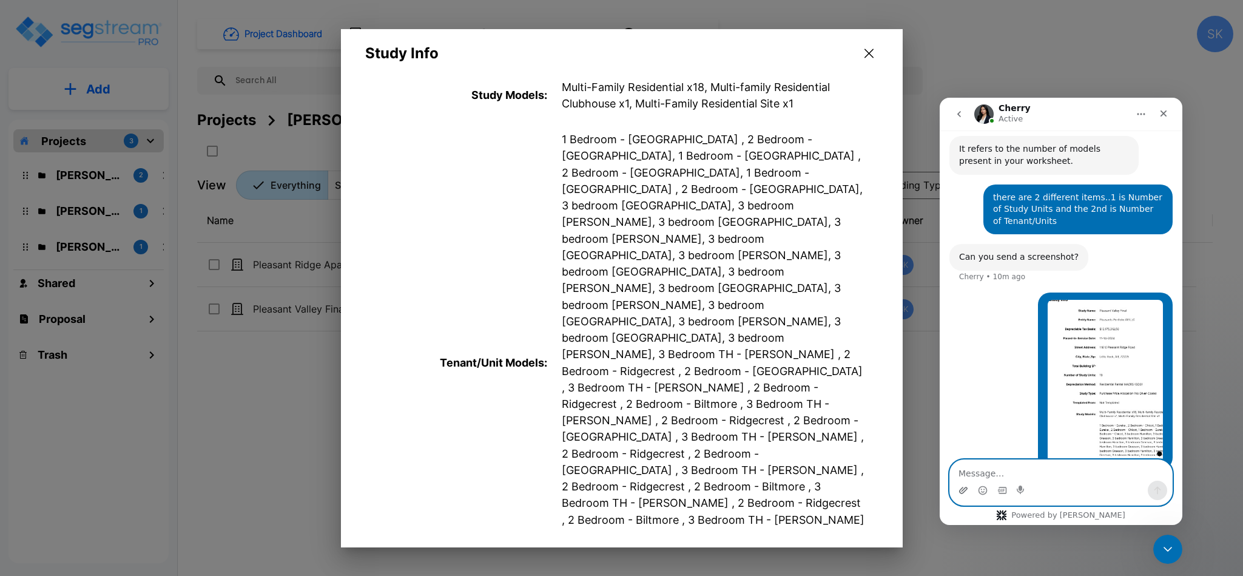
click at [964, 490] on icon "Upload attachment" at bounding box center [963, 490] width 8 height 7
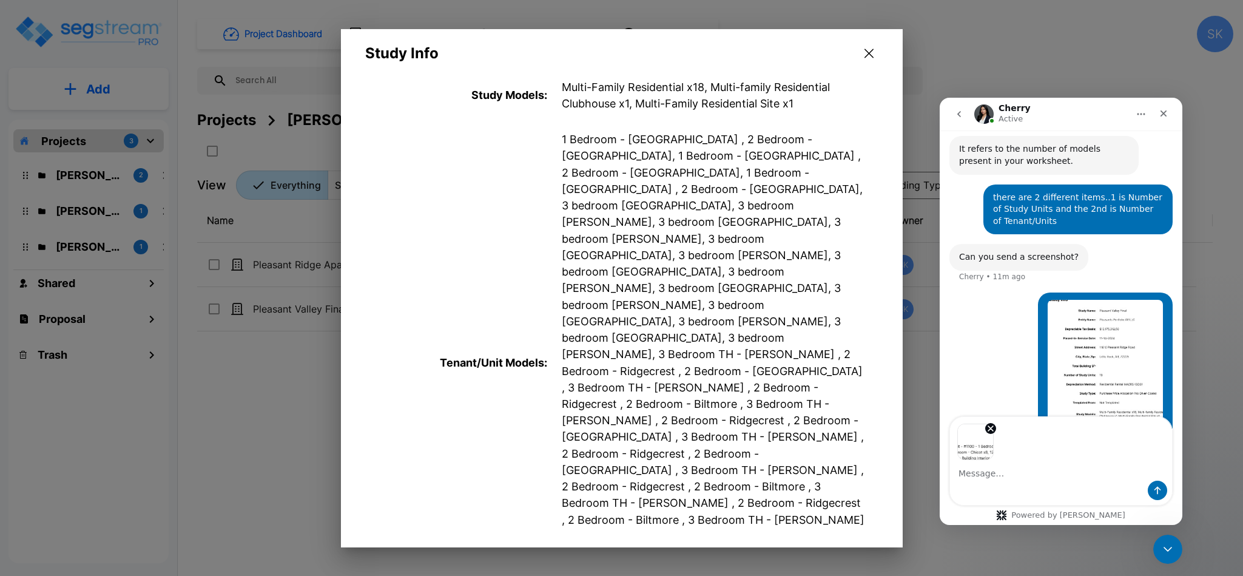
scroll to position [543, 0]
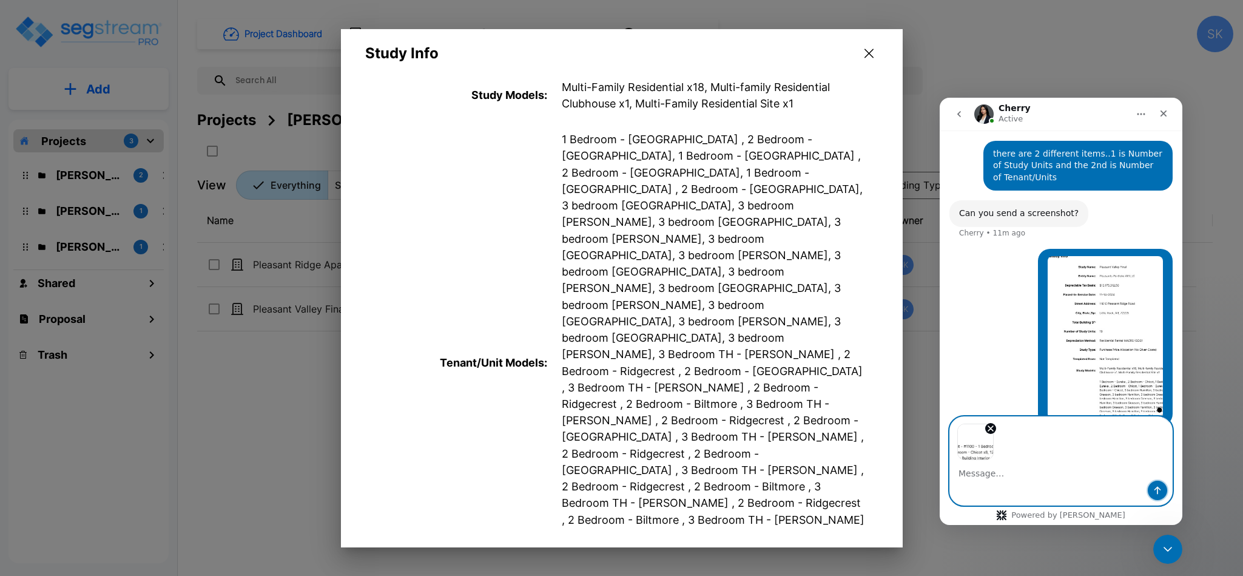
click at [1158, 490] on icon "Send a message…" at bounding box center [1158, 490] width 10 height 10
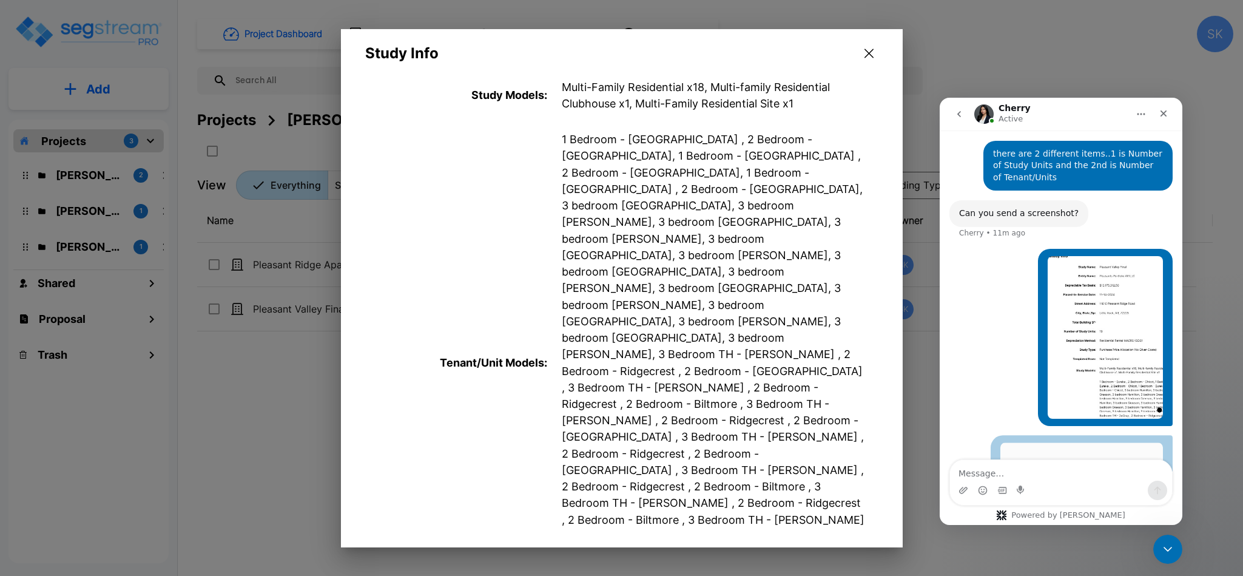
scroll to position [548, 0]
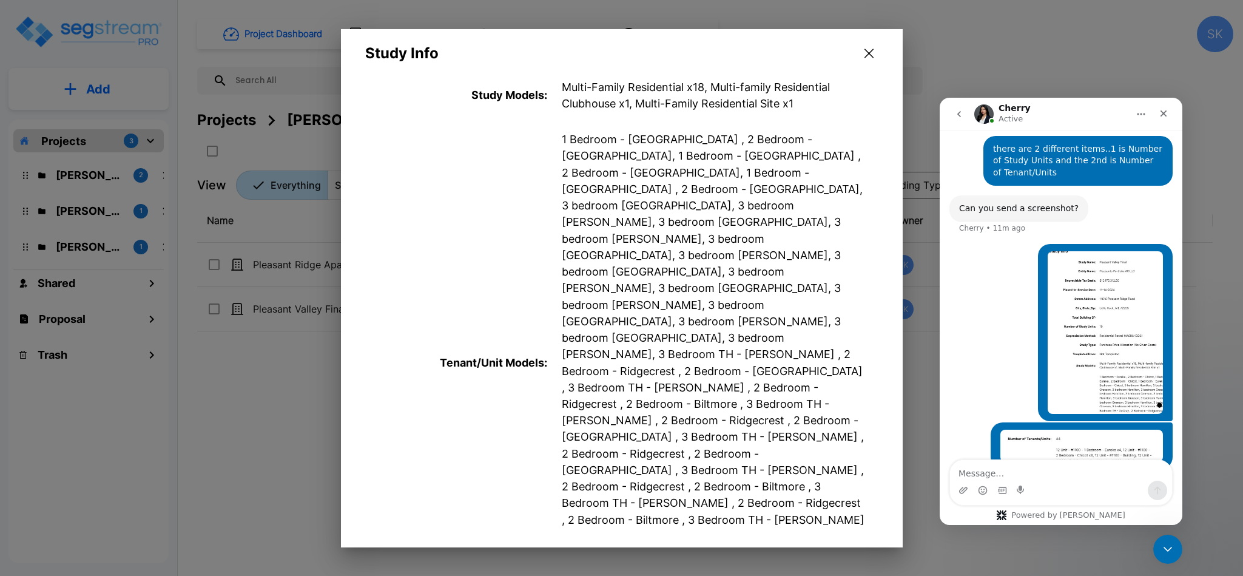
click at [234, 450] on div at bounding box center [621, 288] width 1243 height 576
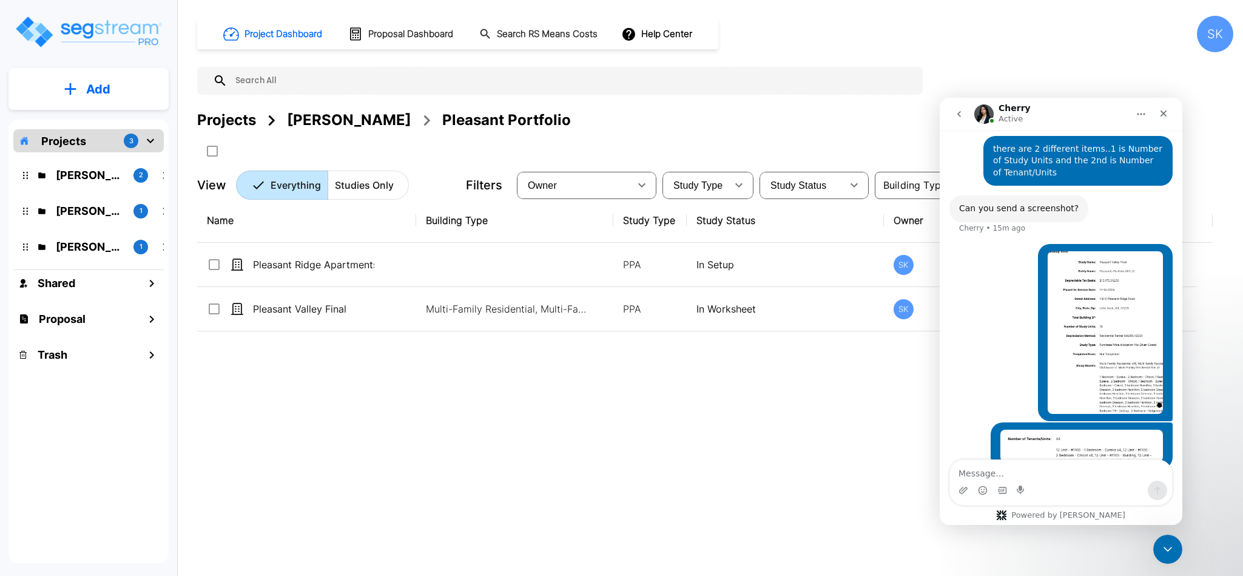
click at [980, 304] on div "Steven • 4m ago" at bounding box center [1061, 333] width 223 height 178
click at [1159, 551] on icon "Close Intercom Messenger" at bounding box center [1166, 547] width 15 height 15
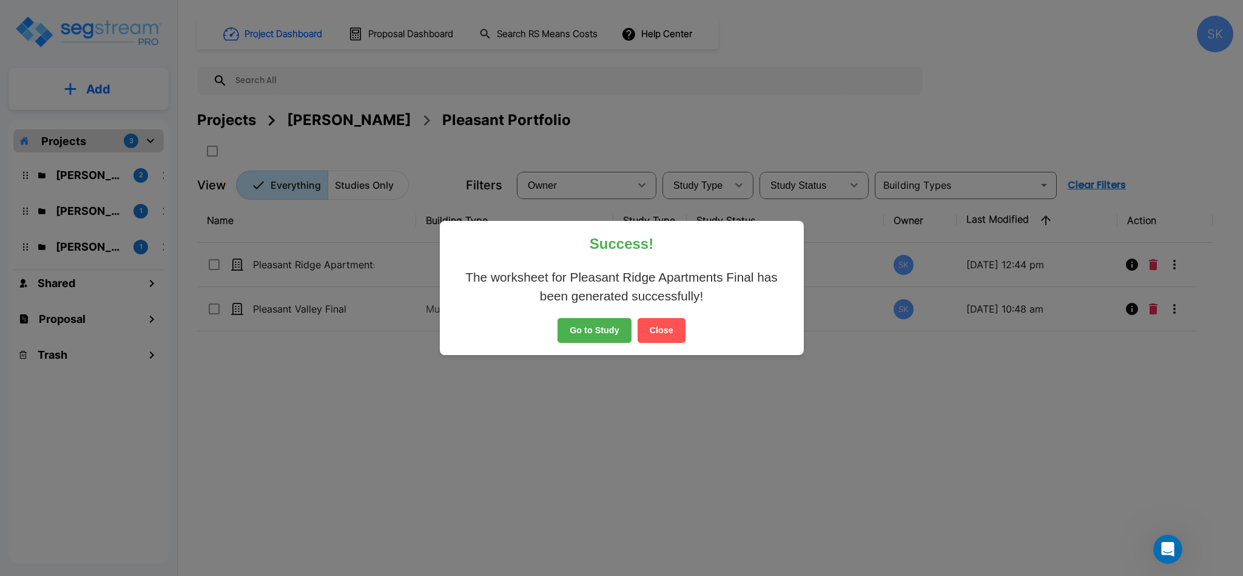
click at [588, 333] on button "Go to Study" at bounding box center [595, 330] width 74 height 25
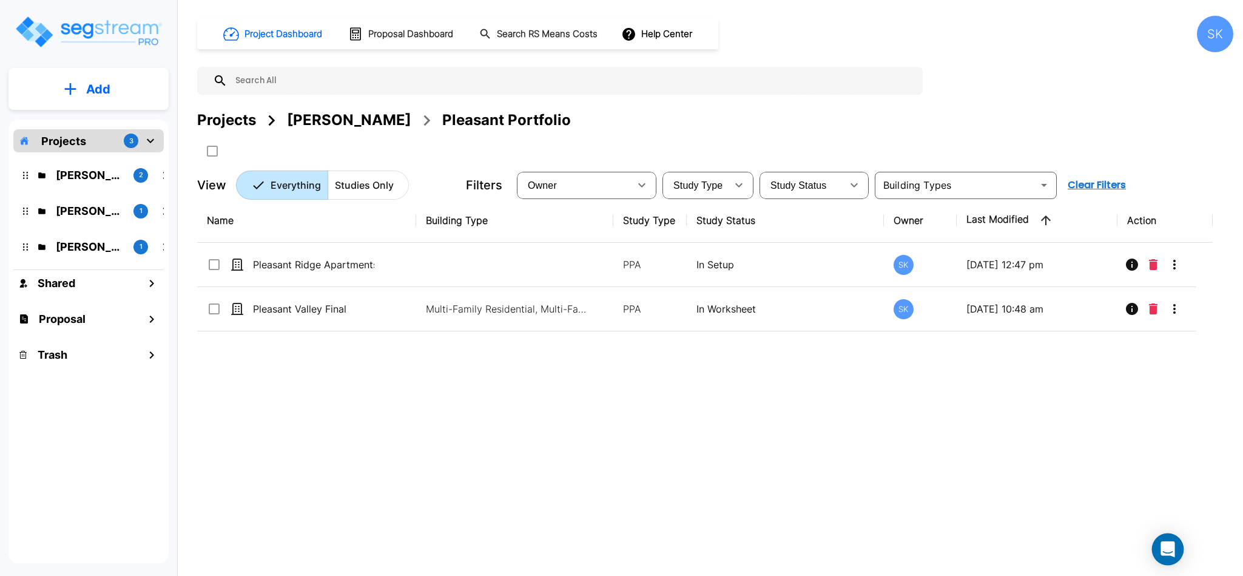
click at [1162, 546] on icon "Open Intercom Messenger" at bounding box center [1168, 549] width 14 height 16
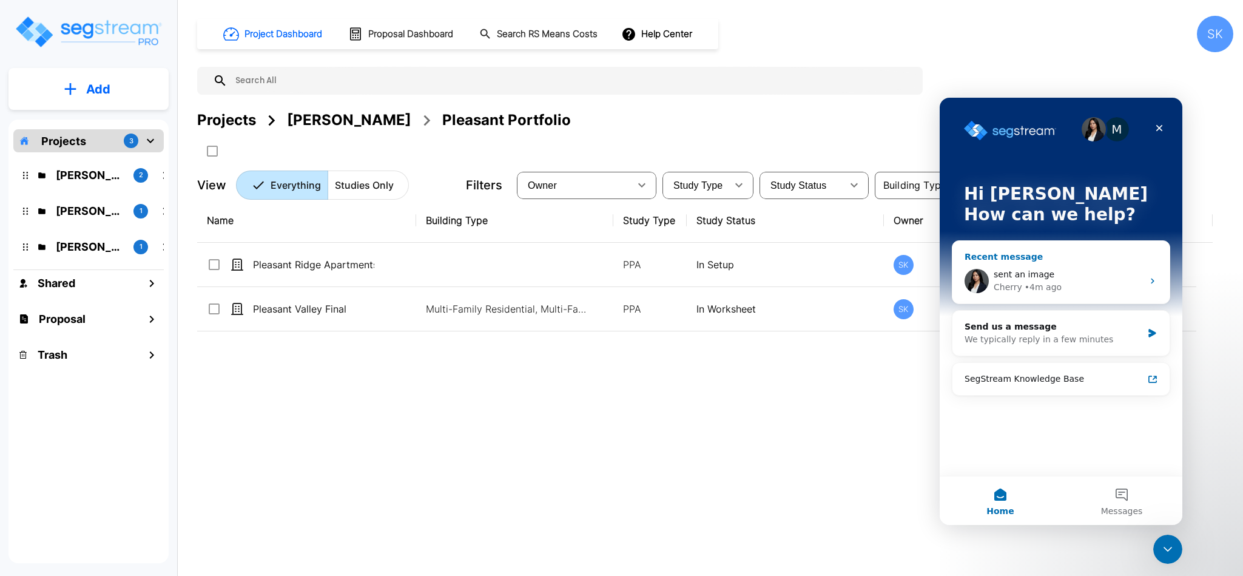
click at [1080, 260] on div "sent an image Cherry • 4m ago" at bounding box center [1061, 280] width 217 height 45
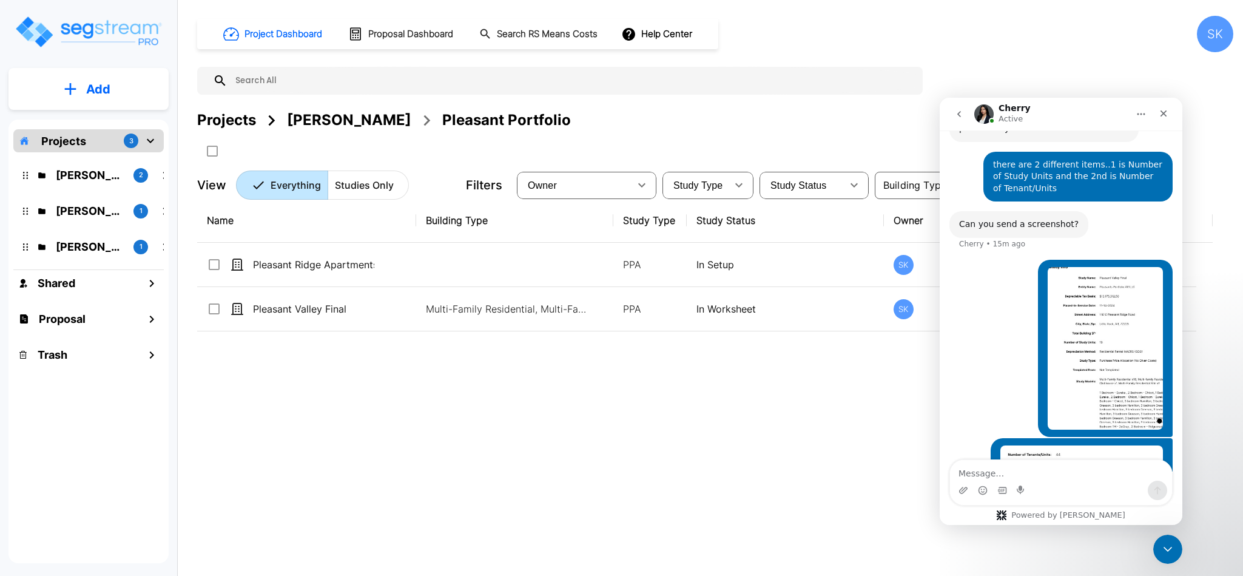
scroll to position [548, 0]
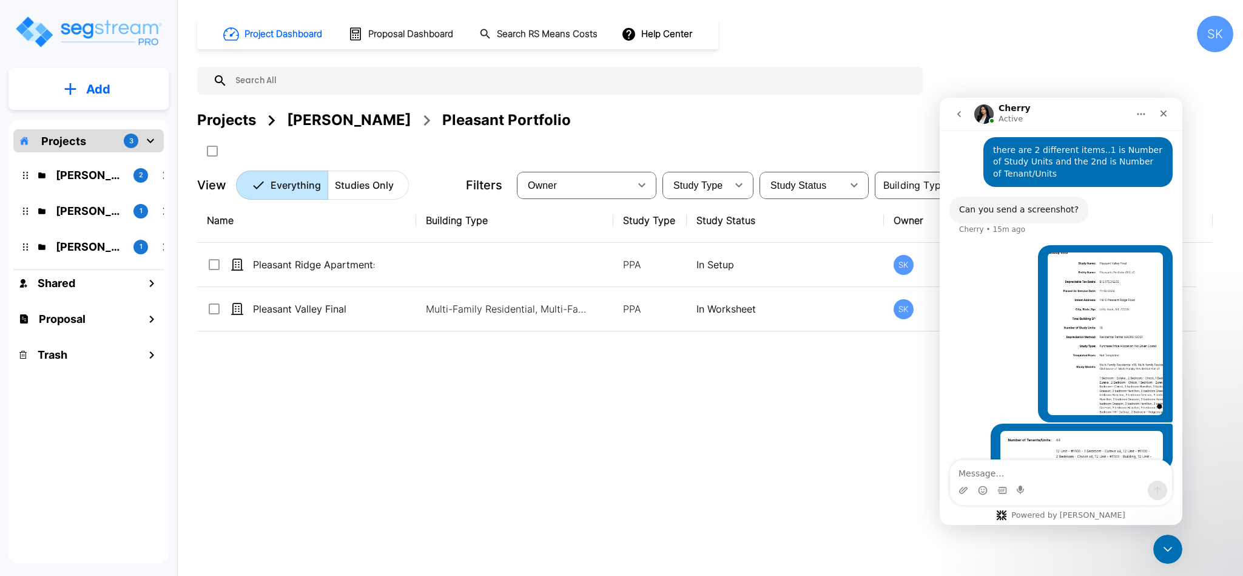
click at [684, 440] on div "Name Building Type Study Type Study Status Owner Last Modified Action Pleasant …" at bounding box center [705, 376] width 1016 height 357
click at [64, 209] on p "[PERSON_NAME]" at bounding box center [90, 211] width 68 height 16
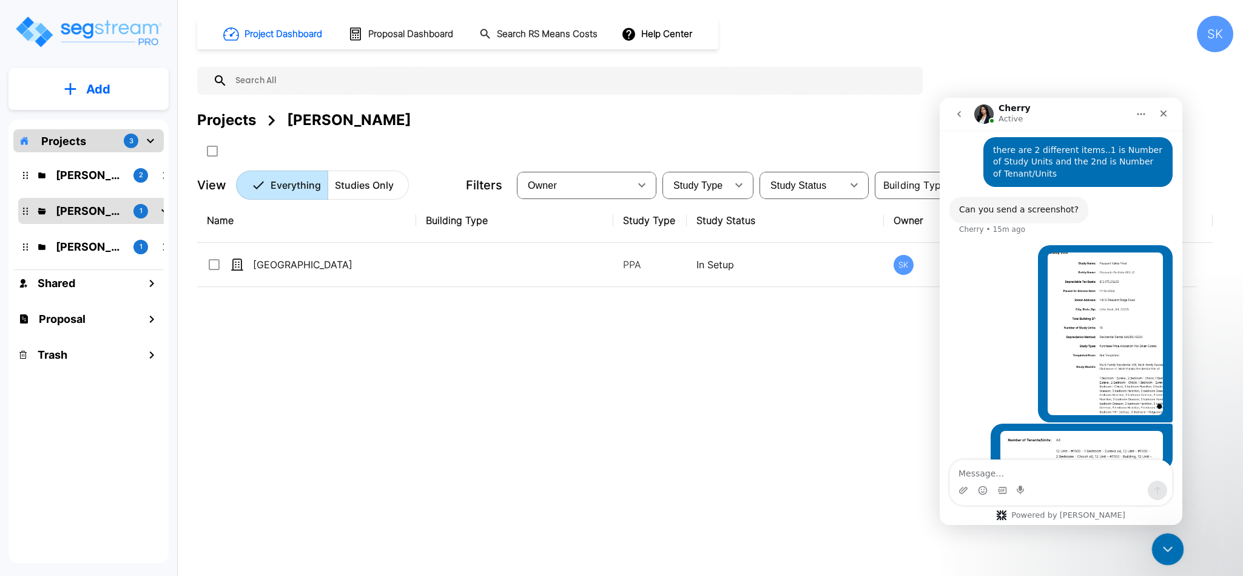
click at [1154, 544] on div "Close Intercom Messenger" at bounding box center [1166, 547] width 29 height 29
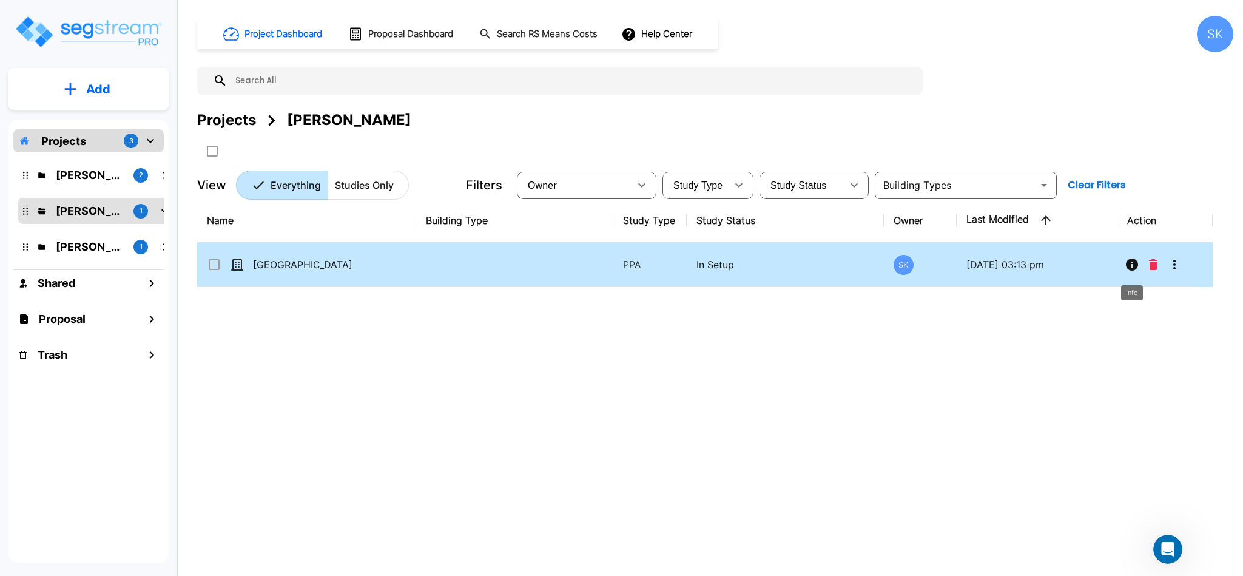
click at [1131, 268] on icon "Info" at bounding box center [1132, 264] width 12 height 12
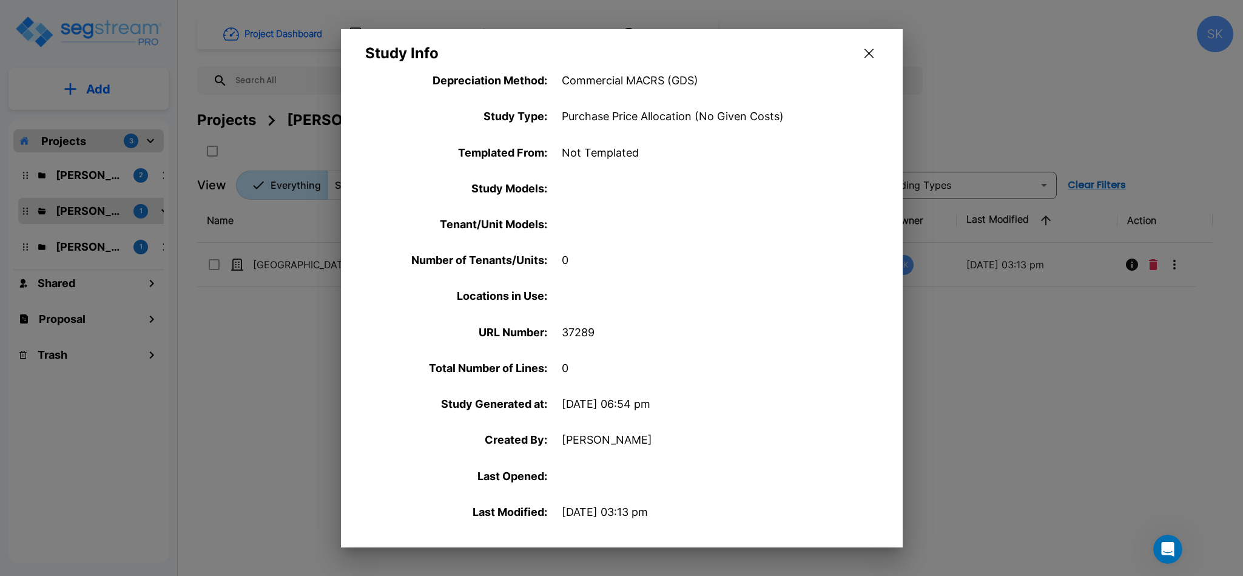
scroll to position [0, 0]
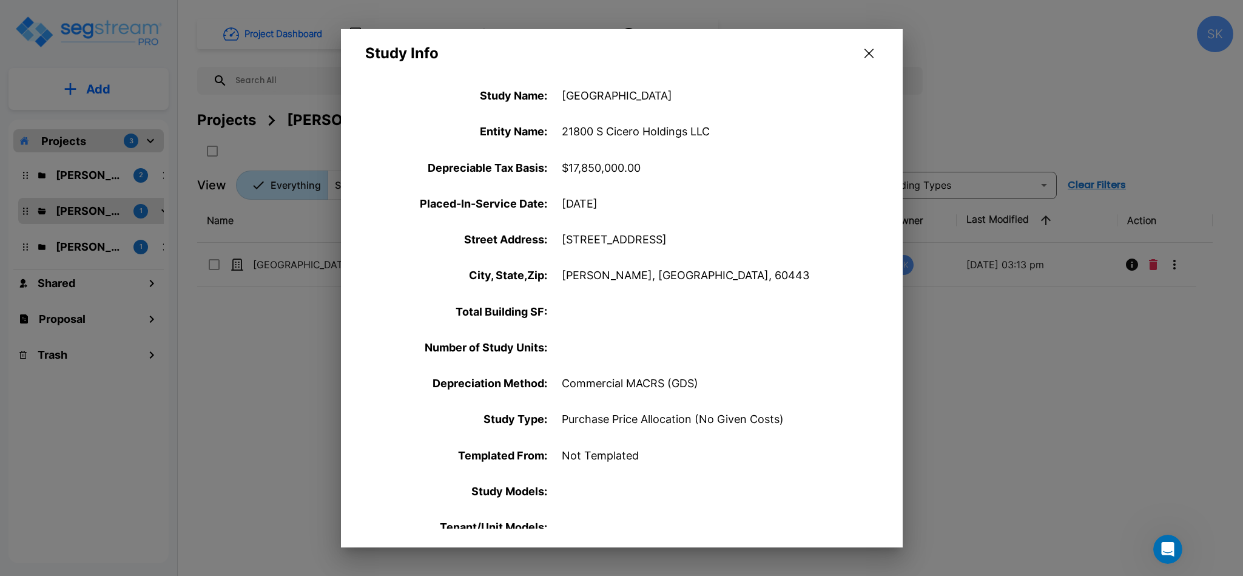
click at [871, 57] on icon "button" at bounding box center [869, 54] width 9 height 10
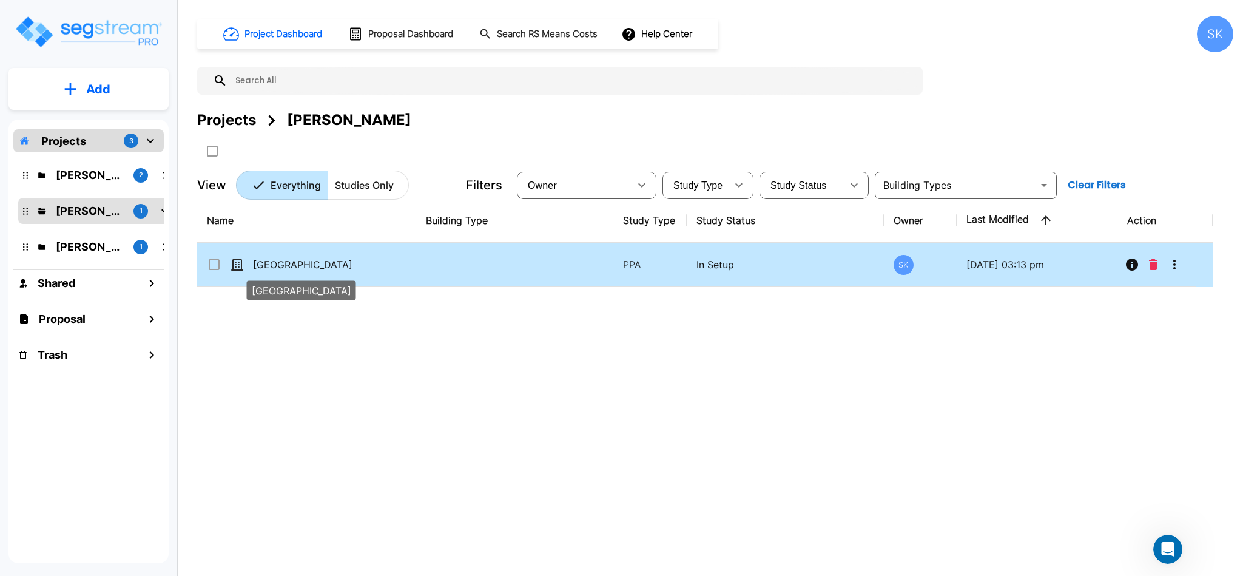
click at [316, 268] on p "[GEOGRAPHIC_DATA]" at bounding box center [313, 264] width 121 height 15
checkbox input "true"
click at [315, 268] on p "[GEOGRAPHIC_DATA]" at bounding box center [313, 264] width 121 height 15
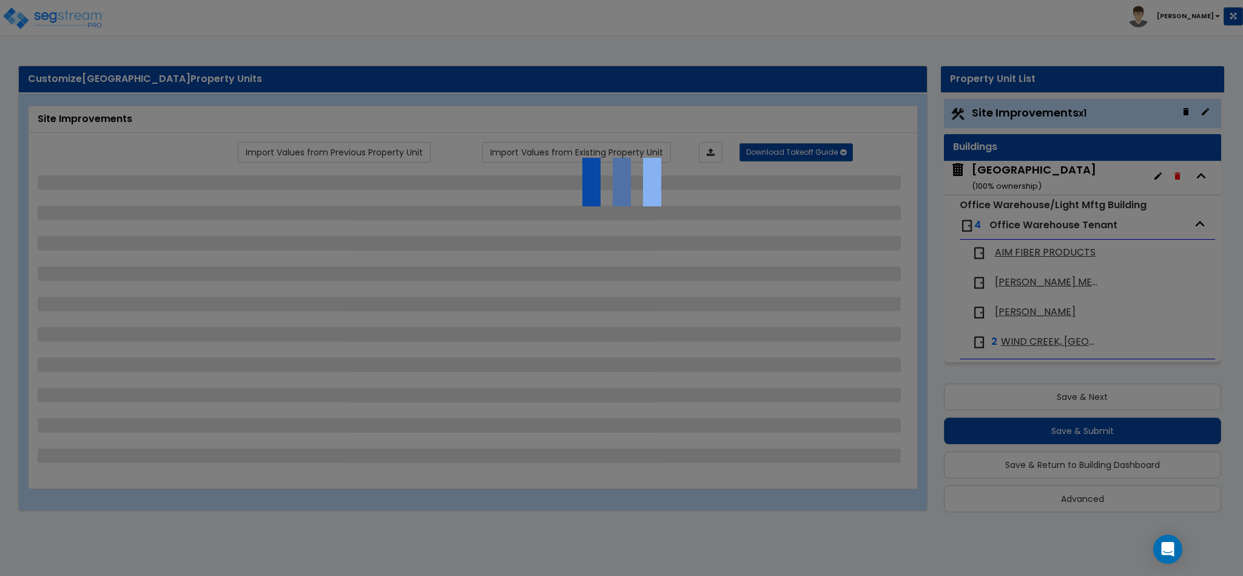
select select "1"
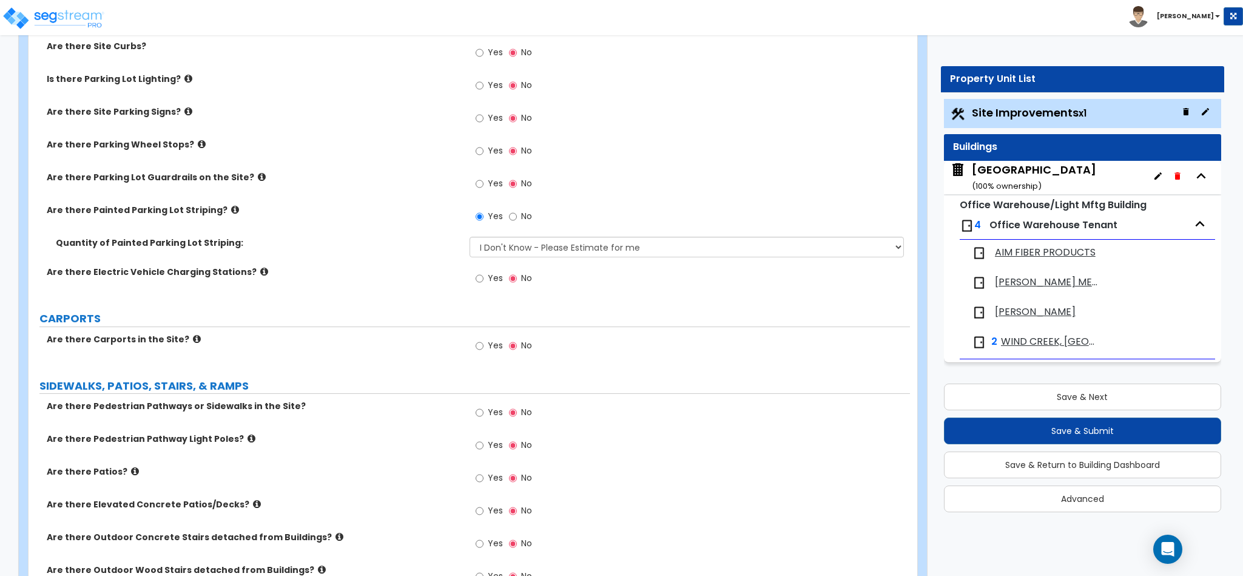
scroll to position [607, 0]
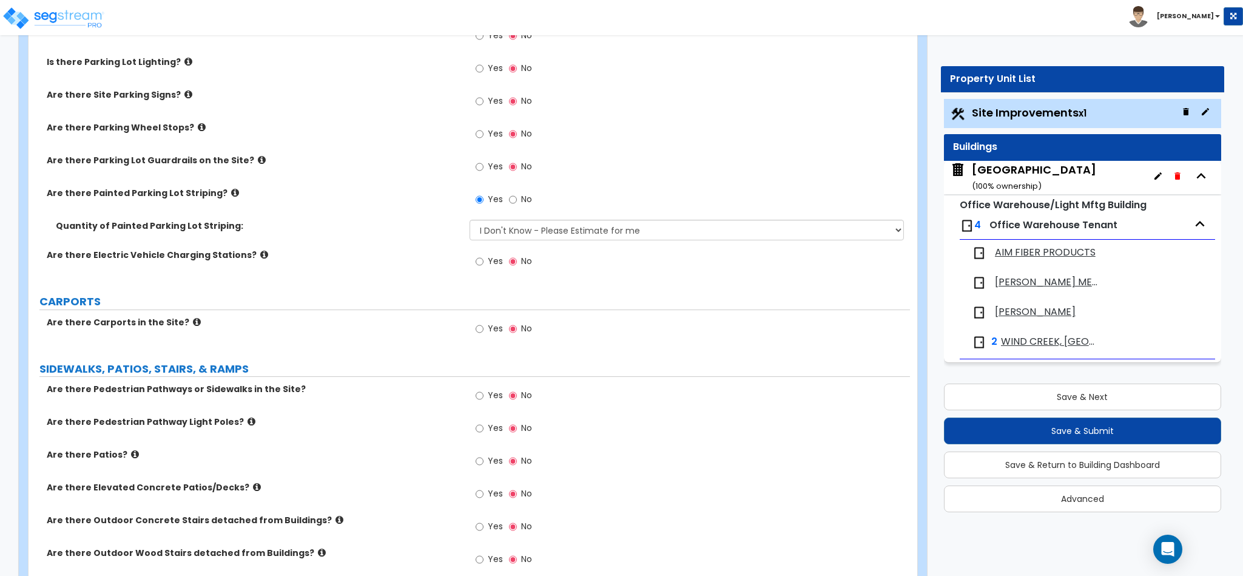
click at [1079, 252] on span "AIM FIBER PRODUCTS" at bounding box center [1045, 253] width 101 height 14
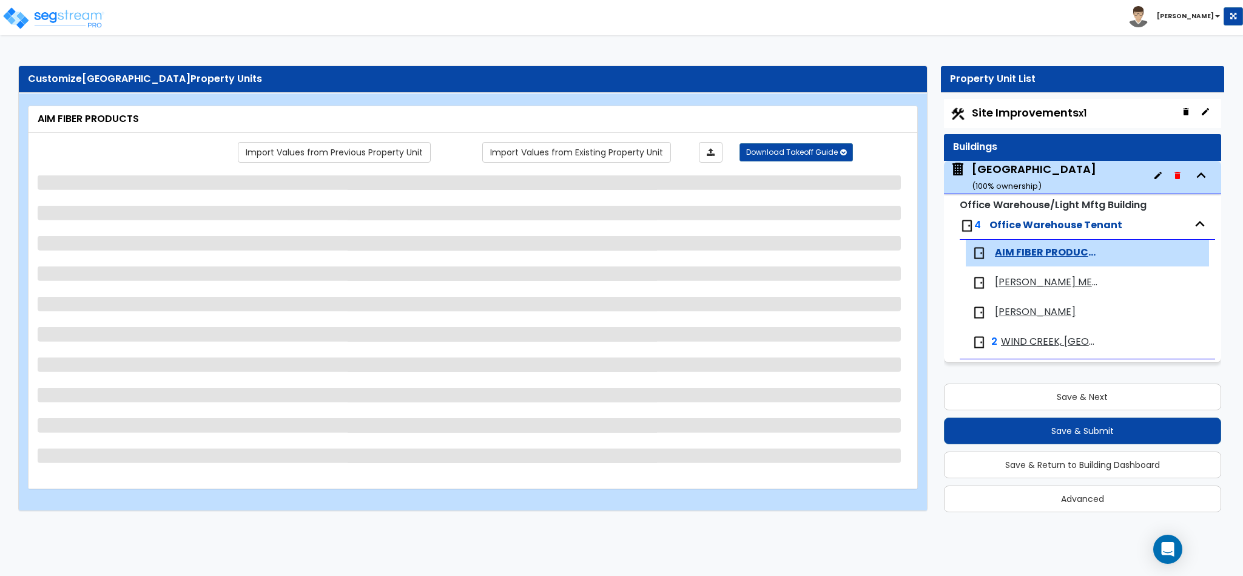
scroll to position [0, 0]
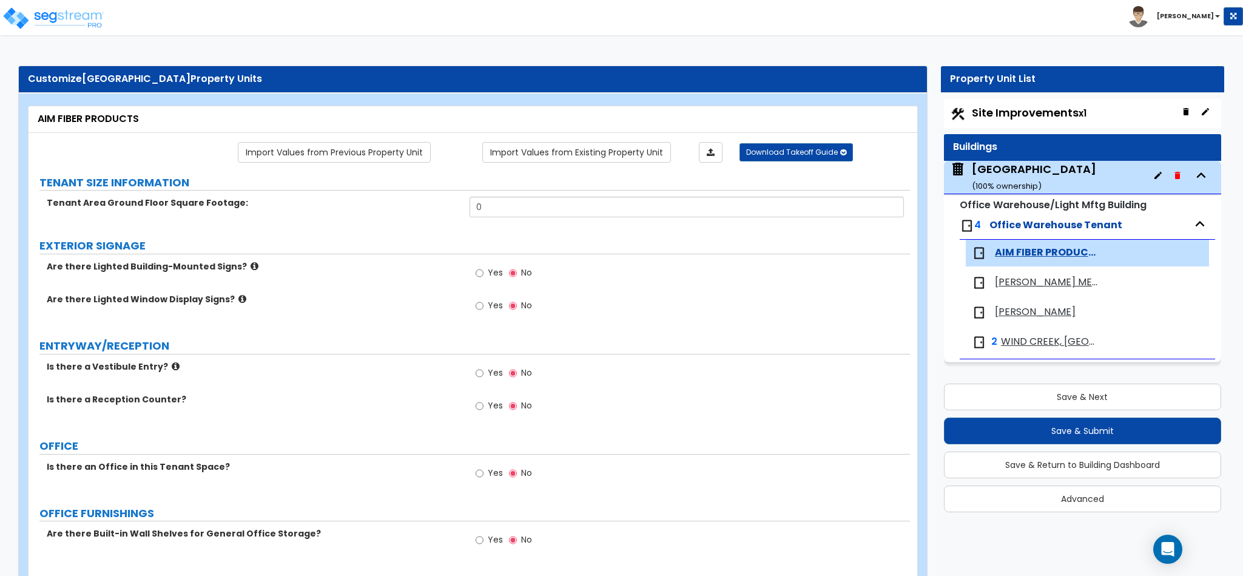
click at [172, 366] on icon at bounding box center [176, 366] width 8 height 9
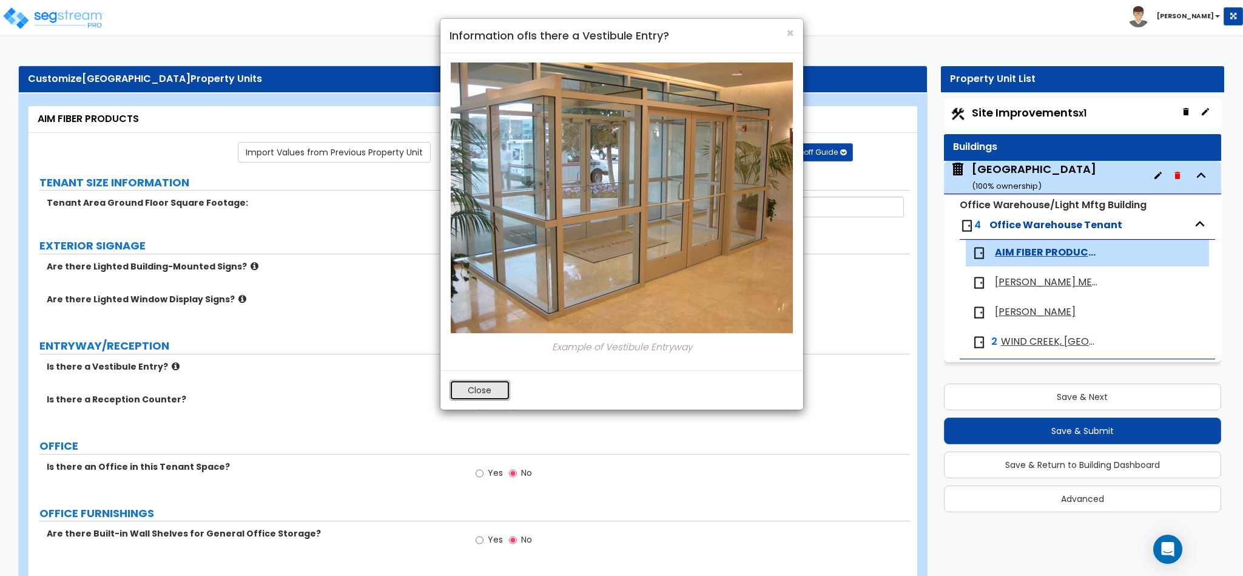
click at [492, 390] on button "Close" at bounding box center [480, 390] width 61 height 21
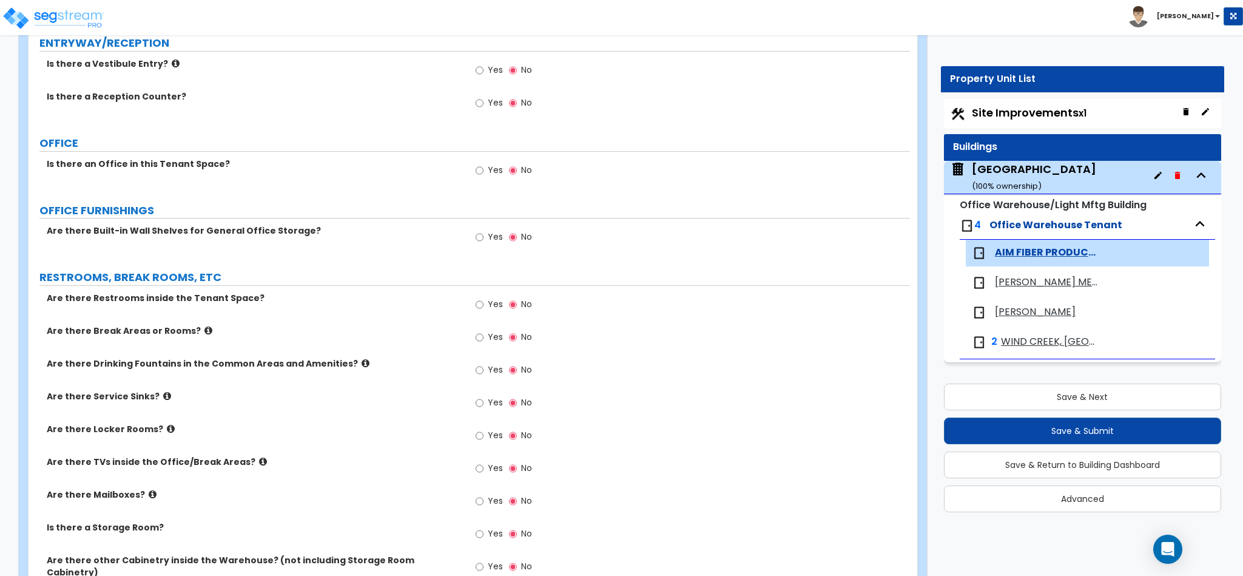
scroll to position [607, 0]
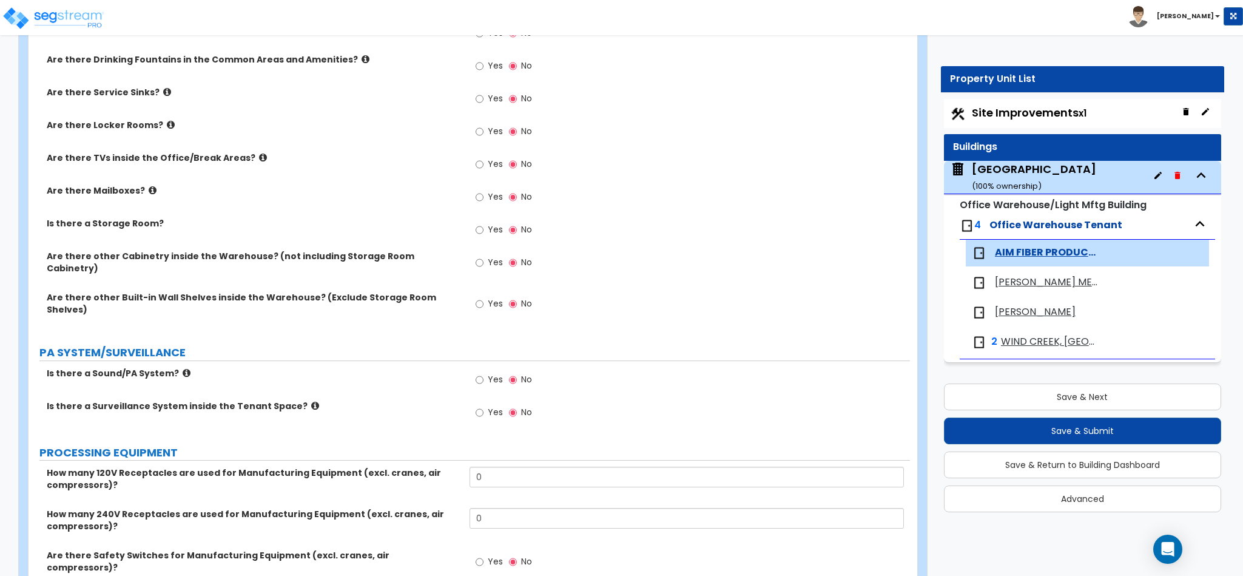
click at [1043, 346] on span "WIND CREEK, [GEOGRAPHIC_DATA] LLC" at bounding box center [1050, 342] width 98 height 14
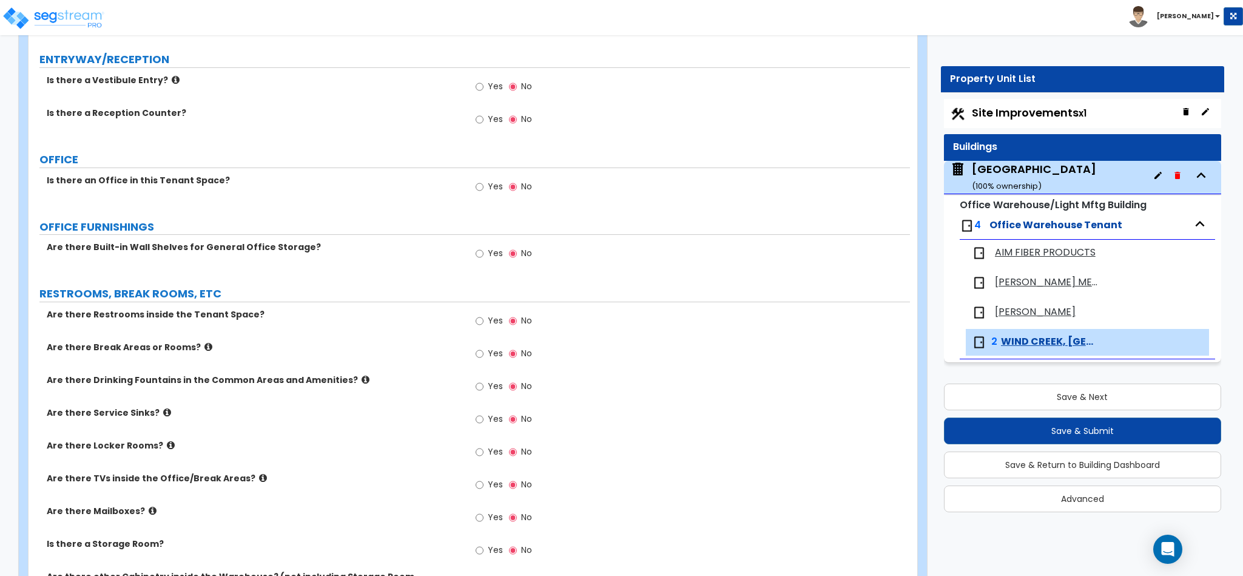
scroll to position [303, 0]
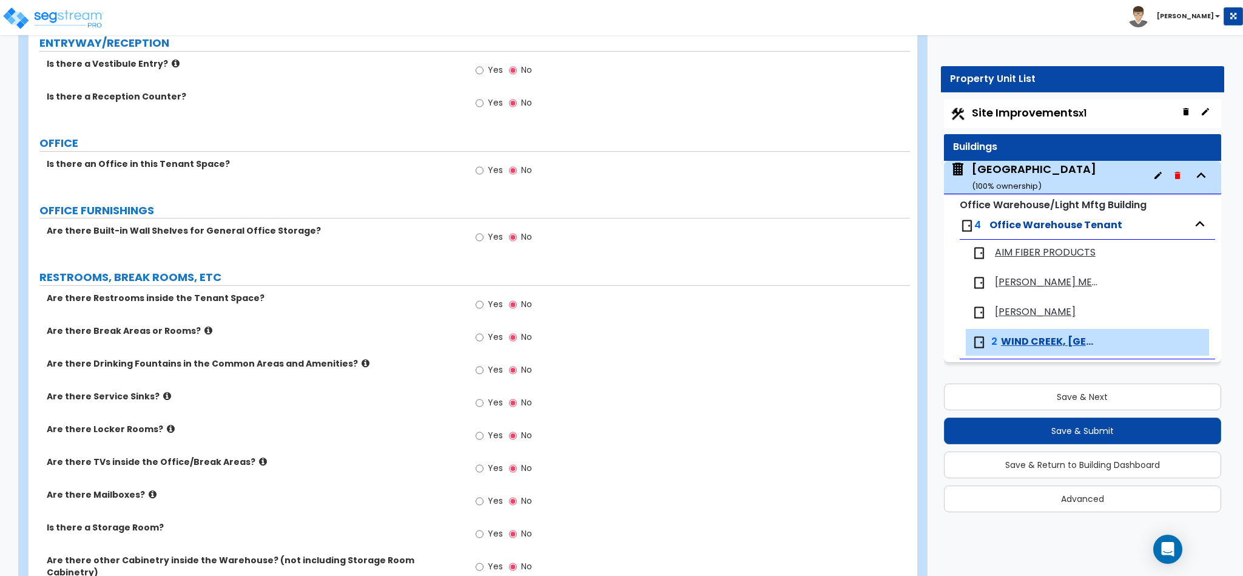
click at [1027, 310] on span "[PERSON_NAME]" at bounding box center [1035, 312] width 81 height 14
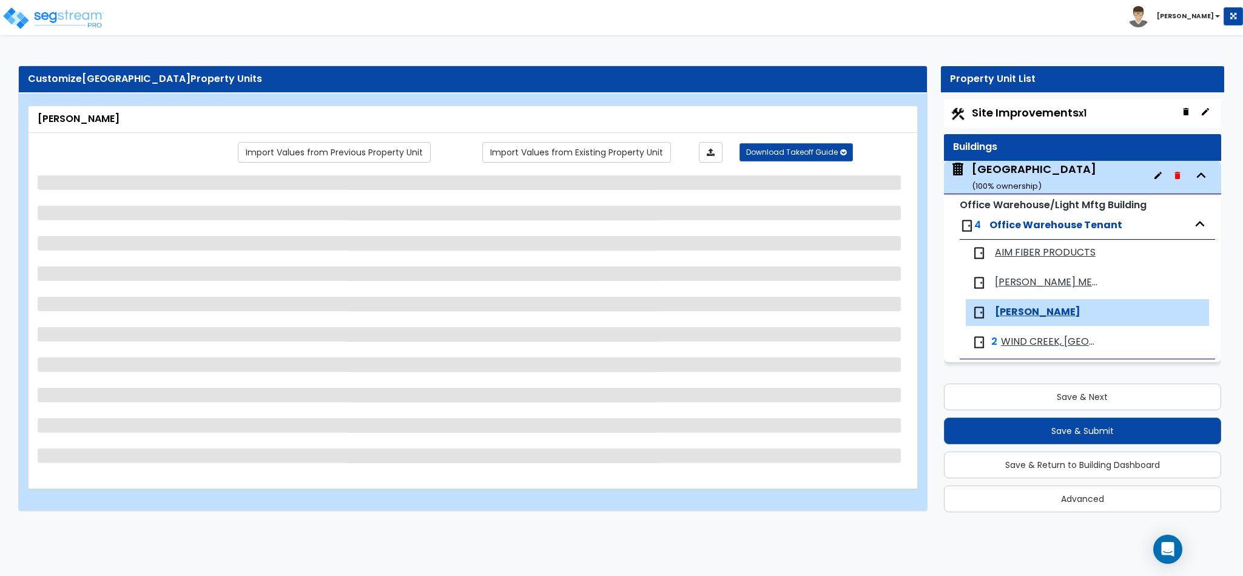
scroll to position [0, 0]
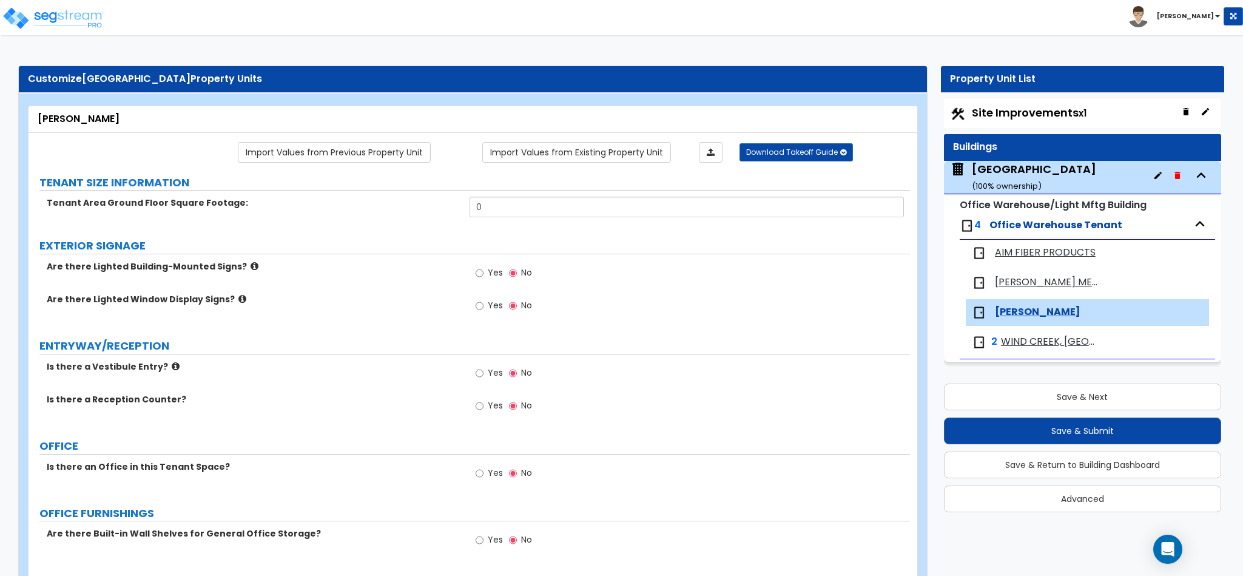
click at [1016, 283] on span "[PERSON_NAME] METALS CORPORATION" at bounding box center [1047, 282] width 104 height 14
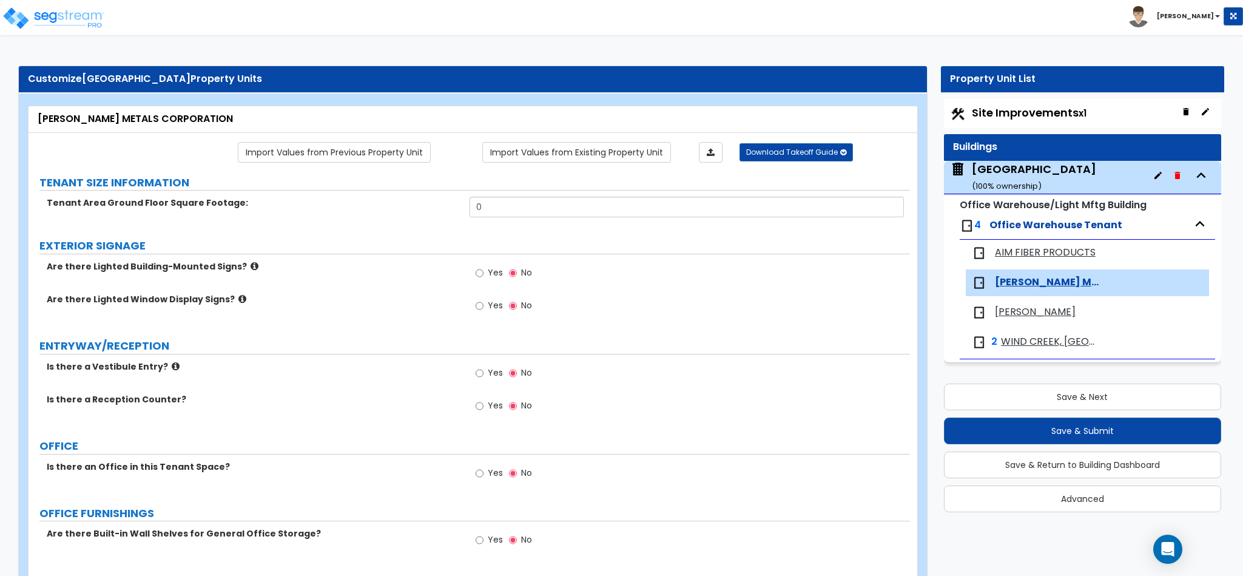
click at [1017, 248] on span "AIM FIBER PRODUCTS" at bounding box center [1045, 253] width 101 height 14
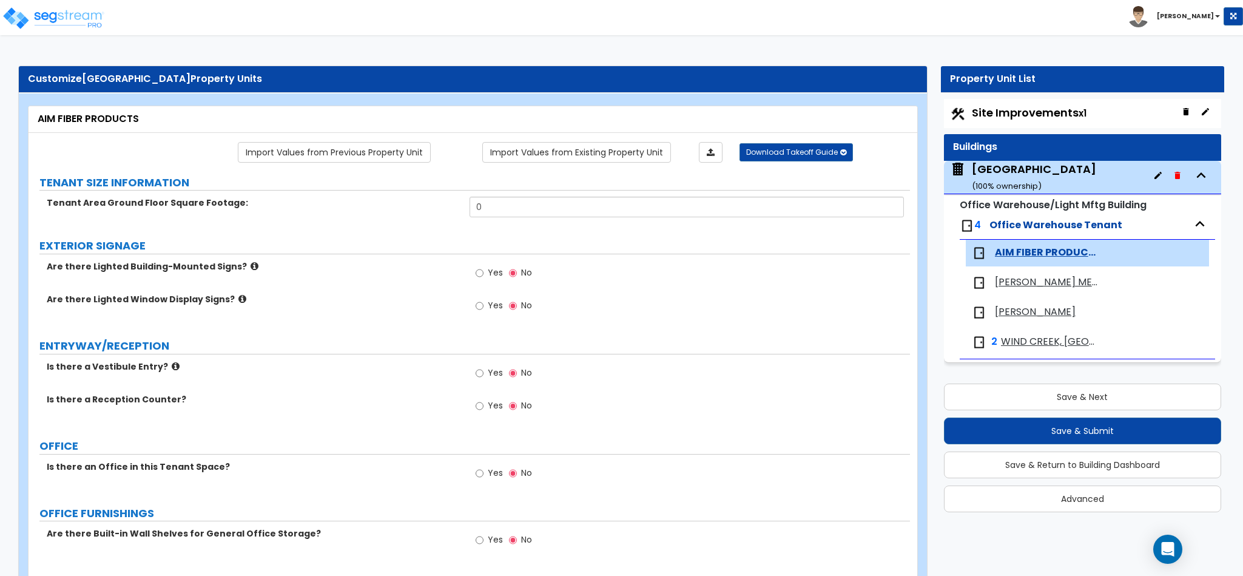
click at [1013, 179] on div "[GEOGRAPHIC_DATA] ( 100 % ownership)" at bounding box center [1034, 176] width 124 height 31
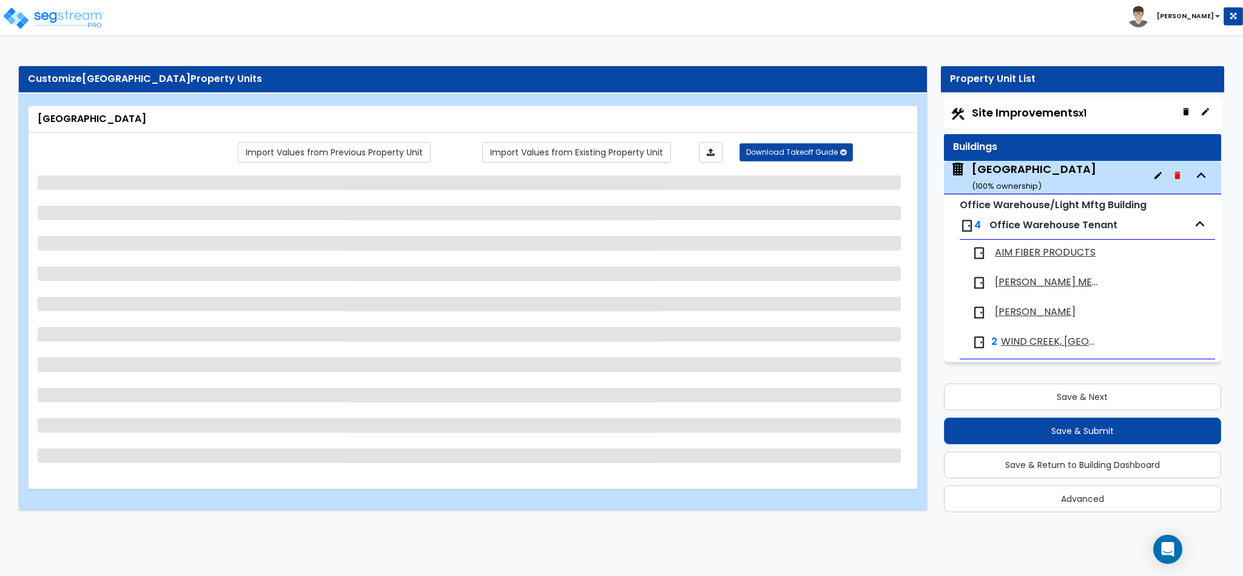
select select "2"
select select "1"
select select "6"
select select "2"
select select "3"
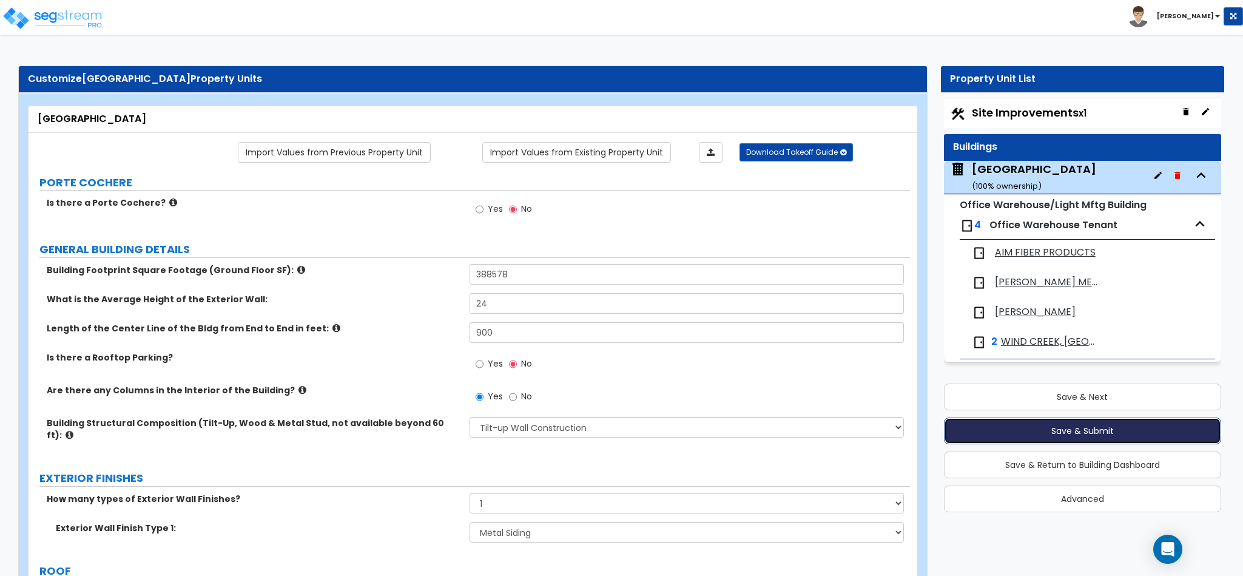
click at [1074, 433] on button "Save & Submit" at bounding box center [1082, 430] width 277 height 27
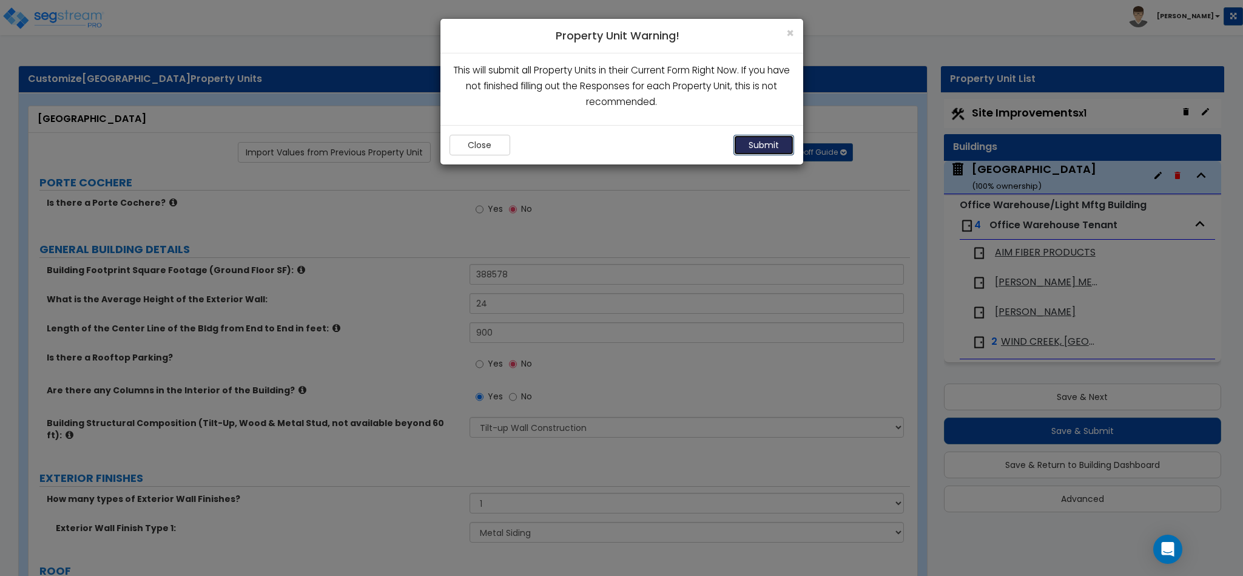
click at [763, 141] on button "Submit" at bounding box center [764, 145] width 61 height 21
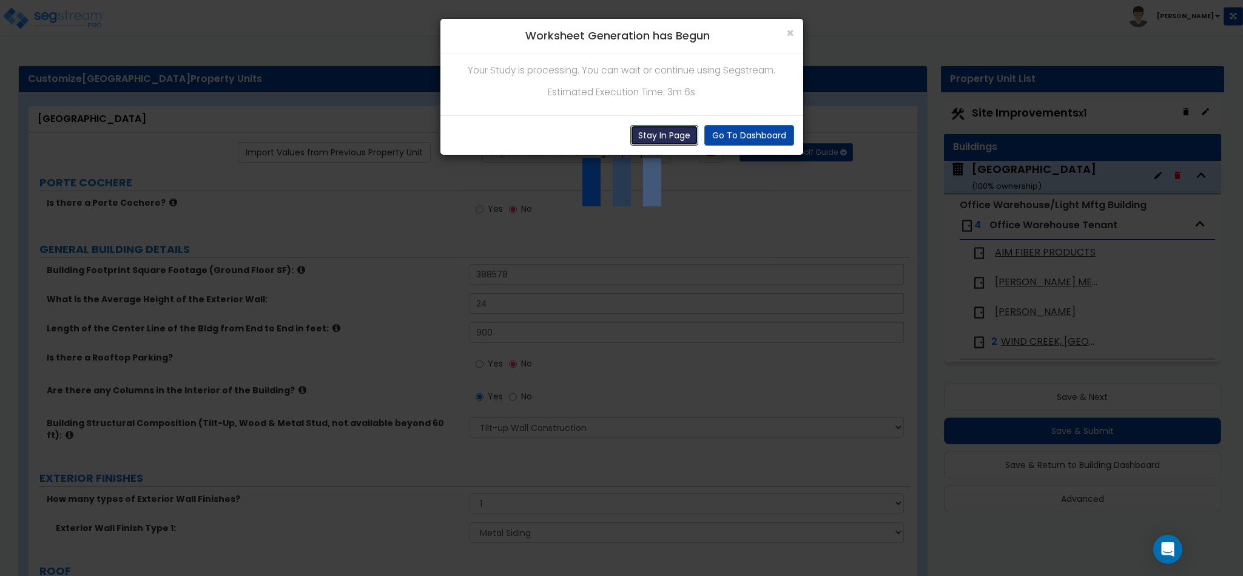
click at [652, 133] on button "Stay In Page" at bounding box center [664, 135] width 68 height 21
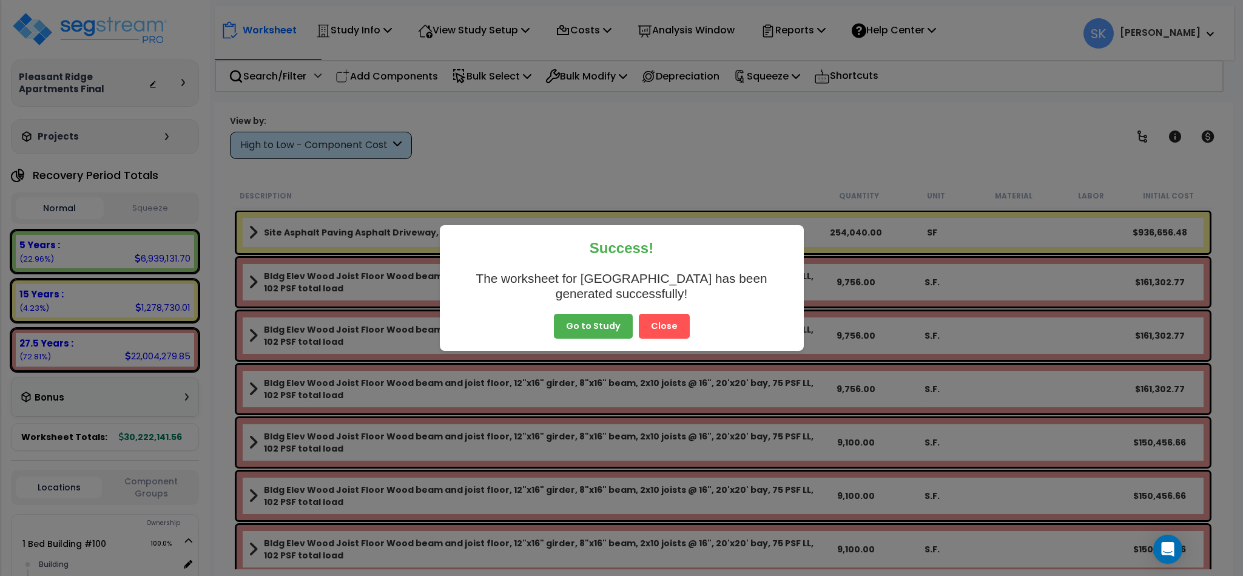
click at [666, 329] on button "Close" at bounding box center [664, 326] width 51 height 25
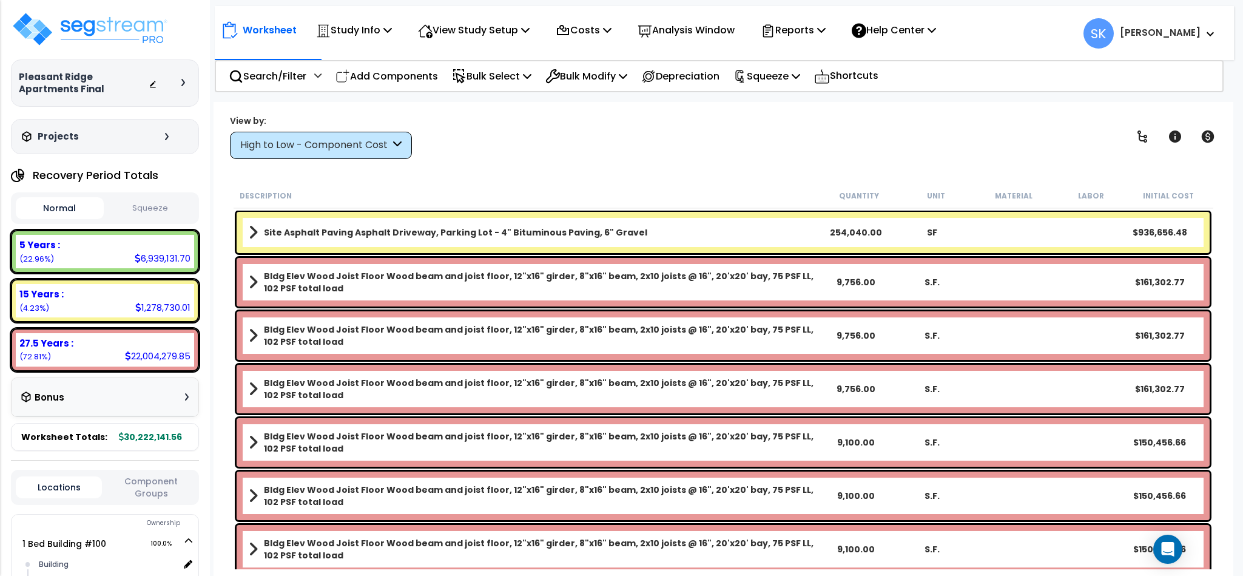
click at [157, 209] on button "Squeeze" at bounding box center [151, 208] width 88 height 21
click at [0, 0] on div "× Worksheet not squeezed To display the squeeze values, the worksheet needs to …" at bounding box center [0, 0] width 0 height 0
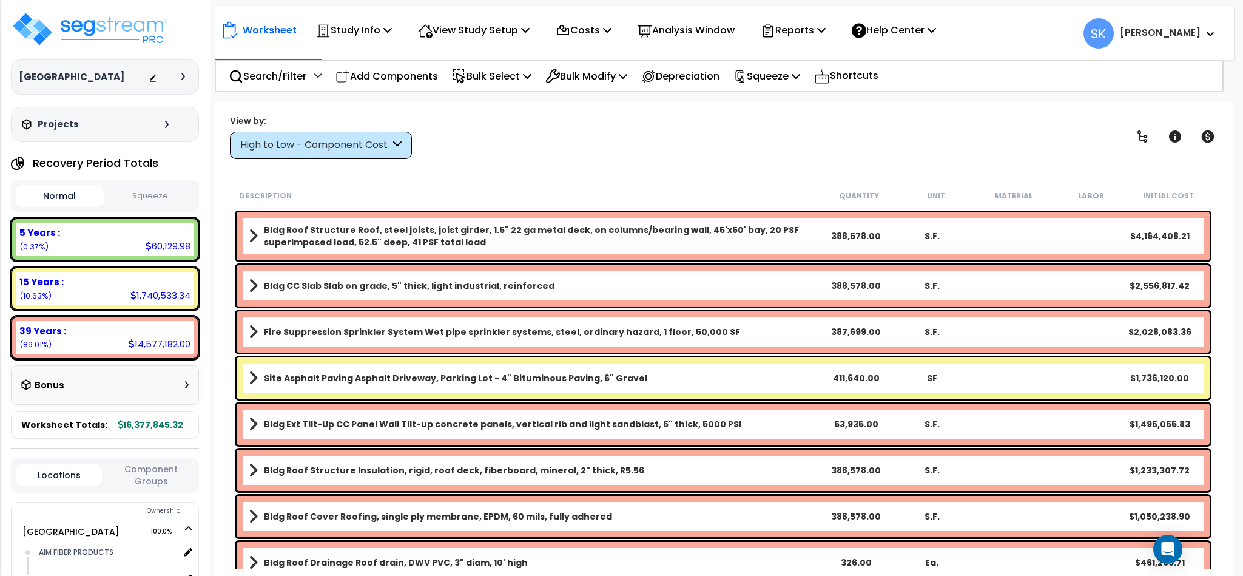
click at [150, 268] on div "15 Years : 1,740,533.34 (10.63%)" at bounding box center [105, 288] width 188 height 43
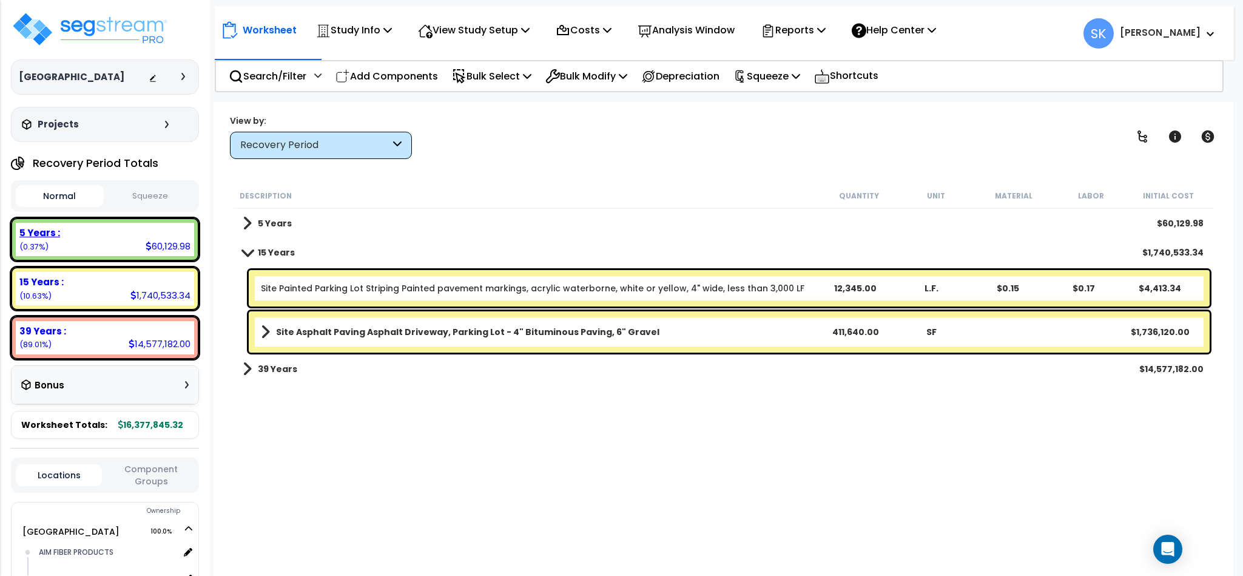
click at [140, 234] on div "5 Years :" at bounding box center [104, 232] width 171 height 13
